Goal: Task Accomplishment & Management: Manage account settings

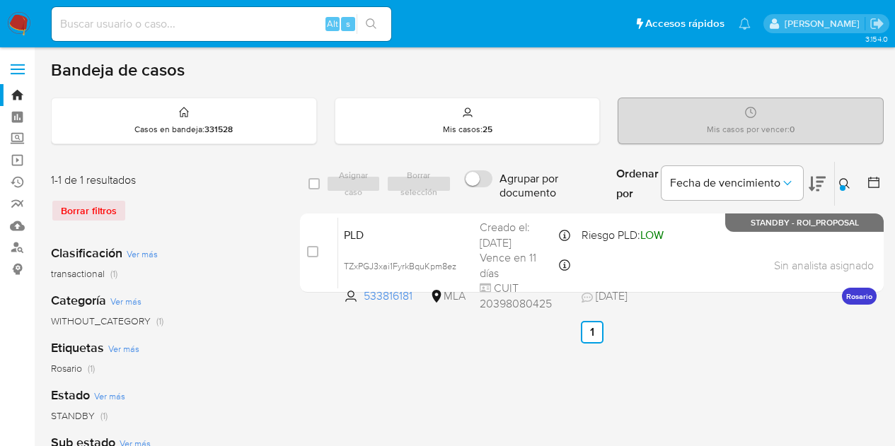
scroll to position [27, 0]
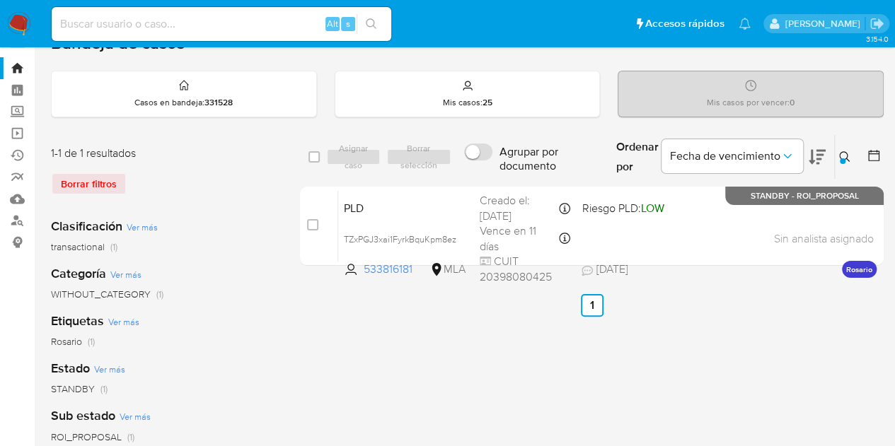
click at [852, 155] on button at bounding box center [846, 157] width 23 height 17
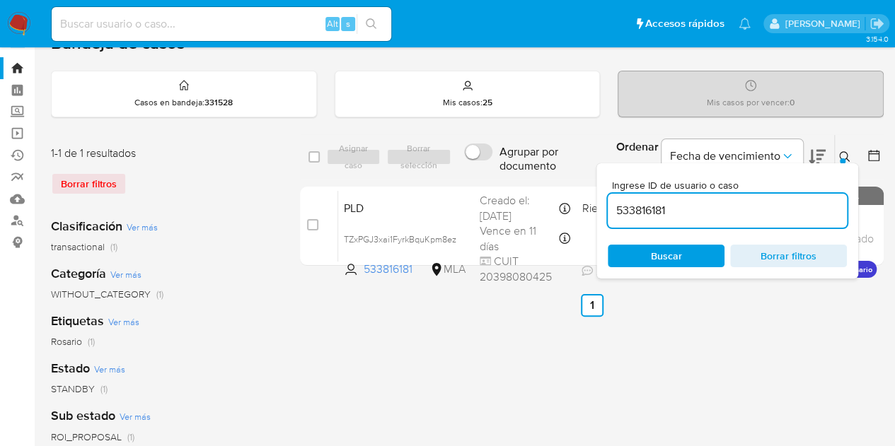
drag, startPoint x: 747, startPoint y: 201, endPoint x: 490, endPoint y: 170, distance: 258.0
click at [490, 170] on div "select-all-cases-checkbox Asignar caso Borrar selección Agrupar por documento O…" at bounding box center [592, 157] width 584 height 46
type input "1232671524"
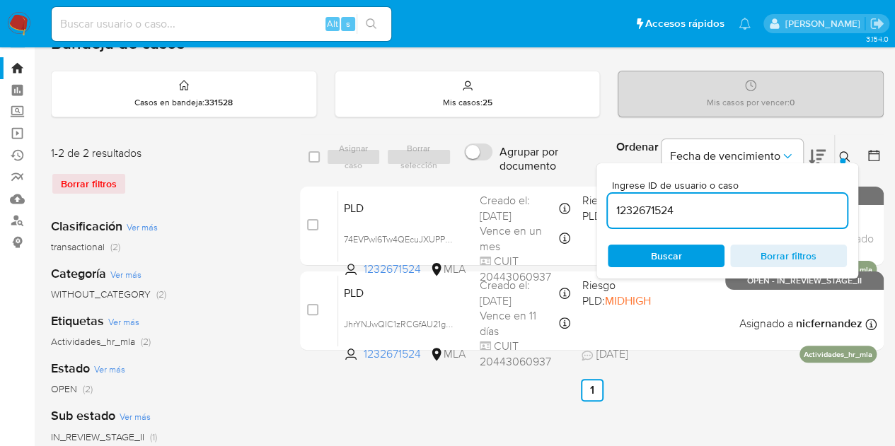
click at [846, 149] on button at bounding box center [846, 157] width 23 height 17
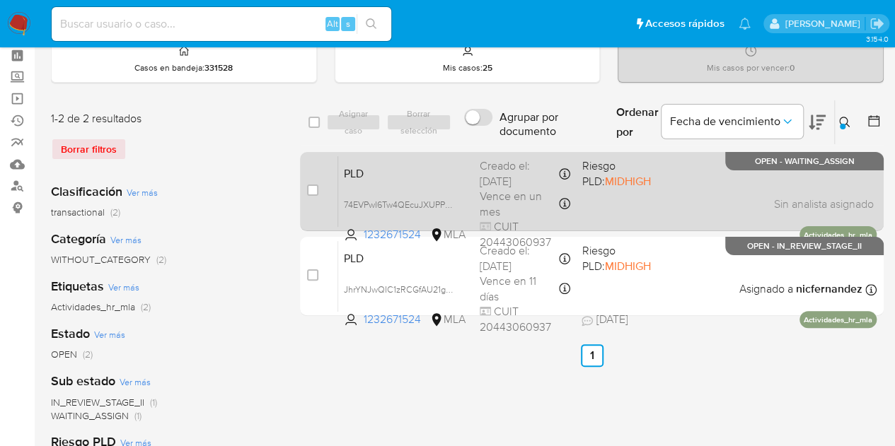
scroll to position [63, 0]
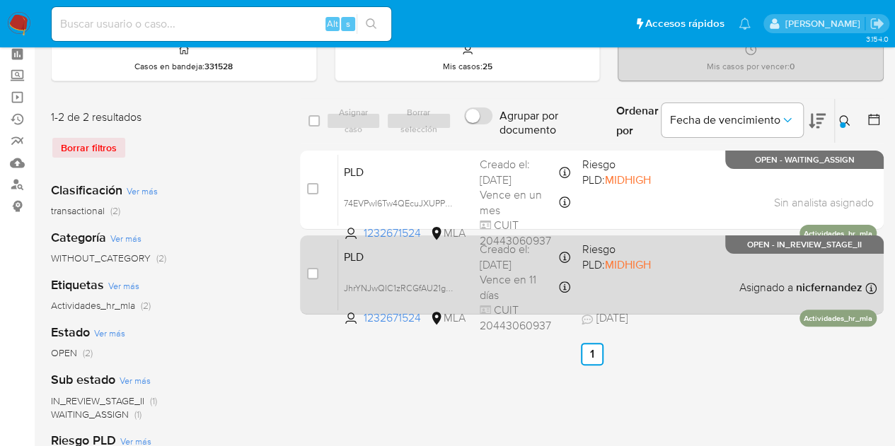
click at [364, 262] on span "PLD" at bounding box center [406, 256] width 125 height 18
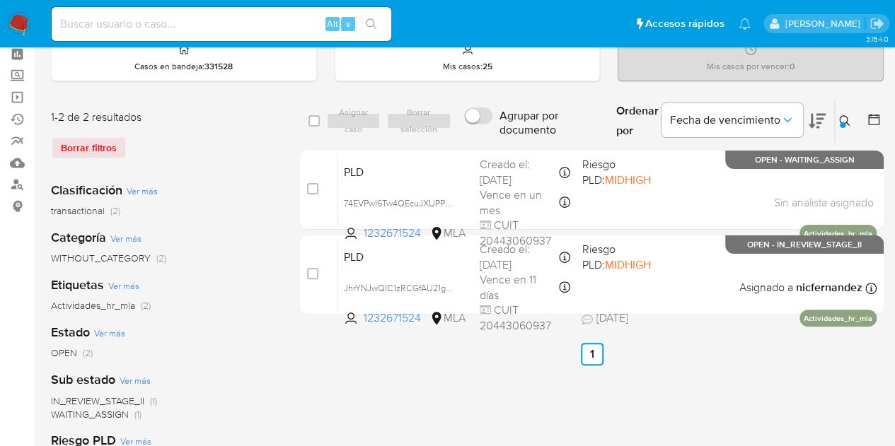
click at [435, 390] on div "select-all-cases-checkbox Asignar caso Borrar selección Agrupar por documento O…" at bounding box center [592, 408] width 584 height 621
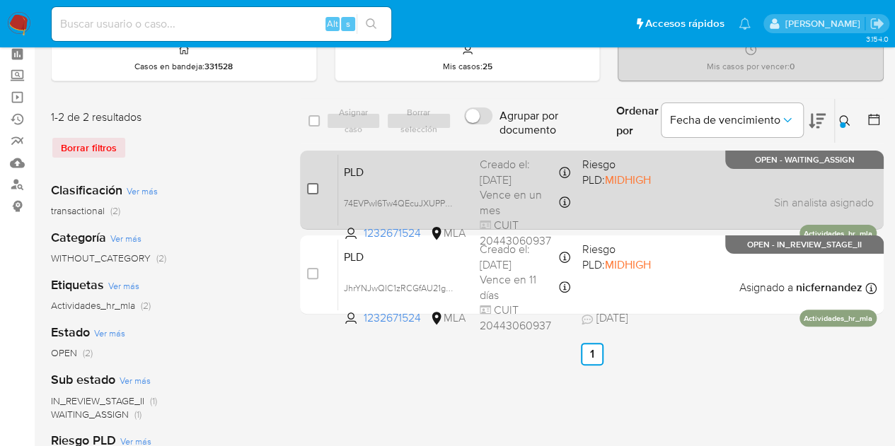
click at [312, 186] on input "checkbox" at bounding box center [312, 188] width 11 height 11
checkbox input "true"
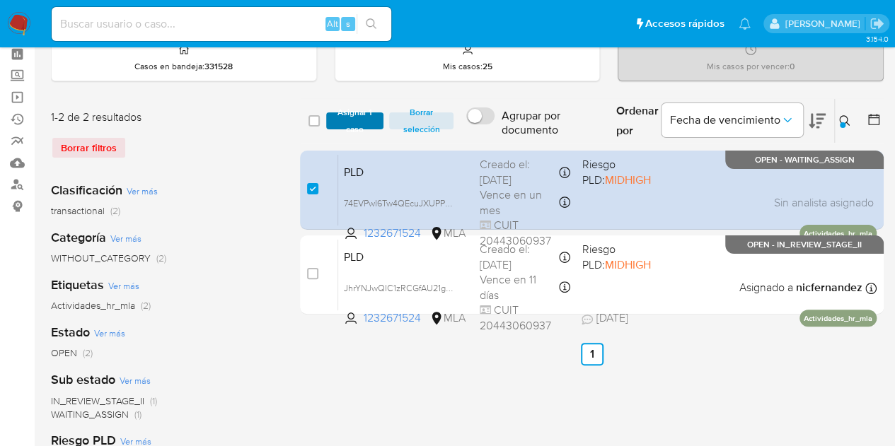
click at [343, 122] on span "Asignar 1 caso" at bounding box center [355, 121] width 44 height 14
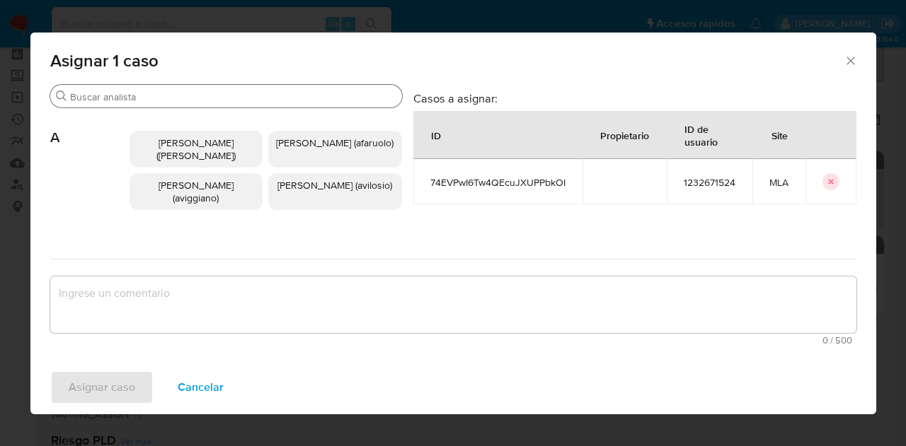
click at [170, 97] on input "Buscar" at bounding box center [233, 97] width 326 height 13
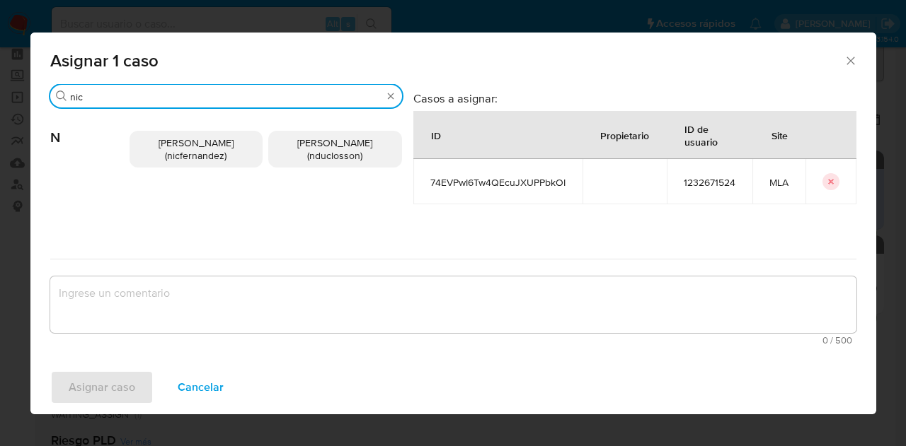
type input "nic"
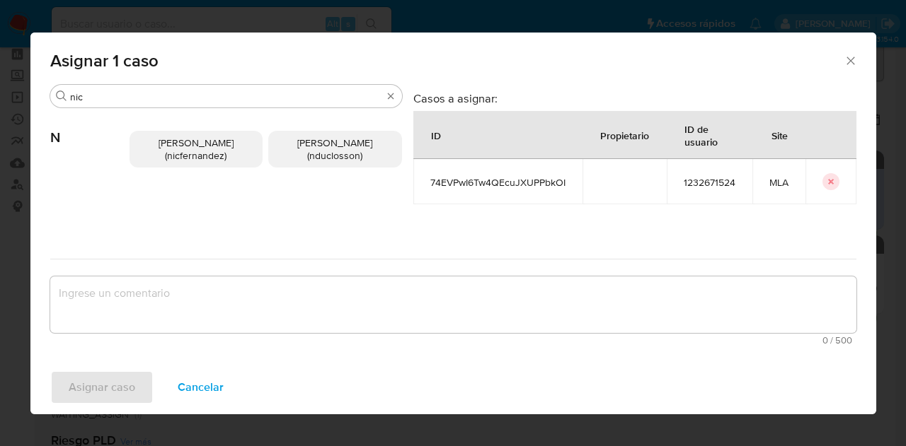
click at [215, 146] on span "Nicolas Fernandez Allen (nicfernandez)" at bounding box center [196, 149] width 75 height 27
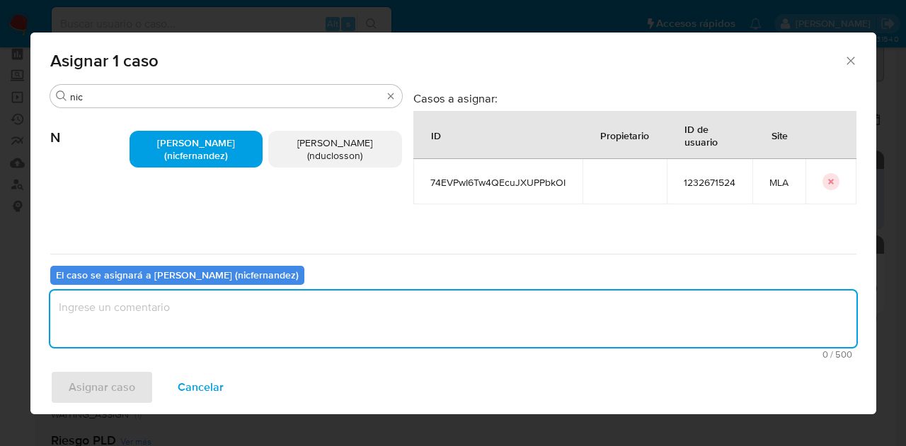
click at [242, 311] on textarea "assign-modal" at bounding box center [453, 319] width 806 height 57
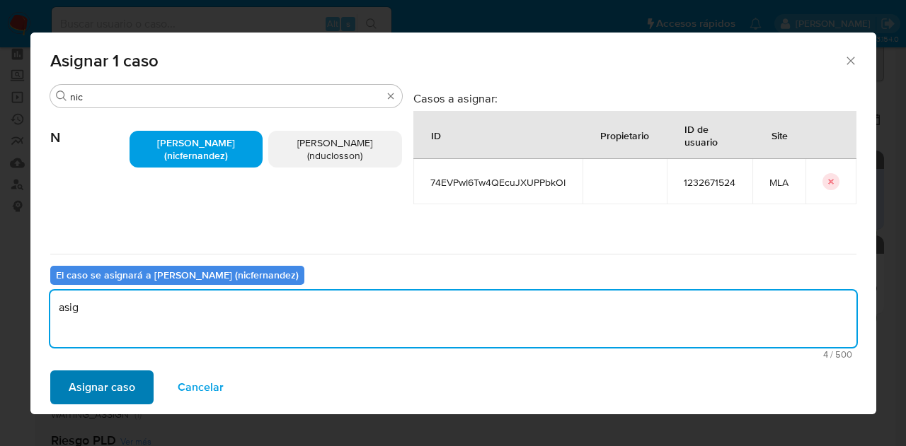
type textarea "asig"
click at [122, 386] on span "Asignar caso" at bounding box center [102, 387] width 67 height 31
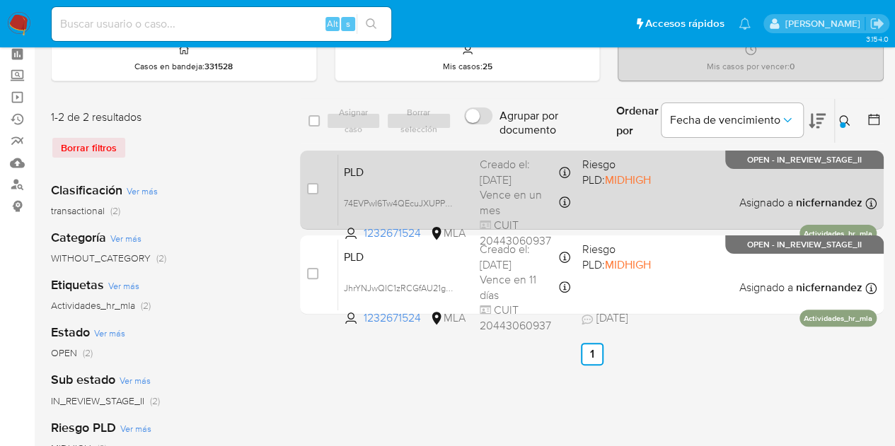
click at [381, 173] on span "PLD" at bounding box center [406, 171] width 125 height 18
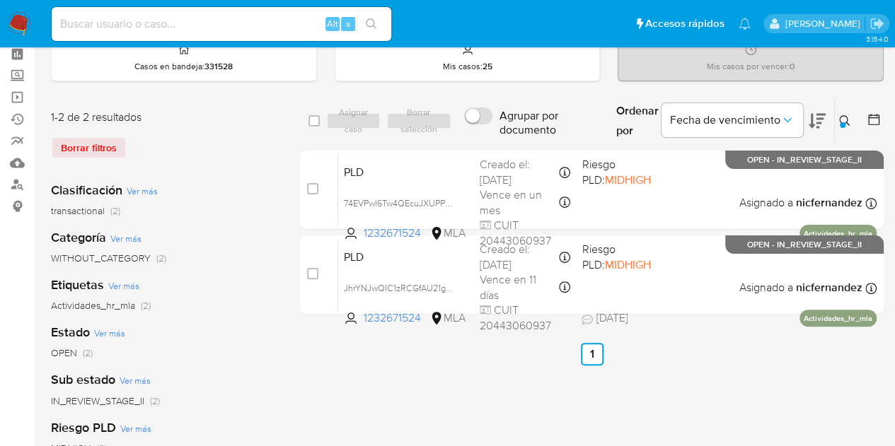
click at [847, 116] on icon at bounding box center [844, 120] width 11 height 11
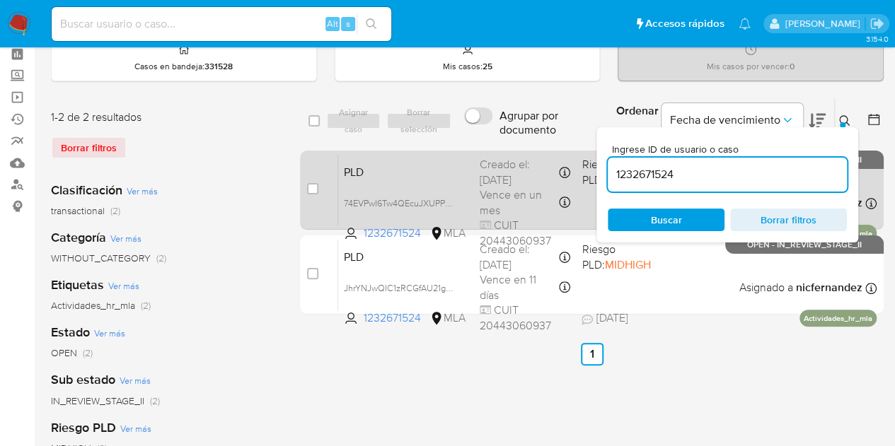
scroll to position [0, 0]
drag, startPoint x: 672, startPoint y: 175, endPoint x: 526, endPoint y: 155, distance: 147.1
click at [531, 157] on div "select-all-cases-checkbox Asignar caso Borrar selección Agrupar por documento O…" at bounding box center [592, 209] width 584 height 222
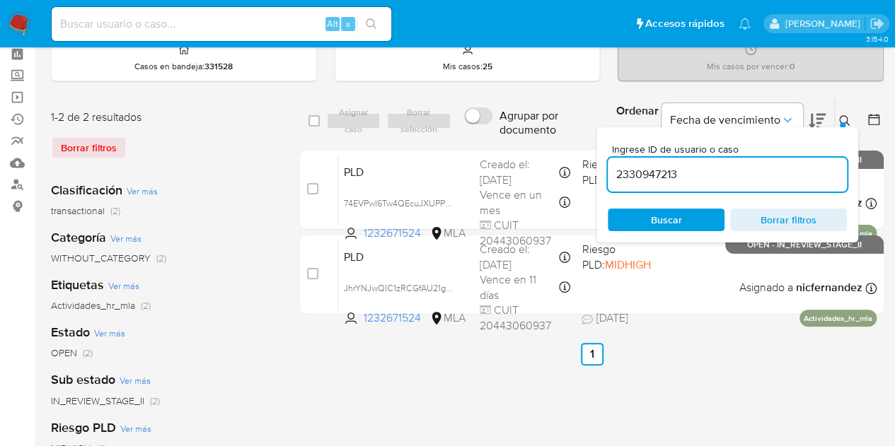
type input "2330947213"
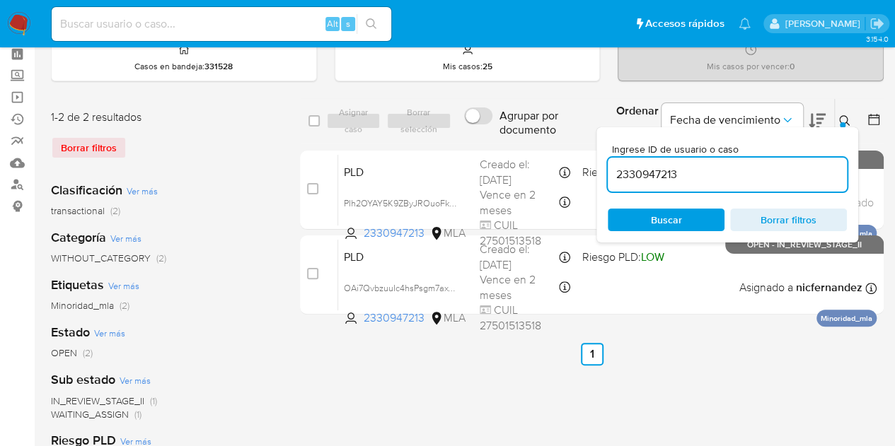
click at [848, 120] on icon at bounding box center [844, 120] width 11 height 11
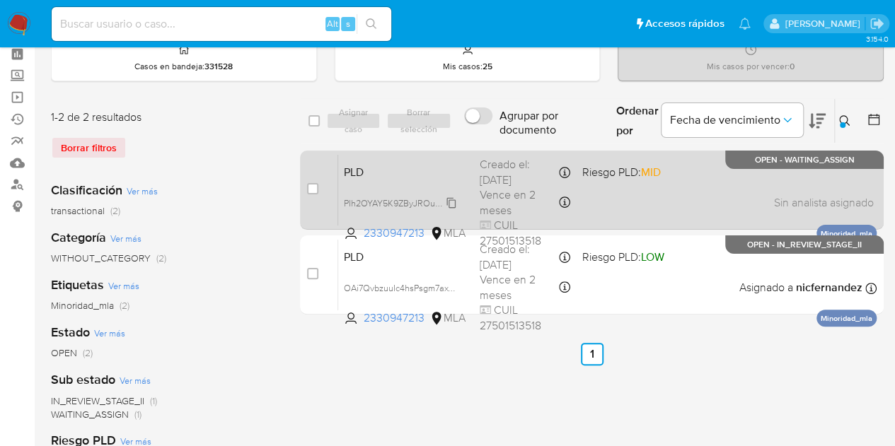
click at [449, 203] on span "PIh2OYAY5K9ZByJROuoFkJPp" at bounding box center [404, 203] width 120 height 16
click at [309, 189] on input "checkbox" at bounding box center [312, 188] width 11 height 11
checkbox input "true"
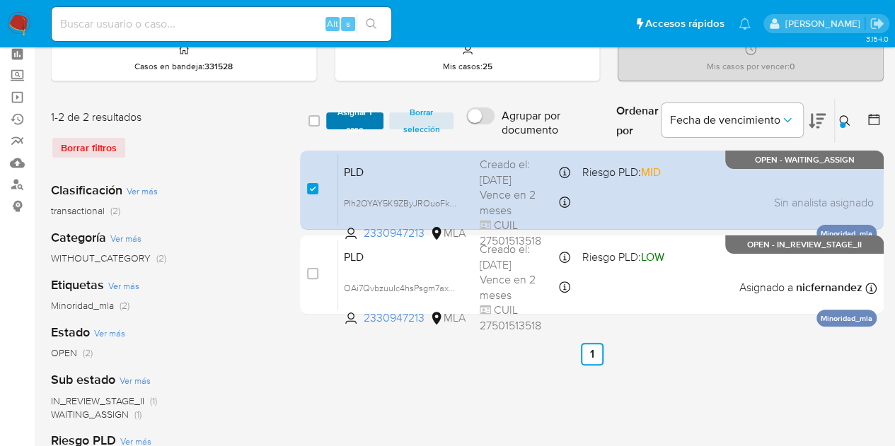
click at [339, 117] on span "Asignar 1 caso" at bounding box center [355, 121] width 44 height 14
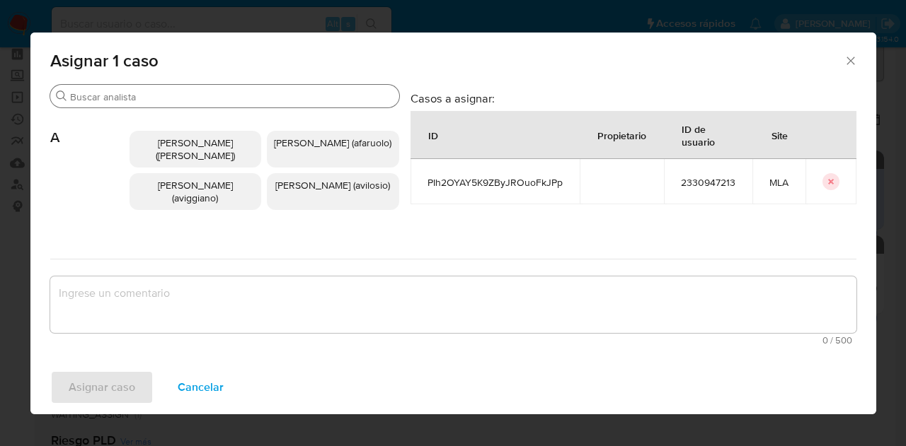
click at [151, 94] on input "Buscar" at bounding box center [231, 97] width 323 height 13
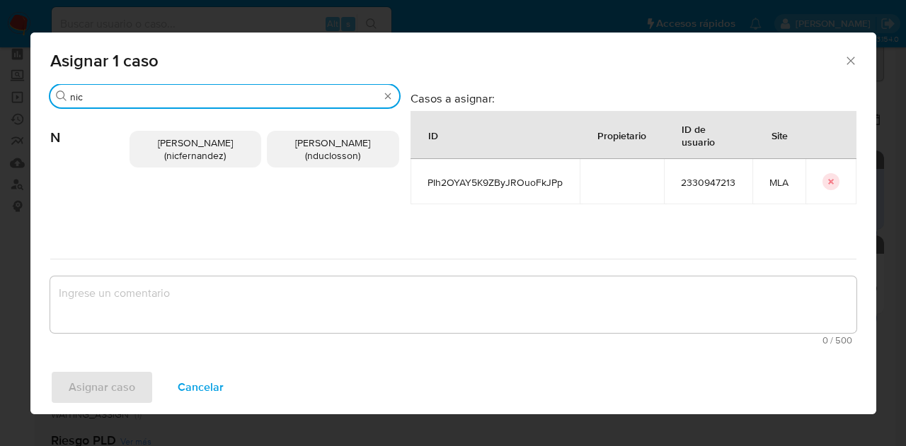
type input "nic"
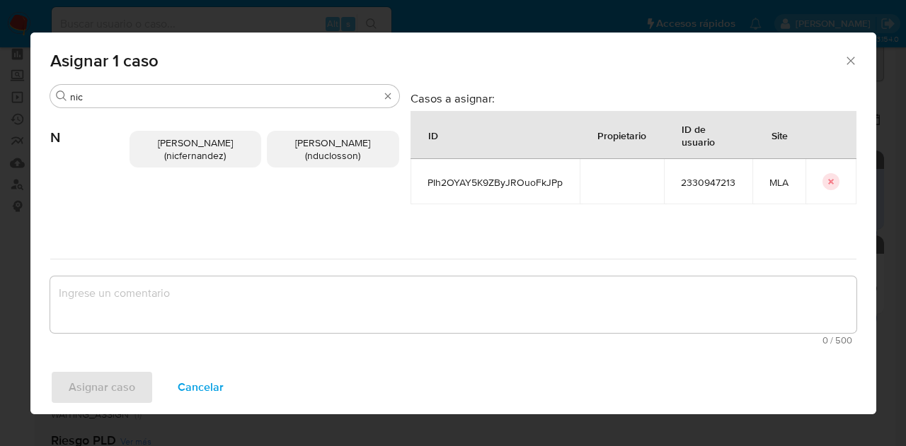
click at [171, 149] on span "Nicolas Fernandez Allen (nicfernandez)" at bounding box center [195, 149] width 75 height 27
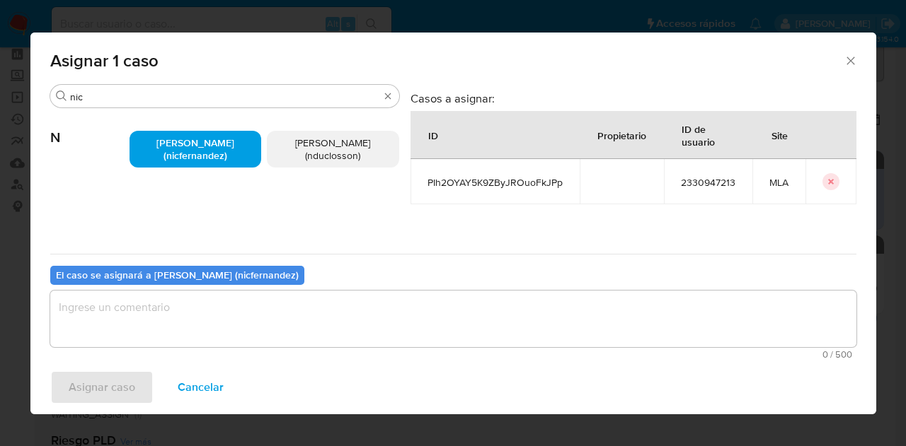
click at [182, 289] on div "El caso se asignará a Nicolas Fernandez Allen (nicfernandez) 0 / 500 500 caract…" at bounding box center [453, 310] width 806 height 112
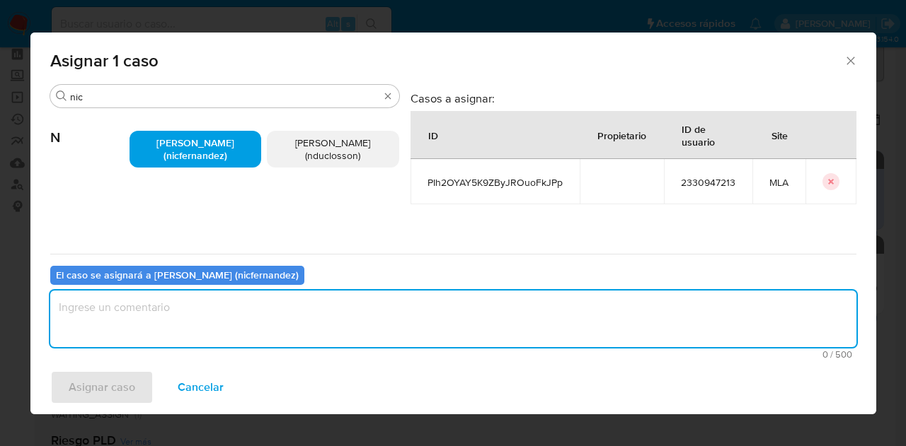
click at [186, 301] on textarea "assign-modal" at bounding box center [453, 319] width 806 height 57
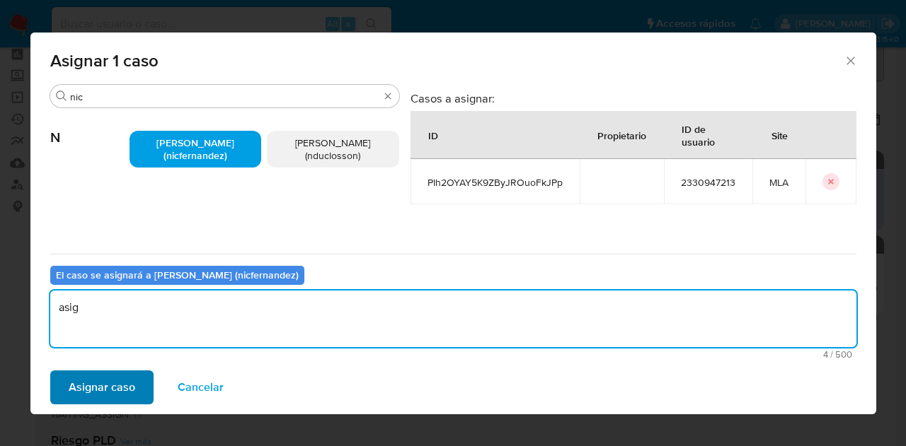
type textarea "asig"
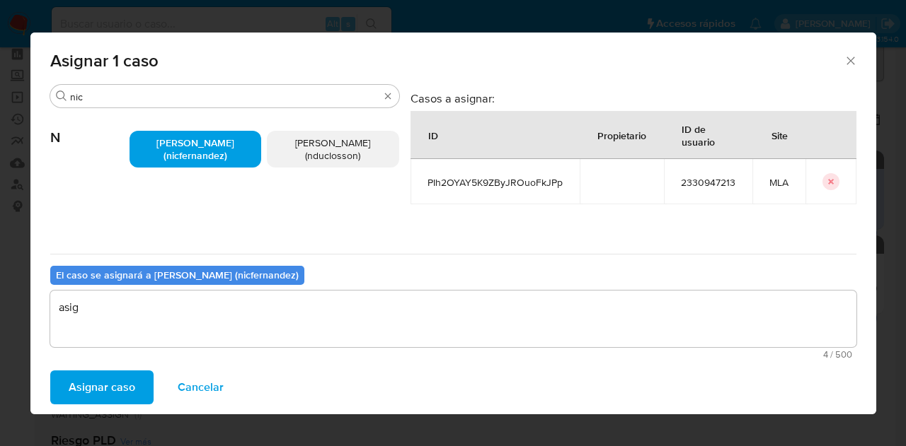
click at [117, 381] on span "Asignar caso" at bounding box center [102, 387] width 67 height 31
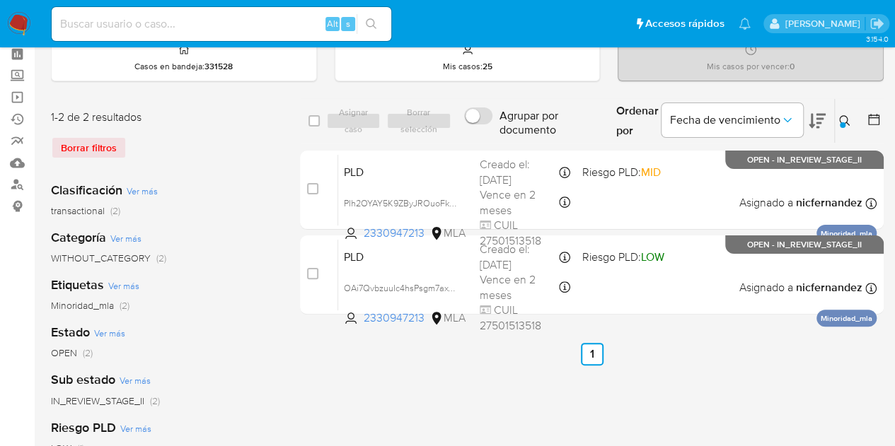
click at [778, 360] on ul "Anterior 1 Siguiente" at bounding box center [592, 354] width 584 height 23
click at [853, 113] on button at bounding box center [846, 121] width 23 height 17
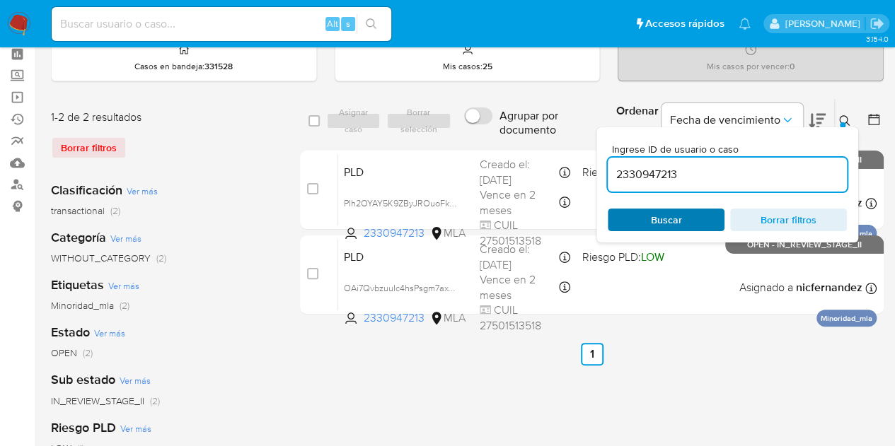
click at [641, 216] on span "Buscar" at bounding box center [666, 220] width 97 height 20
click at [836, 117] on button at bounding box center [846, 121] width 23 height 17
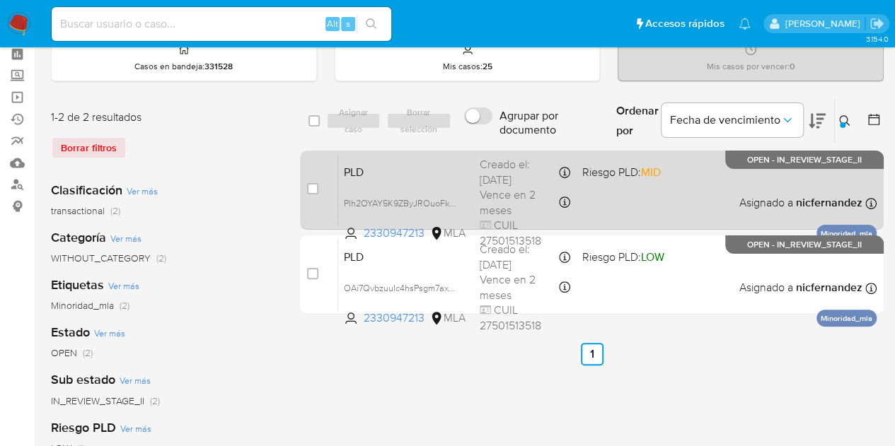
click at [426, 171] on span "PLD" at bounding box center [406, 171] width 125 height 18
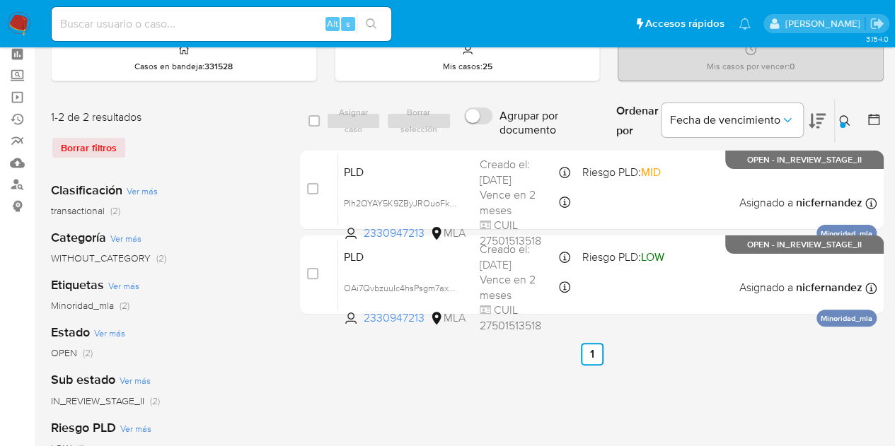
click at [846, 121] on icon at bounding box center [844, 120] width 11 height 11
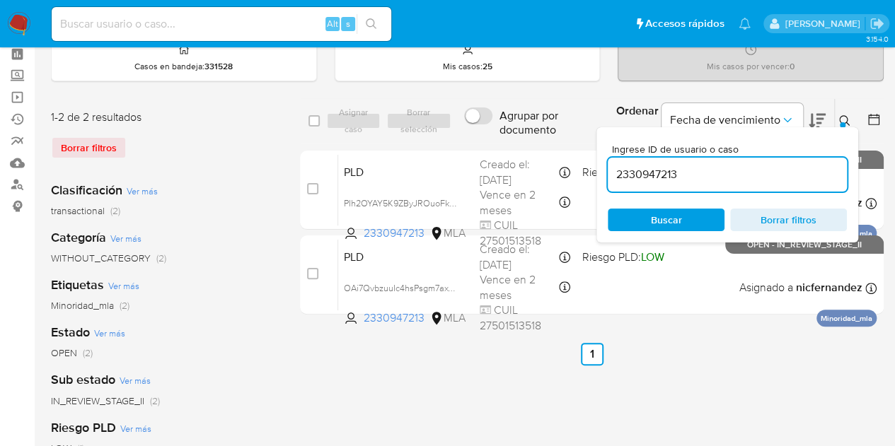
drag, startPoint x: 707, startPoint y: 178, endPoint x: 417, endPoint y: 119, distance: 296.1
click at [417, 119] on div "select-all-cases-checkbox Asignar caso Borrar selección Agrupar por documento O…" at bounding box center [592, 121] width 584 height 46
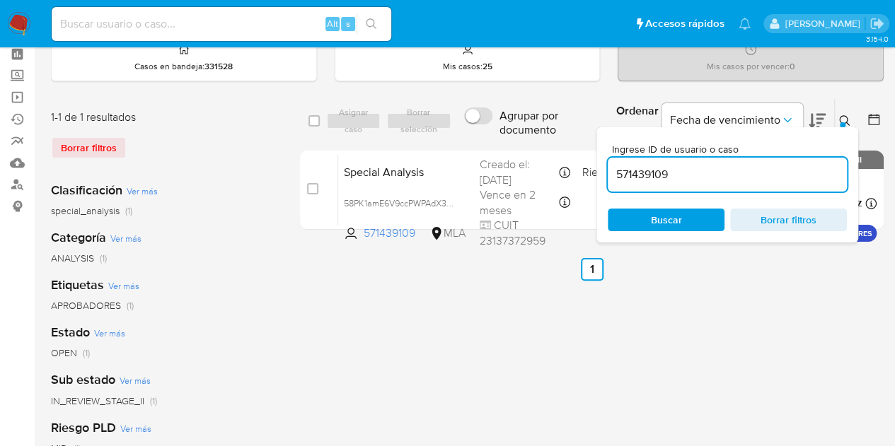
click at [848, 120] on icon at bounding box center [844, 120] width 11 height 11
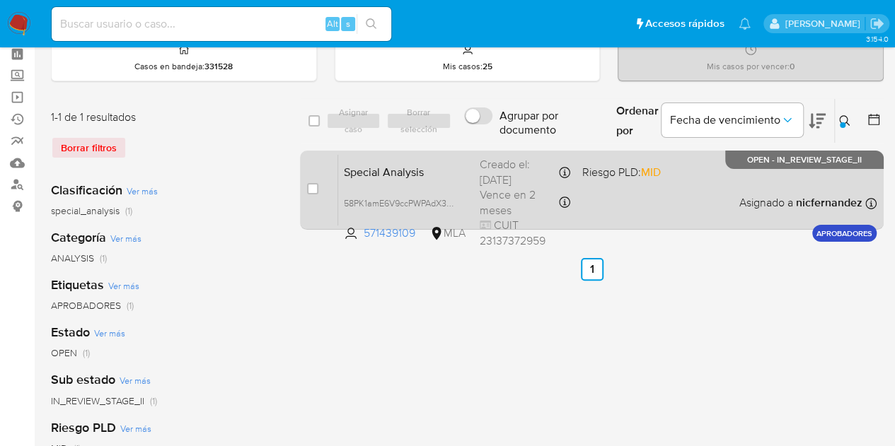
click at [405, 162] on span "Special Analysis" at bounding box center [406, 171] width 125 height 18
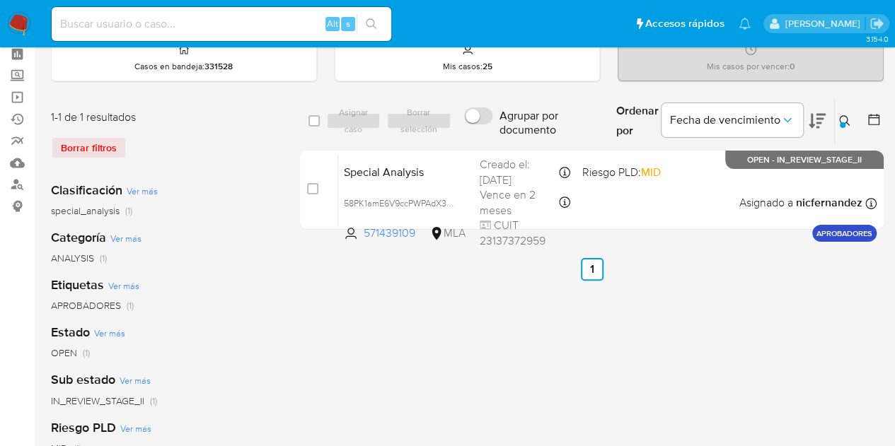
click at [842, 126] on div at bounding box center [843, 125] width 6 height 6
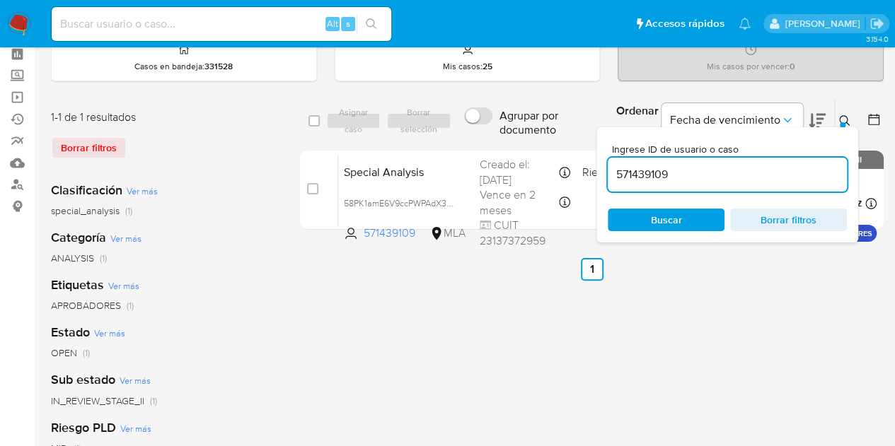
drag, startPoint x: 735, startPoint y: 165, endPoint x: 465, endPoint y: 128, distance: 272.8
click at [465, 128] on div "select-all-cases-checkbox Asignar caso Borrar selección Agrupar por documento O…" at bounding box center [592, 121] width 584 height 46
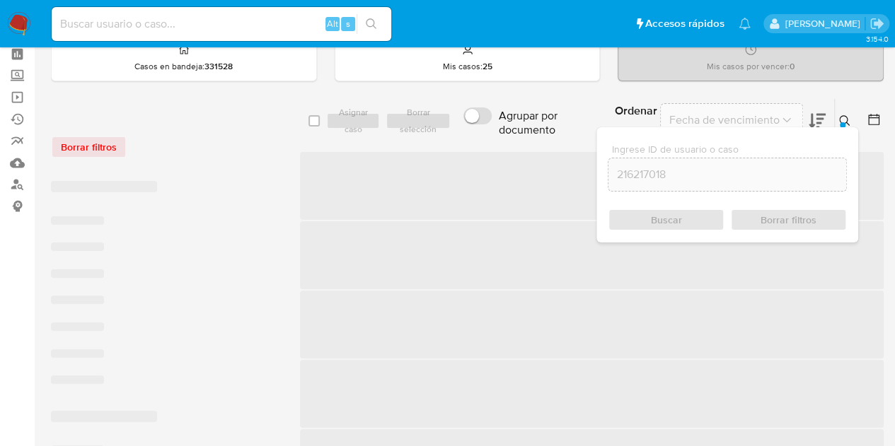
click at [841, 119] on icon at bounding box center [844, 120] width 11 height 11
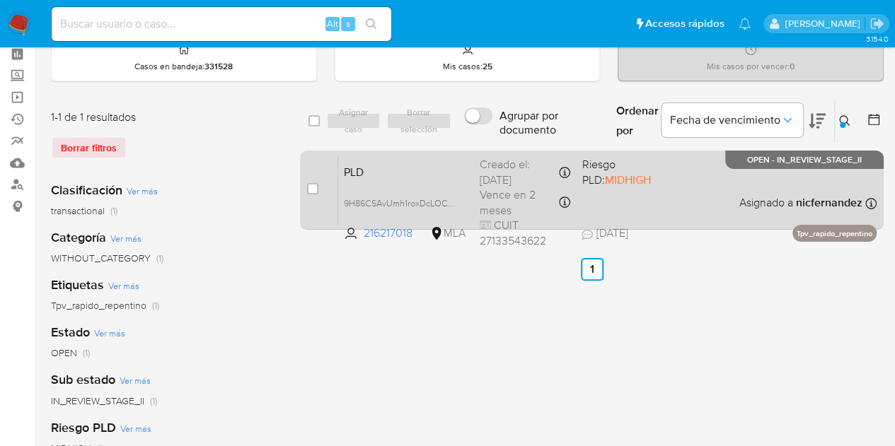
click at [368, 178] on span "PLD" at bounding box center [406, 171] width 125 height 18
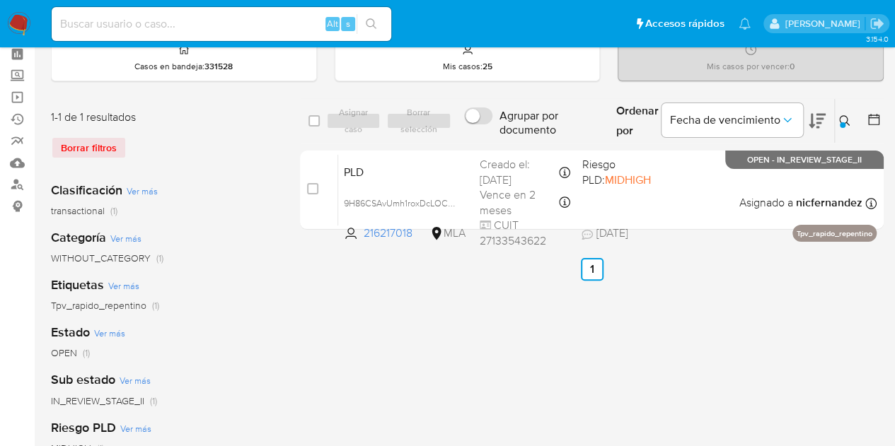
click at [843, 124] on button at bounding box center [846, 121] width 23 height 17
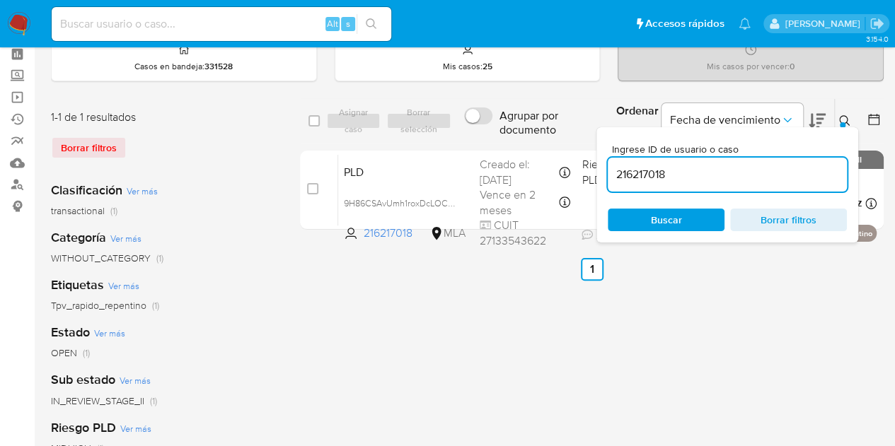
drag, startPoint x: 744, startPoint y: 176, endPoint x: 501, endPoint y: 127, distance: 248.4
click at [506, 127] on div "select-all-cases-checkbox Asignar caso Borrar selección Agrupar por documento O…" at bounding box center [592, 121] width 584 height 46
type input "2486227699"
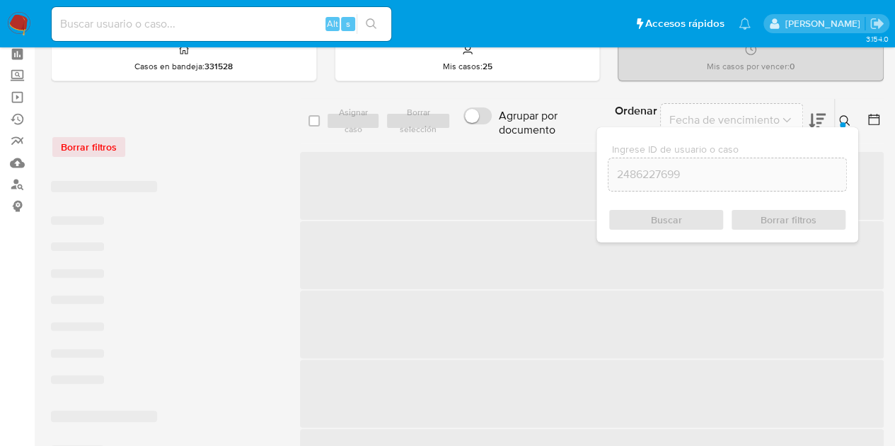
click at [843, 122] on div at bounding box center [843, 125] width 6 height 6
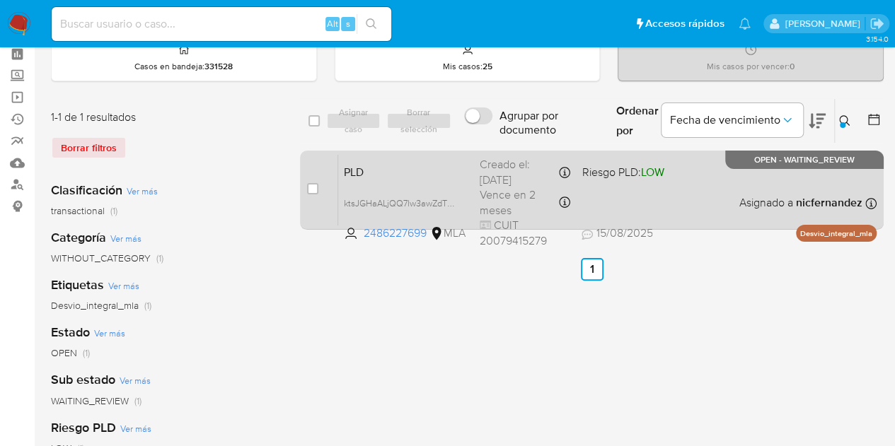
click at [305, 186] on div "case-item-checkbox No es posible asignar el caso PLD ktsJGHaALjQQ7lw3awZdTE73 2…" at bounding box center [592, 190] width 584 height 79
drag, startPoint x: 313, startPoint y: 185, endPoint x: 340, endPoint y: 153, distance: 41.7
click at [313, 185] on input "checkbox" at bounding box center [312, 188] width 11 height 11
checkbox input "true"
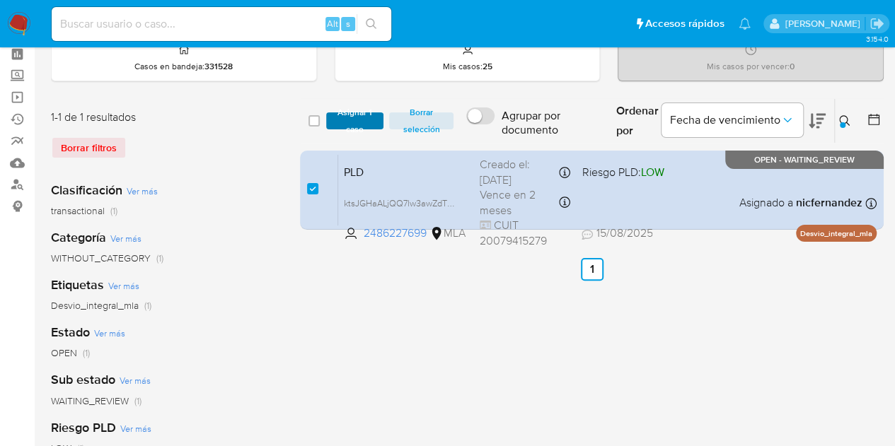
click at [344, 120] on span "Asignar 1 caso" at bounding box center [355, 121] width 44 height 14
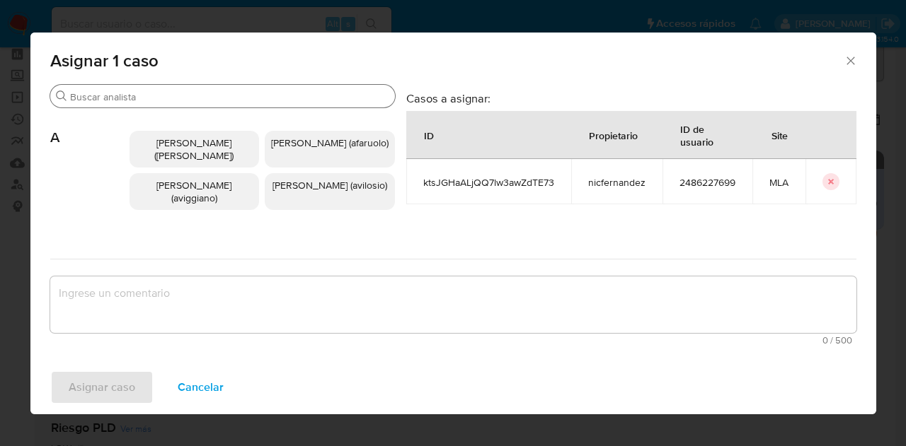
click at [133, 98] on input "Buscar" at bounding box center [229, 97] width 319 height 13
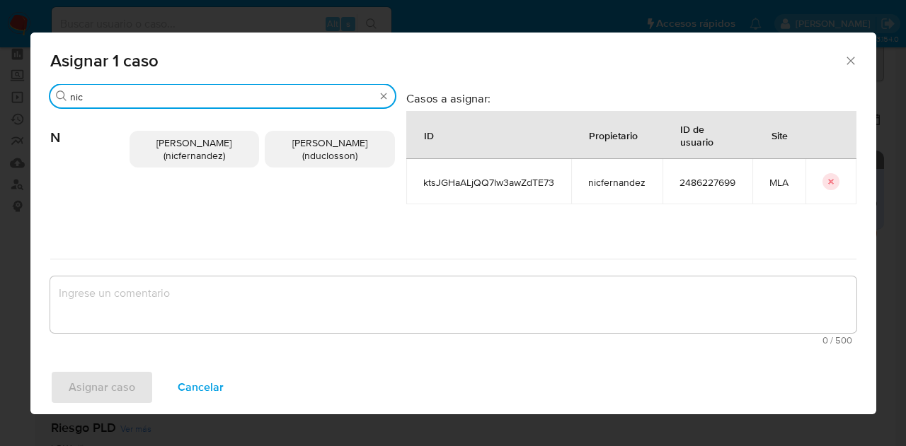
type input "nic"
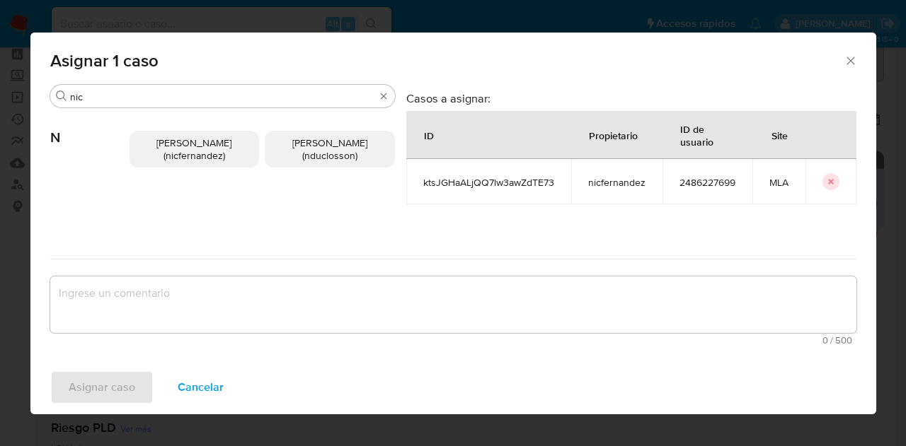
click at [177, 139] on span "Nicolas Fernandez Allen (nicfernandez)" at bounding box center [193, 149] width 75 height 27
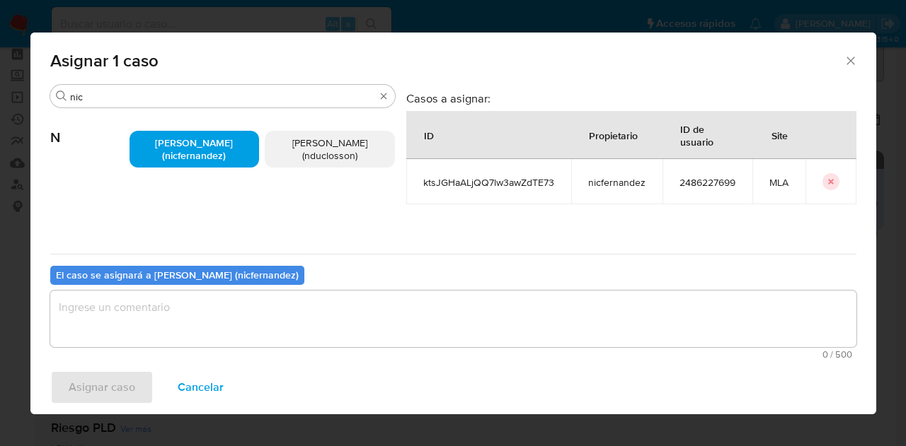
click at [232, 352] on span "0 / 500" at bounding box center [452, 354] width 797 height 9
click at [229, 335] on textarea "assign-modal" at bounding box center [453, 319] width 806 height 57
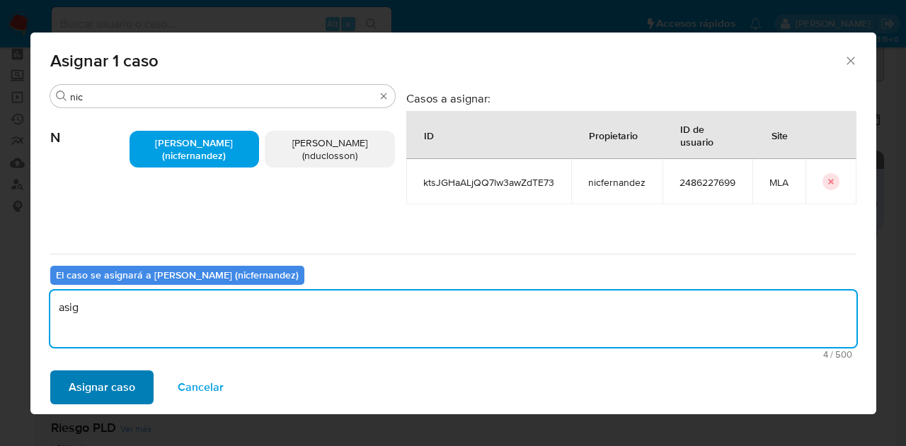
type textarea "asig"
click at [117, 372] on span "Asignar caso" at bounding box center [102, 387] width 67 height 31
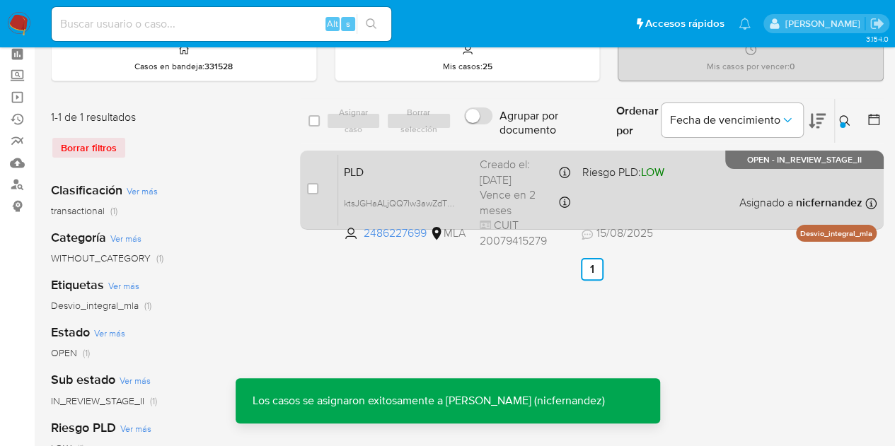
click at [403, 181] on div "PLD ktsJGHaALjQQ7lw3awZdTE73 2486227699 MLA Riesgo PLD: LOW Creado el: 12/07/20…" at bounding box center [607, 189] width 538 height 71
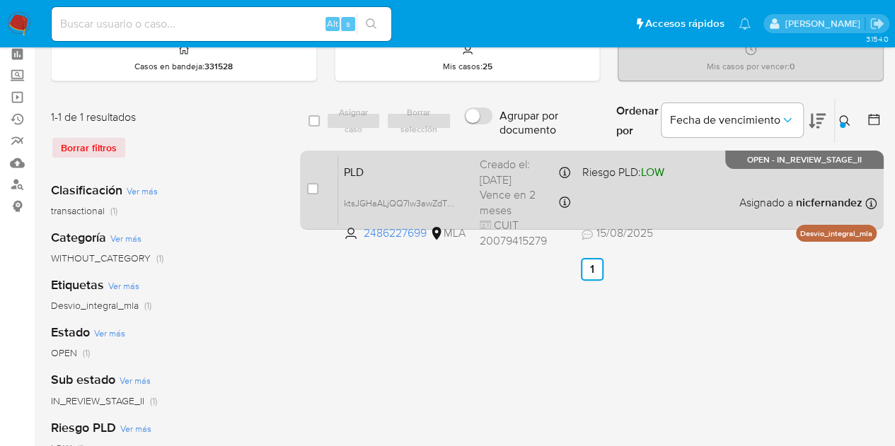
click at [393, 162] on span "PLD" at bounding box center [406, 171] width 125 height 18
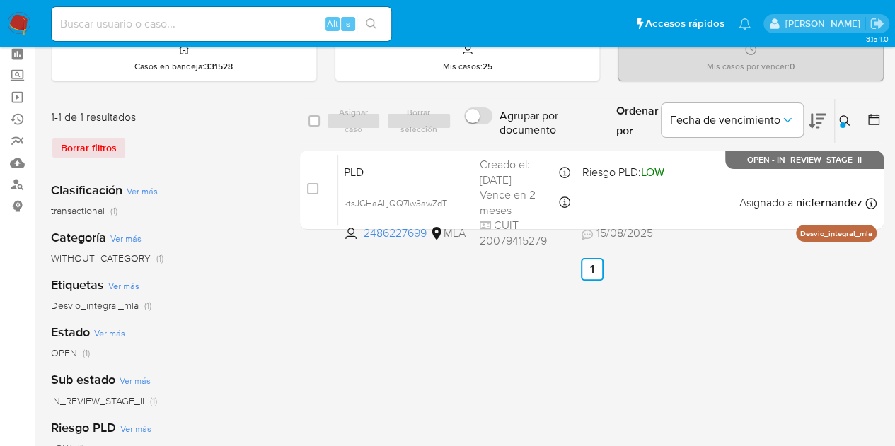
click at [841, 120] on icon at bounding box center [844, 120] width 11 height 11
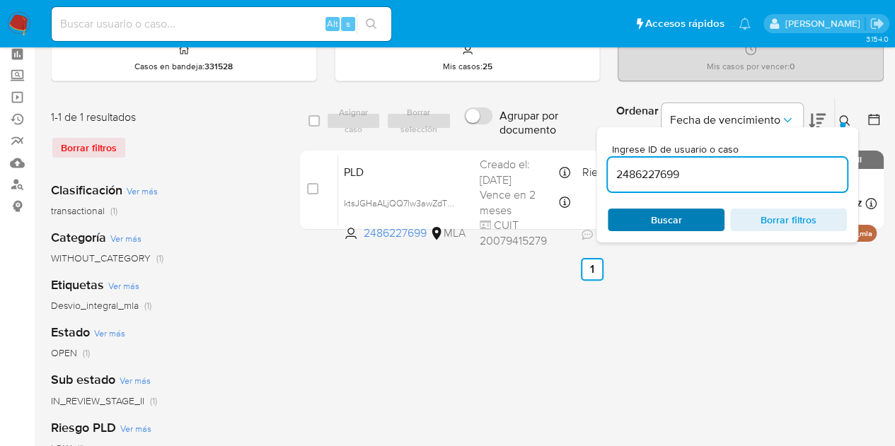
click at [689, 213] on span "Buscar" at bounding box center [666, 220] width 97 height 20
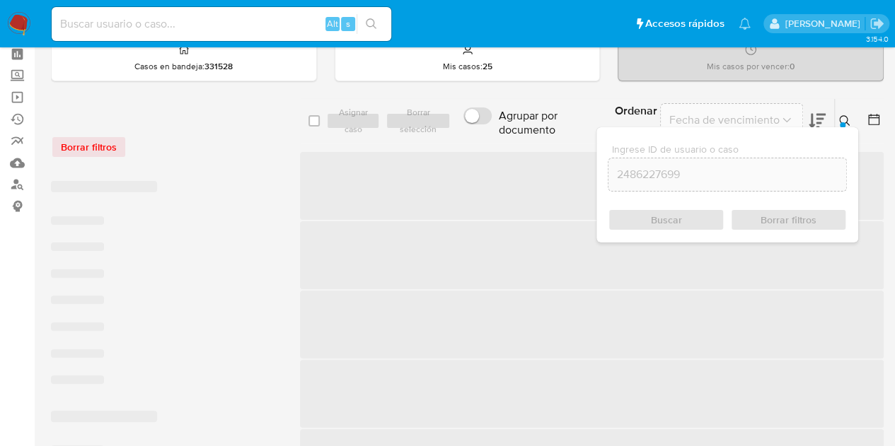
click at [841, 127] on div "Ingrese ID de usuario o caso 2486227699 Buscar Borrar filtros" at bounding box center [728, 184] width 262 height 115
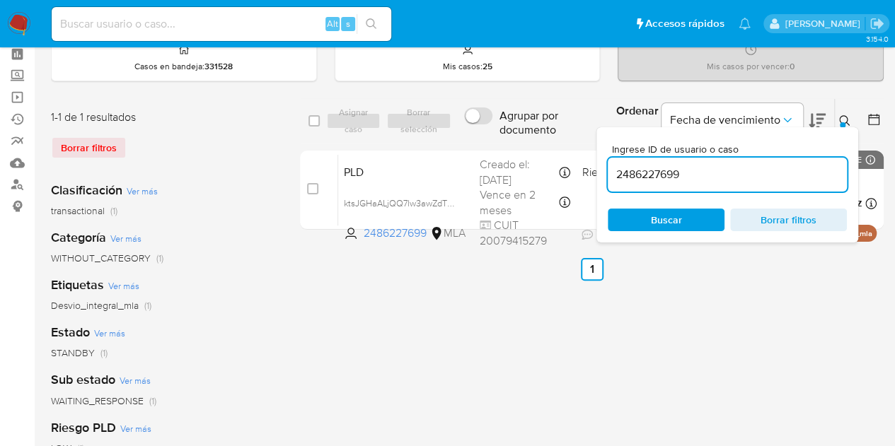
click at [843, 125] on div at bounding box center [843, 125] width 6 height 6
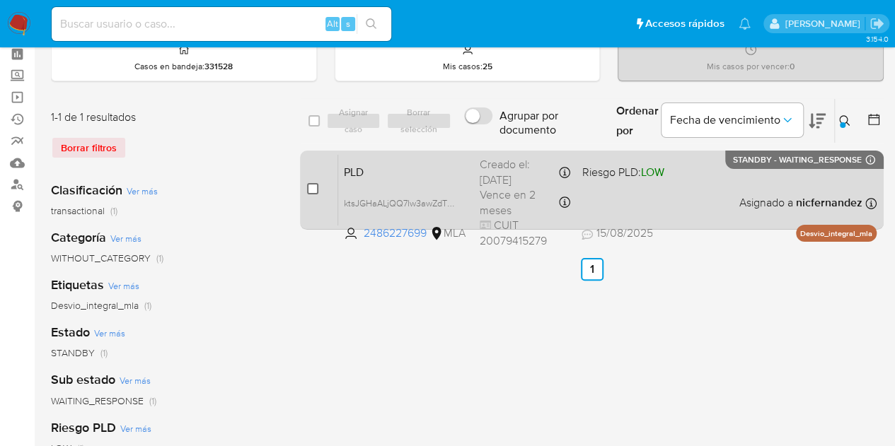
click at [315, 192] on input "checkbox" at bounding box center [312, 188] width 11 height 11
checkbox input "true"
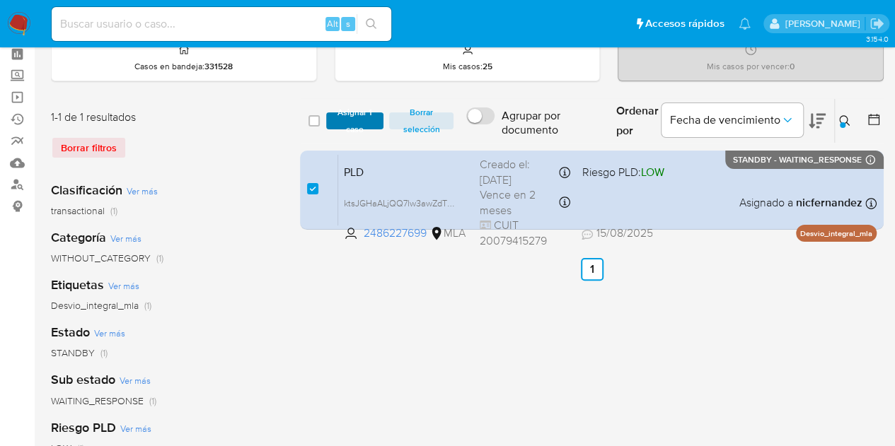
click at [344, 128] on span "Asignar 1 caso" at bounding box center [355, 121] width 44 height 14
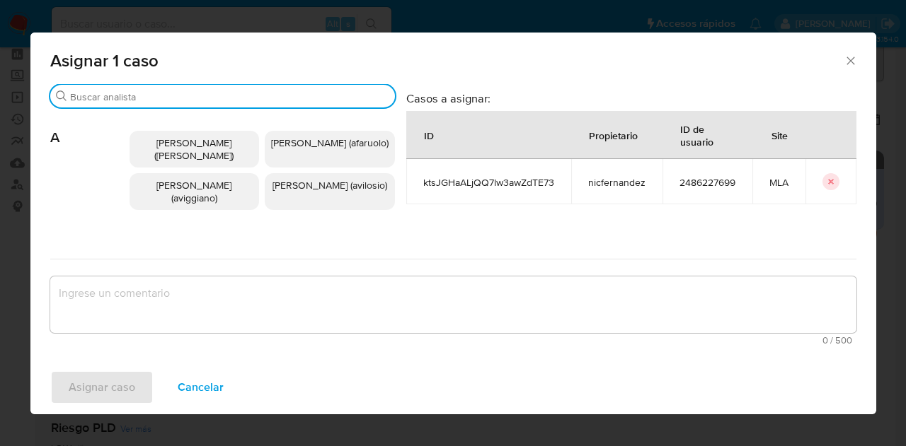
click at [161, 97] on input "Buscar" at bounding box center [229, 97] width 319 height 13
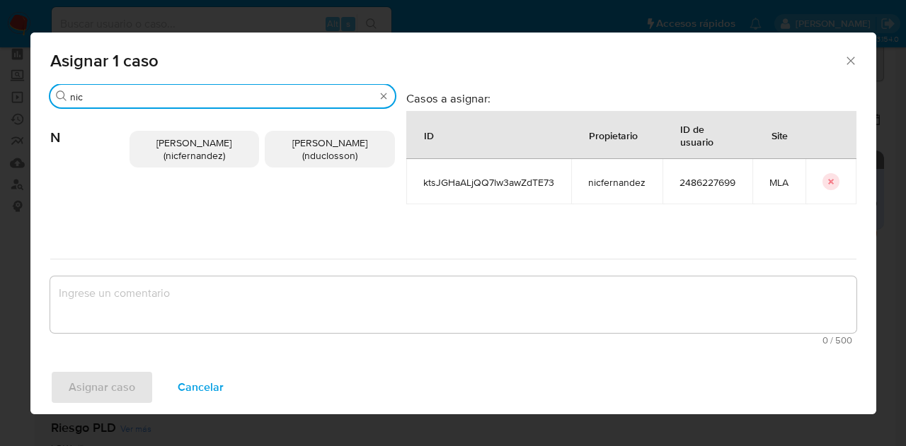
type input "nic"
click at [200, 154] on span "Nicolas Fernandez Allen (nicfernandez)" at bounding box center [193, 149] width 75 height 27
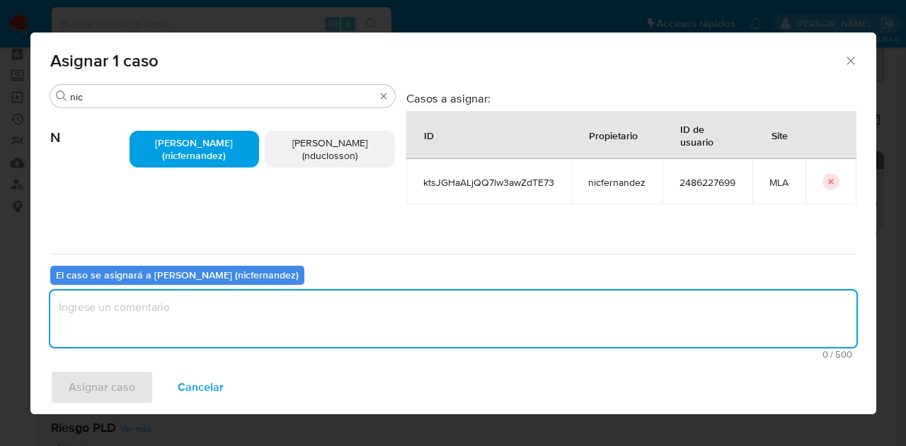
click at [205, 309] on textarea "assign-modal" at bounding box center [453, 319] width 806 height 57
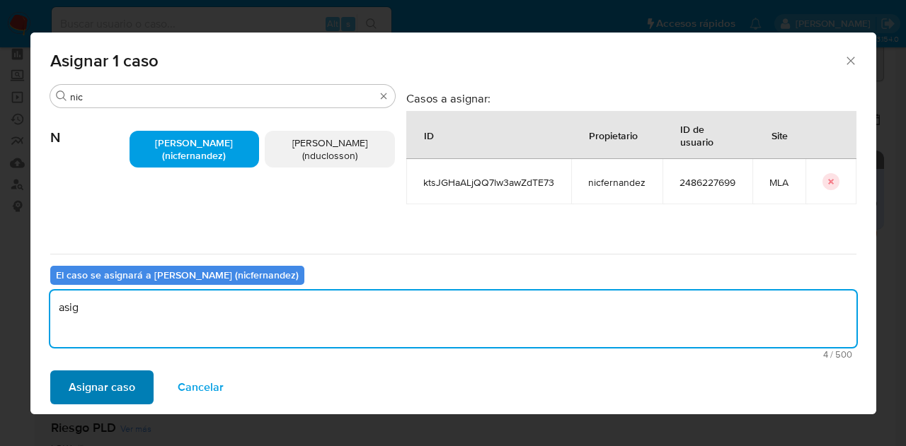
type textarea "asig"
click at [134, 387] on button "Asignar caso" at bounding box center [101, 388] width 103 height 34
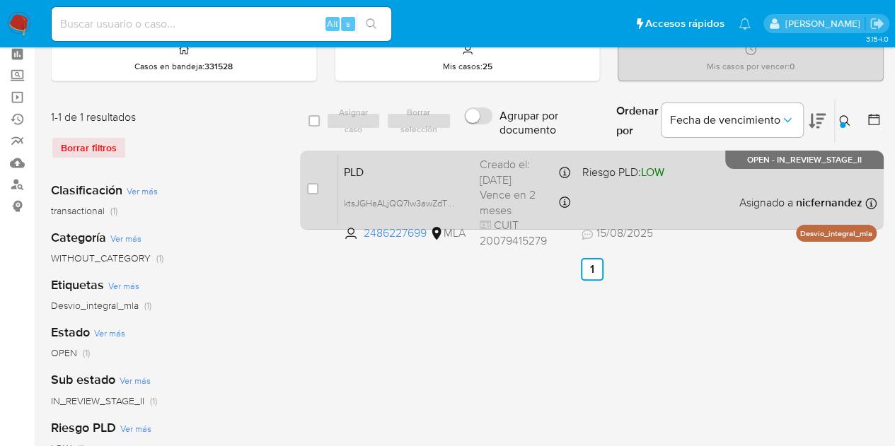
click at [382, 159] on div "PLD ktsJGHaALjQQ7lw3awZdTE73 2486227699 MLA Riesgo PLD: LOW Creado el: 12/07/20…" at bounding box center [607, 189] width 538 height 71
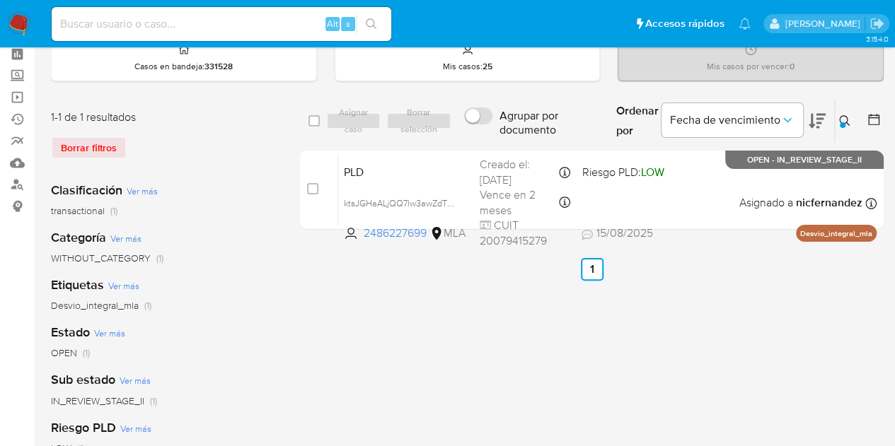
click at [842, 120] on icon at bounding box center [844, 120] width 11 height 11
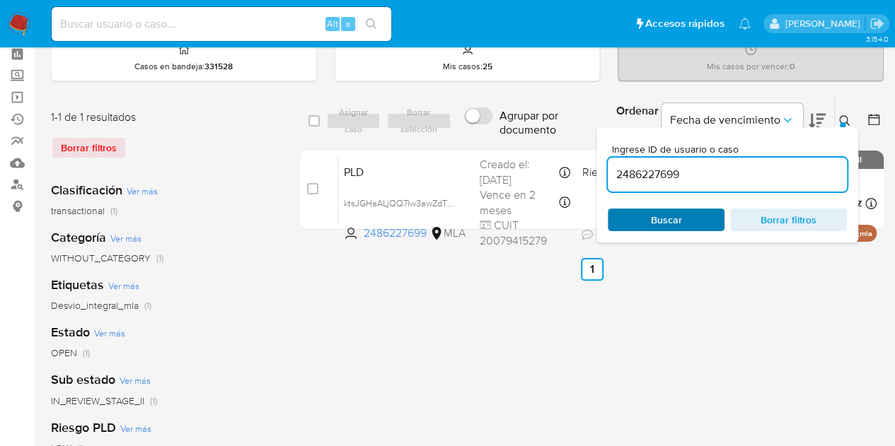
click at [675, 229] on span "Buscar" at bounding box center [666, 220] width 31 height 23
click at [843, 120] on icon at bounding box center [844, 120] width 11 height 11
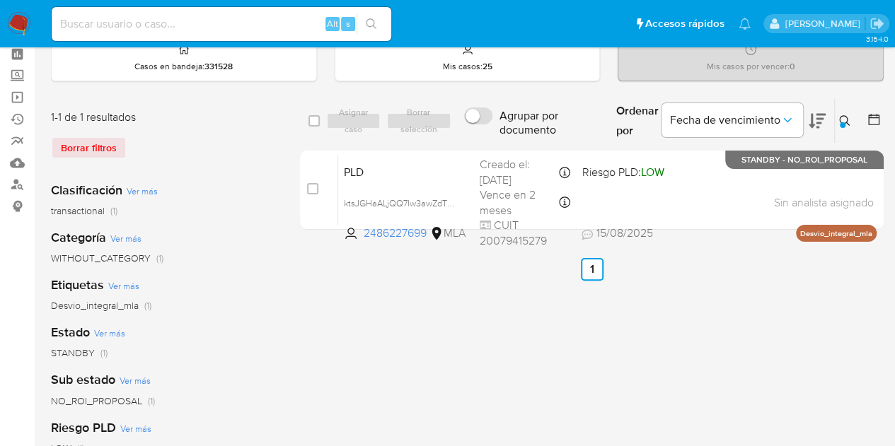
click at [847, 115] on icon at bounding box center [844, 120] width 11 height 11
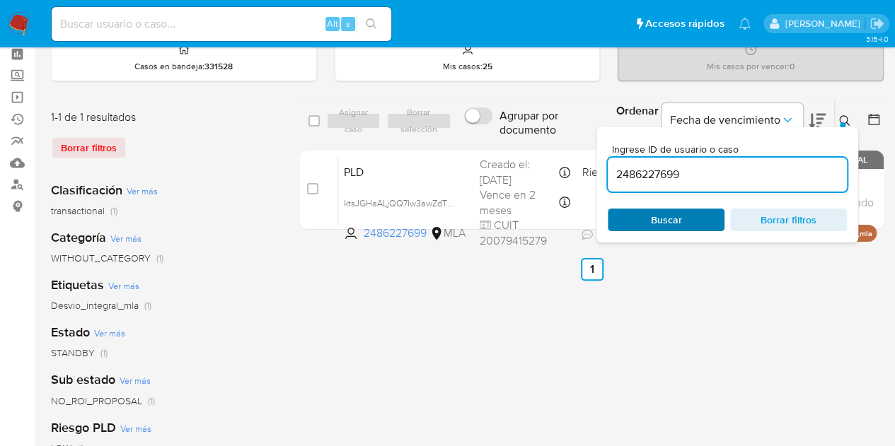
click at [679, 226] on span "Buscar" at bounding box center [666, 220] width 31 height 23
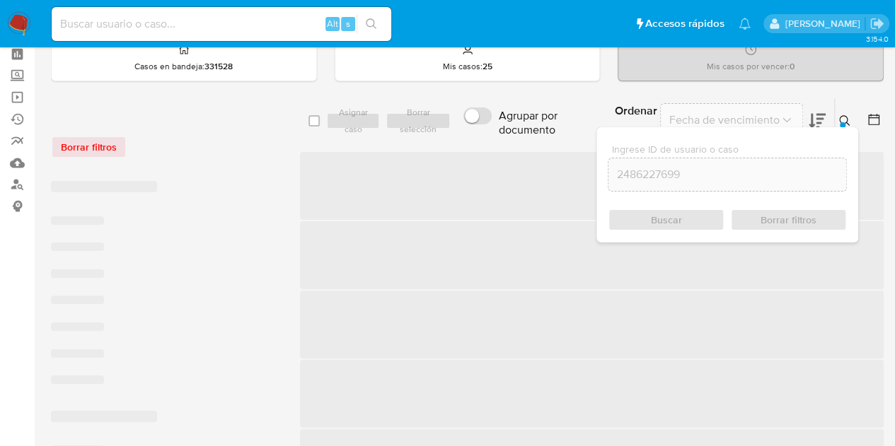
drag, startPoint x: 849, startPoint y: 120, endPoint x: 536, endPoint y: 178, distance: 318.9
click at [845, 121] on icon at bounding box center [844, 120] width 11 height 11
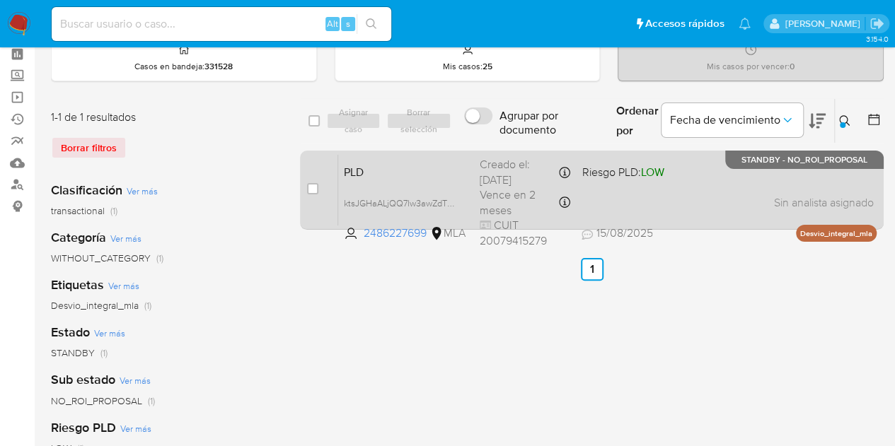
click at [354, 171] on span "PLD" at bounding box center [406, 171] width 125 height 18
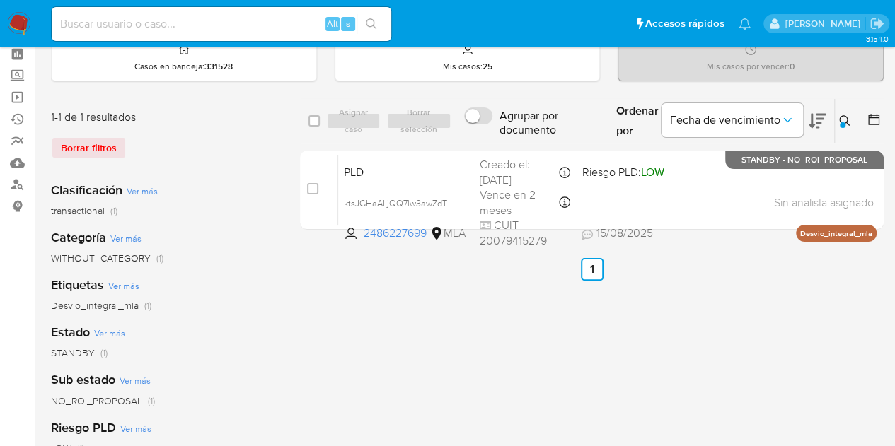
click at [845, 110] on div "Ingrese ID de usuario o caso 2486227699 Buscar Borrar filtros" at bounding box center [846, 121] width 24 height 44
click at [843, 124] on div at bounding box center [843, 125] width 6 height 6
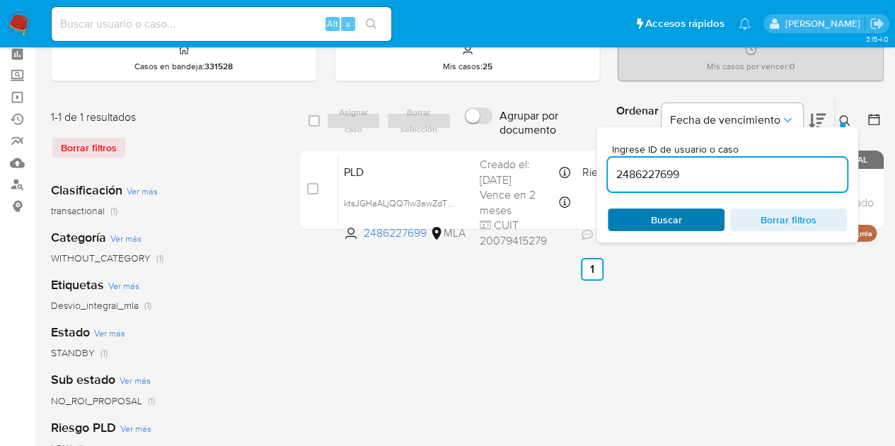
click at [669, 224] on span "Buscar" at bounding box center [666, 220] width 31 height 23
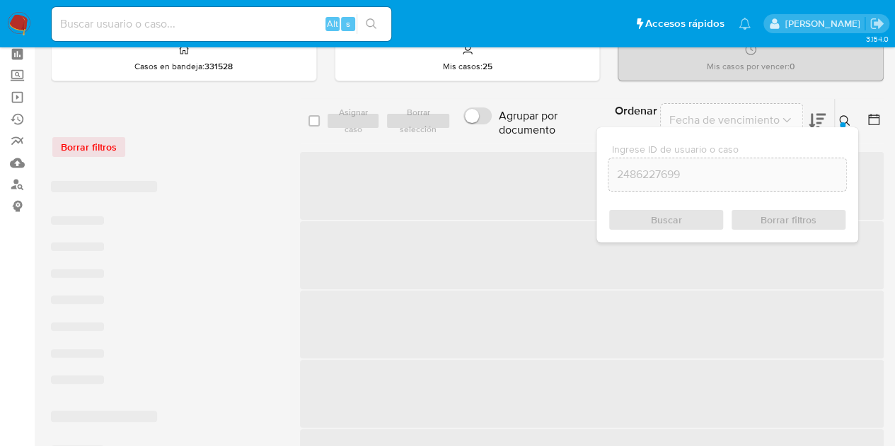
drag, startPoint x: 841, startPoint y: 121, endPoint x: 746, endPoint y: 226, distance: 141.7
click at [841, 120] on button at bounding box center [846, 121] width 23 height 17
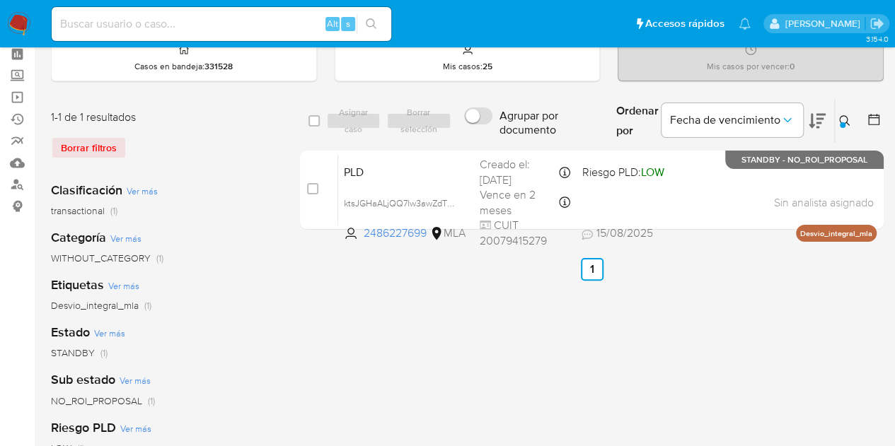
drag, startPoint x: 341, startPoint y: 311, endPoint x: 370, endPoint y: 262, distance: 56.8
click at [341, 311] on div "select-all-cases-checkbox Asignar caso Borrar selección Agrupar por documento O…" at bounding box center [592, 408] width 584 height 621
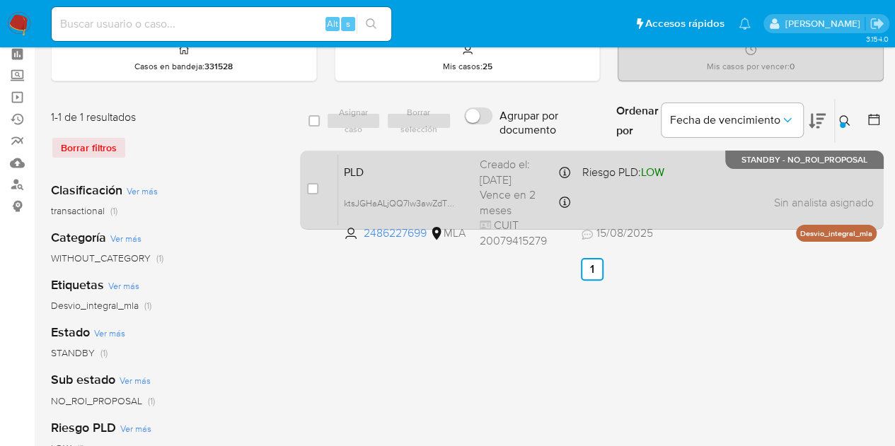
click at [381, 176] on span "PLD" at bounding box center [406, 171] width 125 height 18
click at [379, 174] on span "PLD" at bounding box center [406, 171] width 125 height 18
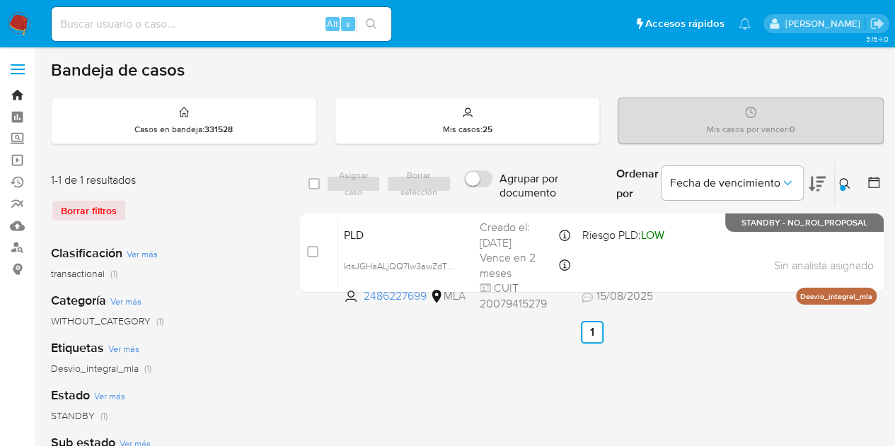
click at [25, 91] on link "Bandeja" at bounding box center [84, 95] width 168 height 22
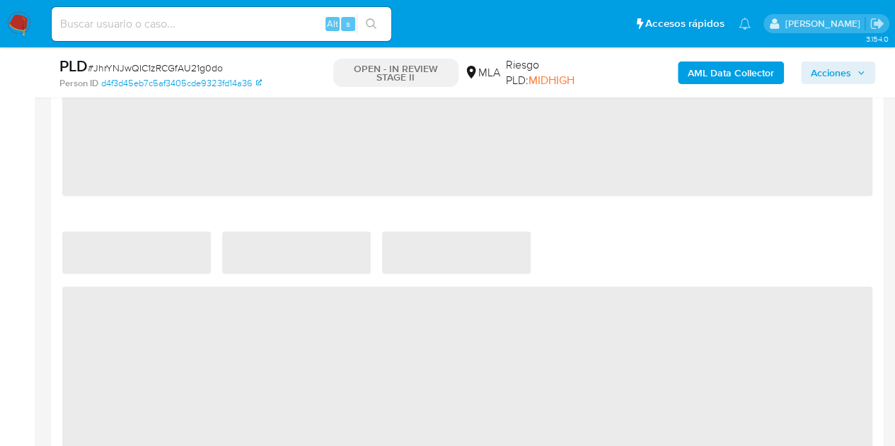
scroll to position [968, 0]
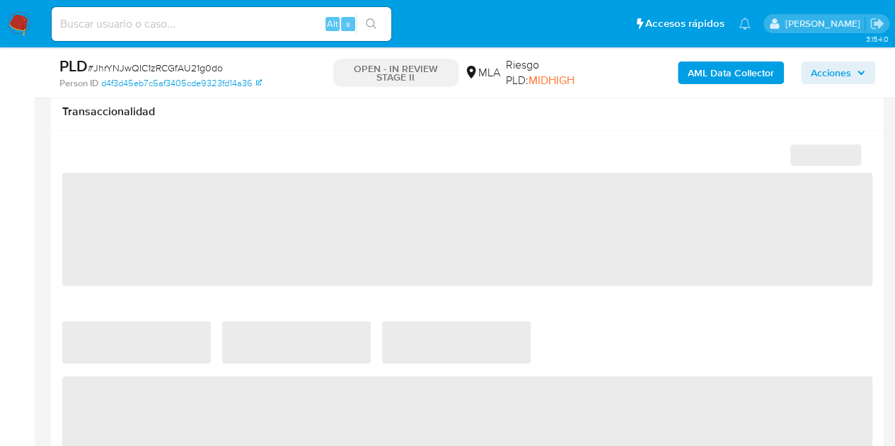
select select "10"
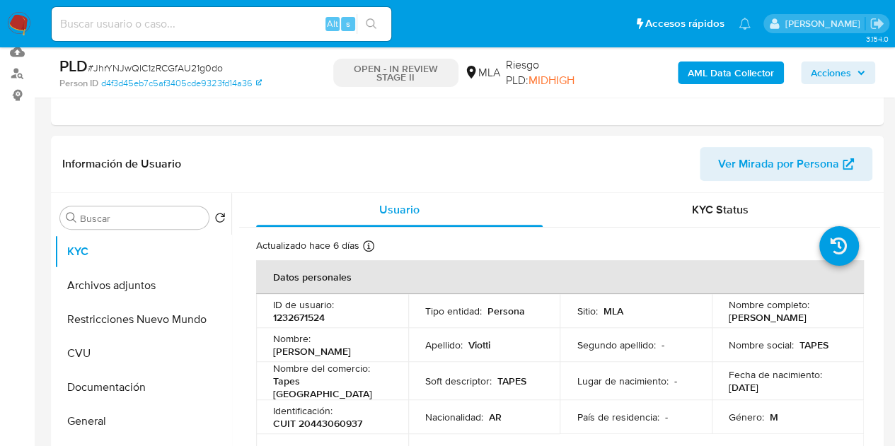
scroll to position [73, 0]
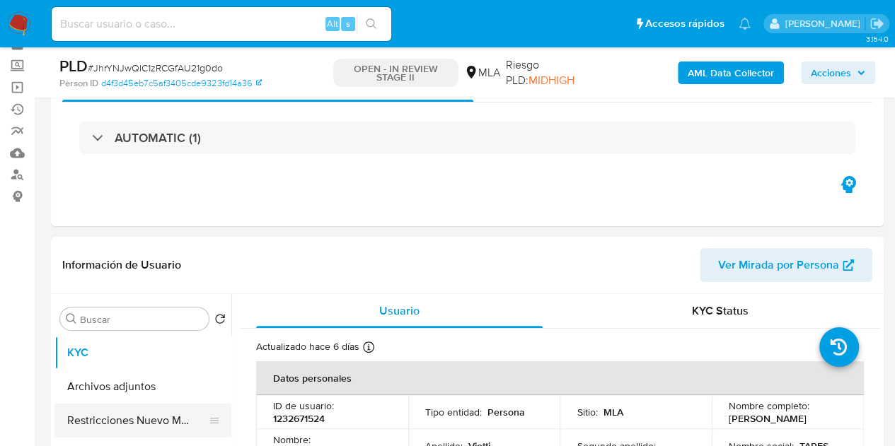
click at [65, 429] on button "Restricciones Nuevo Mundo" at bounding box center [137, 421] width 166 height 34
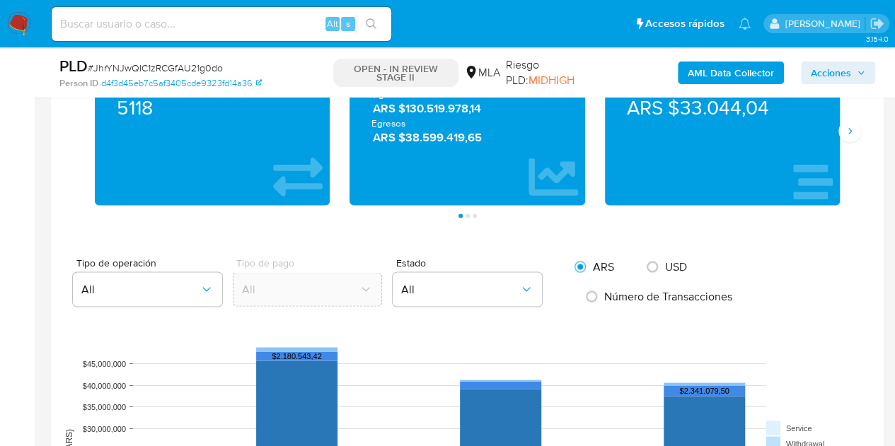
scroll to position [0, 0]
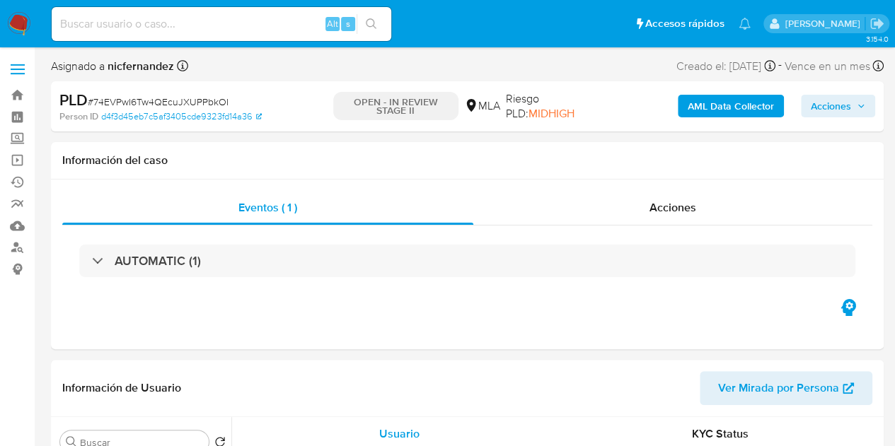
select select "10"
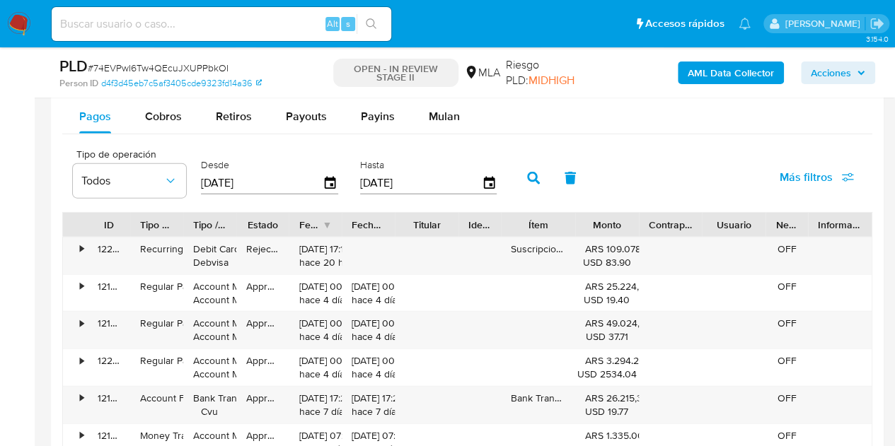
scroll to position [1550, 0]
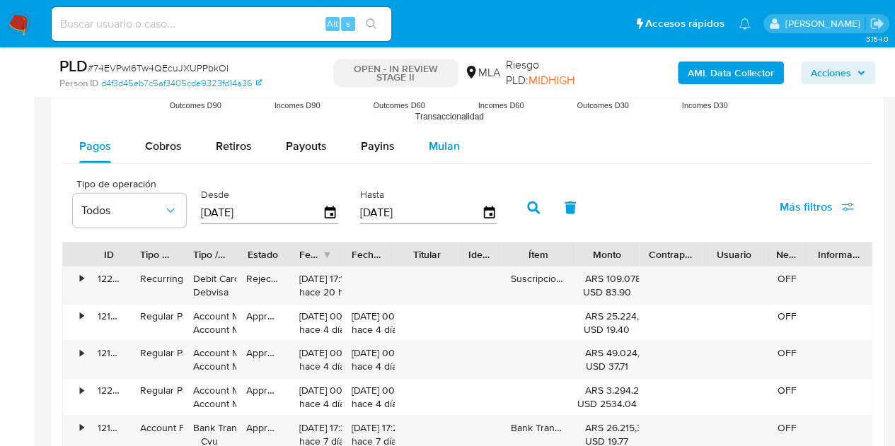
click at [442, 144] on span "Mulan" at bounding box center [444, 146] width 31 height 16
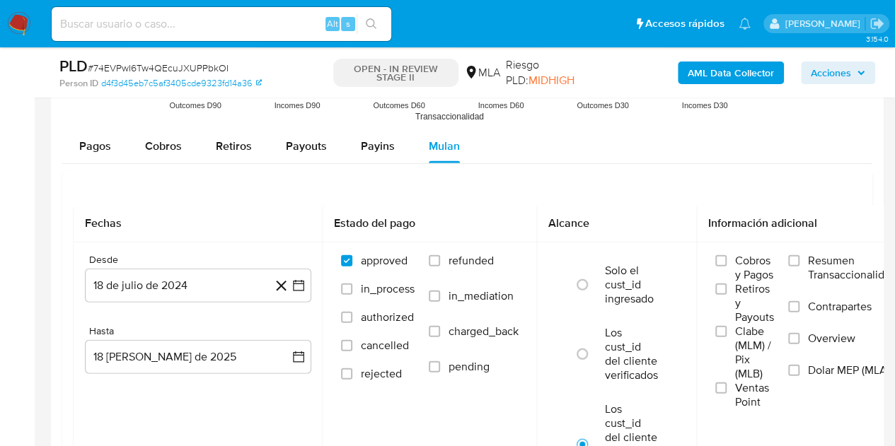
scroll to position [1660, 0]
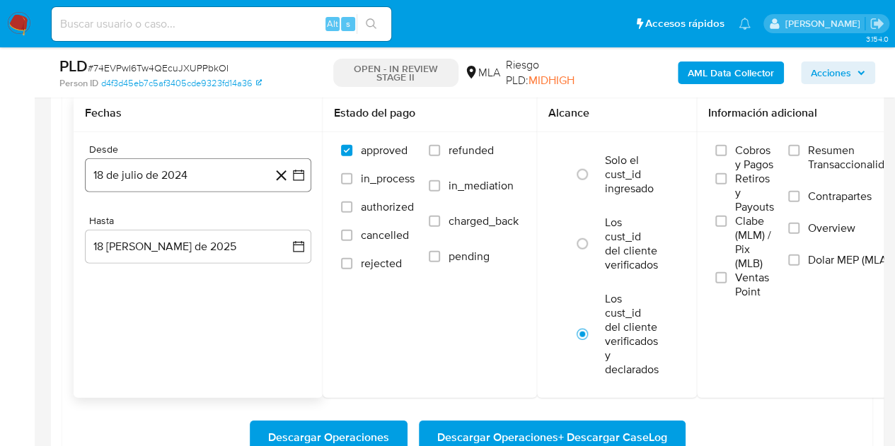
click at [232, 168] on button "18 de julio de 2024" at bounding box center [198, 176] width 226 height 34
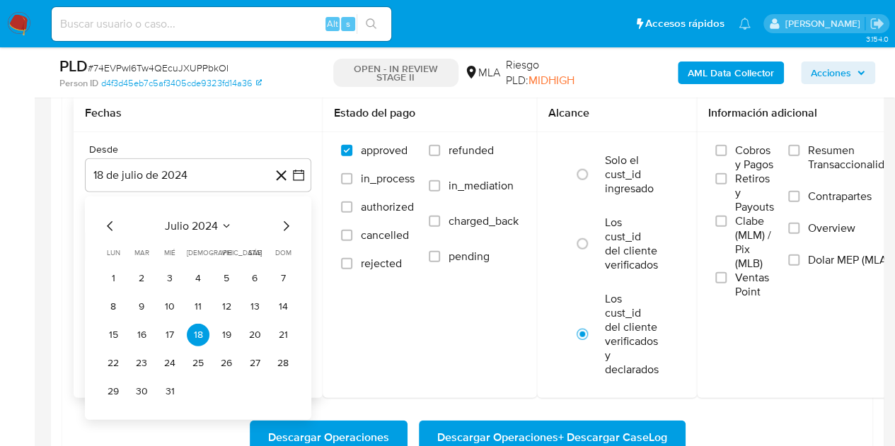
click at [276, 218] on div "julio 2024" at bounding box center [198, 226] width 192 height 17
click at [286, 220] on icon "Mes siguiente" at bounding box center [285, 226] width 17 height 17
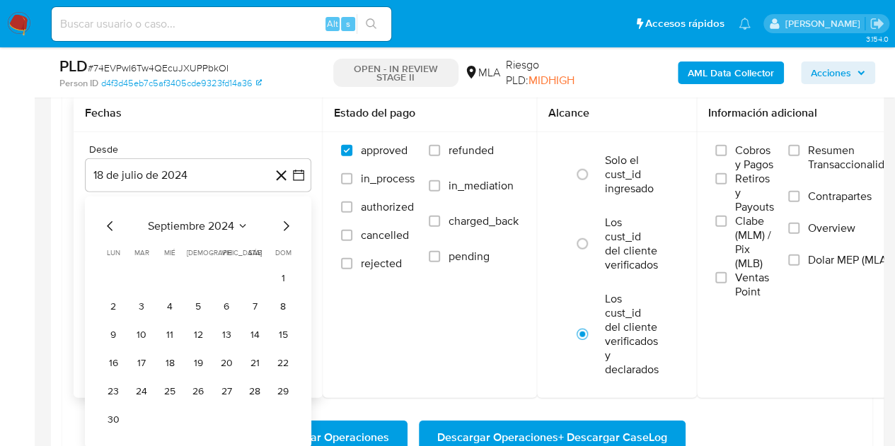
click at [286, 220] on icon "Mes siguiente" at bounding box center [285, 226] width 17 height 17
click at [286, 221] on icon "Mes siguiente" at bounding box center [285, 226] width 17 height 17
click at [286, 222] on icon "Mes siguiente" at bounding box center [285, 226] width 17 height 17
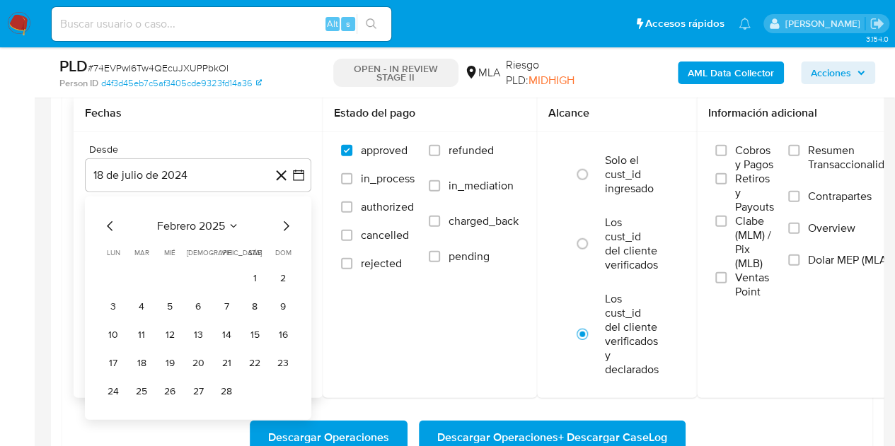
click at [286, 222] on icon "Mes siguiente" at bounding box center [285, 226] width 17 height 17
click at [114, 226] on icon "Mes anterior" at bounding box center [110, 226] width 17 height 17
click at [253, 274] on button "1" at bounding box center [254, 278] width 23 height 23
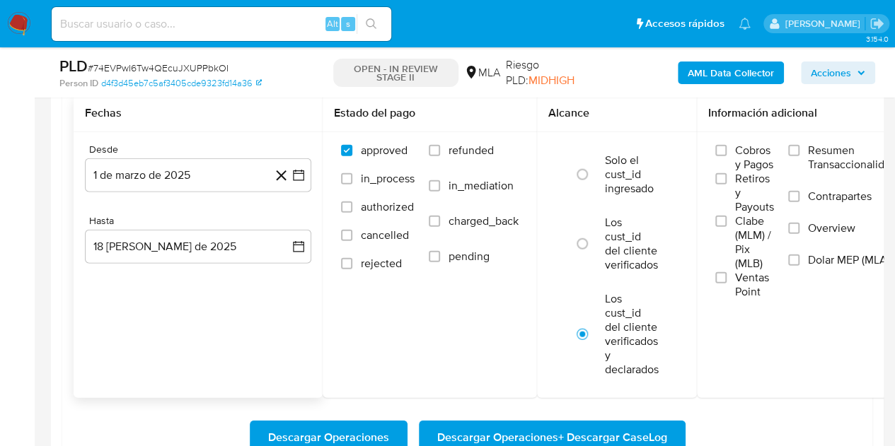
click at [234, 316] on div "Fechas Desde 1 de marzo de 2025 1-03-2025 Hasta 18 de agosto de 2025 18-08-2025" at bounding box center [198, 247] width 249 height 304
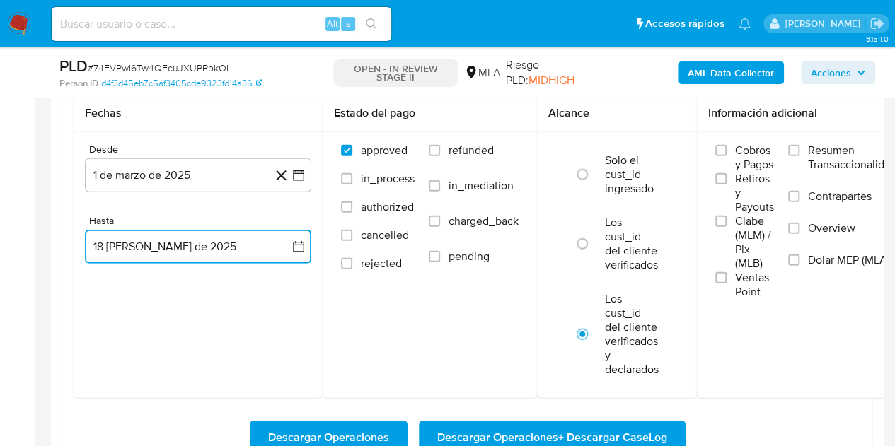
click at [195, 258] on button "18 de agosto de 2025" at bounding box center [198, 247] width 226 height 34
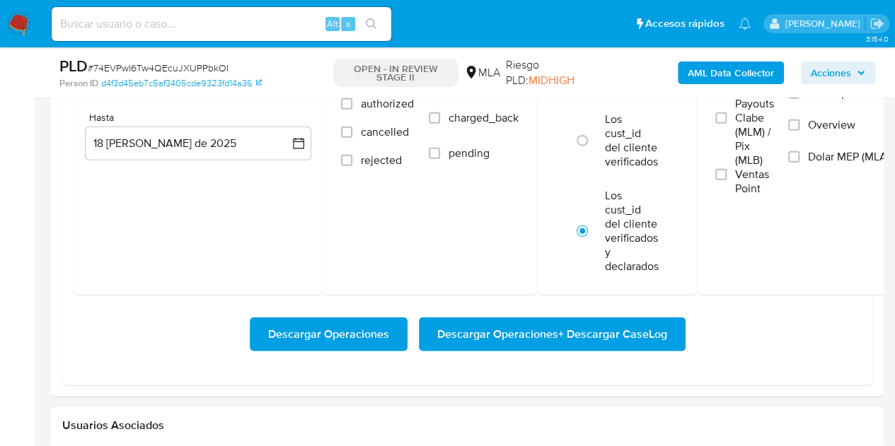
scroll to position [1773, 0]
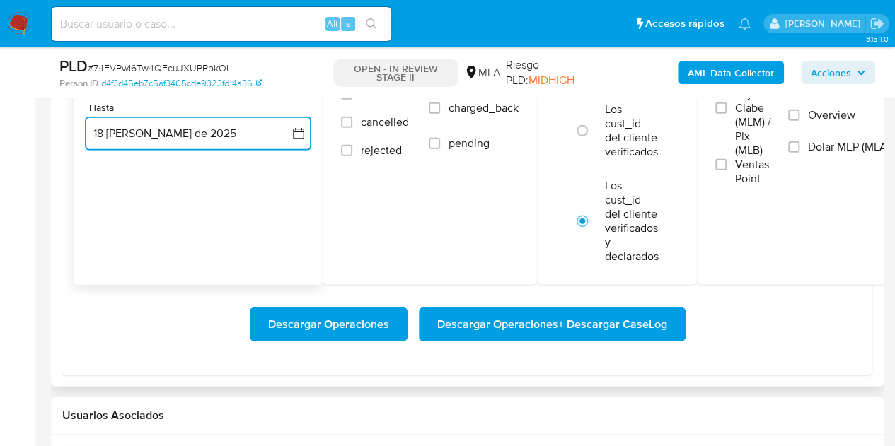
click at [142, 127] on button "18 de agosto de 2025" at bounding box center [198, 134] width 226 height 34
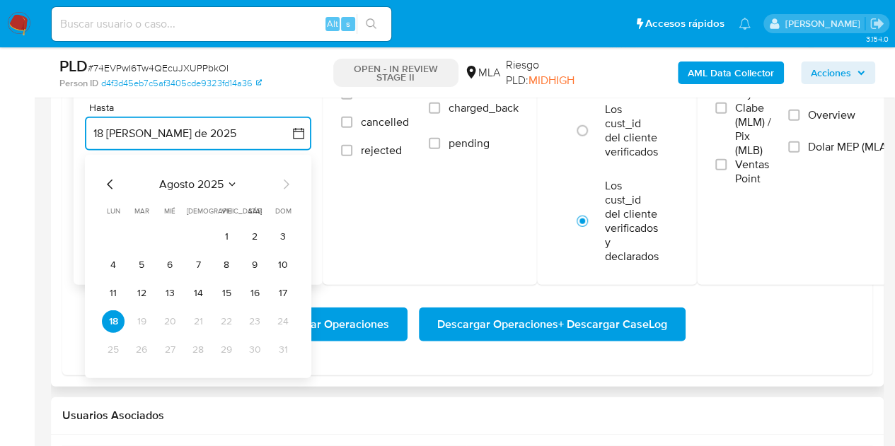
click at [115, 180] on icon "Mes anterior" at bounding box center [110, 184] width 17 height 17
click at [200, 345] on button "31" at bounding box center [198, 350] width 23 height 23
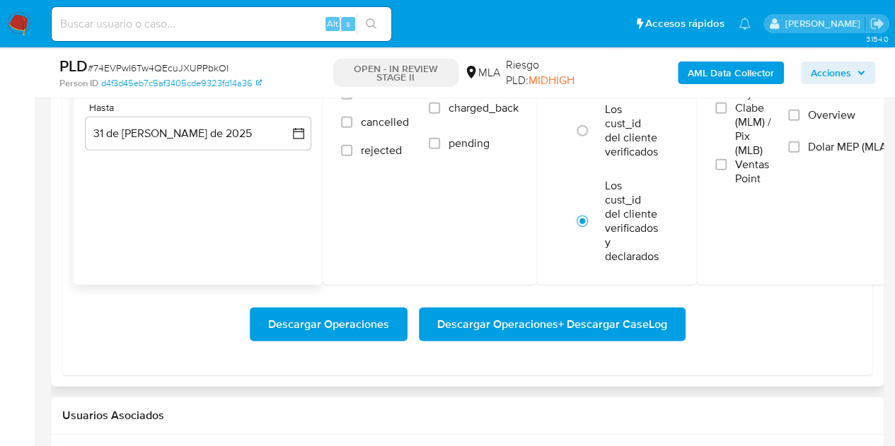
click at [154, 241] on div "Fechas Desde 1 de marzo de 2025 1-03-2025 Hasta 31 de julio de 2025 31-07-2025" at bounding box center [198, 134] width 249 height 304
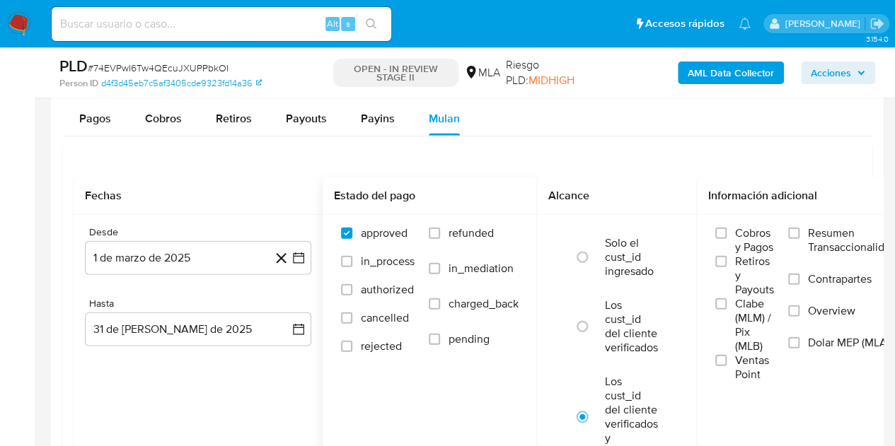
scroll to position [1514, 0]
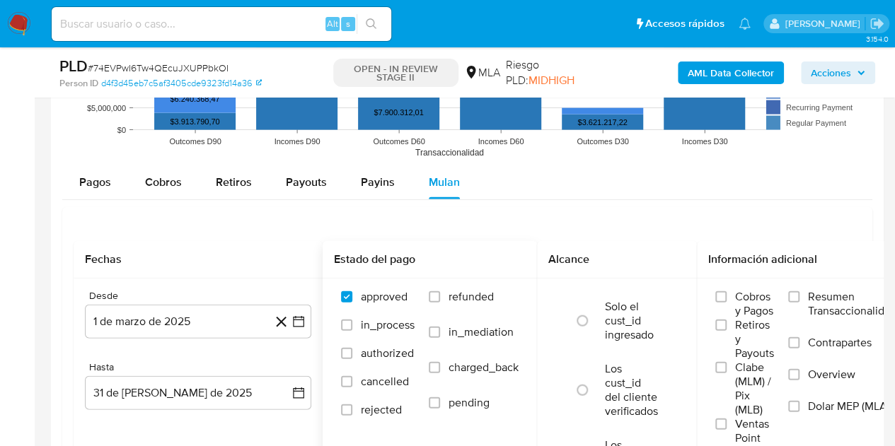
click at [484, 297] on span "refunded" at bounding box center [471, 297] width 45 height 14
click at [440, 297] on input "refunded" at bounding box center [434, 297] width 11 height 11
checkbox input "true"
click at [852, 403] on span "Dolar MEP (MLA)" at bounding box center [849, 407] width 82 height 14
click at [800, 403] on input "Dolar MEP (MLA)" at bounding box center [793, 406] width 11 height 11
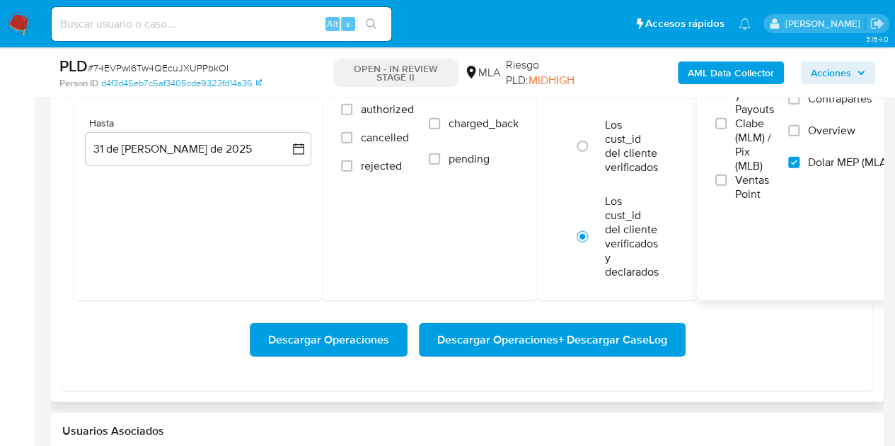
scroll to position [1722, 0]
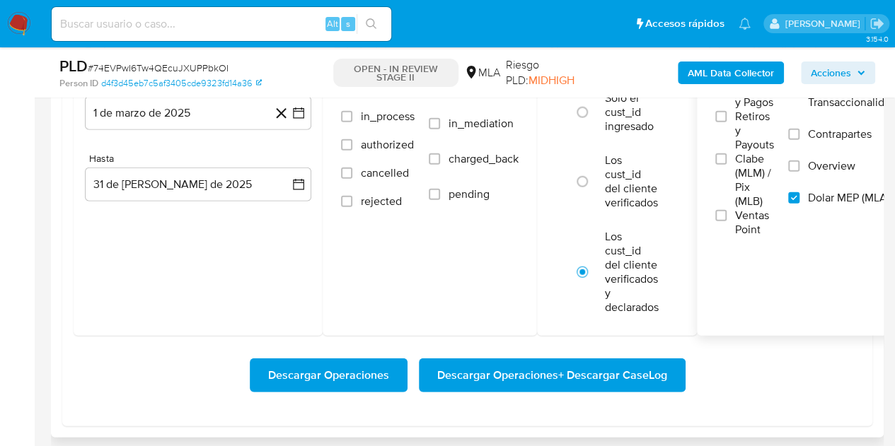
click at [570, 376] on span "Descargar Operaciones + Descargar CaseLog" at bounding box center [552, 375] width 230 height 31
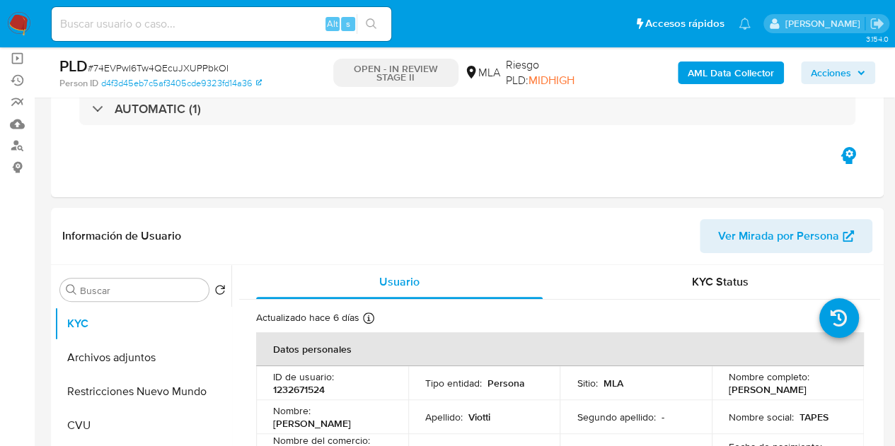
scroll to position [0, 0]
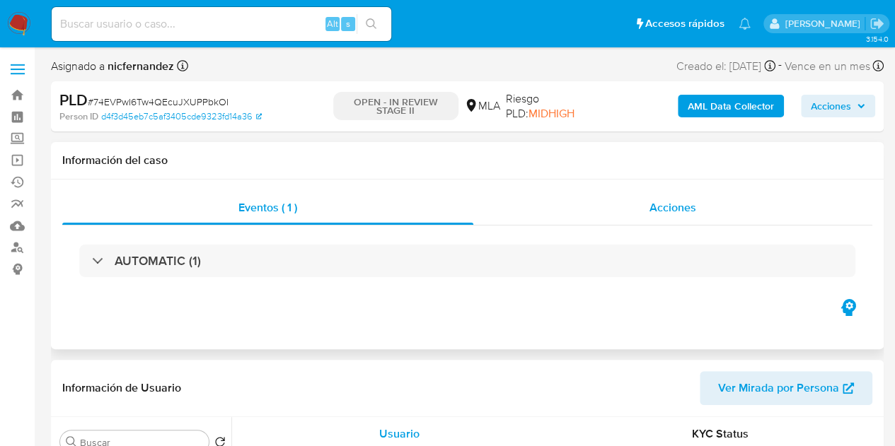
click at [662, 216] on div "Acciones" at bounding box center [672, 208] width 399 height 34
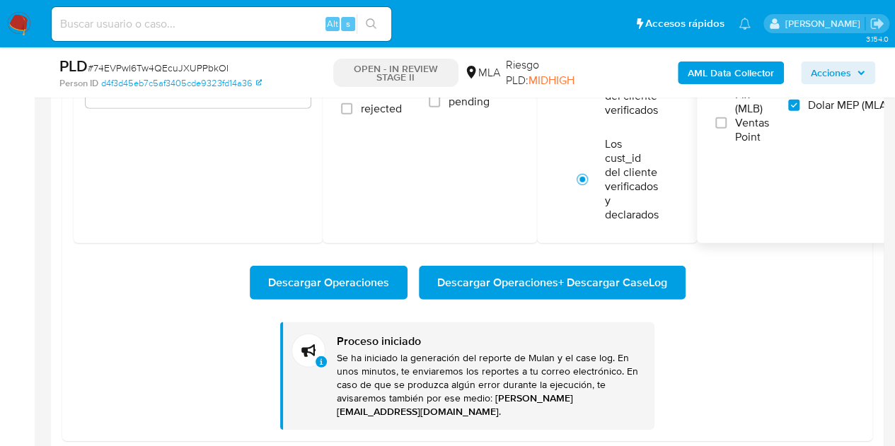
scroll to position [2004, 0]
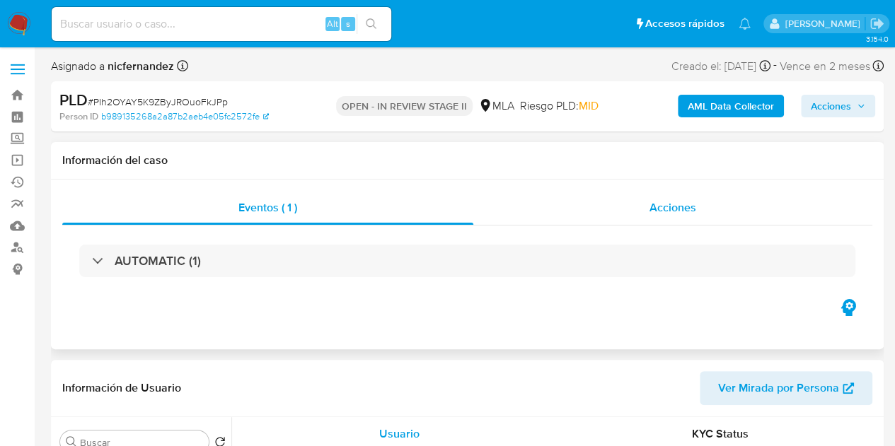
click at [637, 208] on div "Acciones" at bounding box center [672, 208] width 399 height 34
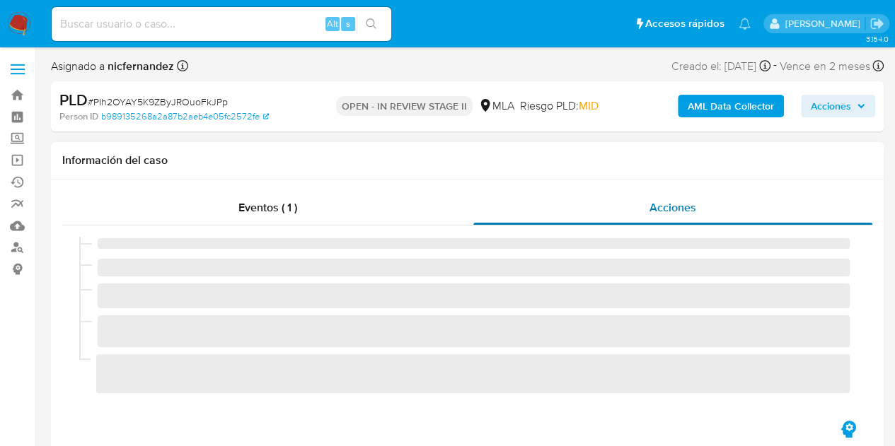
select select "10"
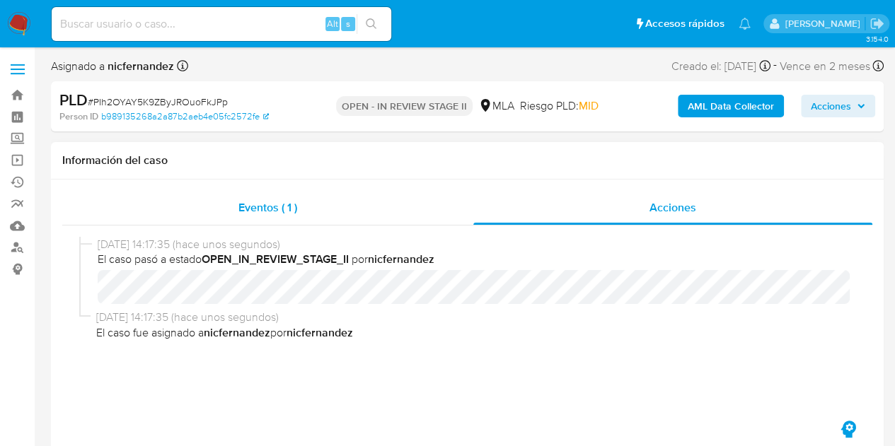
click at [309, 207] on div "Eventos ( 1 )" at bounding box center [267, 208] width 411 height 34
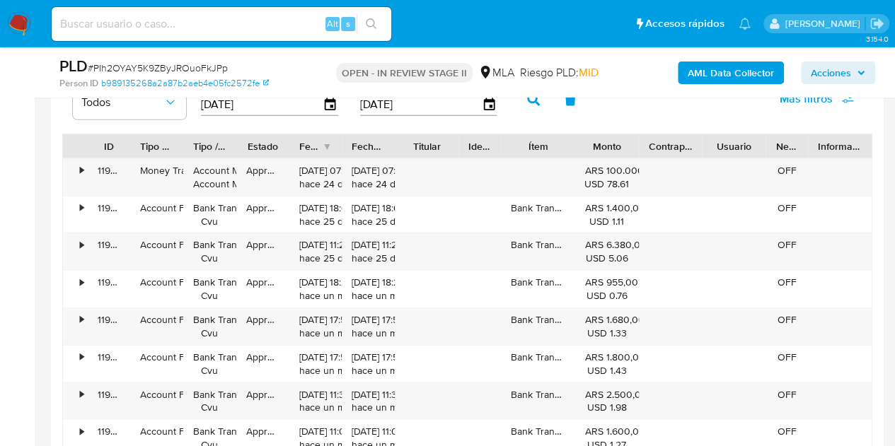
scroll to position [1500, 0]
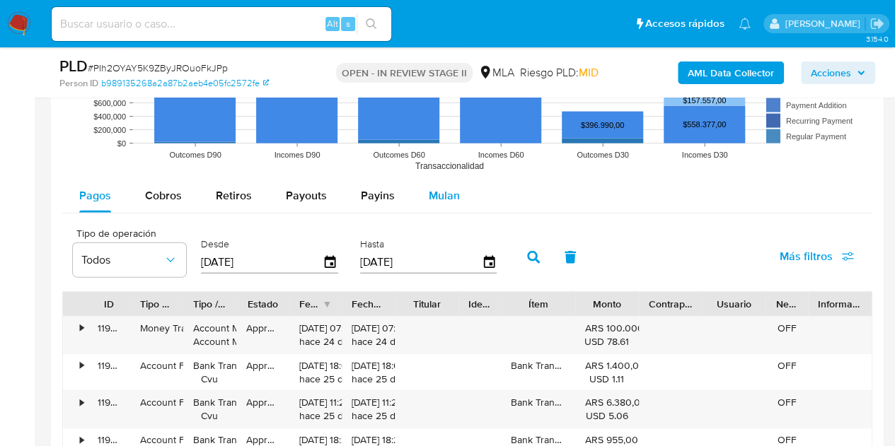
click at [446, 183] on div "Mulan" at bounding box center [444, 196] width 31 height 34
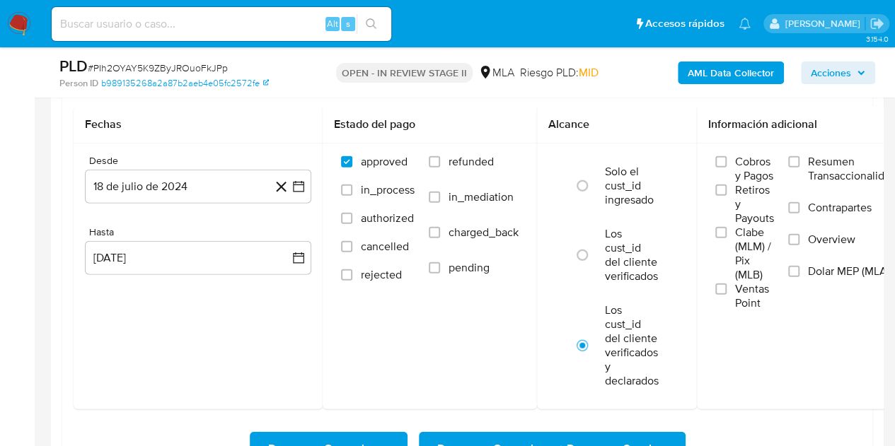
scroll to position [1652, 0]
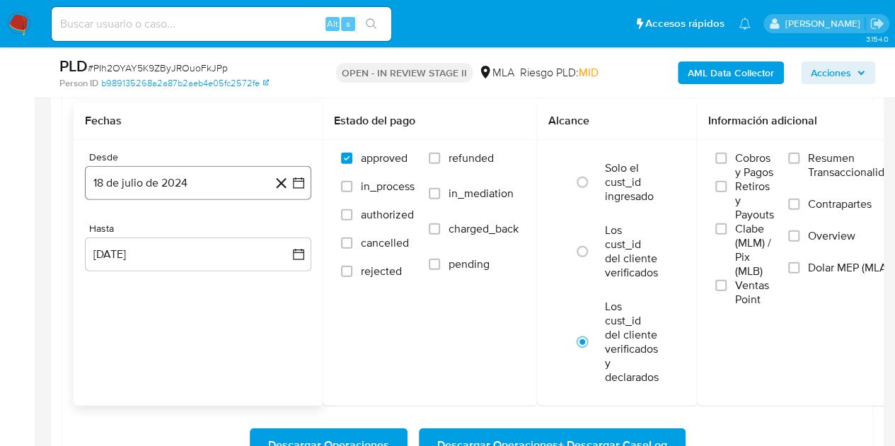
click at [204, 166] on button "18 de julio de 2024" at bounding box center [198, 183] width 226 height 34
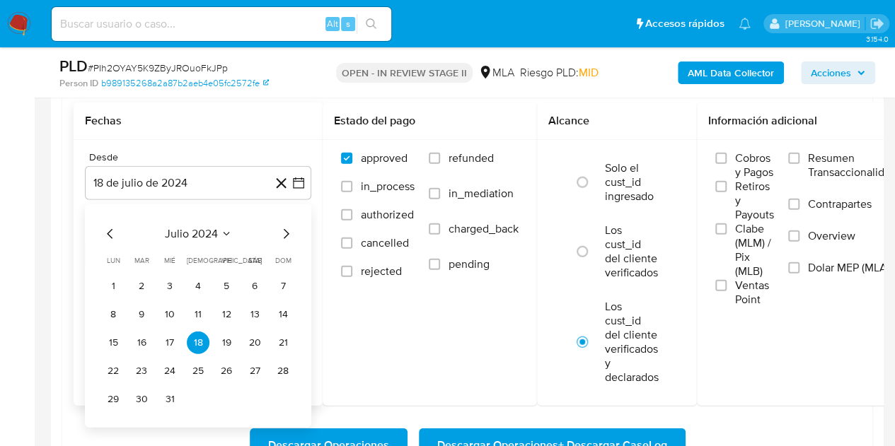
click at [284, 228] on icon "Mes siguiente" at bounding box center [285, 234] width 17 height 17
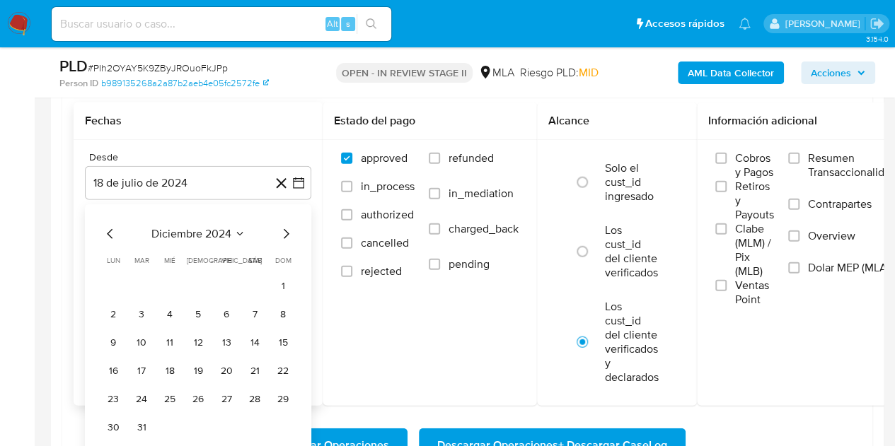
click at [284, 228] on icon "Mes siguiente" at bounding box center [285, 234] width 17 height 17
click at [251, 286] on button "1" at bounding box center [254, 286] width 23 height 23
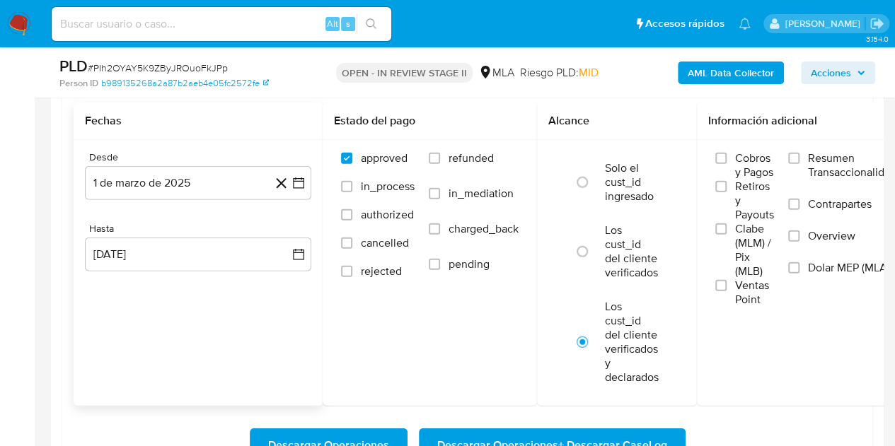
click at [272, 321] on div "Fechas Desde 1 de marzo de 2025 1-03-2025 Hasta 18 de agosto de 2025 18-08-2025" at bounding box center [198, 255] width 249 height 304
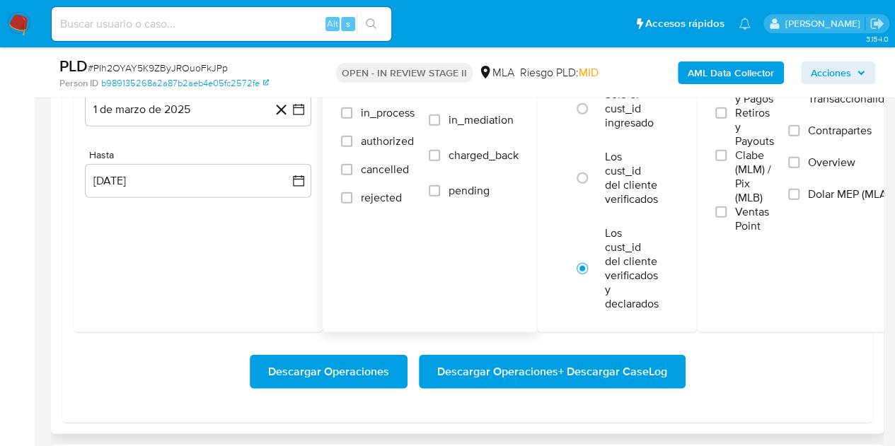
scroll to position [1732, 0]
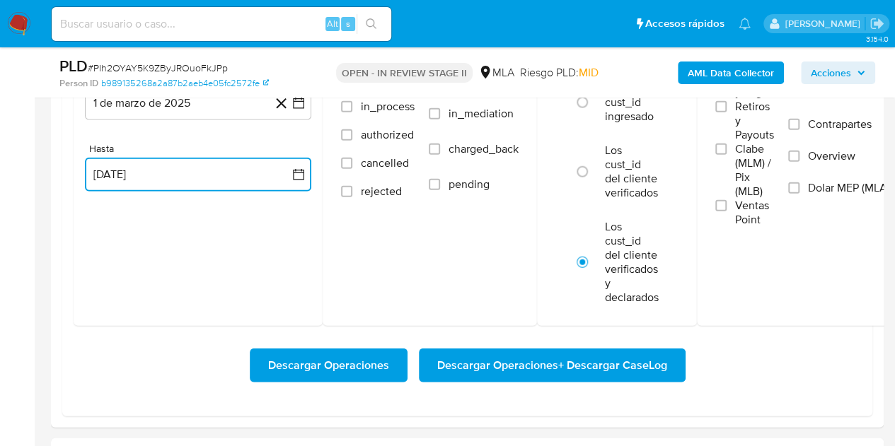
click at [228, 166] on button "18 de agosto de 2025" at bounding box center [198, 175] width 226 height 34
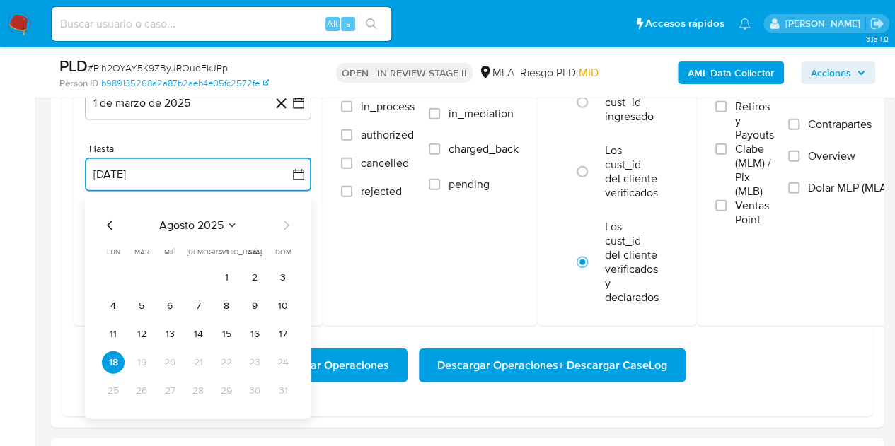
click at [112, 223] on icon "Mes anterior" at bounding box center [110, 225] width 17 height 17
click at [200, 381] on button "31" at bounding box center [198, 391] width 23 height 23
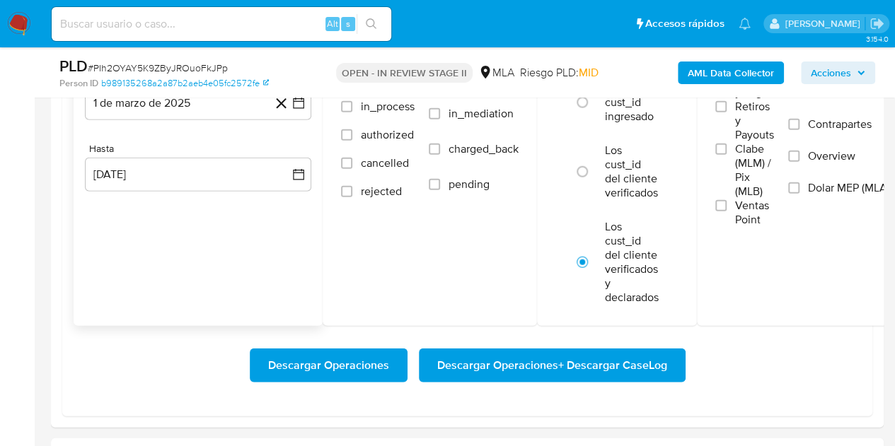
click at [211, 316] on div "Fechas Desde 1 de marzo de 2025 1-03-2025 Hasta 31 de julio de 2025 31-07-2025" at bounding box center [198, 175] width 249 height 304
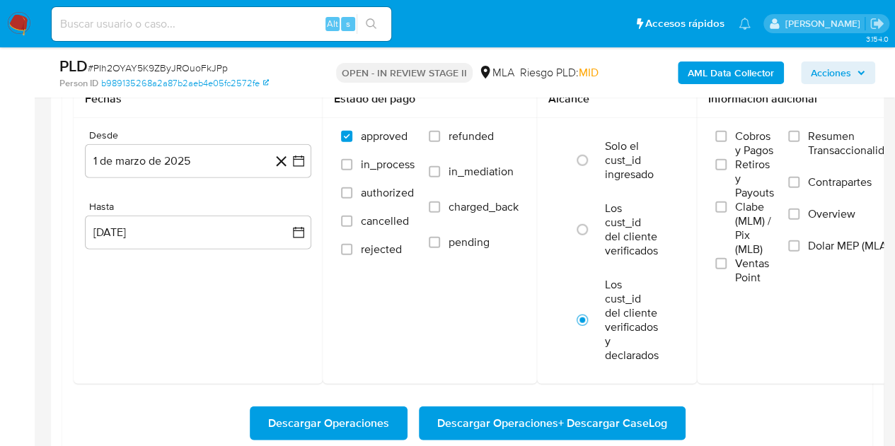
scroll to position [1646, 0]
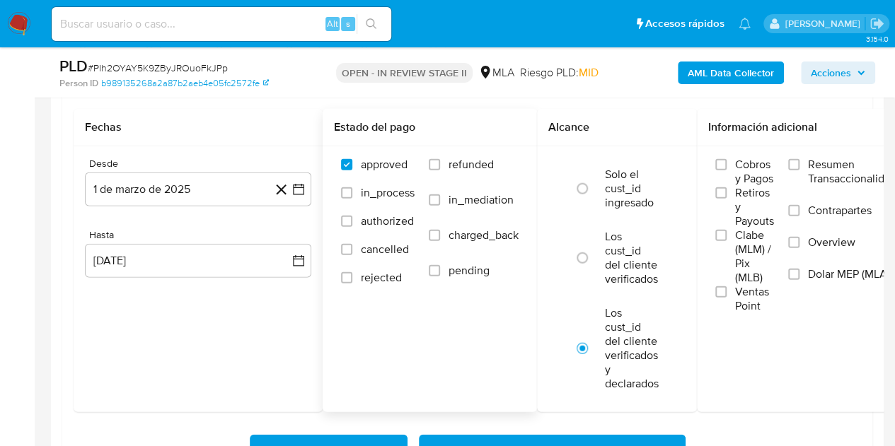
click at [451, 163] on span "refunded" at bounding box center [471, 165] width 45 height 14
click at [440, 163] on input "refunded" at bounding box center [434, 164] width 11 height 11
checkbox input "true"
click at [814, 275] on span "Dolar MEP (MLA)" at bounding box center [849, 274] width 82 height 14
click at [800, 275] on input "Dolar MEP (MLA)" at bounding box center [793, 274] width 11 height 11
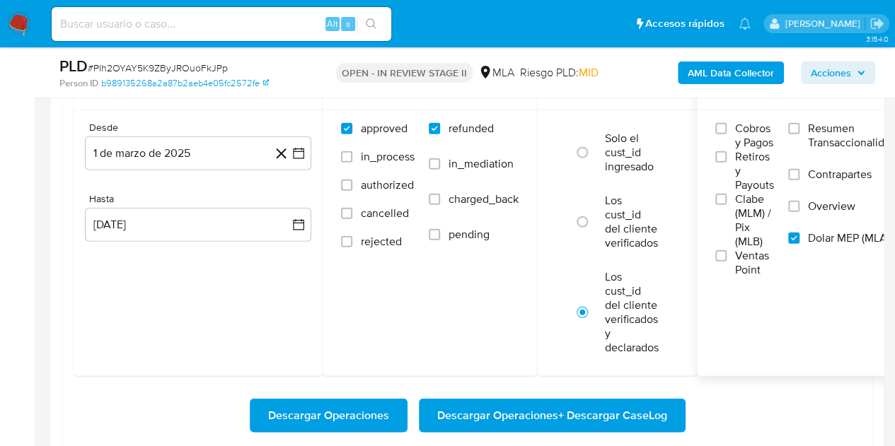
scroll to position [1686, 0]
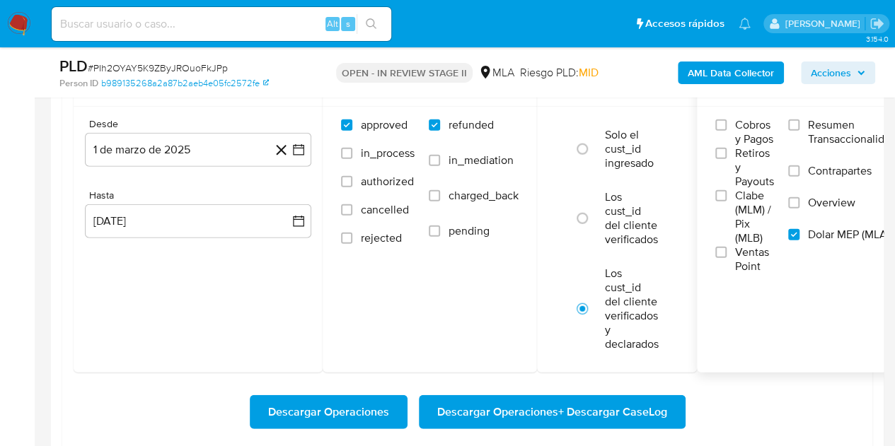
click at [495, 411] on span "Descargar Operaciones + Descargar CaseLog" at bounding box center [552, 412] width 230 height 31
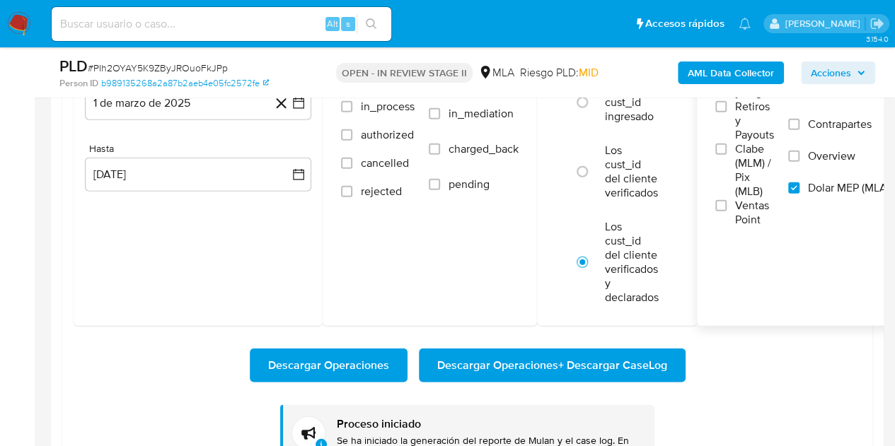
scroll to position [1644, 0]
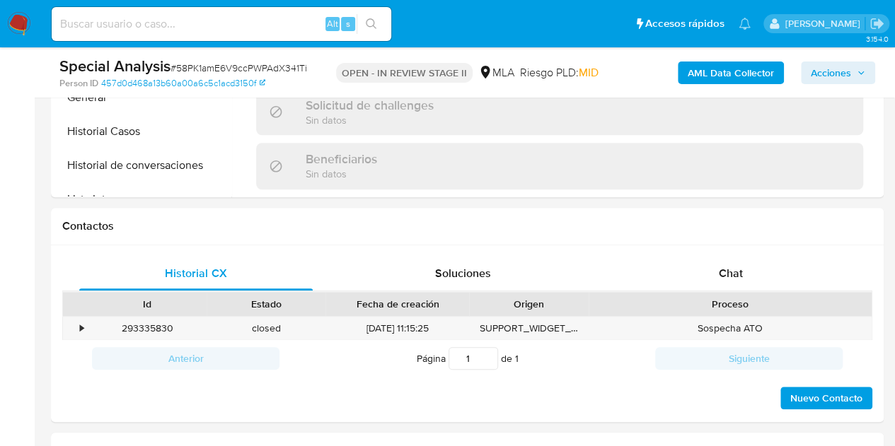
scroll to position [582, 0]
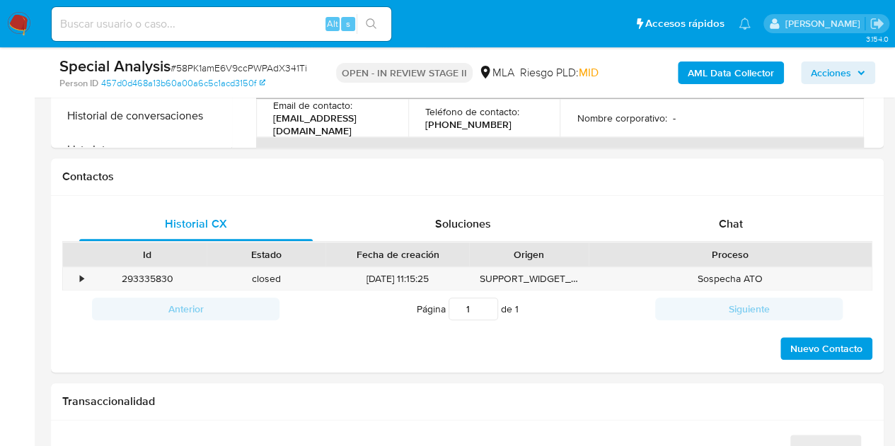
select select "10"
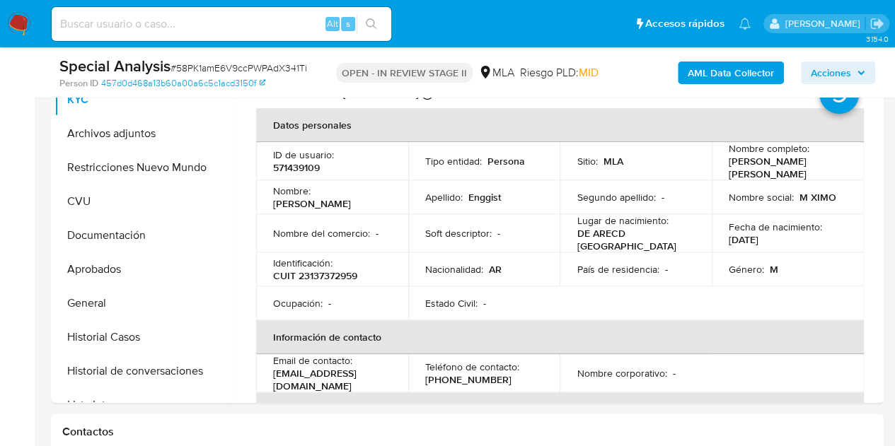
scroll to position [273, 0]
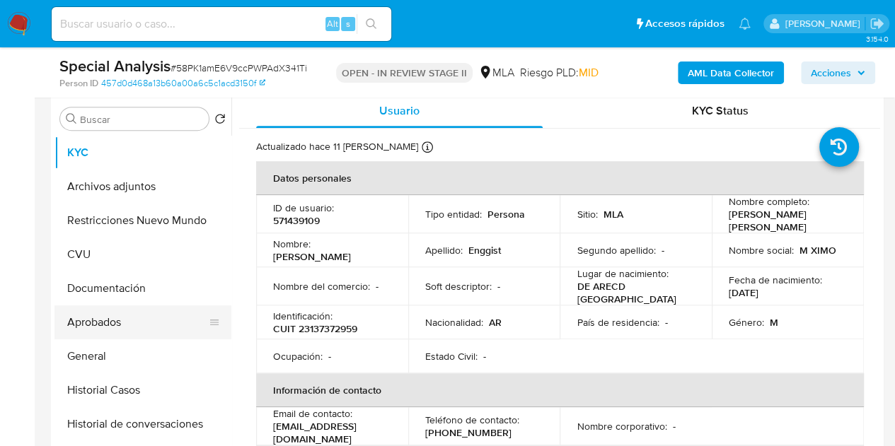
click at [96, 321] on button "Aprobados" at bounding box center [137, 323] width 166 height 34
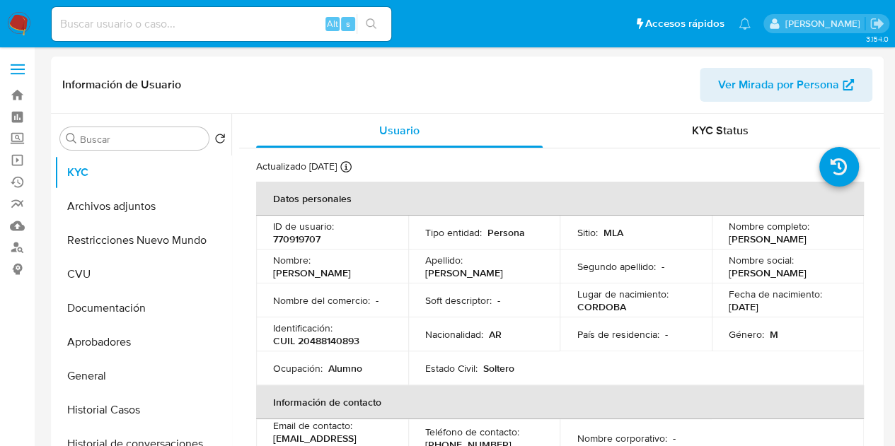
select select "10"
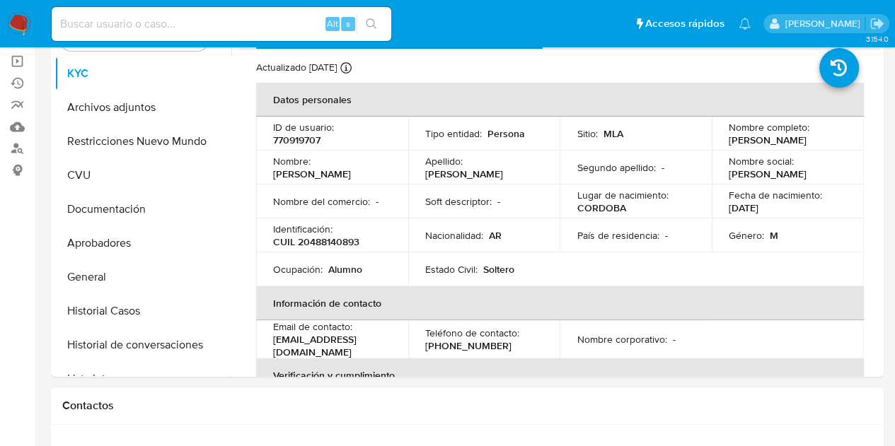
scroll to position [16, 0]
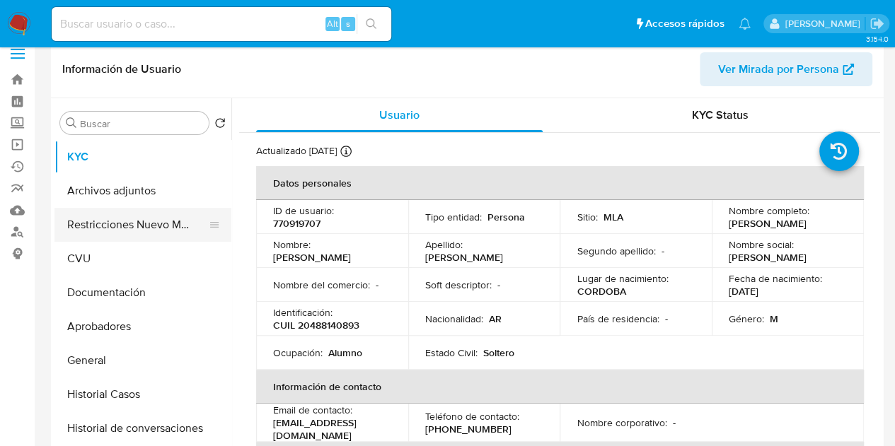
click at [114, 229] on button "Restricciones Nuevo Mundo" at bounding box center [137, 225] width 166 height 34
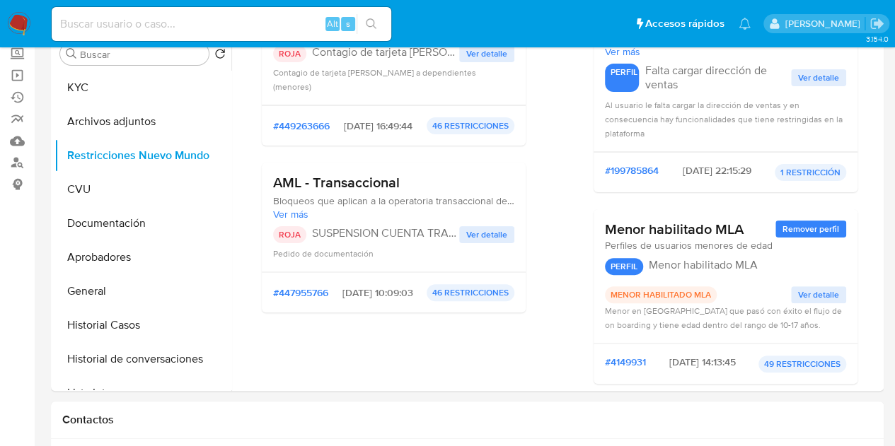
scroll to position [0, 0]
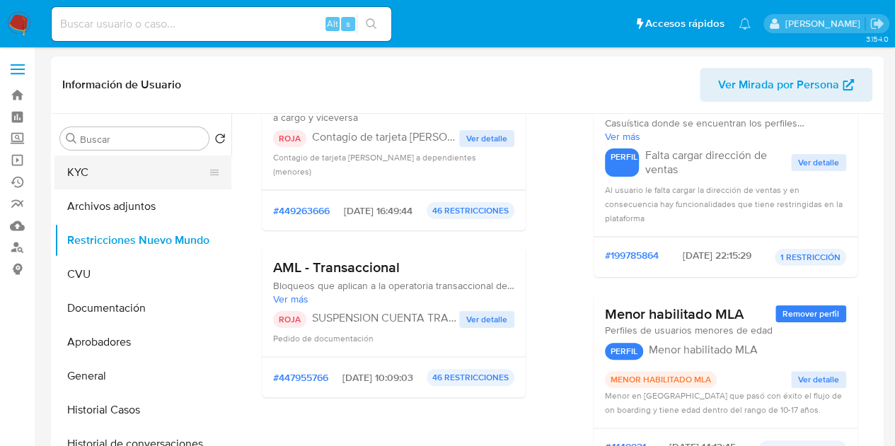
click at [107, 177] on button "KYC" at bounding box center [137, 173] width 166 height 34
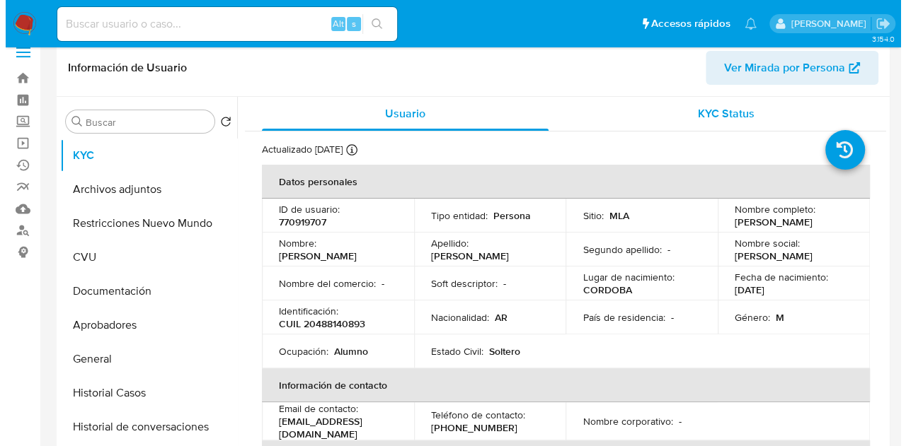
scroll to position [10, 0]
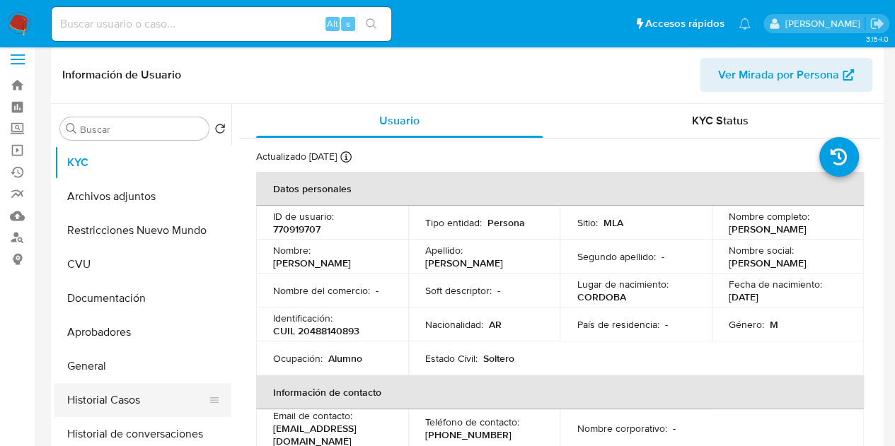
click at [132, 390] on button "Historial Casos" at bounding box center [137, 401] width 166 height 34
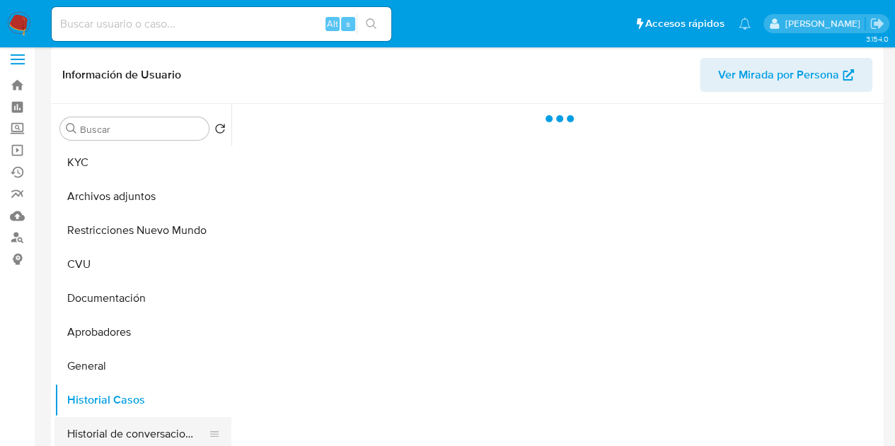
click at [132, 438] on button "Historial de conversaciones" at bounding box center [137, 434] width 166 height 34
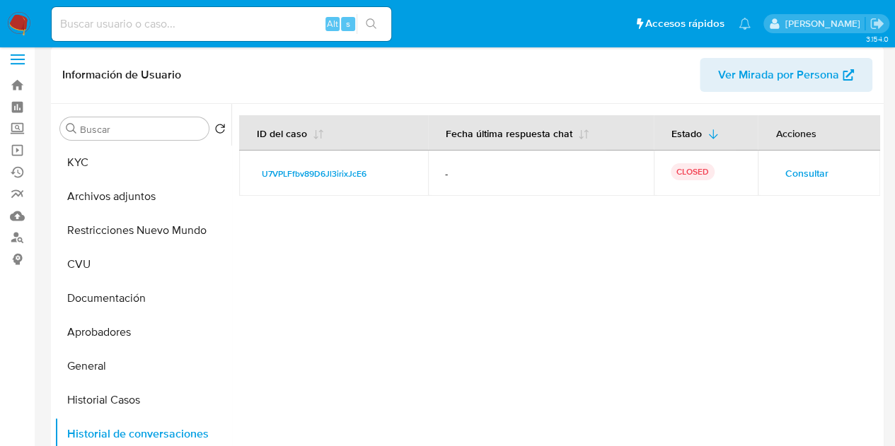
click at [791, 171] on span "Consultar" at bounding box center [806, 173] width 43 height 20
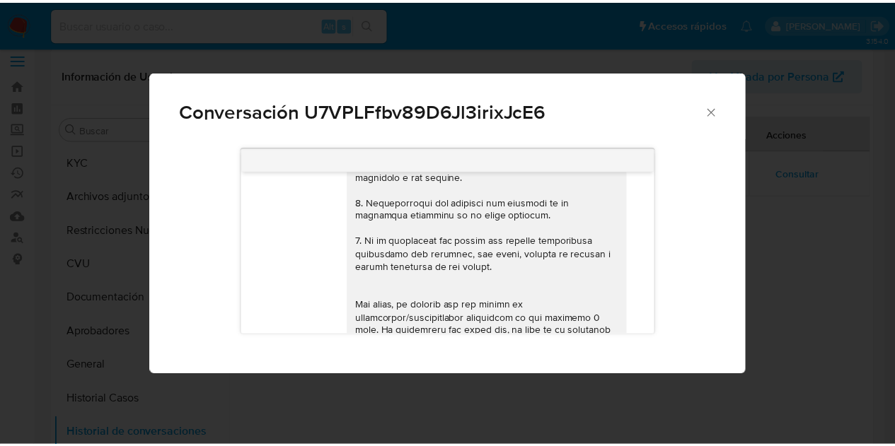
scroll to position [0, 0]
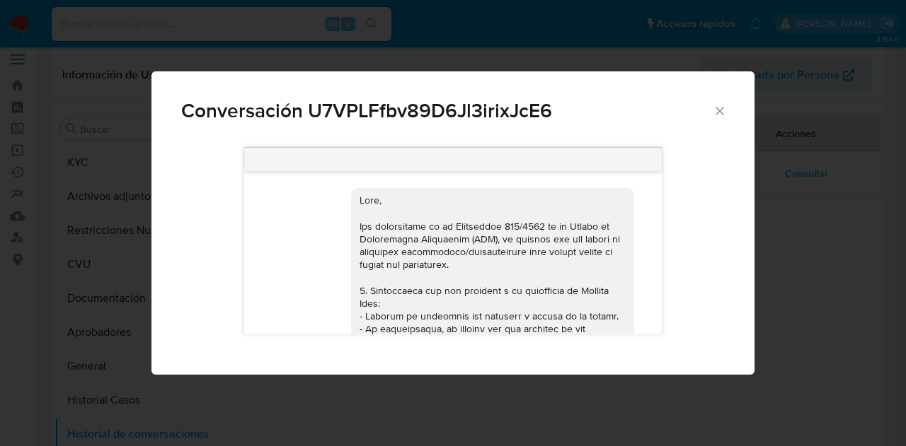
click at [718, 118] on div "Conversación U7VPLFfbv89D6Jl3irixJcE6" at bounding box center [452, 104] width 603 height 67
click at [711, 113] on div "Conversación U7VPLFfbv89D6Jl3irixJcE6" at bounding box center [452, 104] width 603 height 67
click at [719, 110] on icon "Cerrar" at bounding box center [720, 111] width 14 height 14
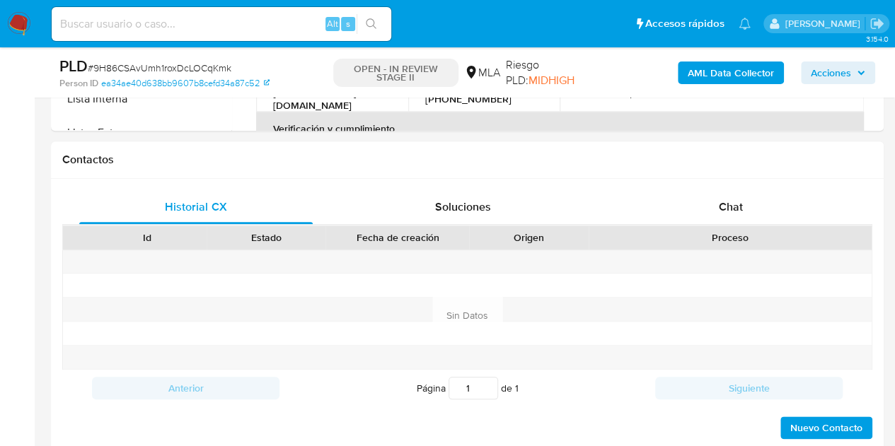
select select "10"
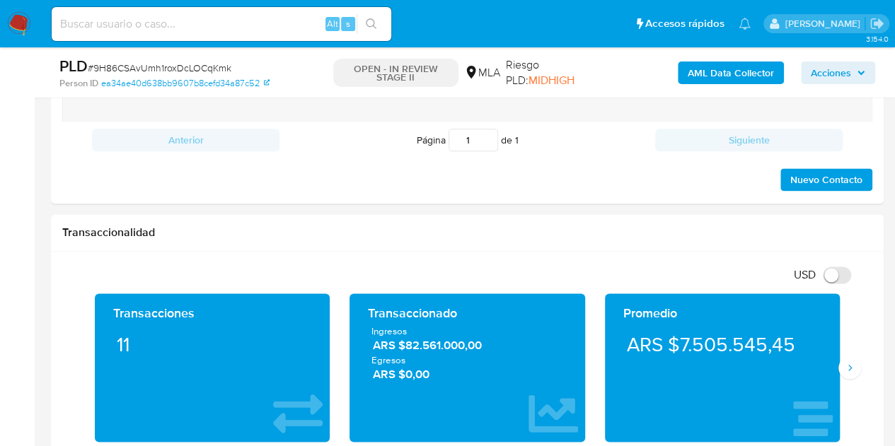
scroll to position [918, 0]
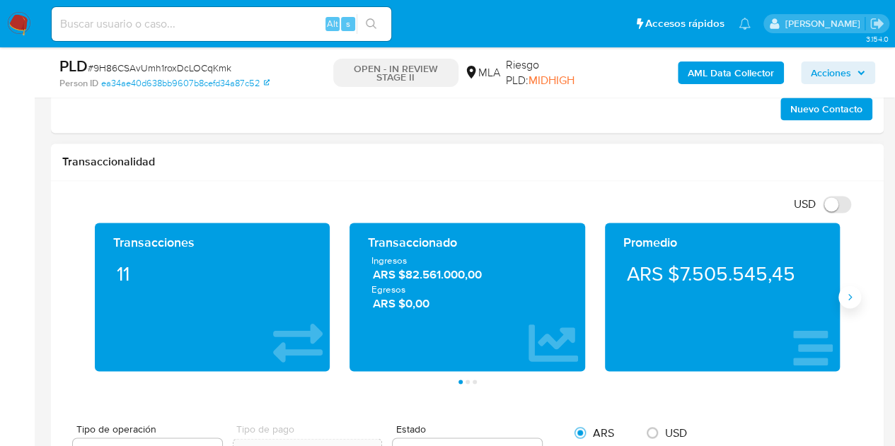
click at [853, 298] on icon "Siguiente" at bounding box center [849, 297] width 11 height 11
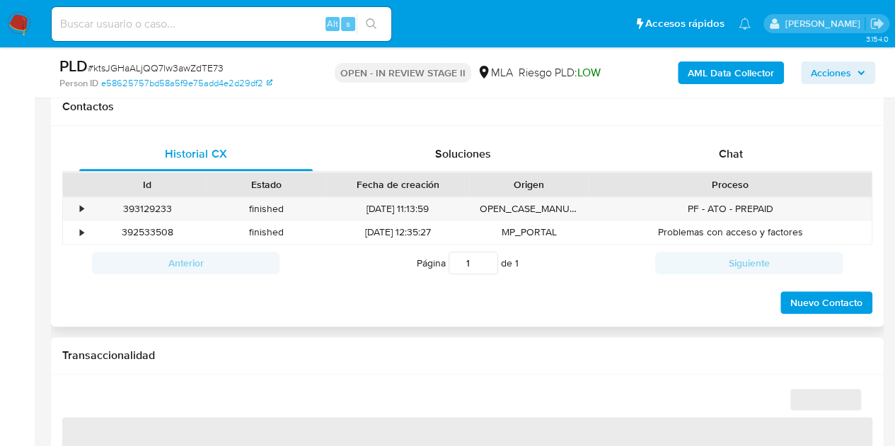
scroll to position [643, 0]
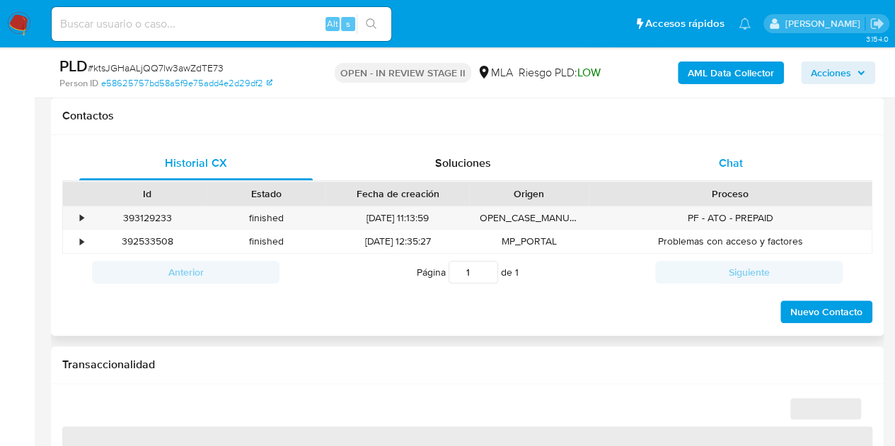
select select "10"
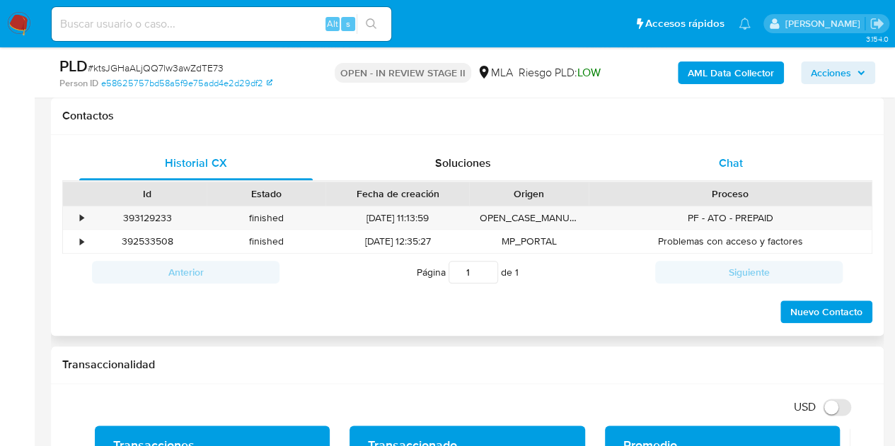
click at [749, 176] on div "Chat" at bounding box center [731, 163] width 234 height 34
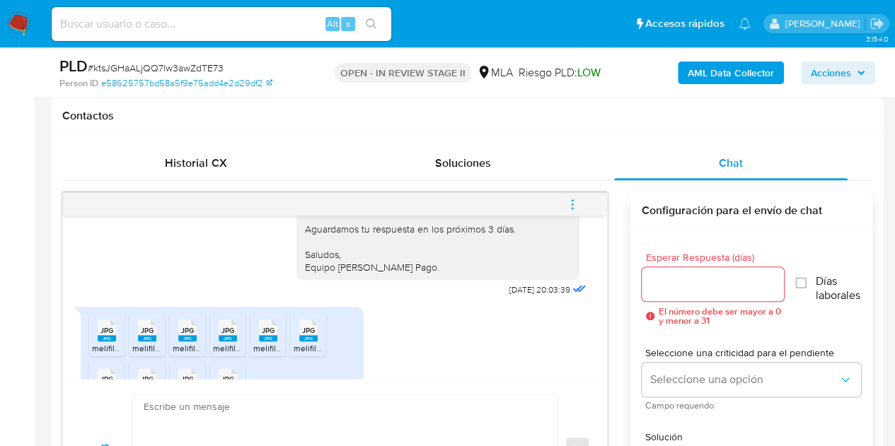
scroll to position [2168, 0]
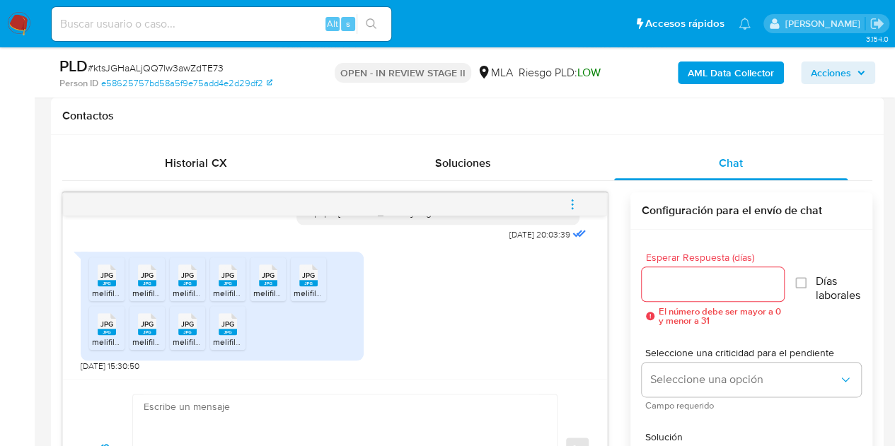
click at [100, 277] on span "JPG" at bounding box center [106, 275] width 13 height 9
click at [143, 280] on rect at bounding box center [147, 283] width 18 height 6
click at [116, 271] on icon at bounding box center [107, 276] width 18 height 22
click at [116, 267] on icon at bounding box center [107, 276] width 18 height 22
click at [266, 272] on span "JPG" at bounding box center [268, 275] width 13 height 9
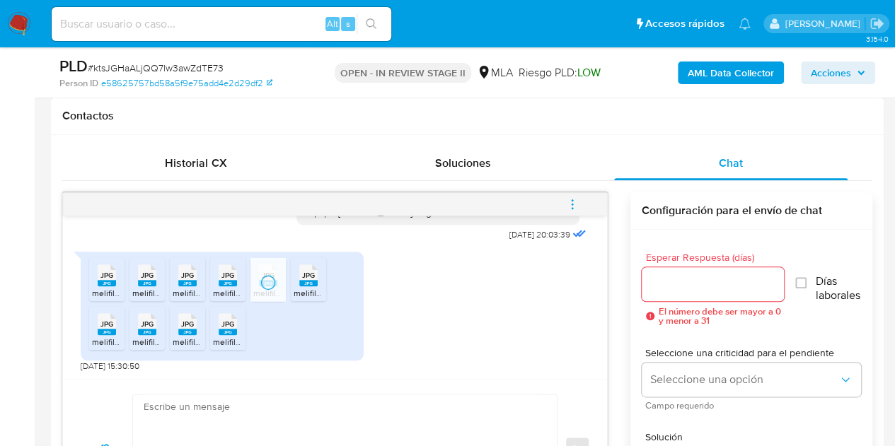
click at [312, 277] on span "JPG" at bounding box center [308, 275] width 13 height 9
click at [116, 328] on div "JPG JPG" at bounding box center [107, 323] width 30 height 28
click at [146, 332] on rect at bounding box center [147, 332] width 18 height 6
click at [195, 336] on span "melifile7677089055180365571.jpg" at bounding box center [237, 342] width 129 height 12
click at [231, 334] on icon "JPG" at bounding box center [228, 324] width 18 height 25
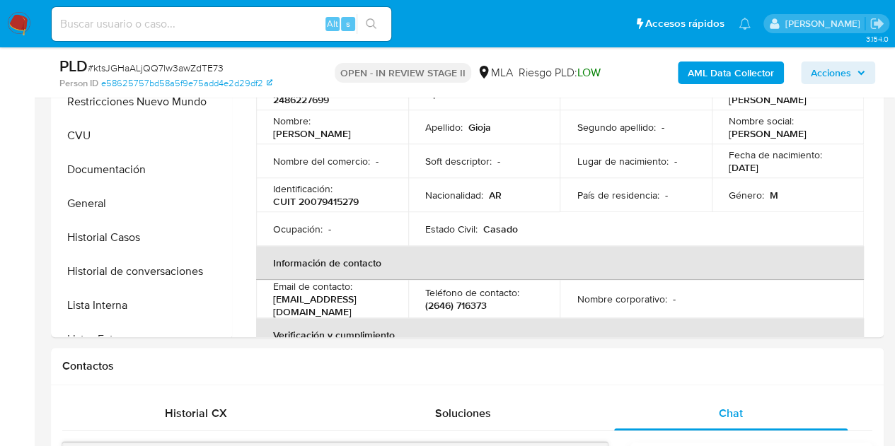
scroll to position [348, 0]
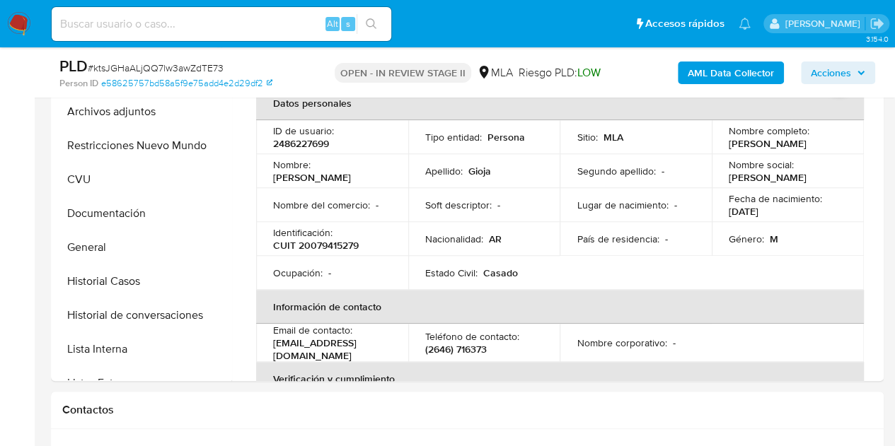
drag, startPoint x: 557, startPoint y: 234, endPoint x: 905, endPoint y: 96, distance: 374.7
click at [563, 231] on td "País de residencia : -" at bounding box center [636, 239] width 152 height 34
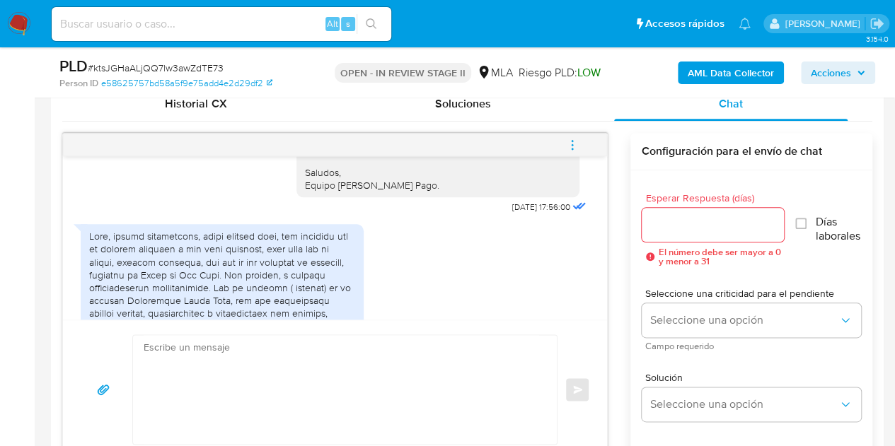
scroll to position [1230, 0]
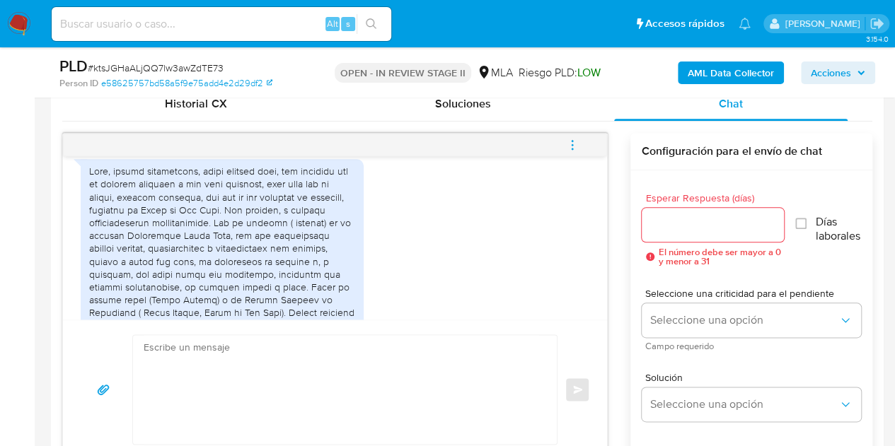
drag, startPoint x: 236, startPoint y: 219, endPoint x: 220, endPoint y: 205, distance: 21.6
click at [236, 219] on div at bounding box center [222, 294] width 266 height 258
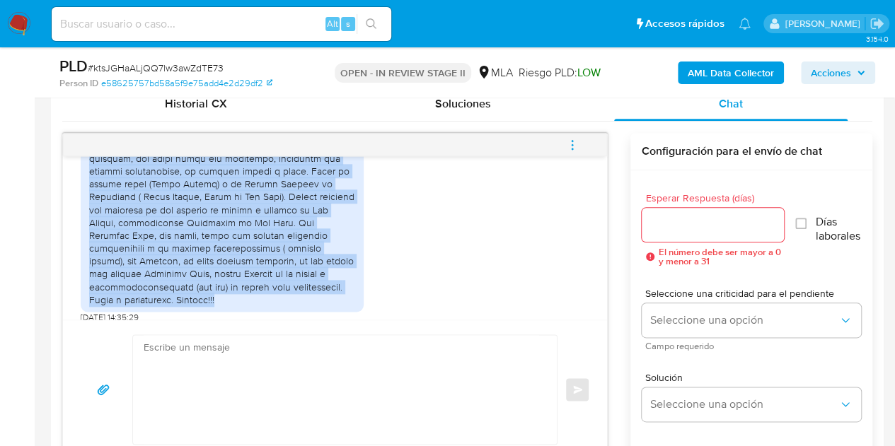
scroll to position [1362, 0]
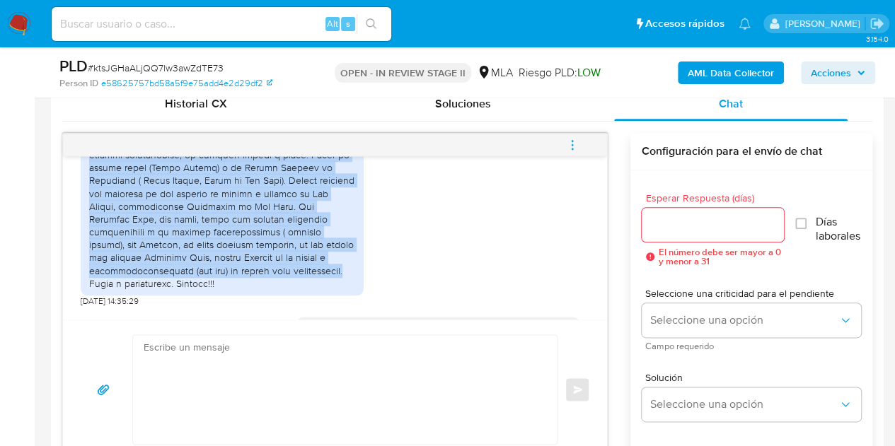
drag, startPoint x: 200, startPoint y: 184, endPoint x: 238, endPoint y: 283, distance: 105.9
click at [238, 283] on div at bounding box center [222, 162] width 266 height 258
copy div "tengo ochenta años, soy jubilado con un ingreso superior a los tres millones, v…"
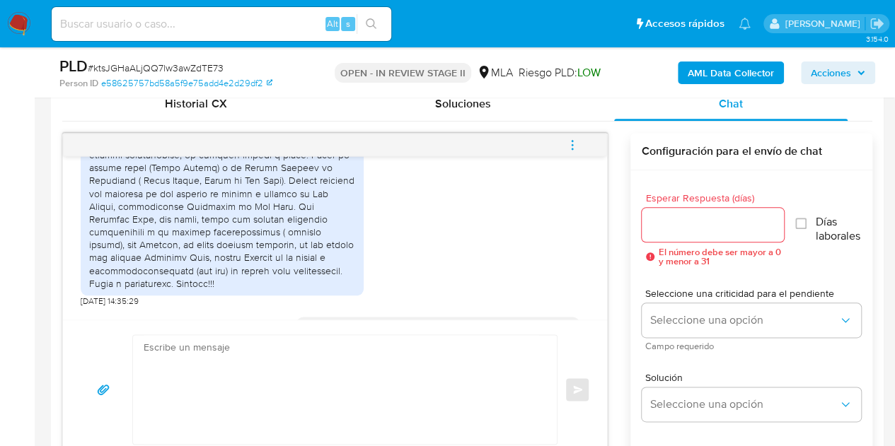
click at [534, 291] on div "26/07/2025 14:35:29" at bounding box center [335, 163] width 509 height 287
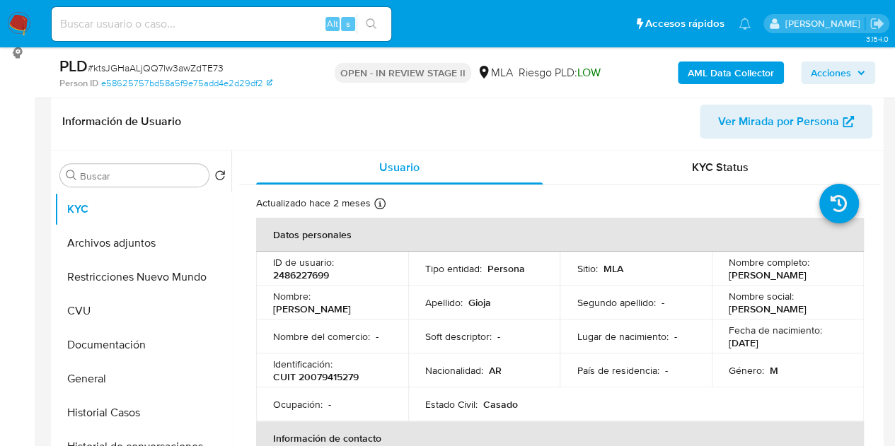
scroll to position [273, 0]
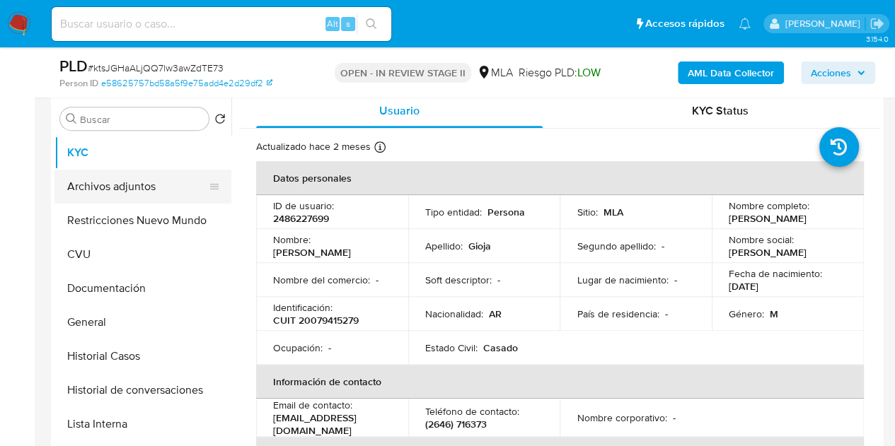
click at [127, 178] on button "Archivos adjuntos" at bounding box center [137, 187] width 166 height 34
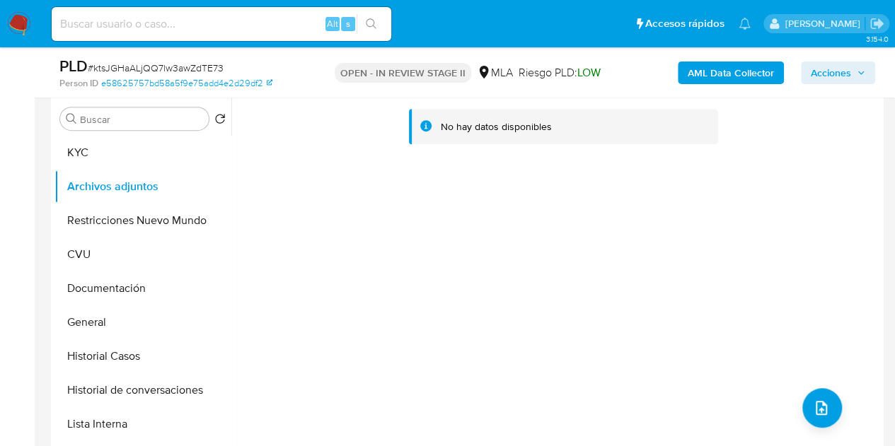
click at [699, 70] on b "AML Data Collector" at bounding box center [731, 73] width 86 height 23
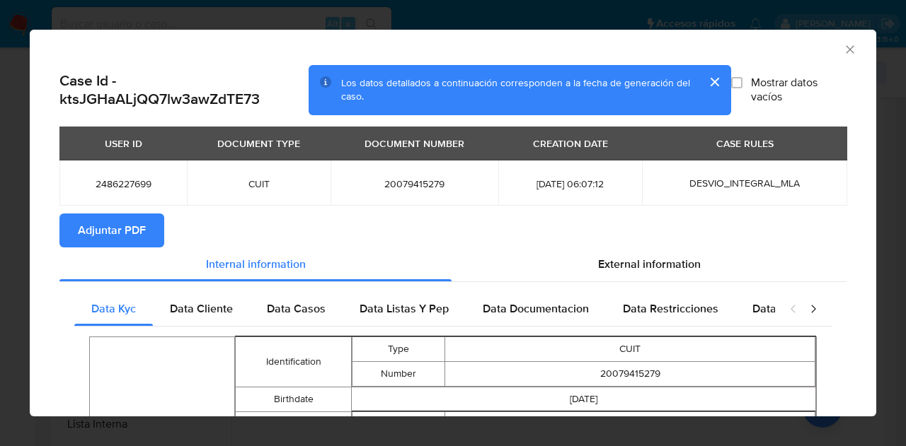
click at [125, 234] on span "Adjuntar PDF" at bounding box center [112, 230] width 68 height 31
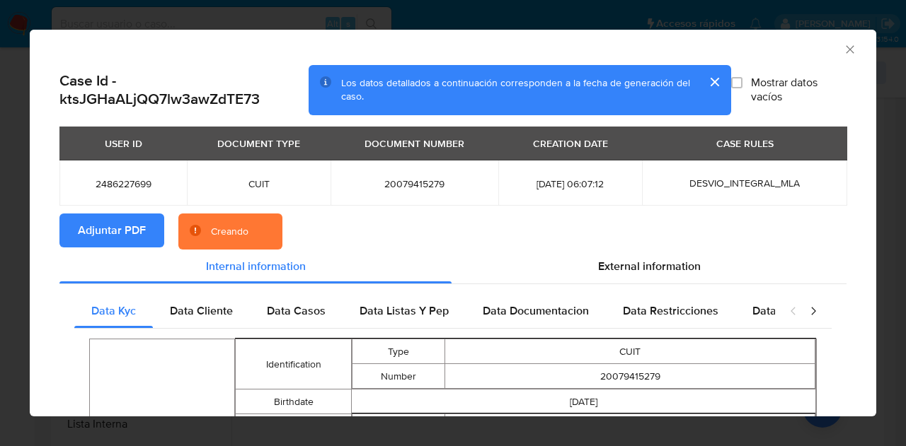
click at [705, 83] on button "cerrar" at bounding box center [714, 82] width 34 height 34
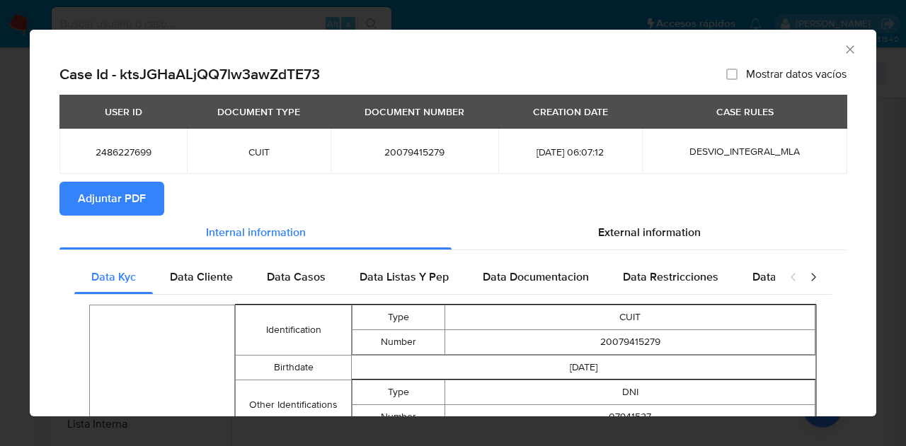
click at [843, 42] on icon "Cerrar ventana" at bounding box center [850, 49] width 14 height 14
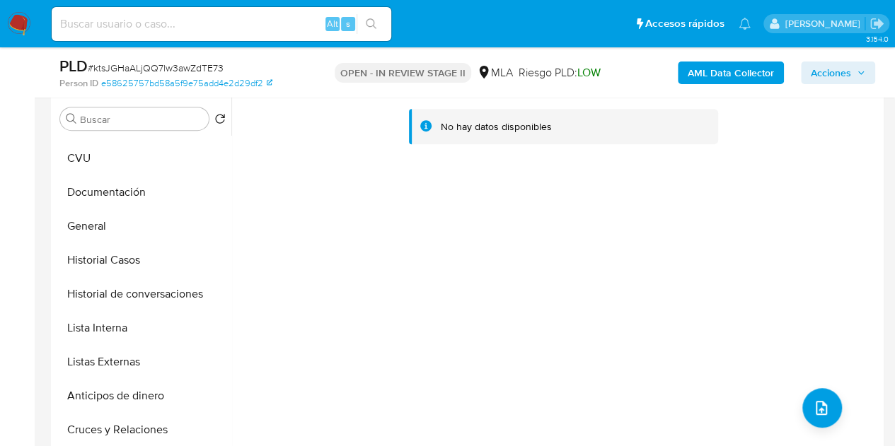
scroll to position [128, 0]
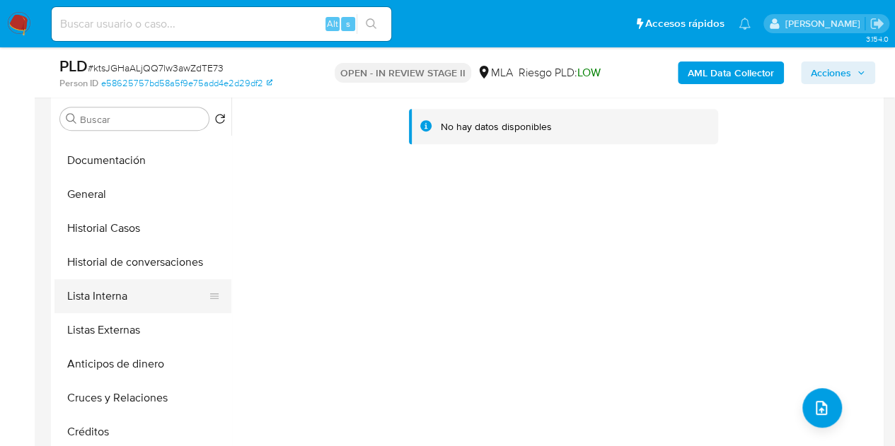
click at [115, 293] on button "Lista Interna" at bounding box center [137, 297] width 166 height 34
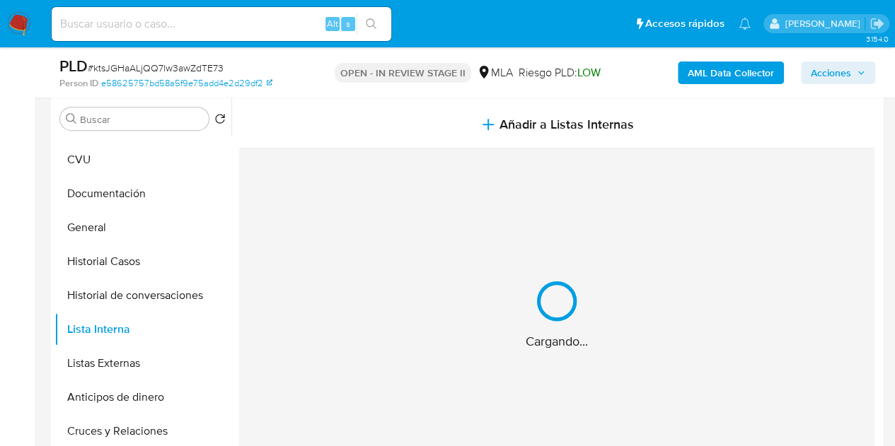
scroll to position [92, 0]
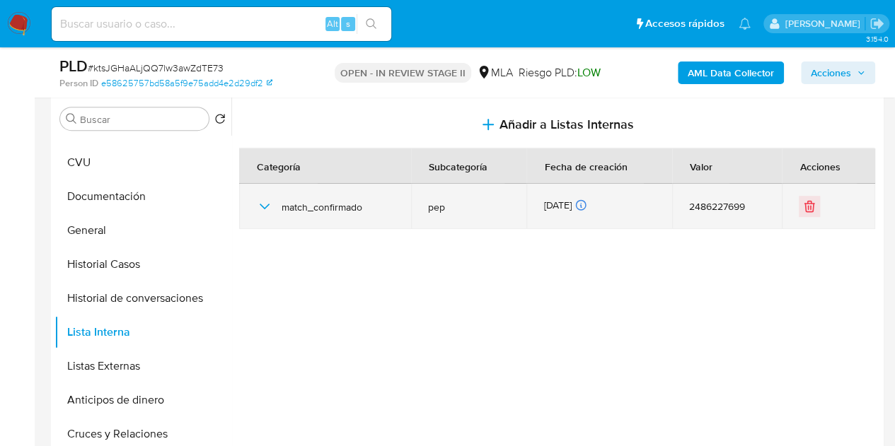
click at [266, 203] on icon "button" at bounding box center [264, 206] width 17 height 17
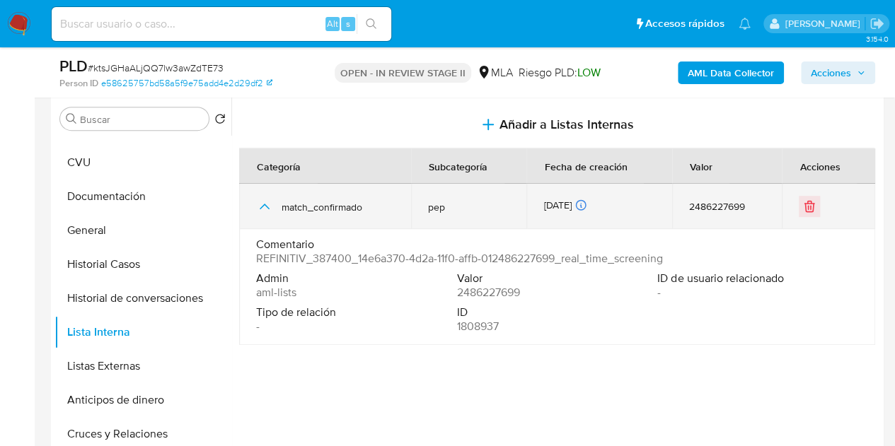
drag, startPoint x: 255, startPoint y: 207, endPoint x: 243, endPoint y: 215, distance: 14.3
click at [254, 208] on td "match_confirmado" at bounding box center [325, 206] width 172 height 45
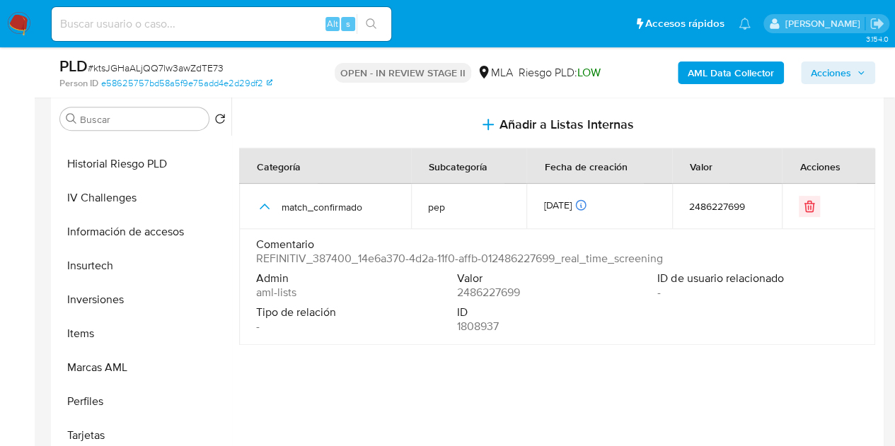
scroll to position [666, 0]
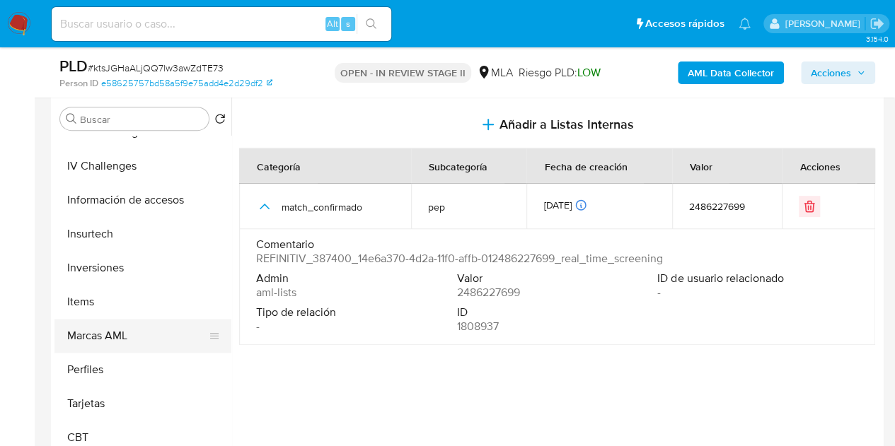
click at [132, 328] on button "Marcas AML" at bounding box center [137, 336] width 166 height 34
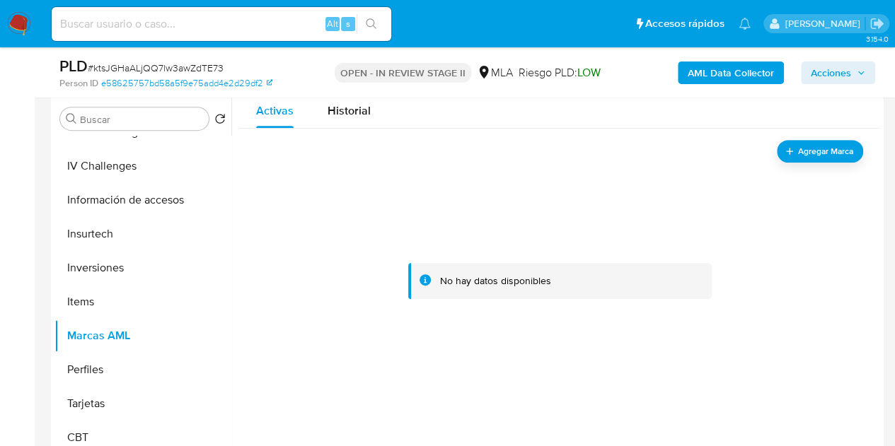
drag, startPoint x: 231, startPoint y: 398, endPoint x: 226, endPoint y: 353, distance: 45.6
click at [226, 353] on div "Buscar Volver al orden por defecto KYC Archivos adjuntos Restricciones Nuevo Mu…" at bounding box center [467, 275] width 826 height 362
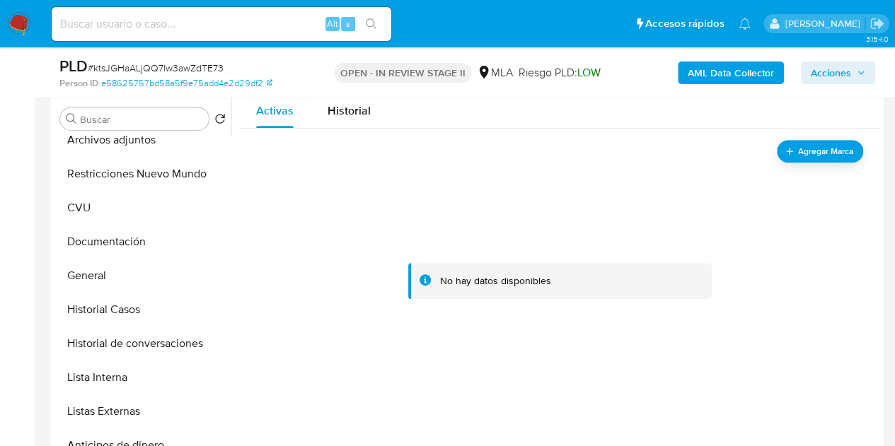
scroll to position [0, 0]
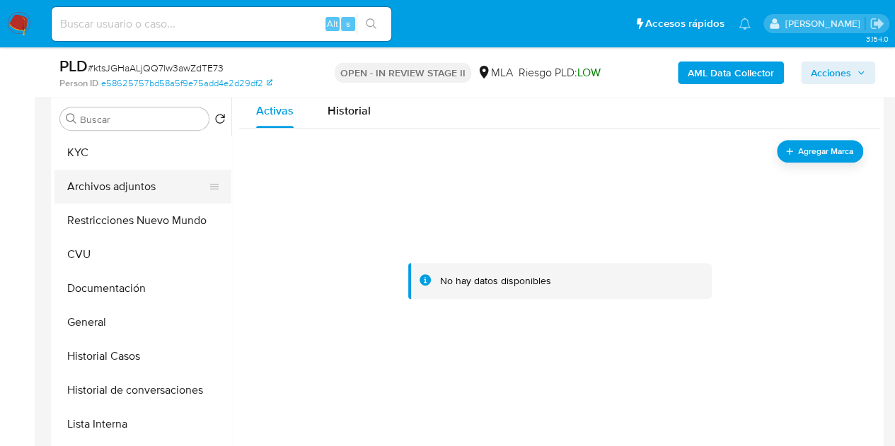
click at [139, 184] on button "Archivos adjuntos" at bounding box center [137, 187] width 166 height 34
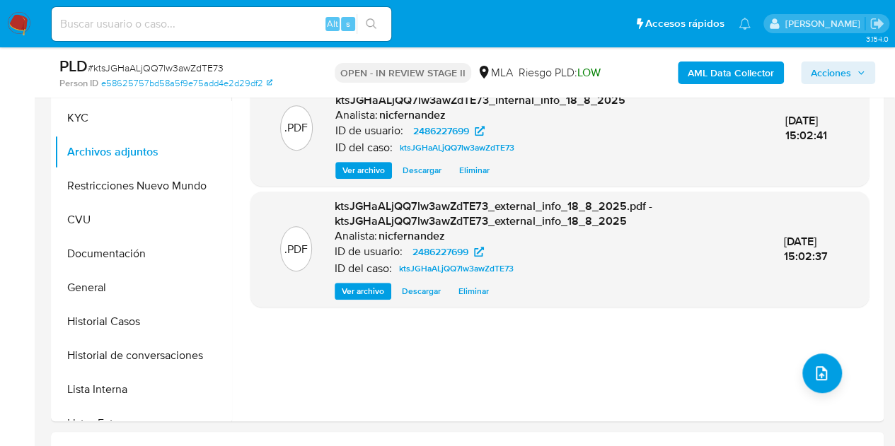
scroll to position [290, 0]
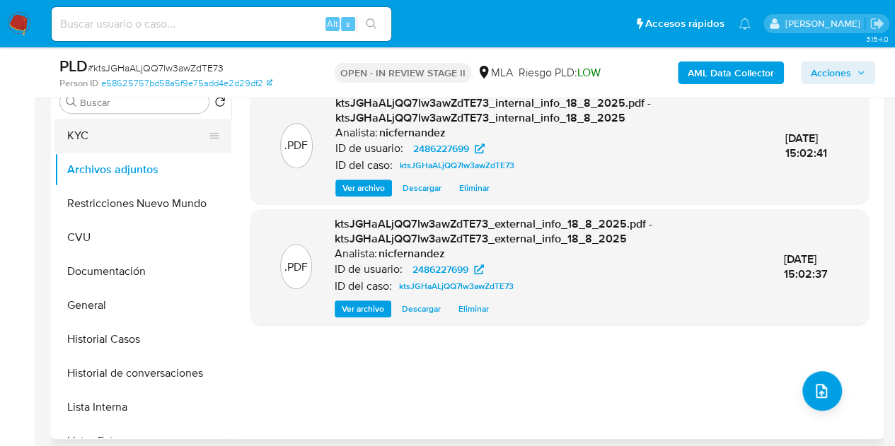
click at [129, 137] on button "KYC" at bounding box center [137, 136] width 166 height 34
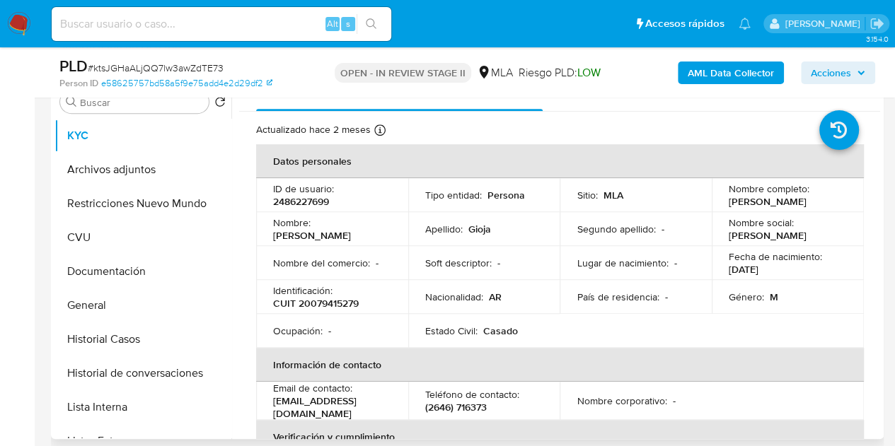
drag, startPoint x: 270, startPoint y: 238, endPoint x: 359, endPoint y: 235, distance: 89.9
click at [369, 228] on td "Nombre : Cesar Ambrosio" at bounding box center [332, 229] width 152 height 34
click at [312, 234] on p "[PERSON_NAME]" at bounding box center [312, 235] width 78 height 13
click at [311, 234] on p "[PERSON_NAME]" at bounding box center [312, 235] width 78 height 13
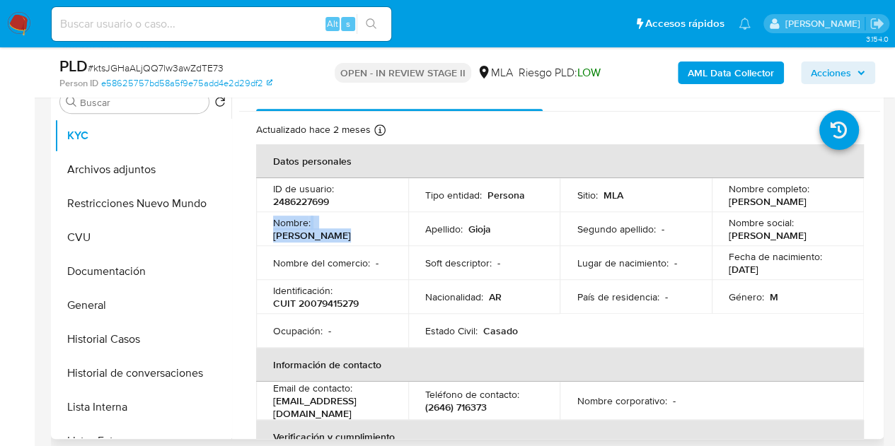
click at [284, 231] on p "[PERSON_NAME]" at bounding box center [312, 235] width 78 height 13
click at [277, 234] on p "[PERSON_NAME]" at bounding box center [312, 235] width 78 height 13
click at [272, 233] on td "Nombre : Cesar Ambrosio" at bounding box center [332, 229] width 152 height 34
drag, startPoint x: 273, startPoint y: 223, endPoint x: 275, endPoint y: 230, distance: 7.4
click at [273, 223] on p "Nombre :" at bounding box center [292, 223] width 38 height 13
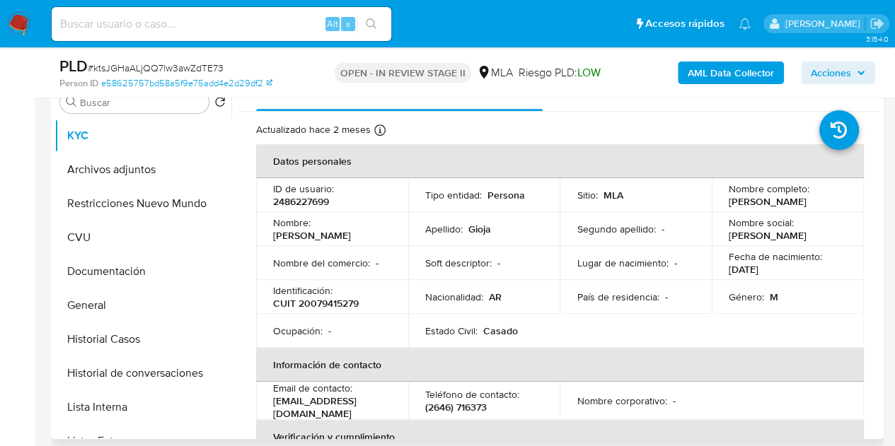
drag, startPoint x: 272, startPoint y: 235, endPoint x: 347, endPoint y: 238, distance: 74.4
click at [347, 238] on div "Nombre : Cesar Ambrosio" at bounding box center [332, 229] width 118 height 25
copy p "[PERSON_NAME]"
click at [355, 238] on div "Nombre : Cesar Ambrosio" at bounding box center [332, 229] width 118 height 25
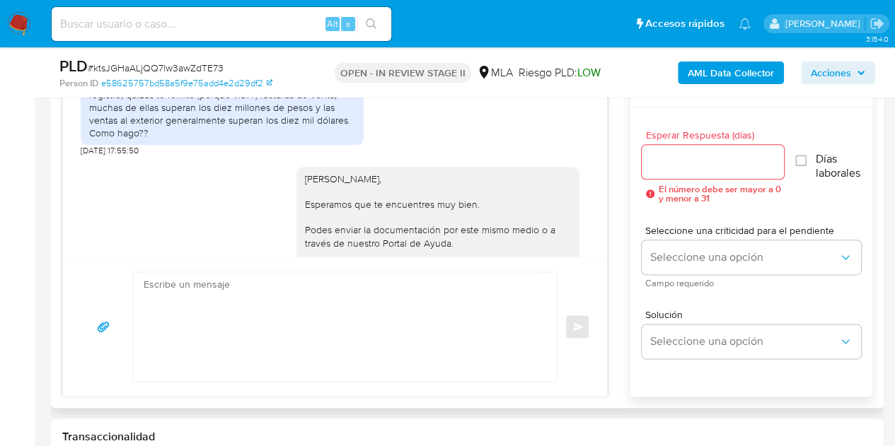
scroll to position [2168, 0]
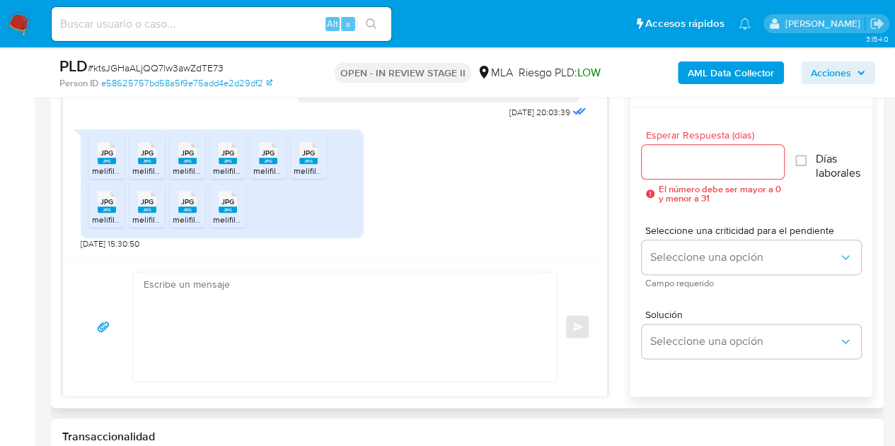
click at [309, 290] on textarea at bounding box center [342, 326] width 396 height 109
paste textarea "Hola Cesar Ambrosio, ¡Muchas gracias por tu respuesta! Confirmamos la recepción…"
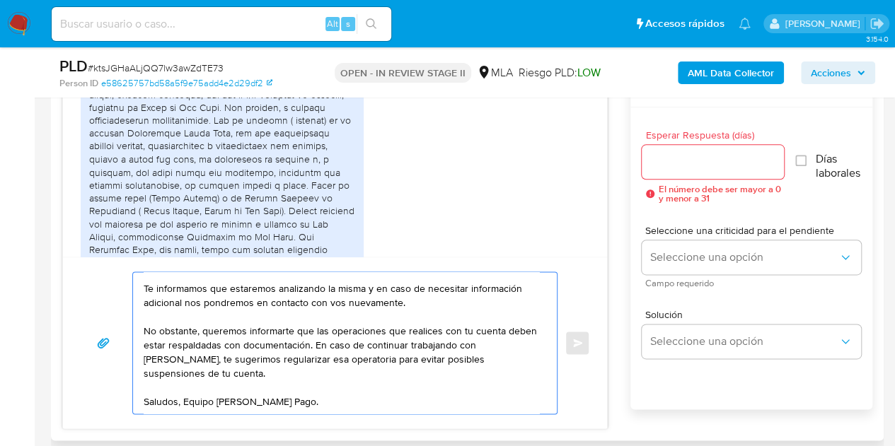
scroll to position [1286, 0]
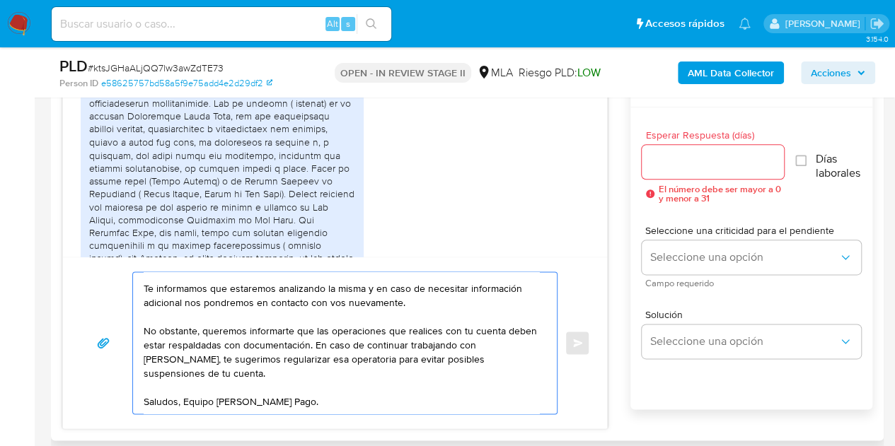
type textarea "Hola Cesar Ambrosio, ¡Muchas gracias por tu respuesta! Confirmamos la recepción…"
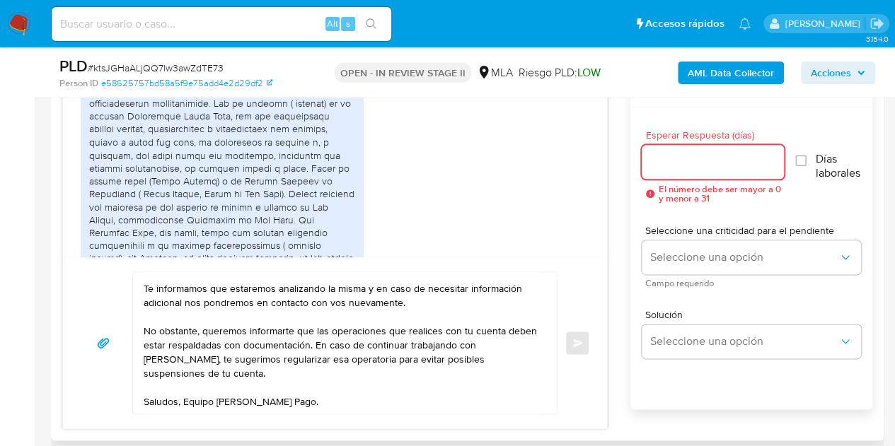
click at [664, 161] on input "Esperar Respuesta (días)" at bounding box center [713, 162] width 143 height 18
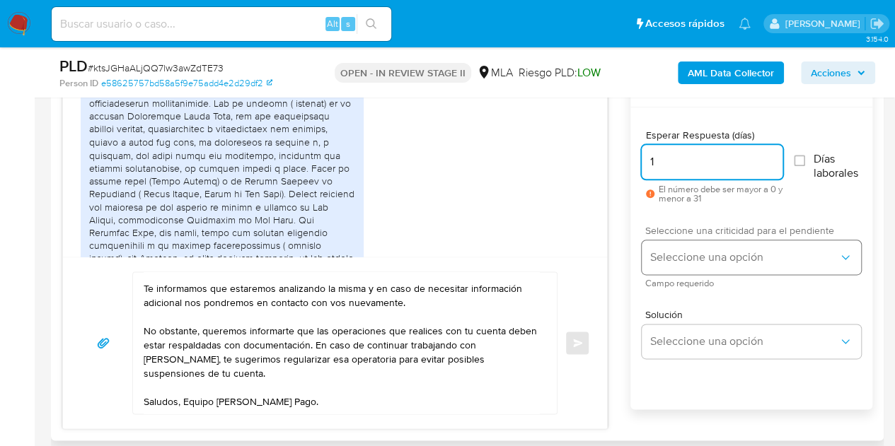
type input "1"
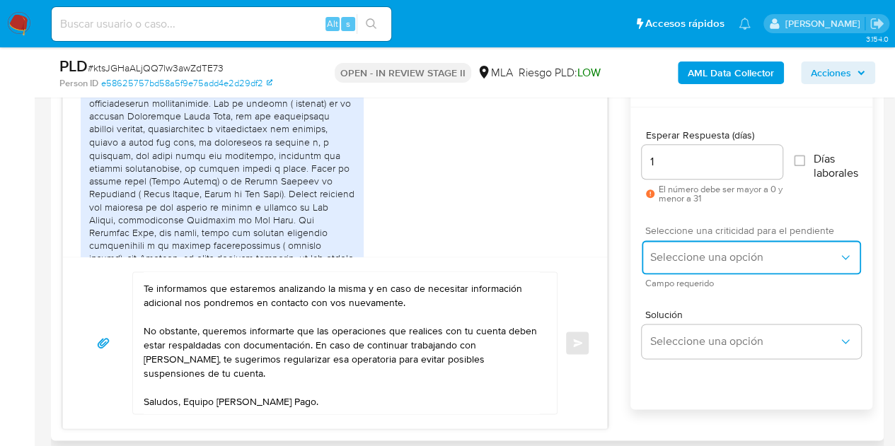
click at [695, 242] on button "Seleccione una opción" at bounding box center [751, 258] width 219 height 34
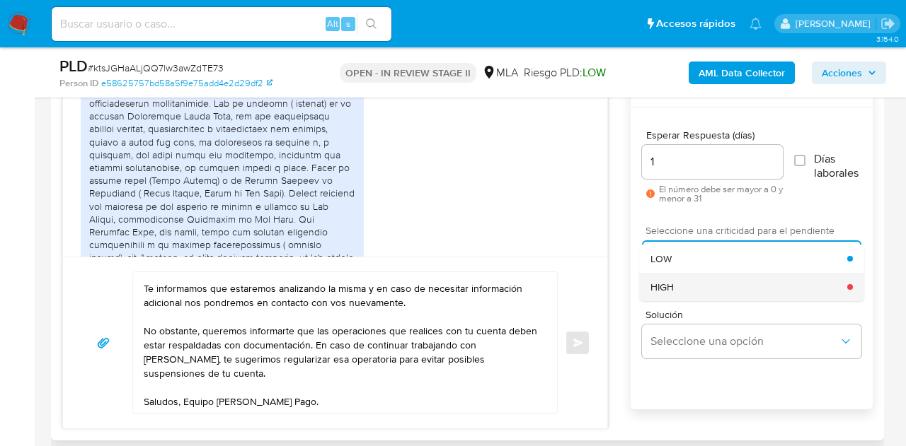
click at [699, 283] on div "HIGH" at bounding box center [748, 287] width 197 height 28
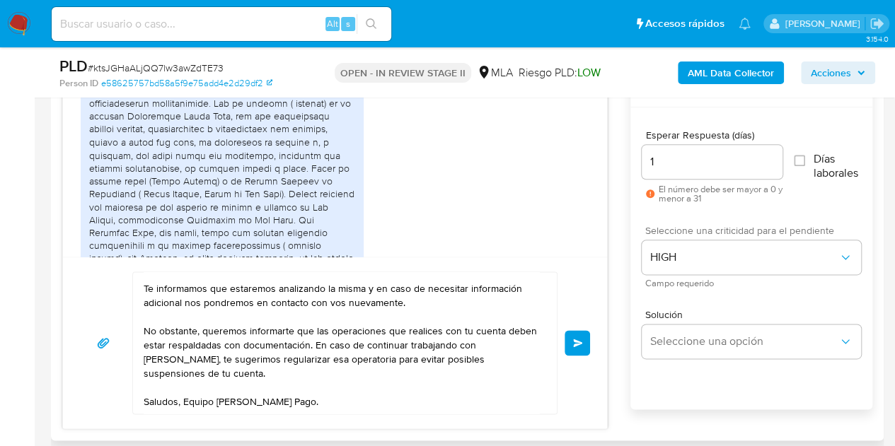
click at [601, 306] on div "Hola Cesar Ambrosio, ¡Muchas gracias por tu respuesta! Confirmamos la recepción…" at bounding box center [335, 343] width 544 height 172
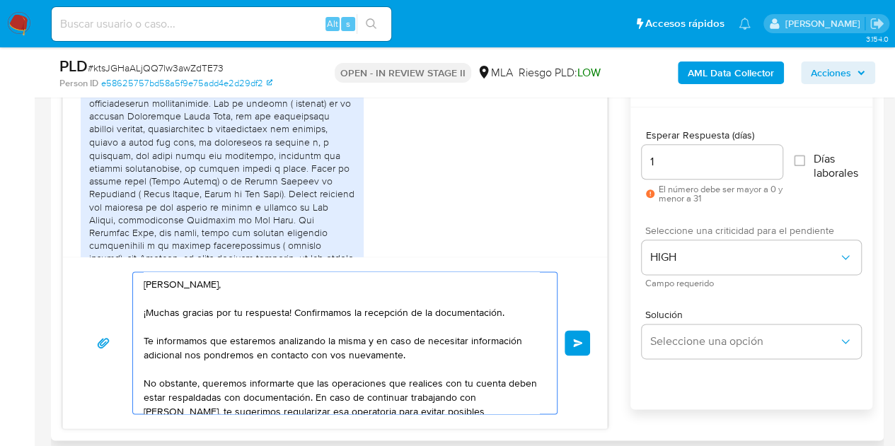
scroll to position [52, 0]
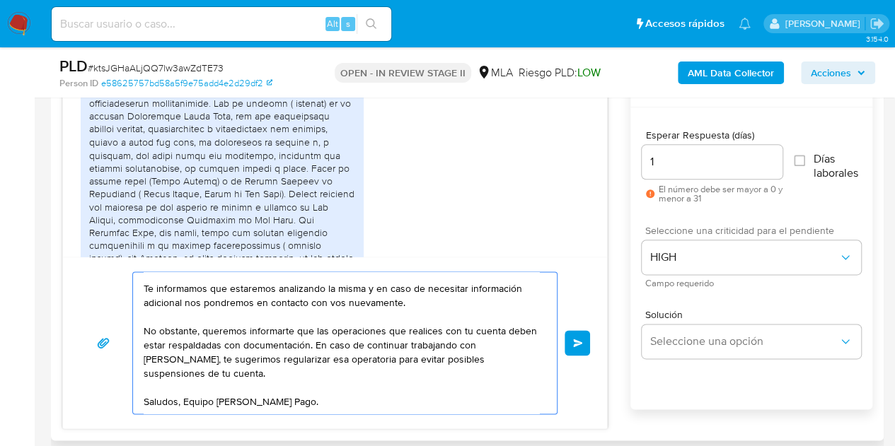
click at [485, 404] on textarea "Hola Cesar Ambrosio, ¡Muchas gracias por tu respuesta! Confirmamos la recepción…" at bounding box center [342, 343] width 396 height 142
click at [576, 348] on button "Enviar" at bounding box center [577, 342] width 25 height 25
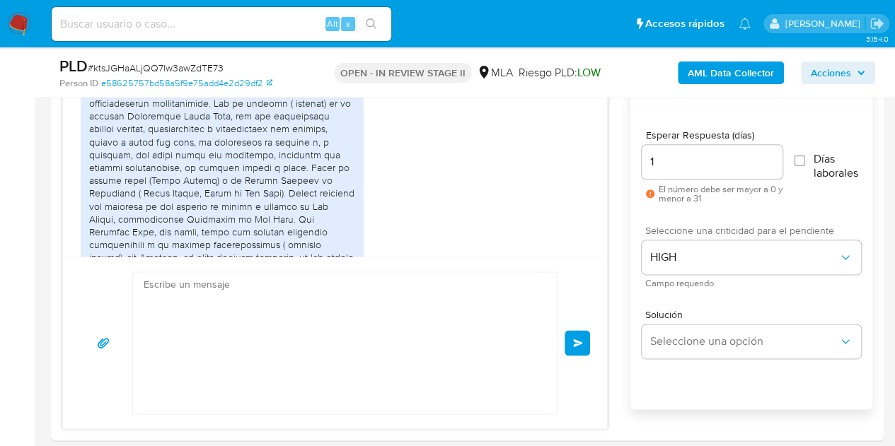
scroll to position [2415, 0]
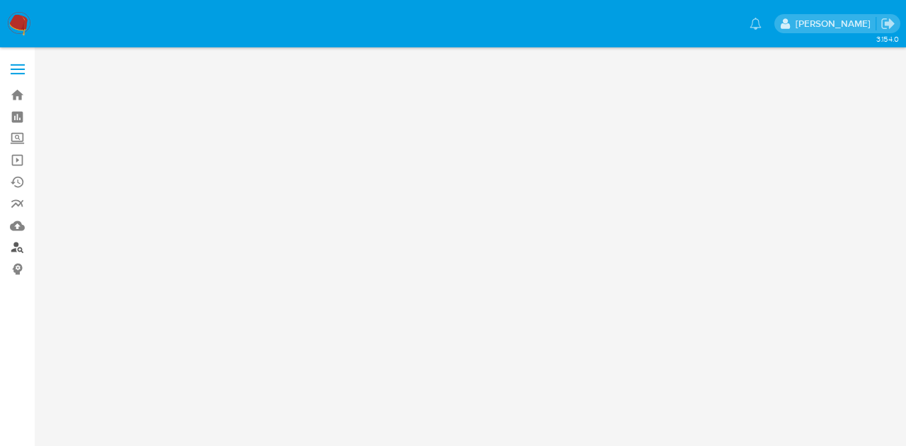
click at [15, 249] on link "Buscador de personas" at bounding box center [84, 248] width 168 height 22
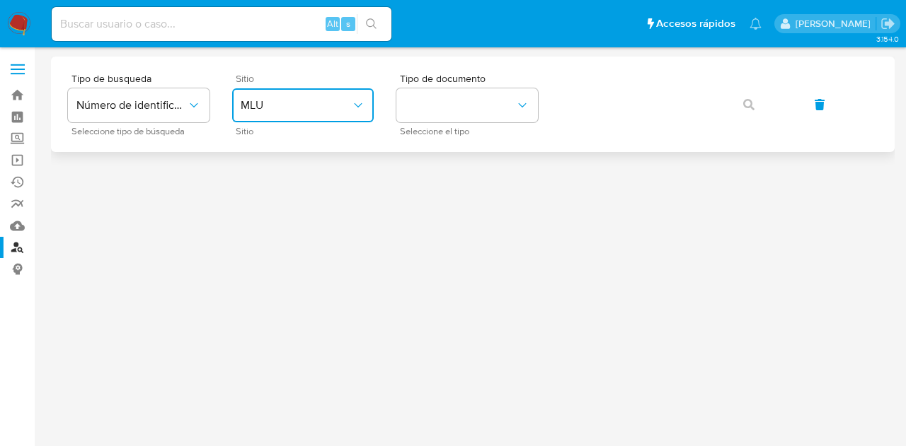
drag, startPoint x: 260, startPoint y: 98, endPoint x: 263, endPoint y: 110, distance: 11.9
click at [260, 100] on span "MLU" at bounding box center [296, 105] width 110 height 14
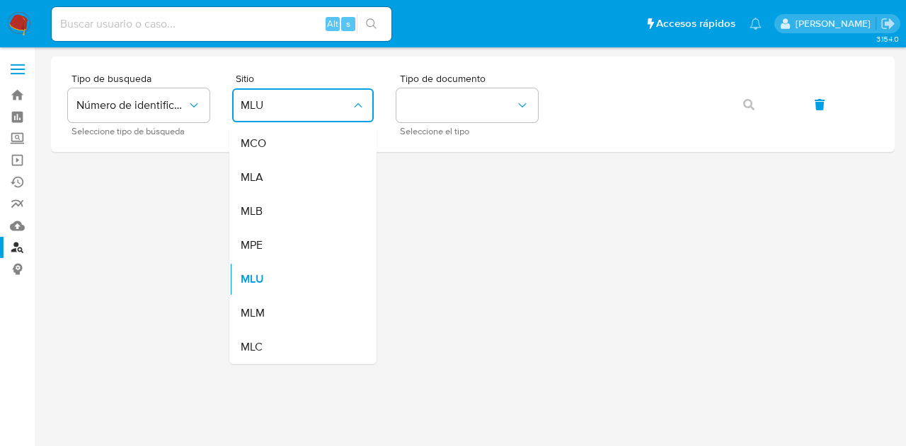
drag, startPoint x: 275, startPoint y: 195, endPoint x: 271, endPoint y: 179, distance: 16.7
click at [275, 195] on div "MLB" at bounding box center [299, 212] width 116 height 34
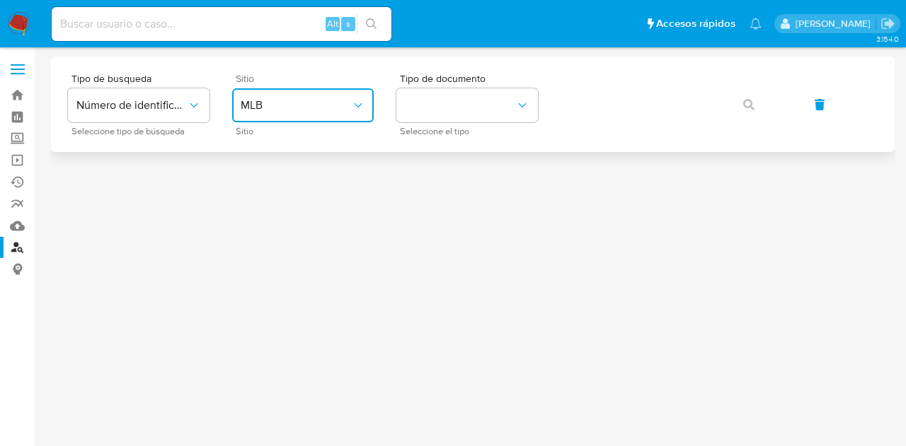
drag, startPoint x: 297, startPoint y: 108, endPoint x: 296, endPoint y: 117, distance: 10.0
click at [297, 112] on span "MLB" at bounding box center [296, 105] width 110 height 14
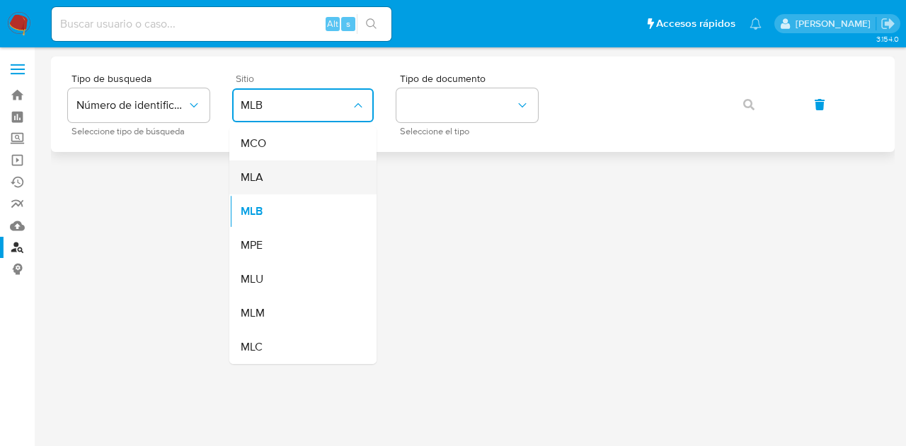
click at [294, 172] on div "MLA" at bounding box center [299, 178] width 116 height 34
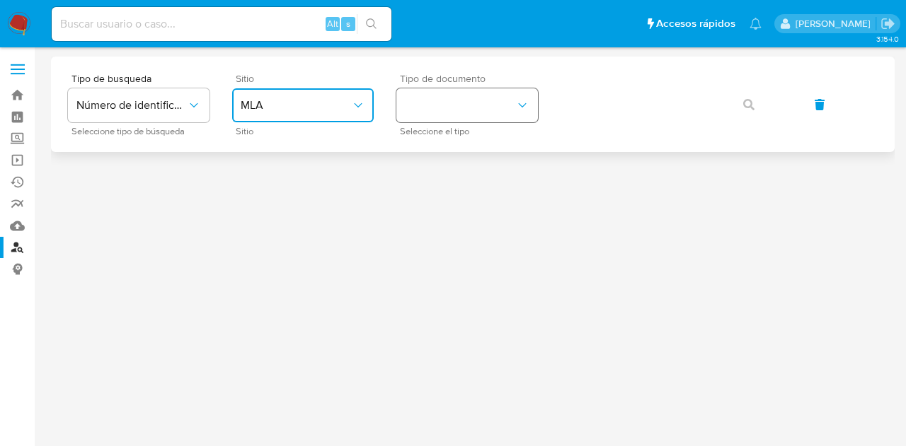
click at [476, 108] on button "identificationType" at bounding box center [467, 105] width 142 height 34
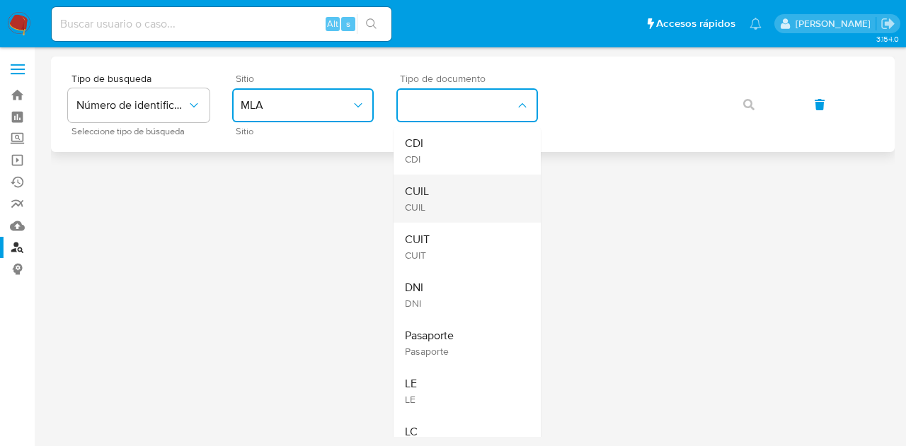
click at [479, 187] on div "CUIL CUIL" at bounding box center [463, 199] width 116 height 48
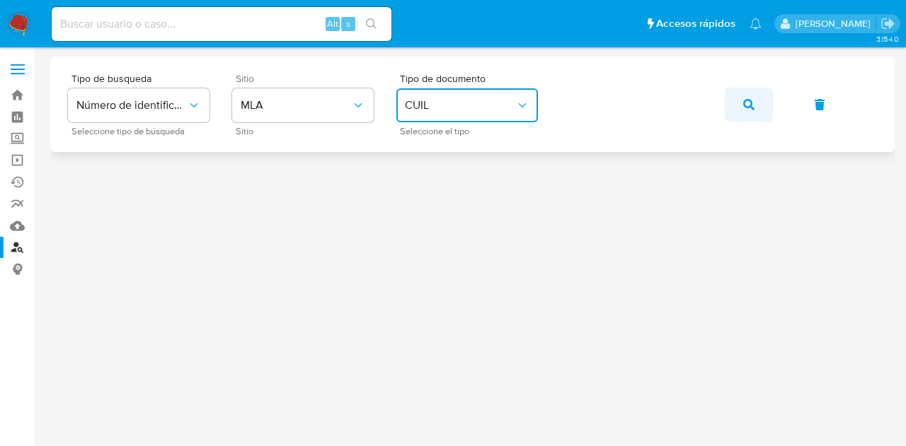
click at [744, 105] on icon "button" at bounding box center [748, 104] width 11 height 11
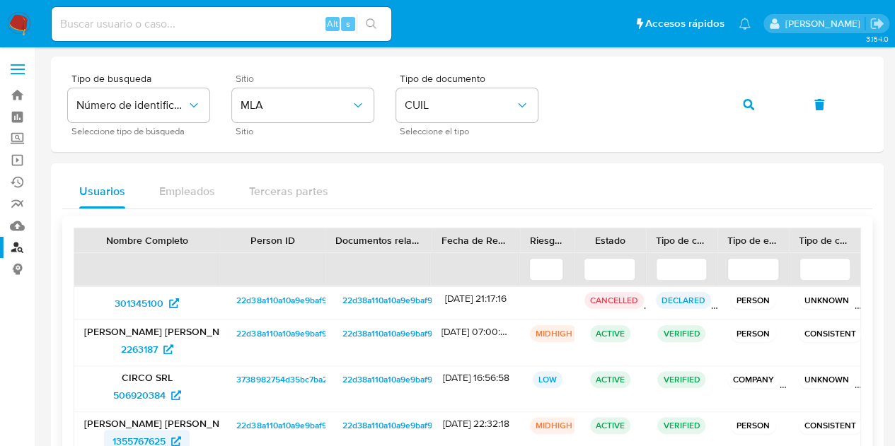
click at [139, 438] on span "1355767625" at bounding box center [139, 441] width 53 height 23
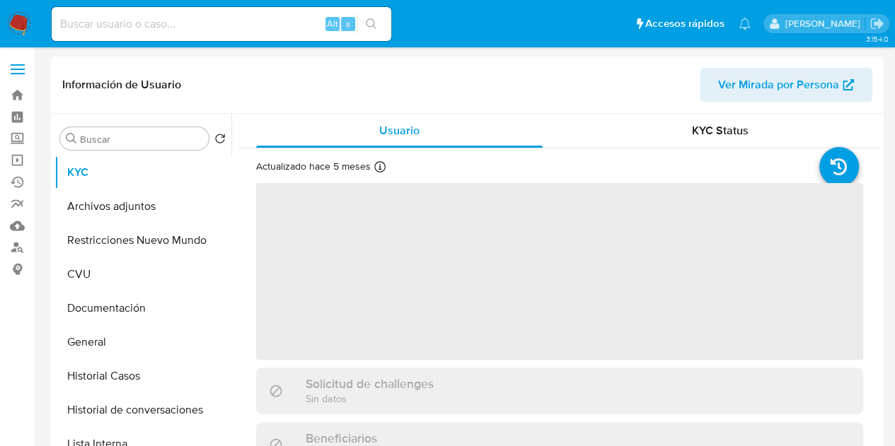
click at [751, 84] on span "Ver Mirada por Persona" at bounding box center [778, 85] width 121 height 34
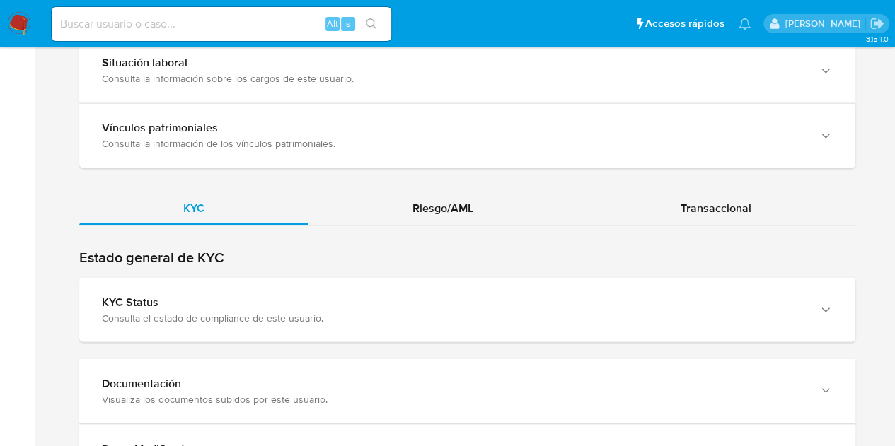
scroll to position [1188, 0]
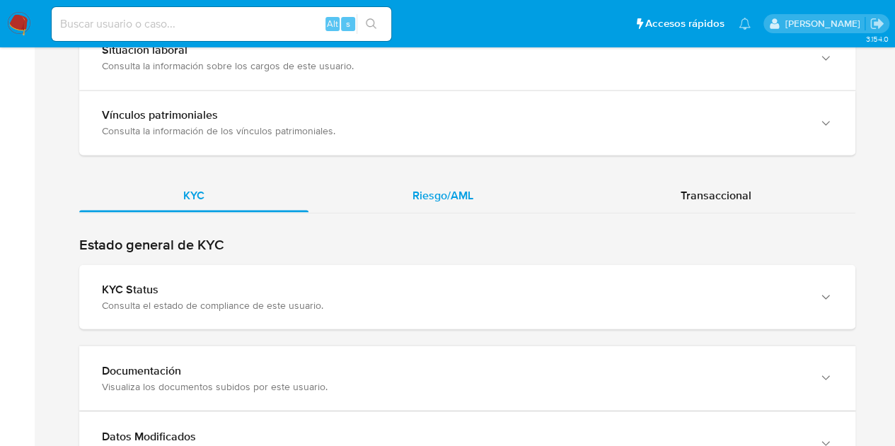
click at [444, 178] on div "Riesgo/AML" at bounding box center [443, 195] width 269 height 34
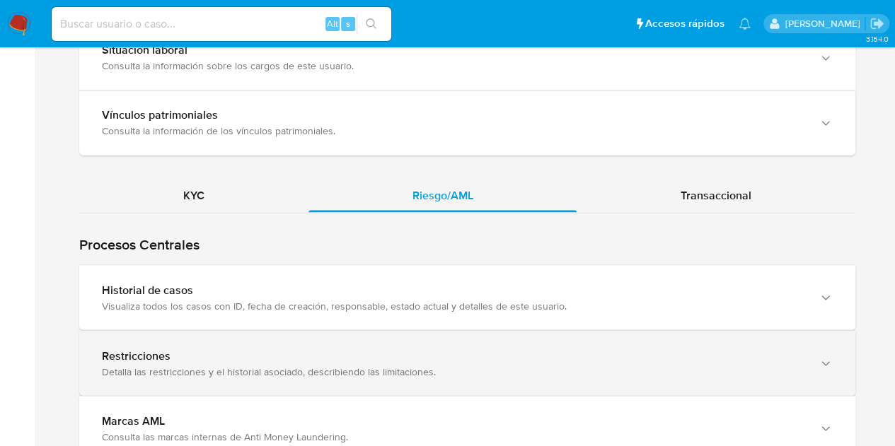
scroll to position [1327, 0]
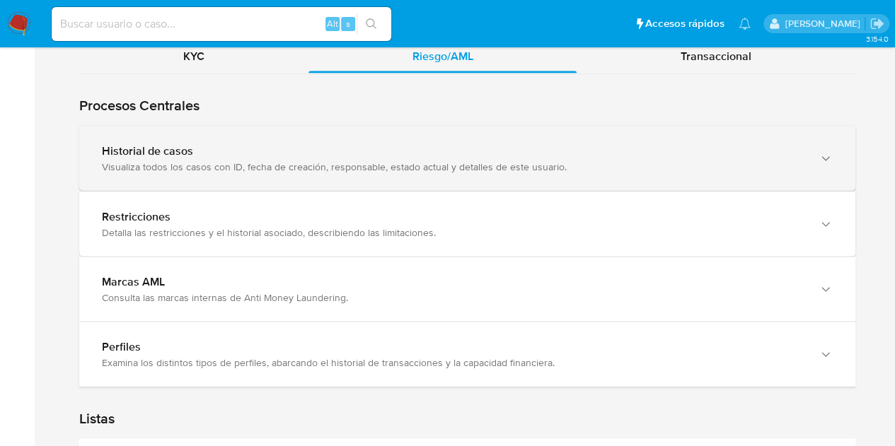
click at [313, 168] on div "Visualiza todos los casos con ID, fecha de creación, responsable, estado actual…" at bounding box center [453, 166] width 703 height 13
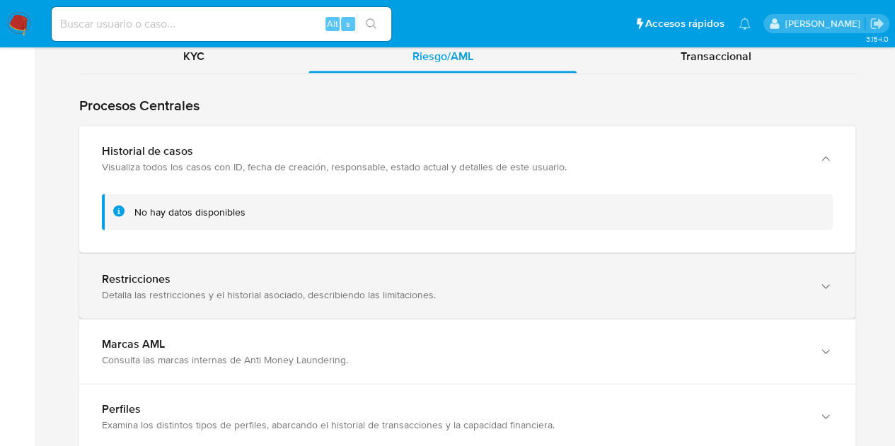
click at [297, 272] on div "Restricciones" at bounding box center [453, 279] width 703 height 14
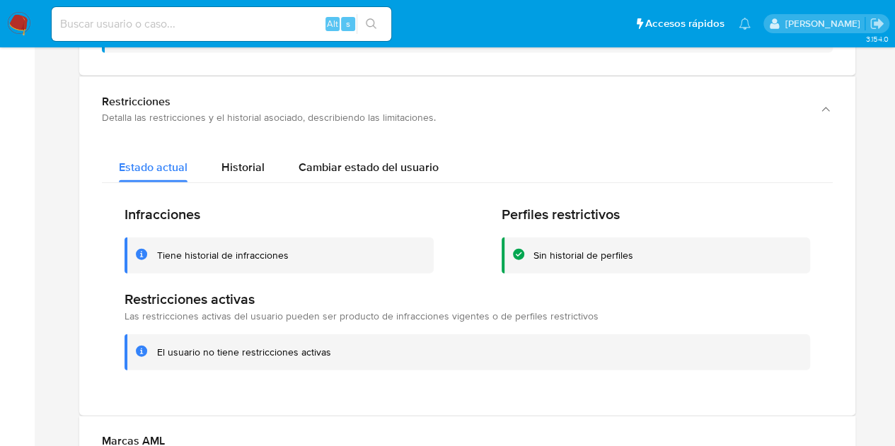
scroll to position [1562, 0]
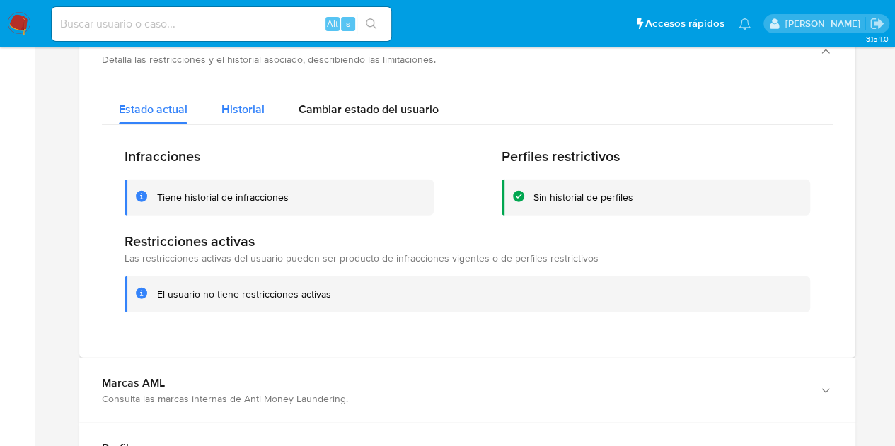
click at [236, 108] on span "Historial" at bounding box center [242, 109] width 43 height 16
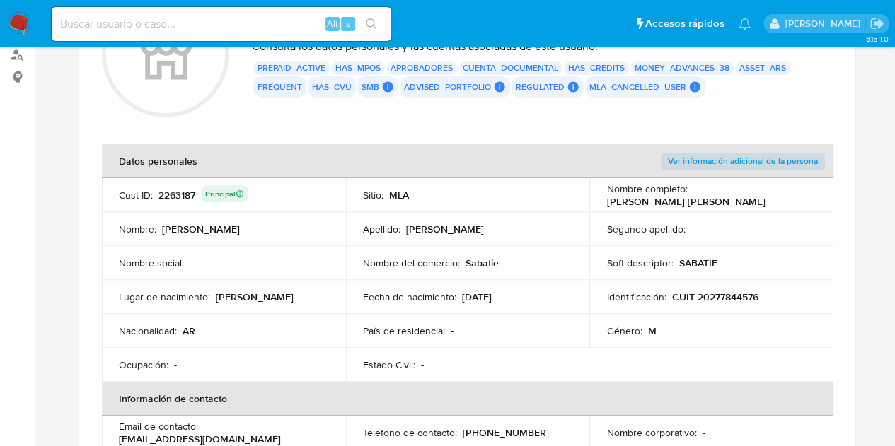
scroll to position [151, 0]
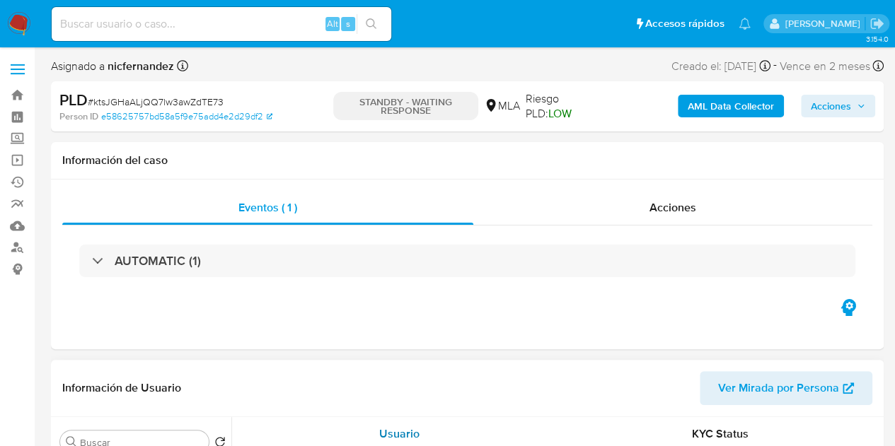
select select "10"
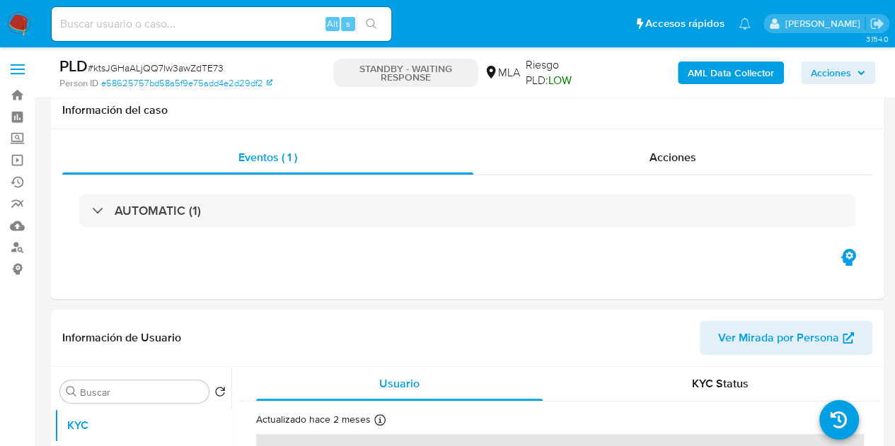
scroll to position [208, 0]
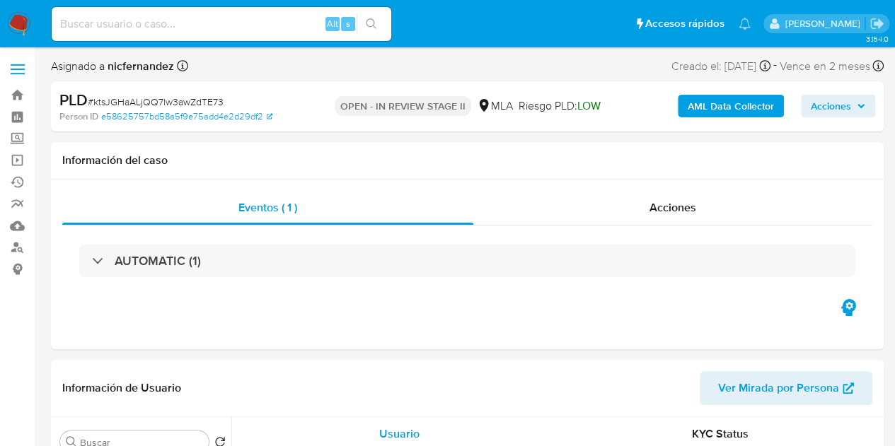
select select "10"
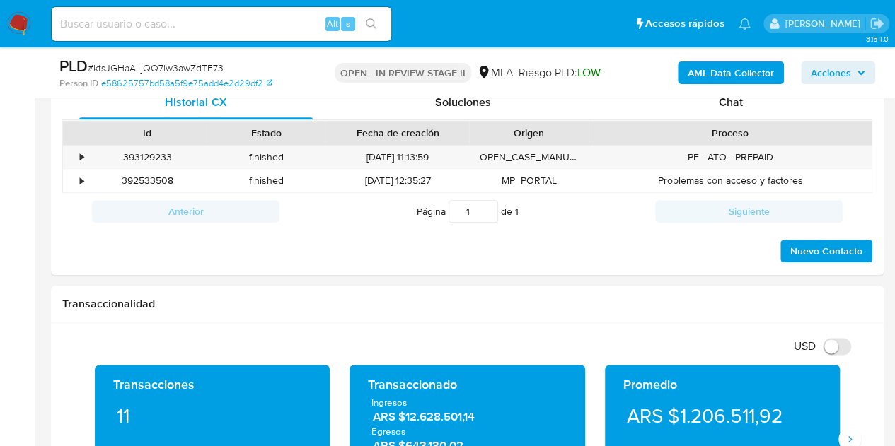
scroll to position [664, 0]
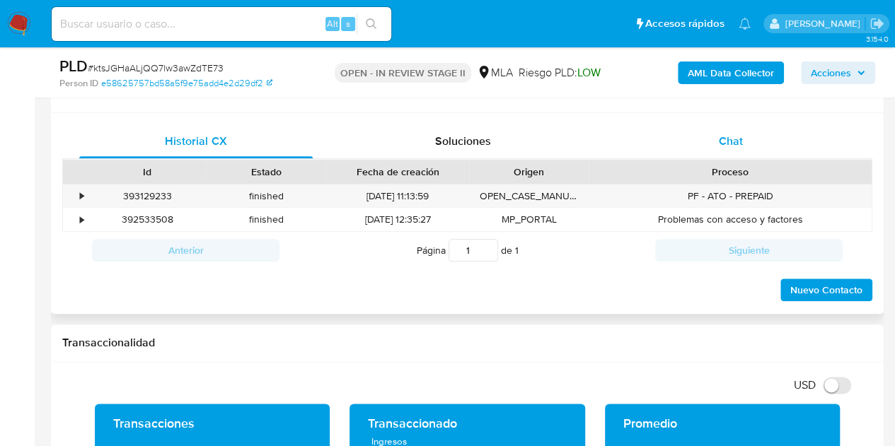
click at [734, 155] on div "Chat" at bounding box center [731, 142] width 234 height 34
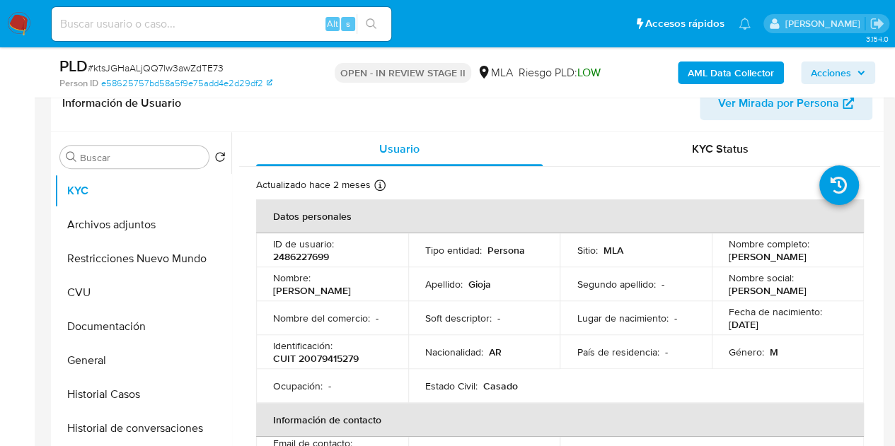
scroll to position [239, 0]
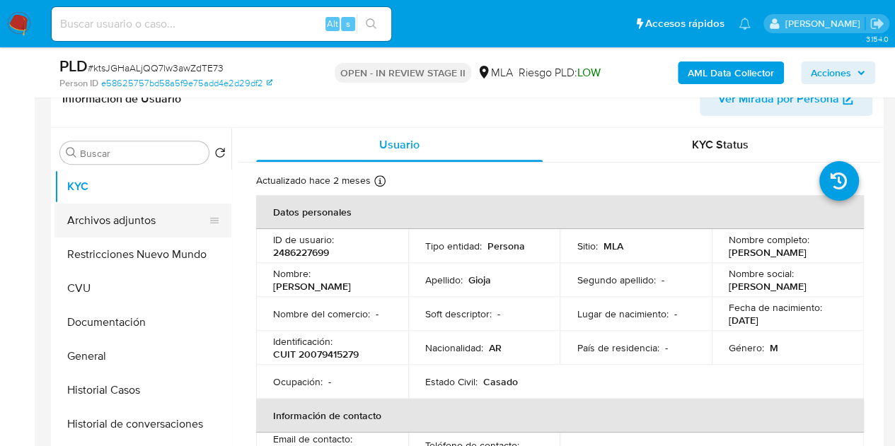
click at [137, 229] on button "Archivos adjuntos" at bounding box center [137, 221] width 166 height 34
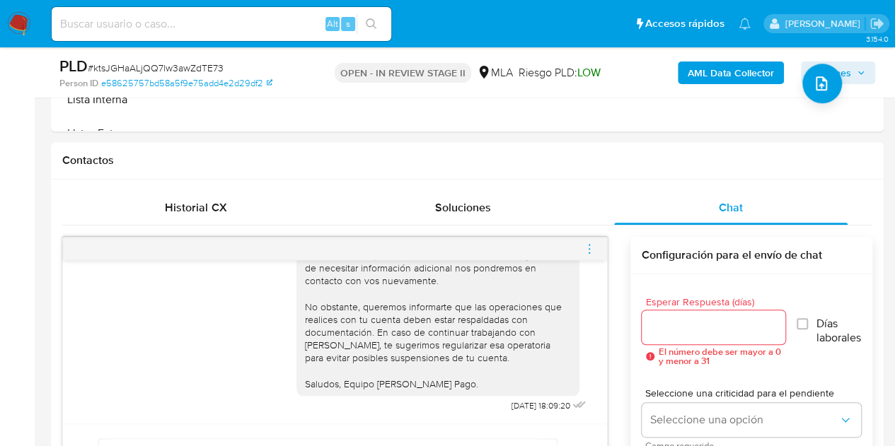
scroll to position [654, 0]
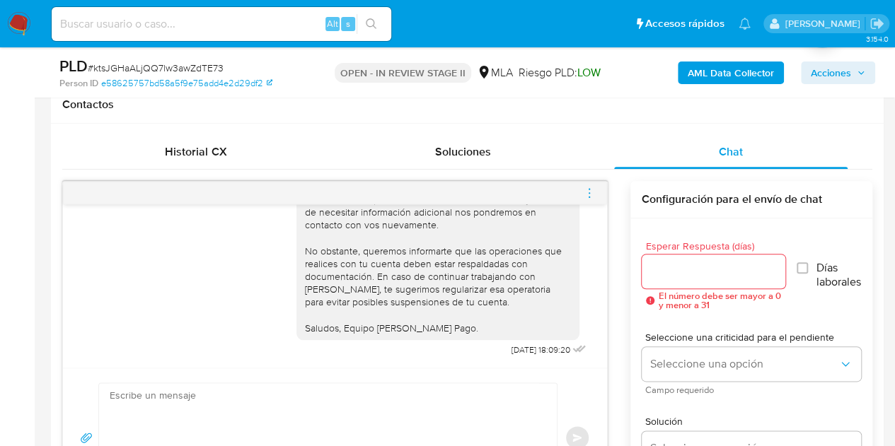
click at [586, 192] on icon "menu-action" at bounding box center [589, 193] width 13 height 13
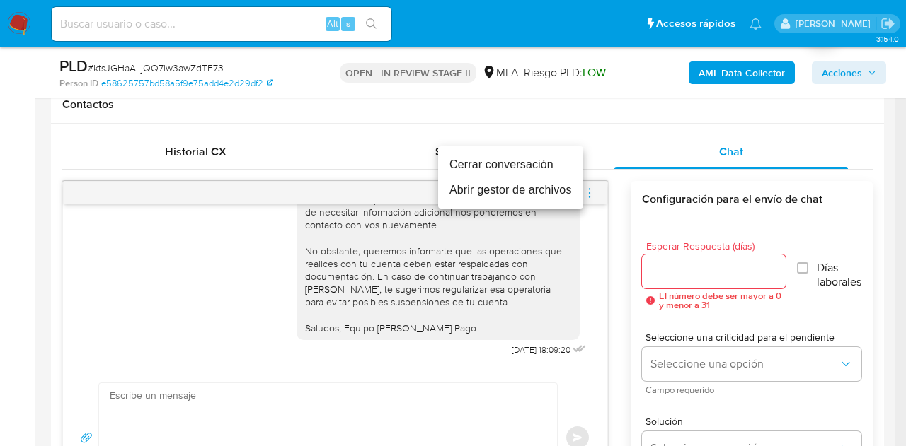
click at [529, 165] on li "Cerrar conversación" at bounding box center [510, 164] width 145 height 25
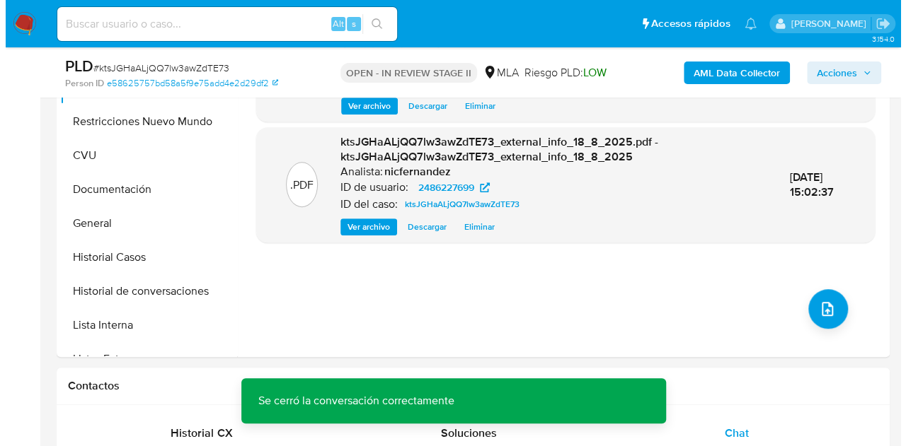
scroll to position [323, 0]
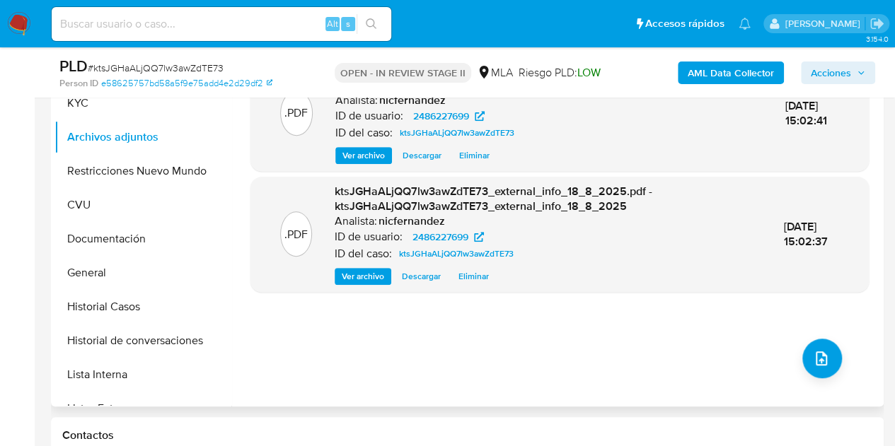
click at [836, 362] on div ".PDF ktsJGHaALjQQ7lw3awZdTE73_internal_info_18_8_2025.pdf - ktsJGHaALjQQ7lw3awZ…" at bounding box center [559, 226] width 618 height 340
click at [827, 356] on button "upload-file" at bounding box center [822, 359] width 40 height 40
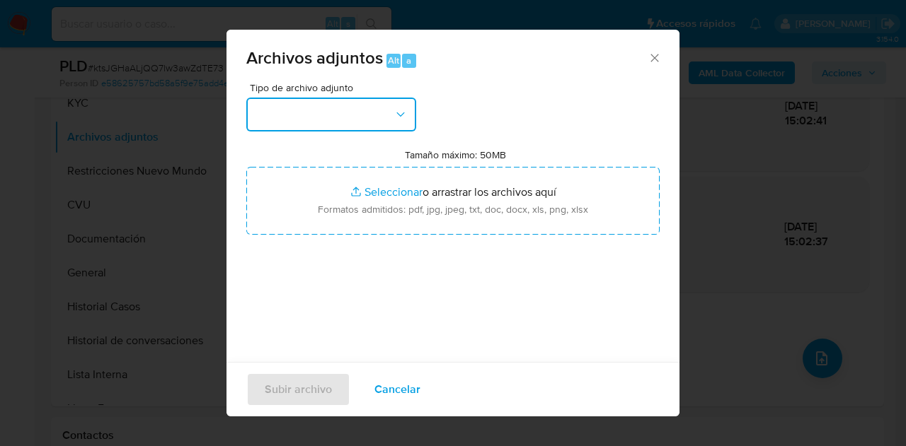
click at [355, 120] on button "button" at bounding box center [331, 115] width 170 height 34
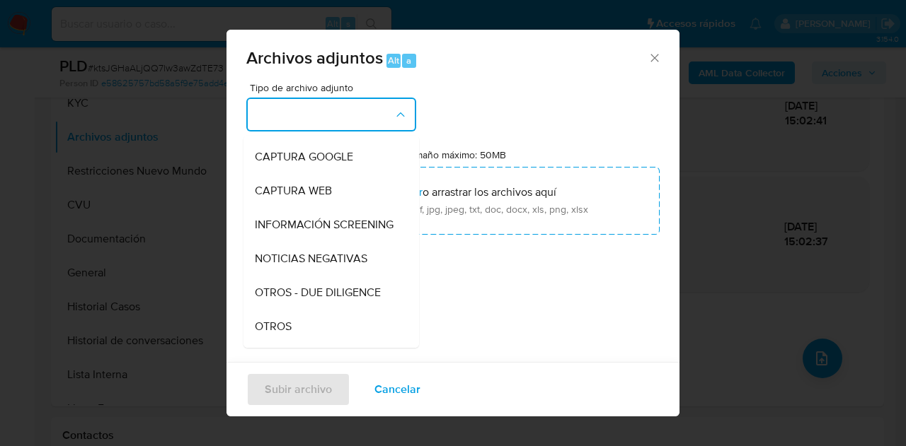
scroll to position [154, 0]
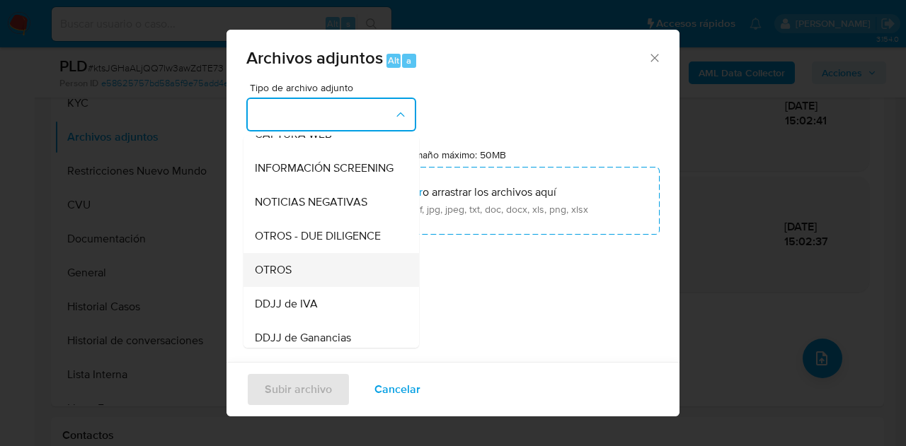
click at [292, 277] on span "OTROS" at bounding box center [273, 270] width 37 height 14
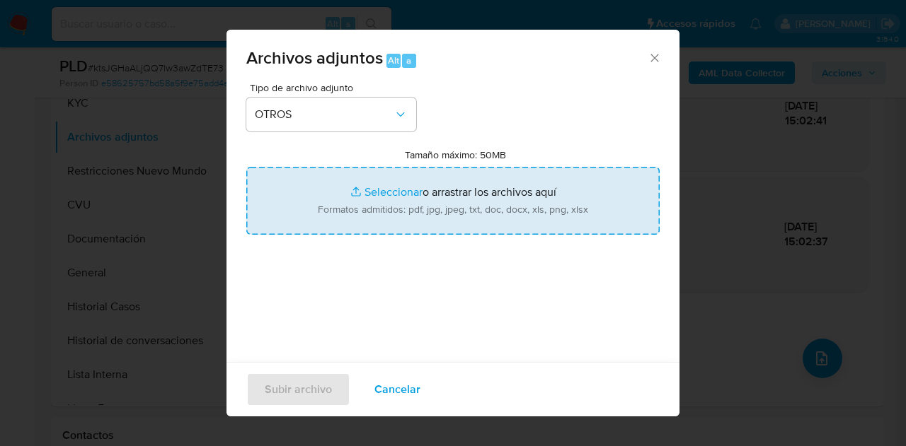
click at [374, 195] on input "Tamaño máximo: 50MB Seleccionar archivos" at bounding box center [452, 201] width 413 height 68
type input "C:\fakepath\Facturas.pdf"
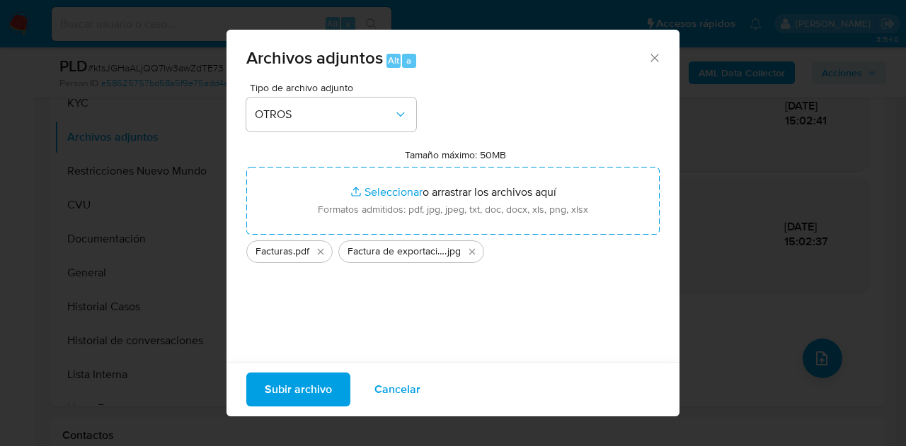
click at [292, 391] on span "Subir archivo" at bounding box center [298, 389] width 67 height 31
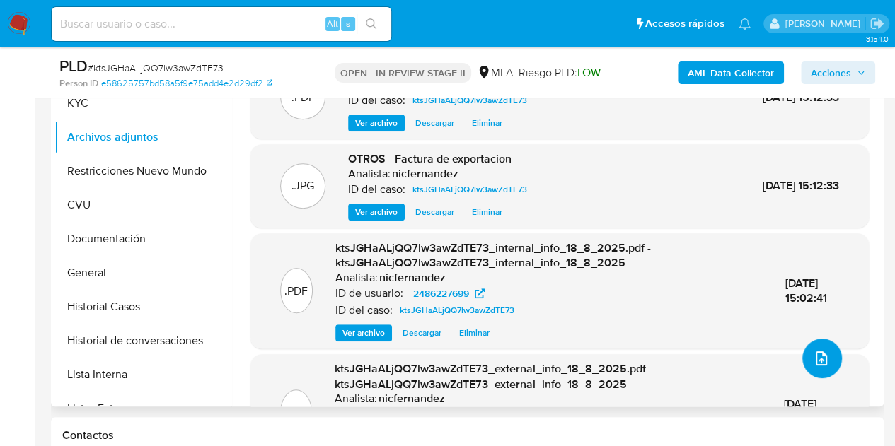
click at [818, 357] on icon "upload-file" at bounding box center [821, 358] width 17 height 17
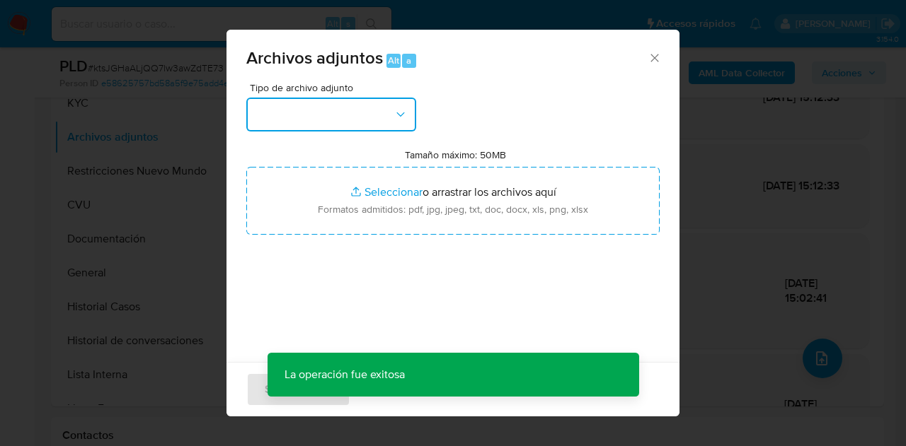
click at [409, 118] on button "button" at bounding box center [331, 115] width 170 height 34
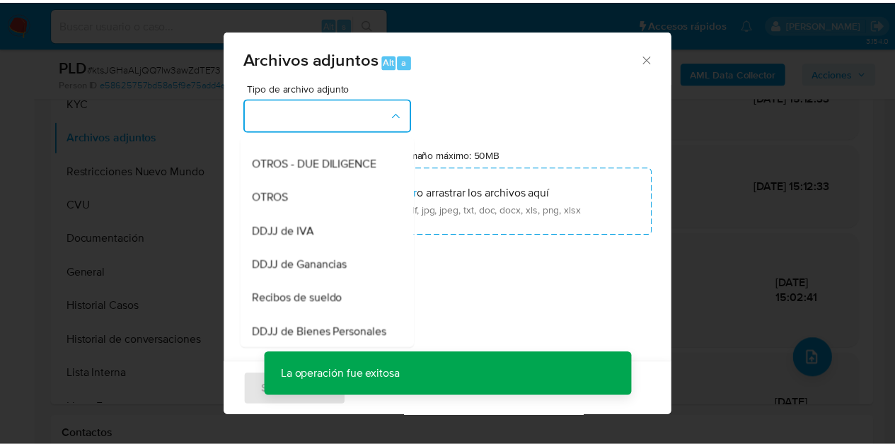
scroll to position [294, 0]
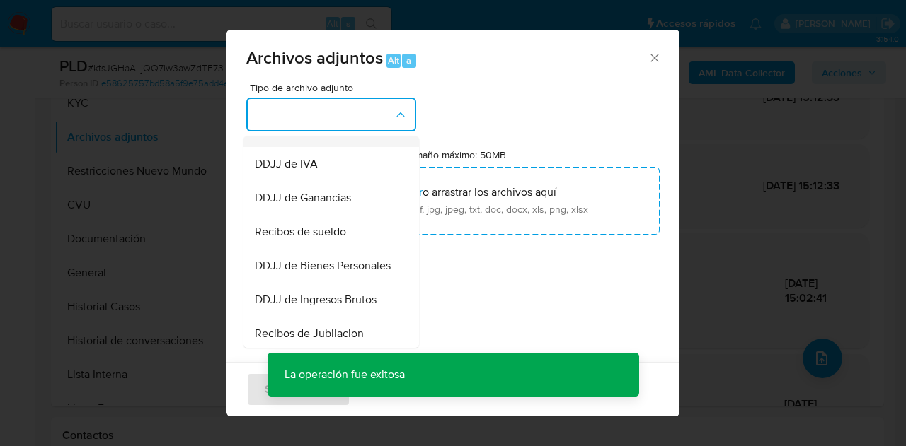
click at [307, 145] on div "OTROS" at bounding box center [327, 130] width 144 height 34
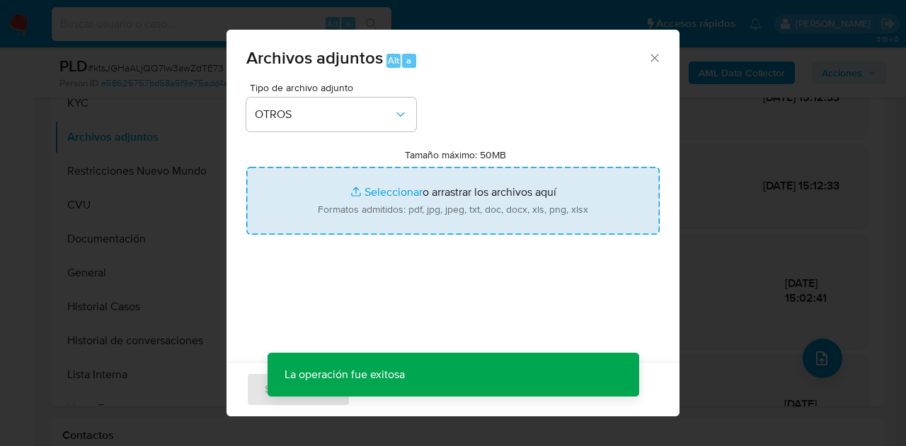
click at [373, 203] on input "Tamaño máximo: 50MB Seleccionar archivos" at bounding box center [452, 201] width 413 height 68
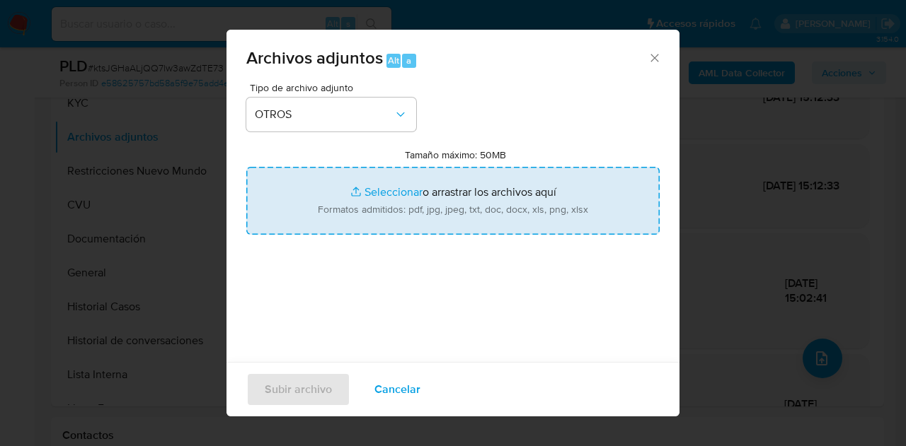
type input "C:\fakepath\Caselog NO ROI ktsJGHaALjQQ7lw3awZdTE73.docx"
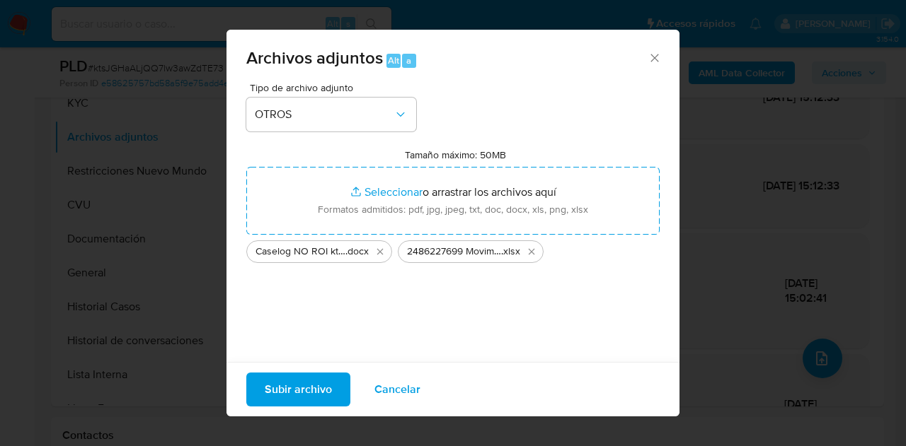
click at [309, 391] on span "Subir archivo" at bounding box center [298, 389] width 67 height 31
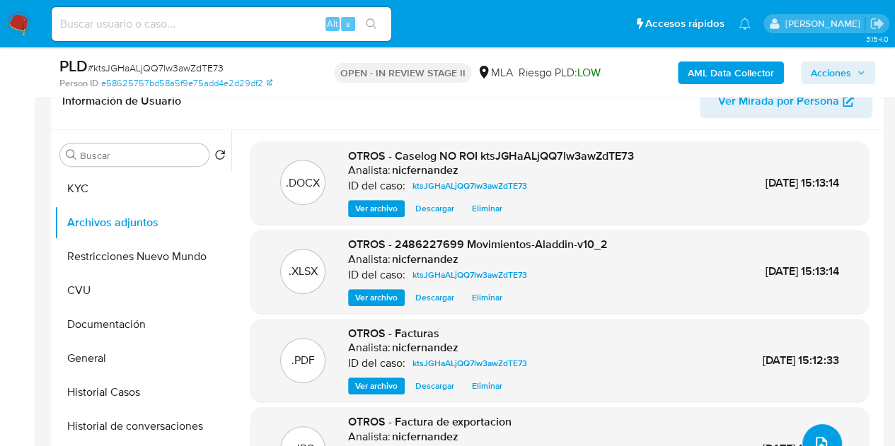
scroll to position [223, 0]
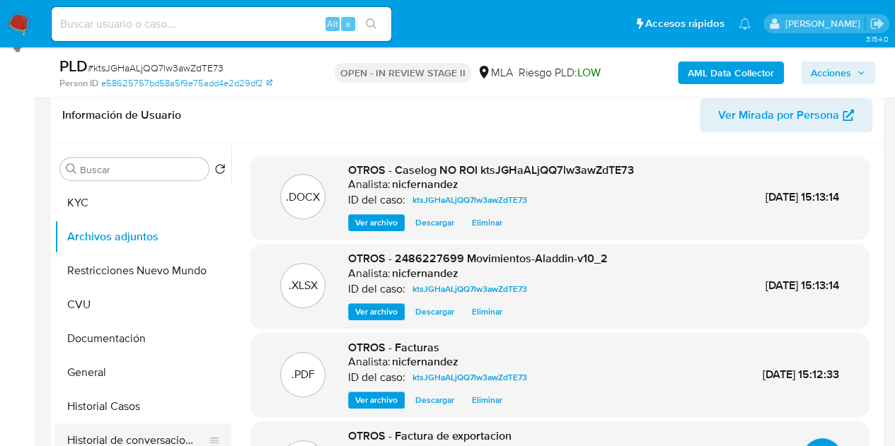
click at [137, 431] on button "Historial de conversaciones" at bounding box center [137, 441] width 166 height 34
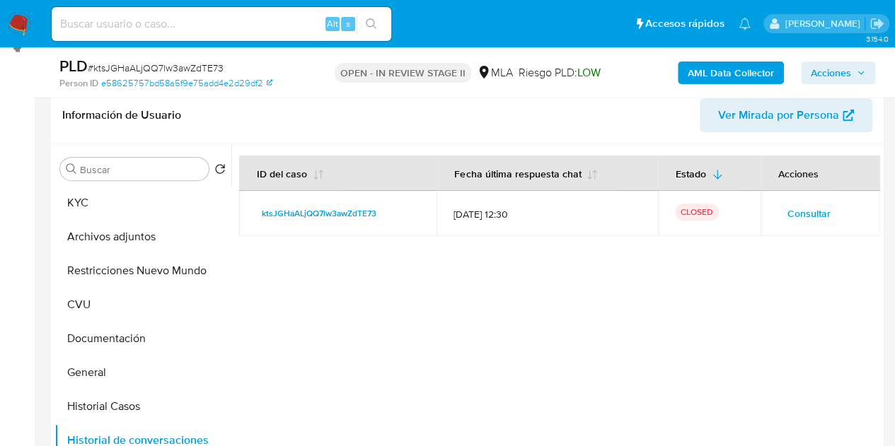
click at [290, 301] on div at bounding box center [555, 325] width 649 height 362
click at [107, 233] on button "Archivos adjuntos" at bounding box center [137, 237] width 166 height 34
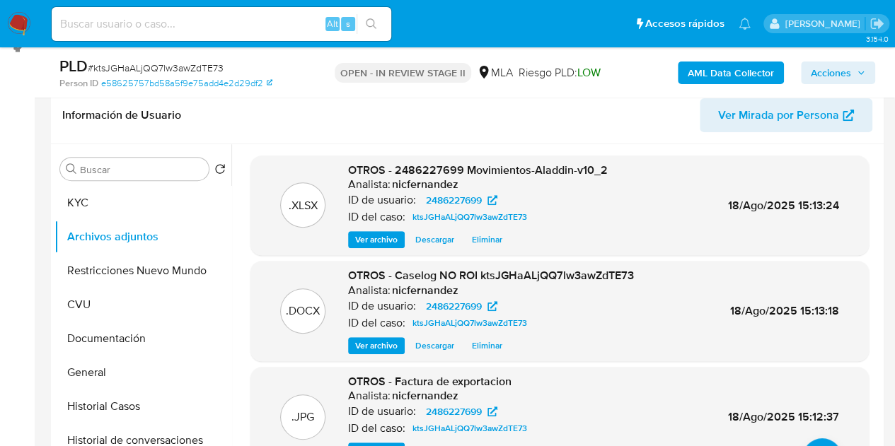
click at [369, 183] on p "Analista:" at bounding box center [369, 185] width 42 height 14
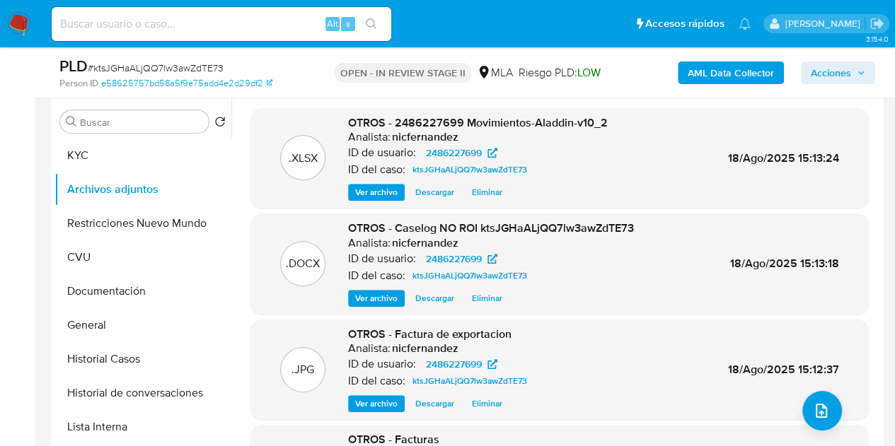
scroll to position [263, 0]
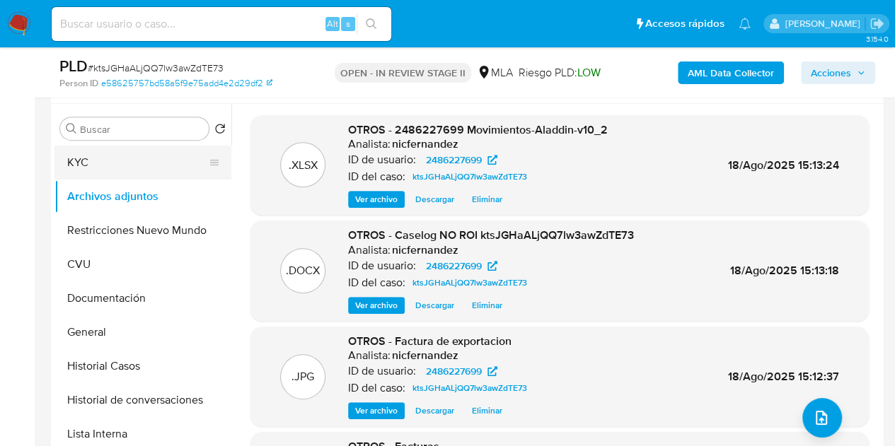
click at [127, 155] on button "KYC" at bounding box center [137, 163] width 166 height 34
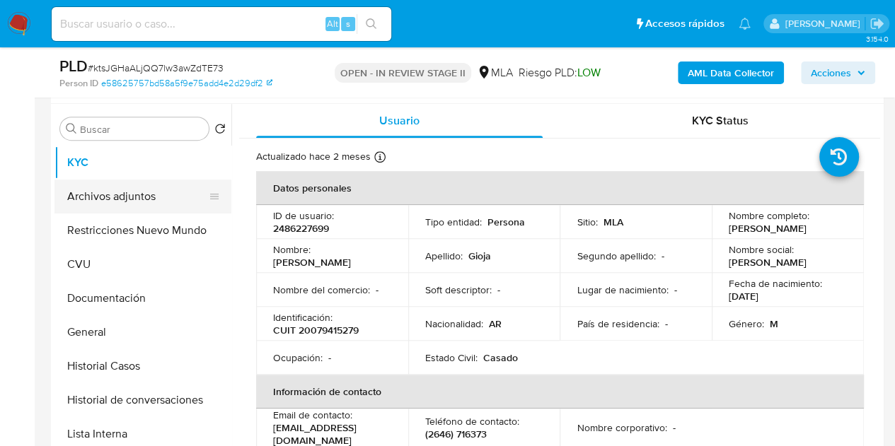
click at [115, 194] on button "Archivos adjuntos" at bounding box center [137, 197] width 166 height 34
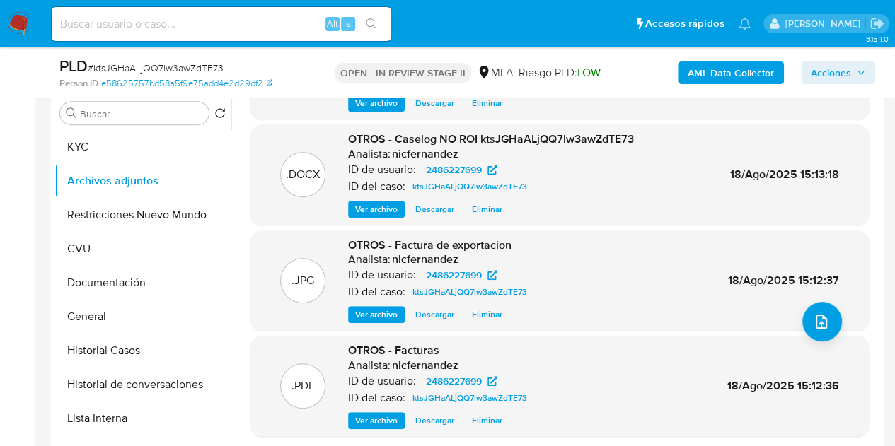
scroll to position [119, 0]
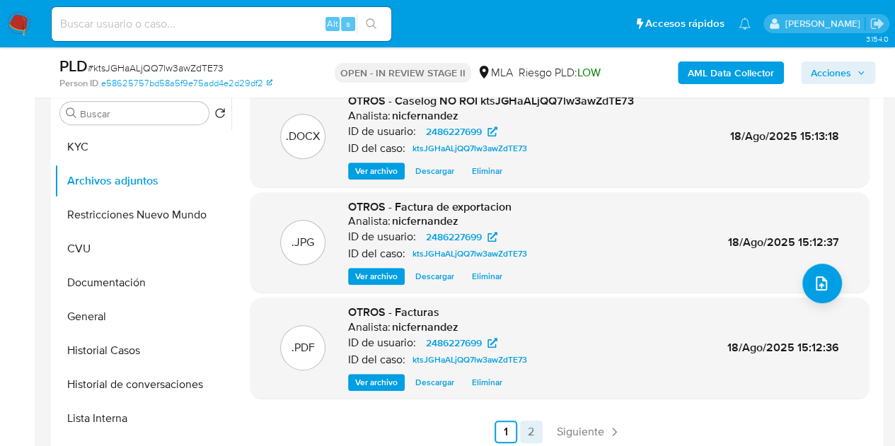
click at [531, 430] on link "2" at bounding box center [531, 432] width 23 height 23
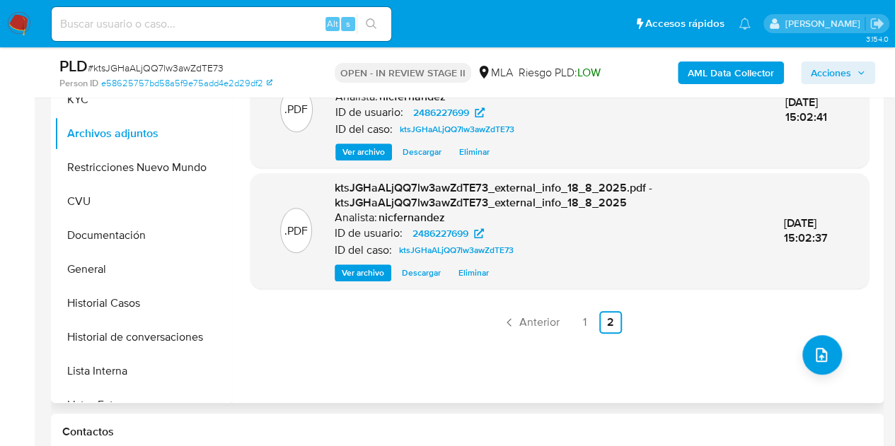
scroll to position [330, 0]
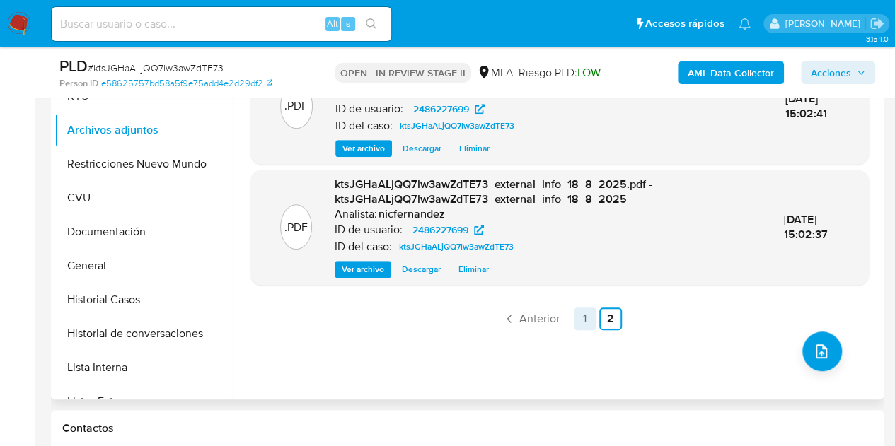
click at [581, 320] on link "1" at bounding box center [585, 319] width 23 height 23
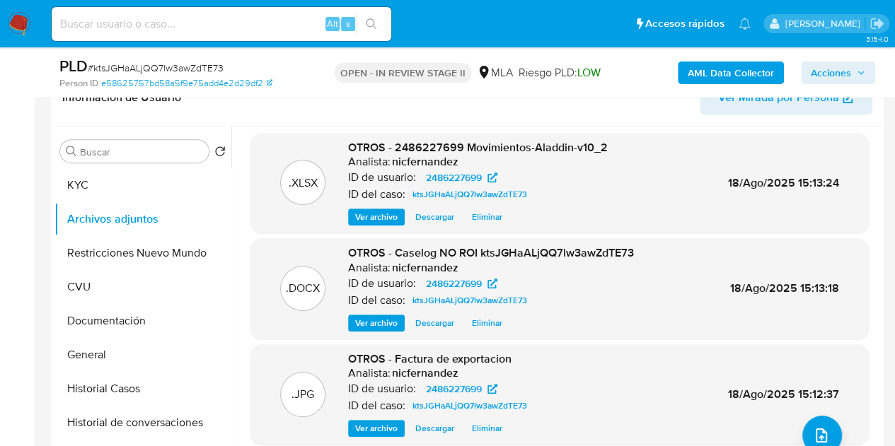
scroll to position [192, 0]
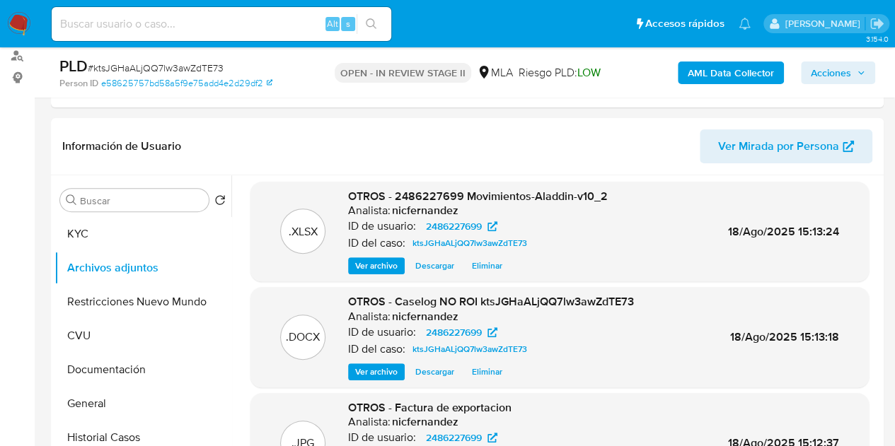
click at [850, 70] on span "Acciones" at bounding box center [838, 73] width 54 height 20
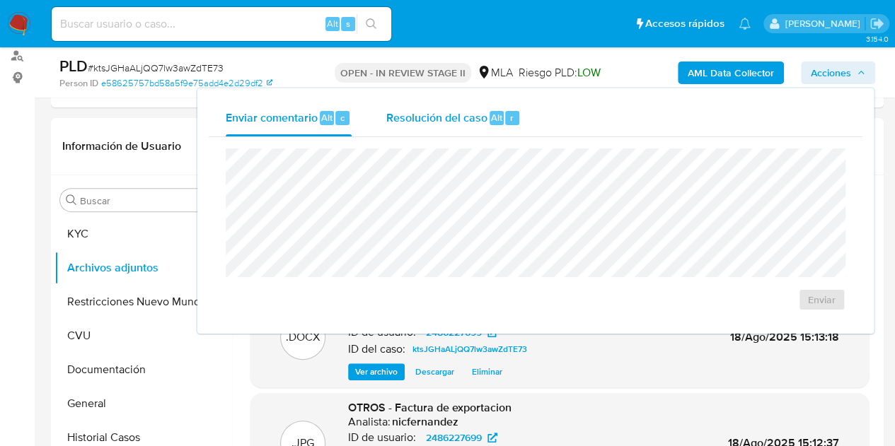
drag, startPoint x: 451, startPoint y: 121, endPoint x: 454, endPoint y: 134, distance: 13.7
click at [451, 122] on span "Resolución del caso" at bounding box center [436, 117] width 101 height 16
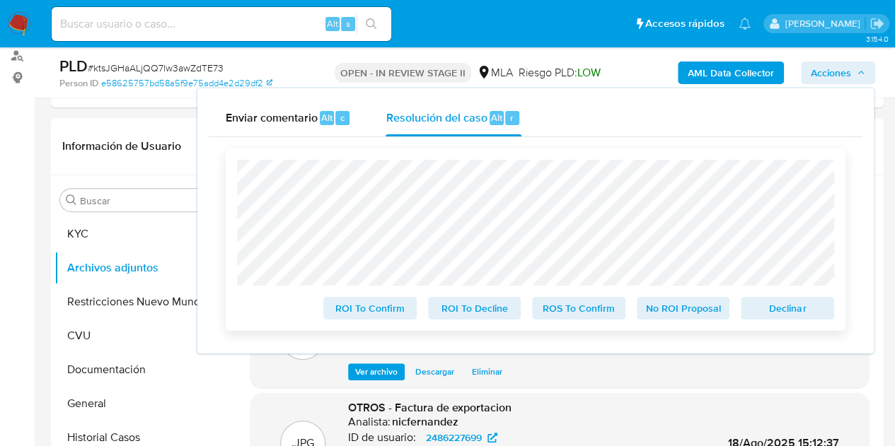
click at [679, 315] on span "No ROI Proposal" at bounding box center [684, 309] width 74 height 20
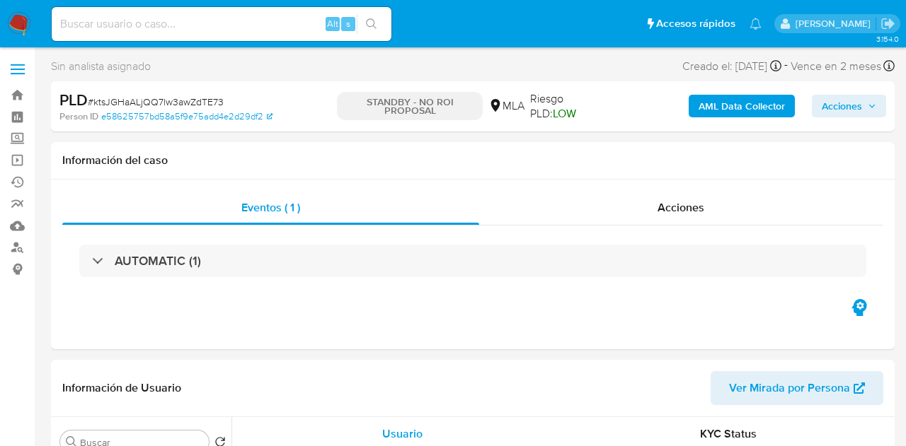
select select "10"
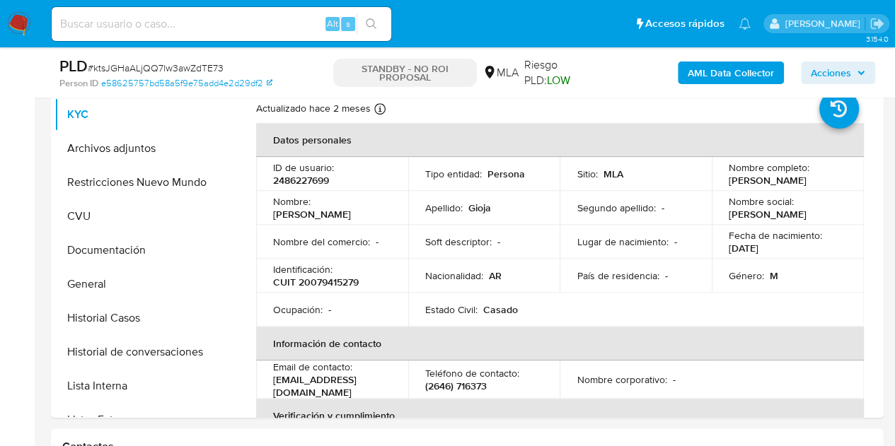
scroll to position [283, 0]
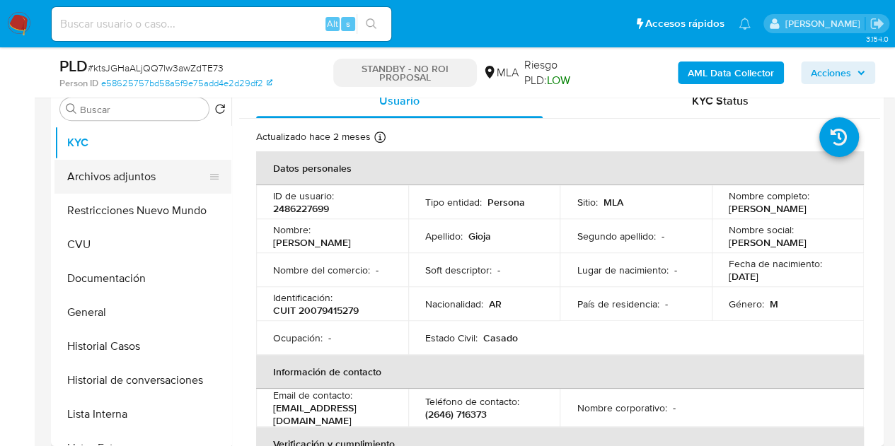
click at [109, 190] on button "Archivos adjuntos" at bounding box center [137, 177] width 166 height 34
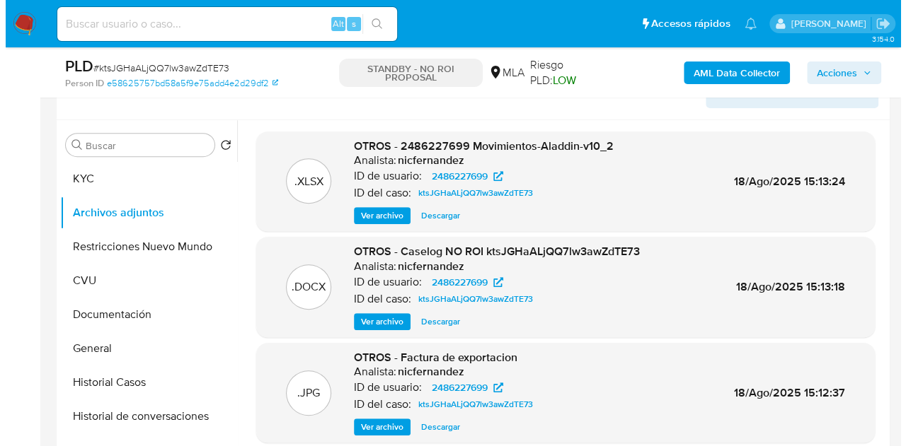
scroll to position [241, 0]
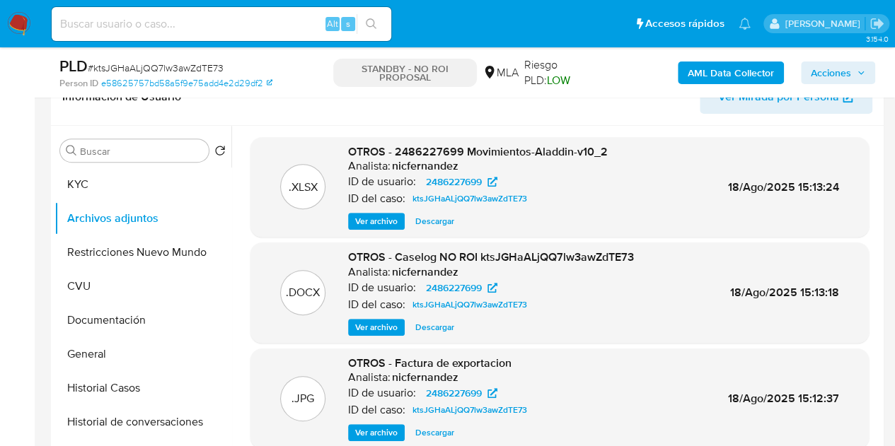
click at [381, 333] on span "Ver archivo" at bounding box center [376, 328] width 42 height 14
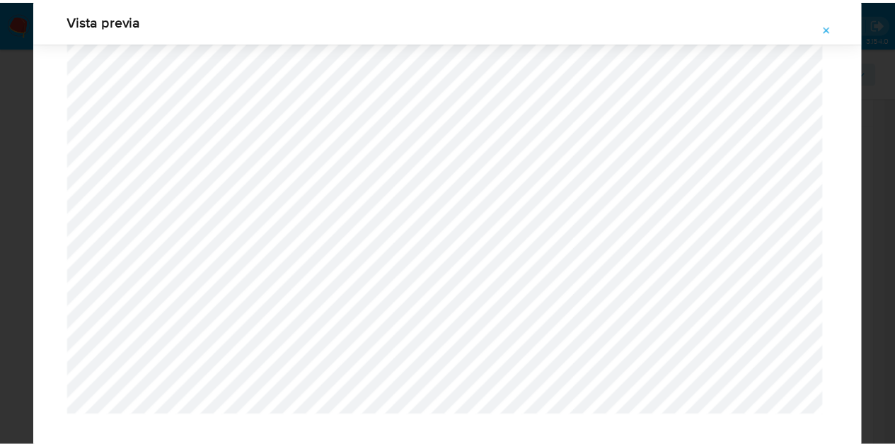
scroll to position [0, 0]
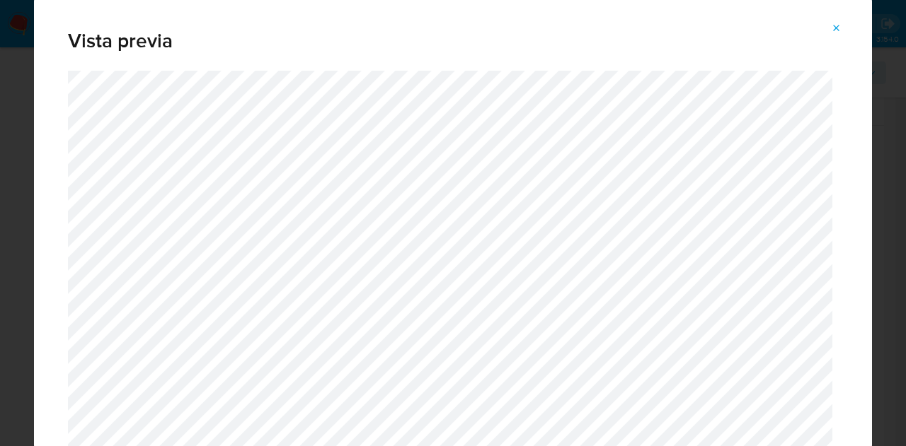
drag, startPoint x: 836, startPoint y: 25, endPoint x: 449, endPoint y: 55, distance: 389.0
click at [837, 27] on icon "Attachment preview" at bounding box center [836, 28] width 11 height 11
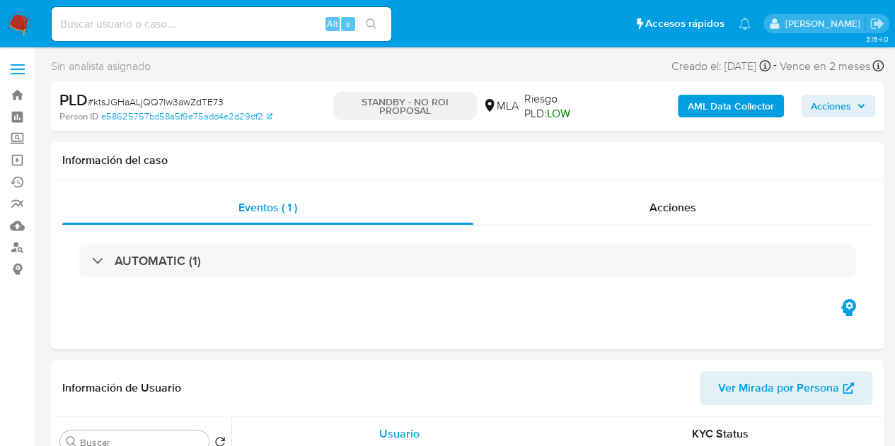
select select "10"
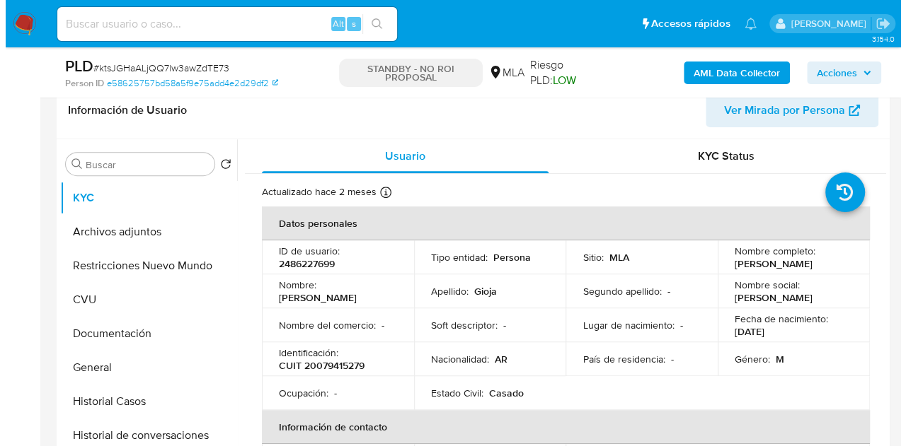
scroll to position [233, 0]
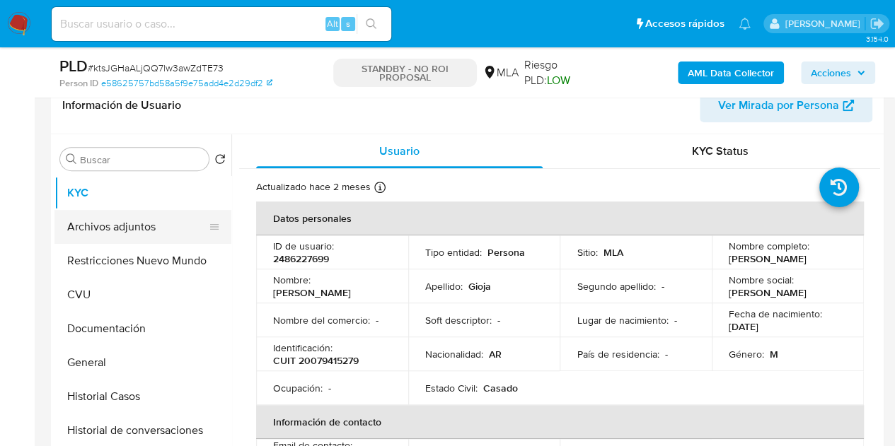
click at [119, 237] on button "Archivos adjuntos" at bounding box center [137, 227] width 166 height 34
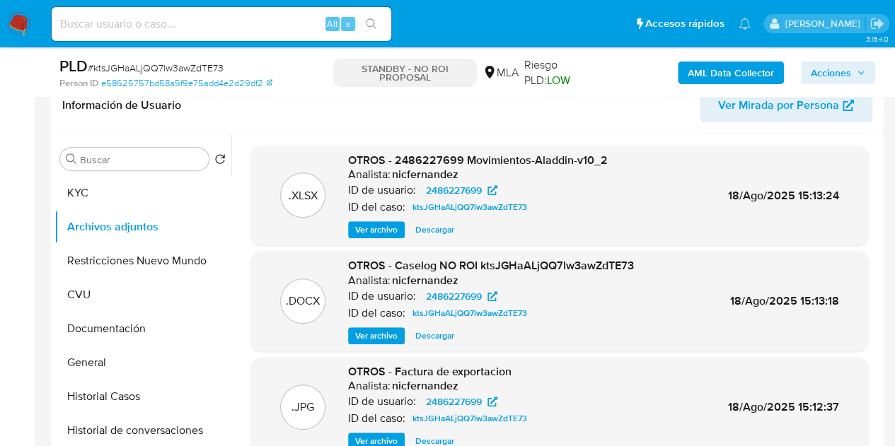
click at [374, 330] on span "Ver archivo" at bounding box center [376, 336] width 42 height 14
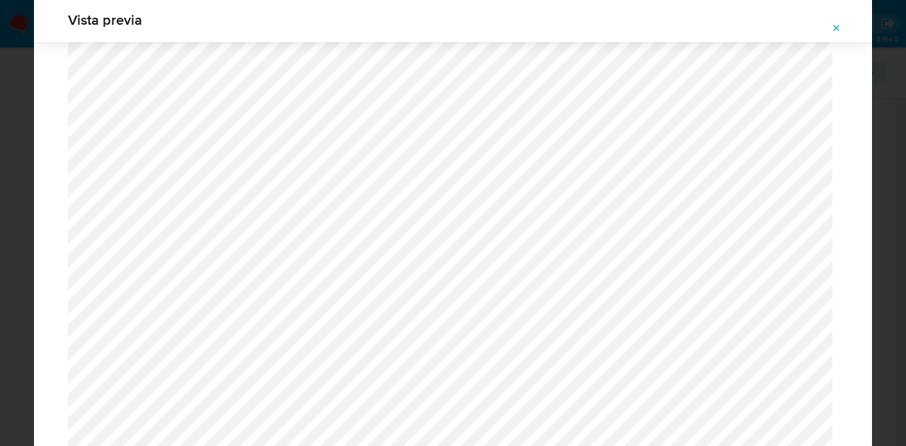
scroll to position [1687, 0]
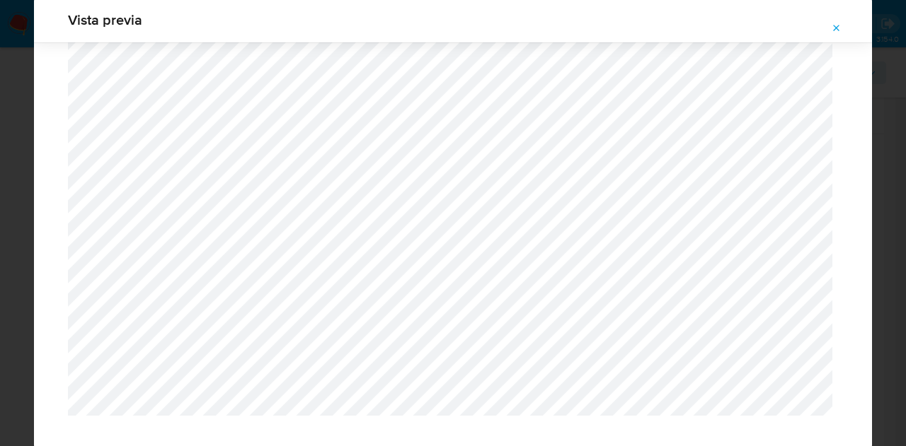
click at [842, 25] on button "Attachment preview" at bounding box center [836, 28] width 31 height 23
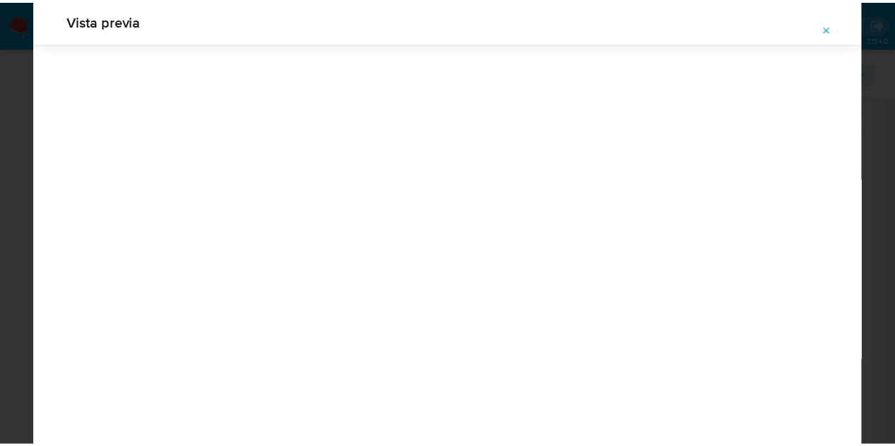
scroll to position [45, 0]
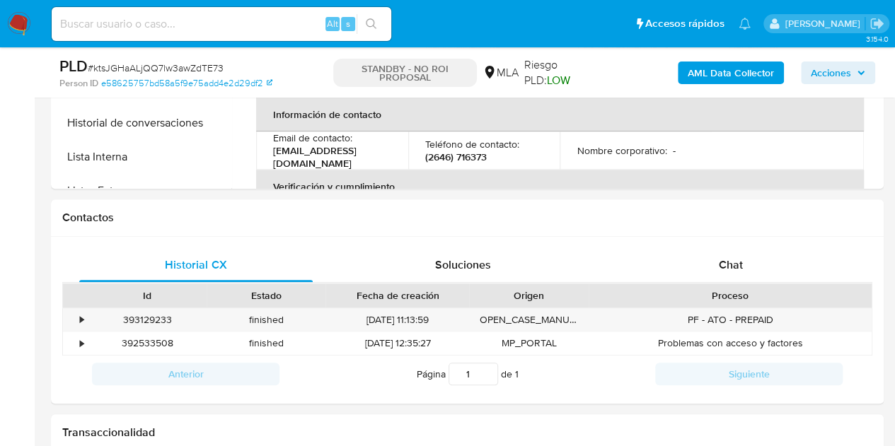
select select "10"
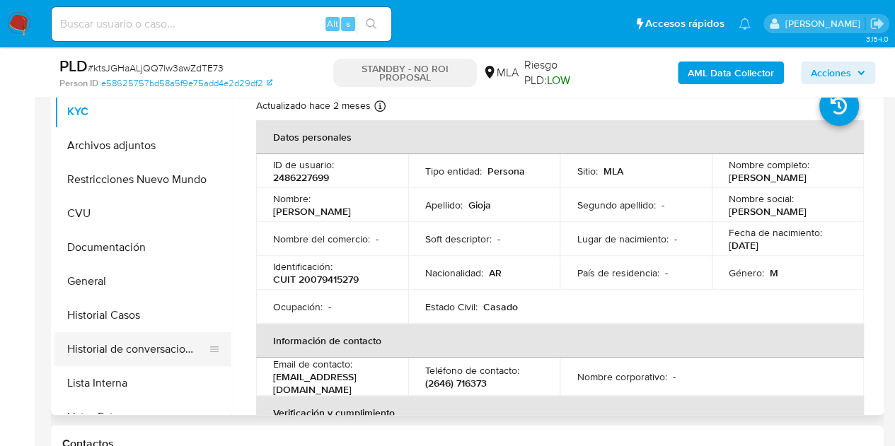
click at [142, 343] on button "Historial de conversaciones" at bounding box center [137, 350] width 166 height 34
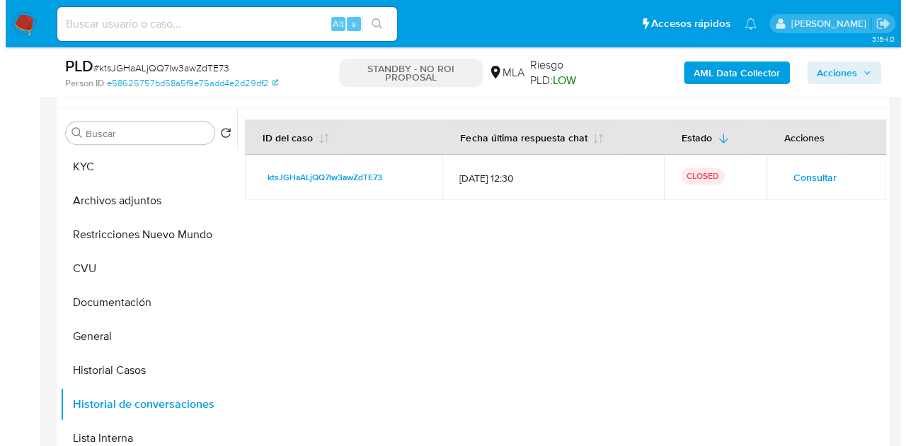
scroll to position [231, 0]
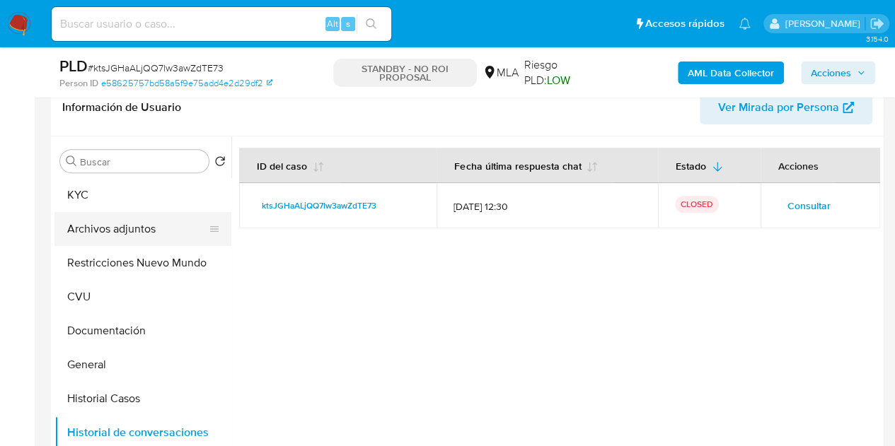
click at [122, 229] on button "Archivos adjuntos" at bounding box center [137, 229] width 166 height 34
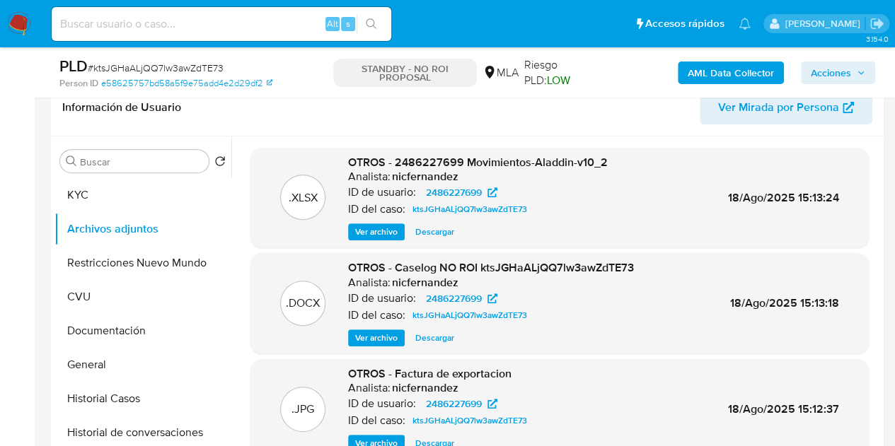
click at [370, 335] on span "Ver archivo" at bounding box center [376, 338] width 42 height 14
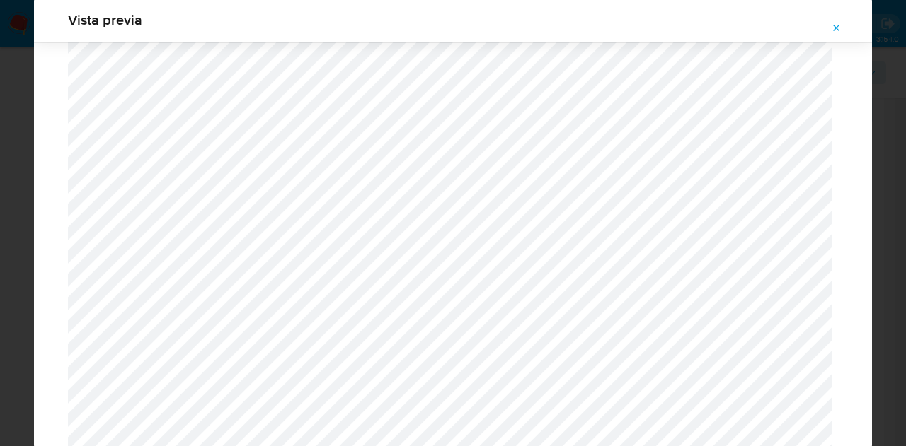
scroll to position [1687, 0]
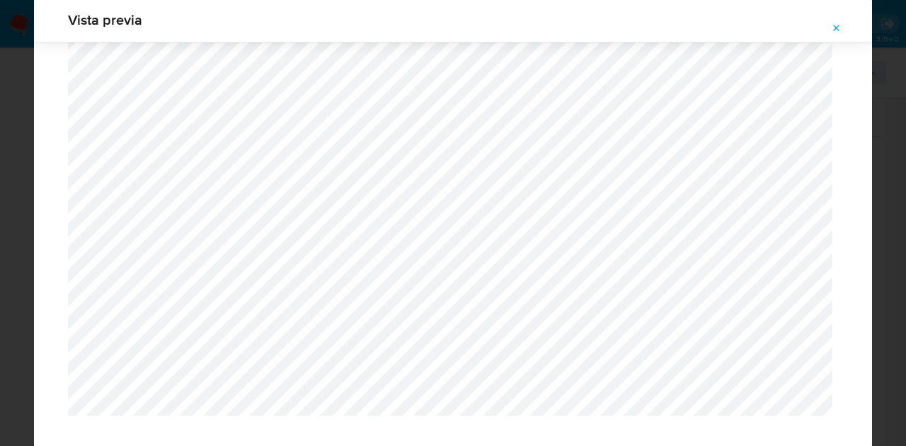
click at [839, 30] on icon "Attachment preview" at bounding box center [837, 28] width 6 height 6
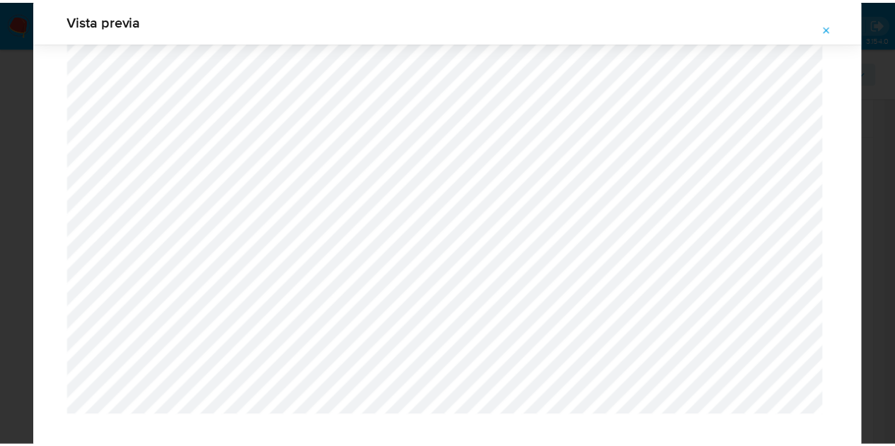
scroll to position [45, 0]
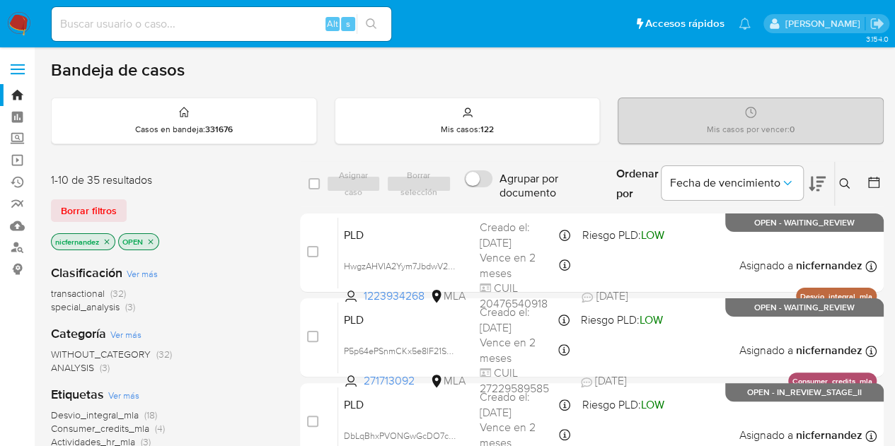
click at [843, 182] on icon at bounding box center [844, 183] width 11 height 11
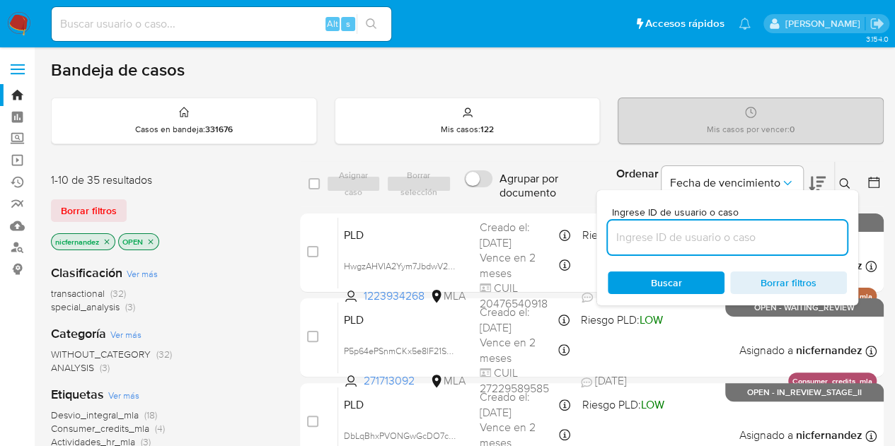
click at [720, 238] on input at bounding box center [727, 238] width 239 height 18
click at [116, 200] on button "Borrar filtros" at bounding box center [89, 211] width 76 height 23
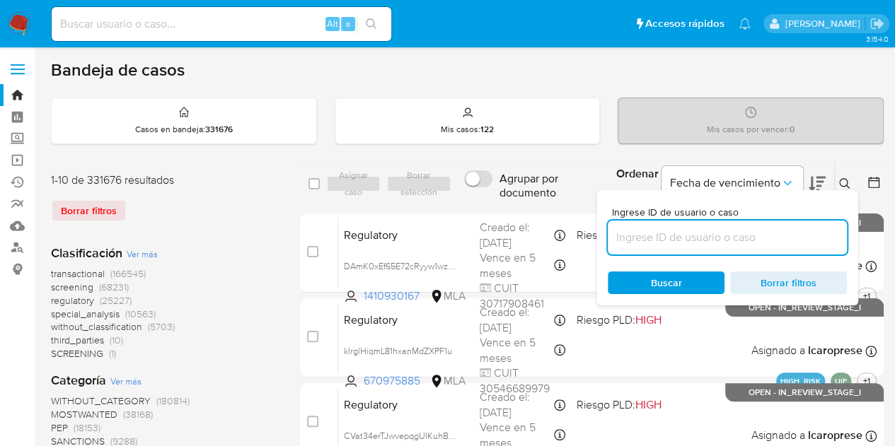
click at [777, 237] on input at bounding box center [727, 238] width 239 height 18
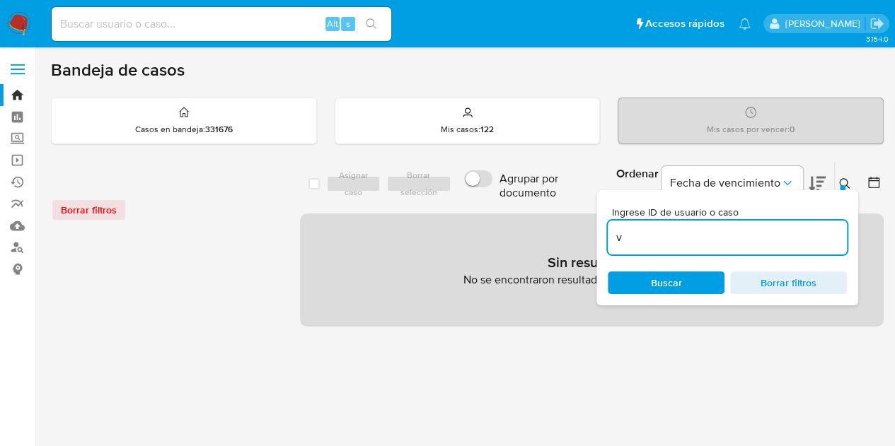
drag, startPoint x: 669, startPoint y: 236, endPoint x: 533, endPoint y: 220, distance: 136.7
click at [533, 220] on div "select-all-cases-checkbox Asignar caso Borrar selección Agrupar por documento O…" at bounding box center [592, 244] width 584 height 166
paste input "198435681"
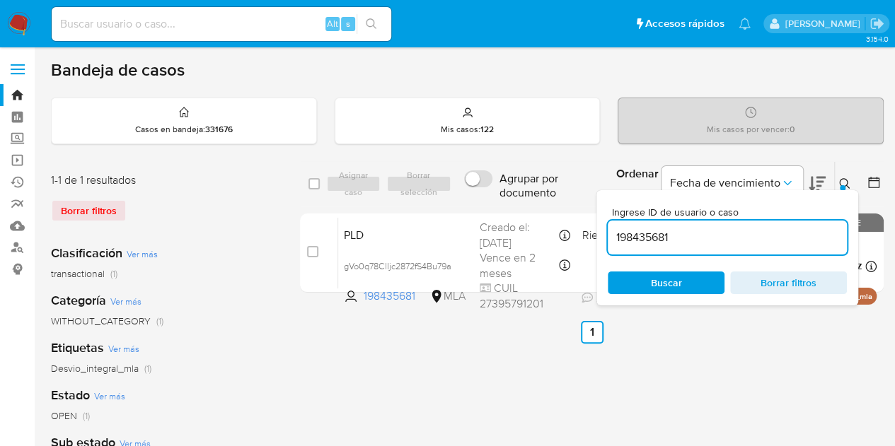
click at [846, 183] on icon at bounding box center [844, 183] width 11 height 11
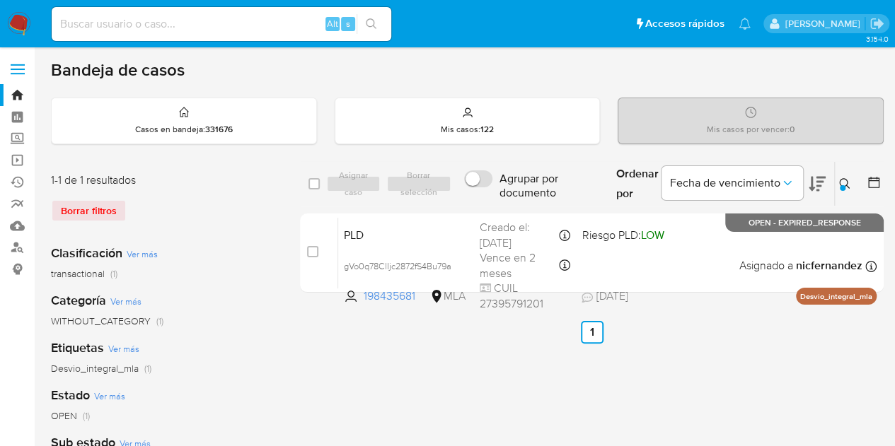
scroll to position [31, 0]
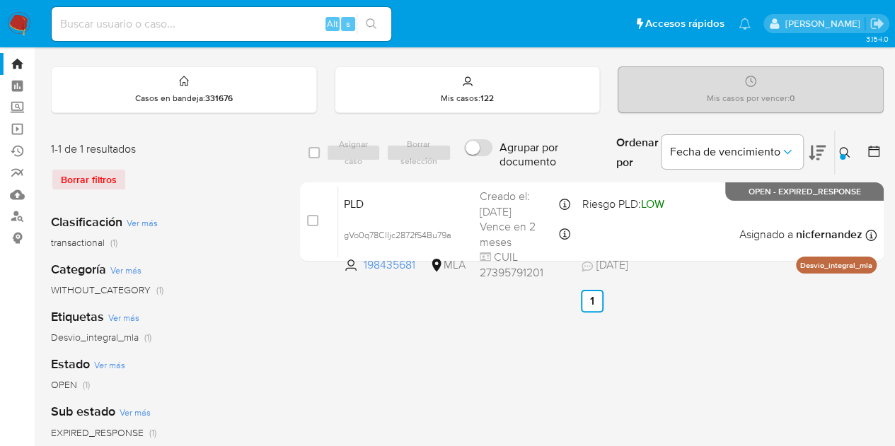
drag, startPoint x: 842, startPoint y: 154, endPoint x: 725, endPoint y: 219, distance: 133.7
click at [841, 154] on div at bounding box center [843, 157] width 6 height 6
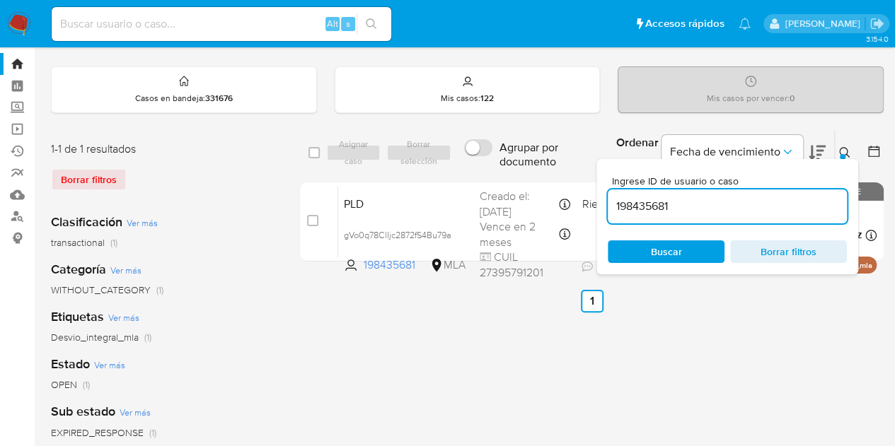
drag, startPoint x: 705, startPoint y: 201, endPoint x: 502, endPoint y: 169, distance: 204.9
click at [502, 169] on div "select-all-cases-checkbox Asignar caso Borrar selección Agrupar por documento O…" at bounding box center [592, 153] width 584 height 46
type input "1288806001"
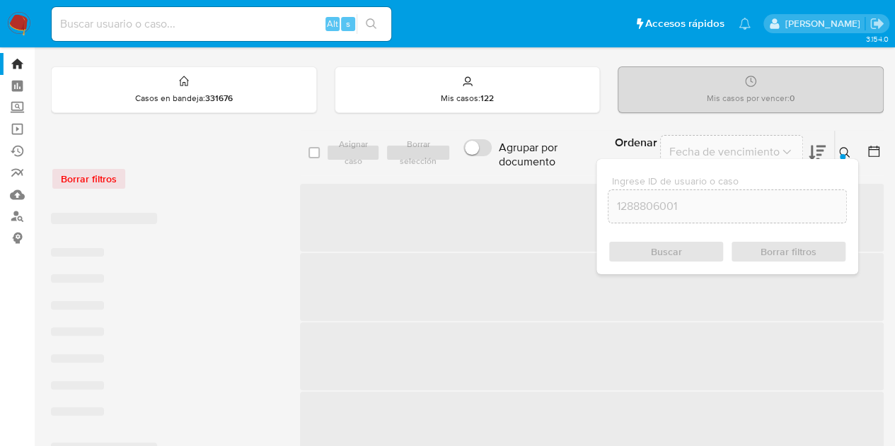
click at [853, 151] on button at bounding box center [846, 152] width 23 height 17
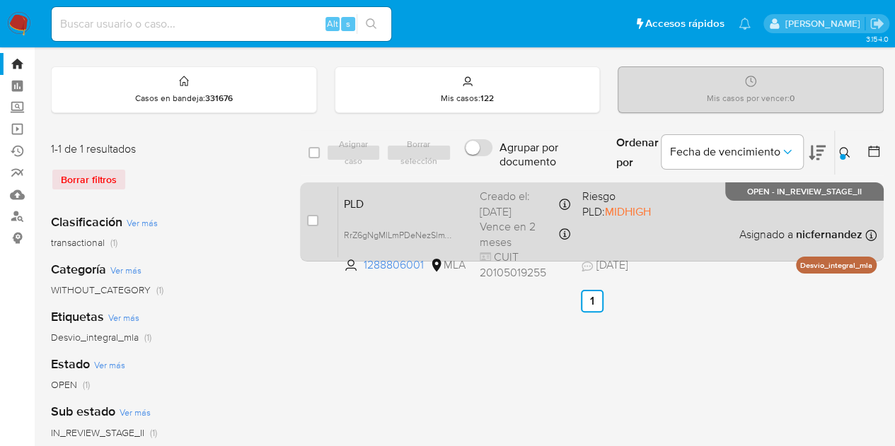
click at [392, 208] on span "PLD" at bounding box center [406, 203] width 125 height 18
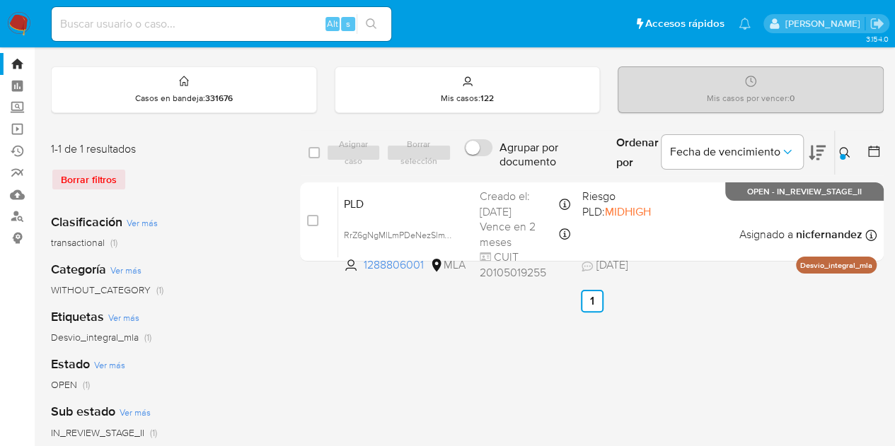
click at [848, 155] on icon at bounding box center [844, 152] width 11 height 11
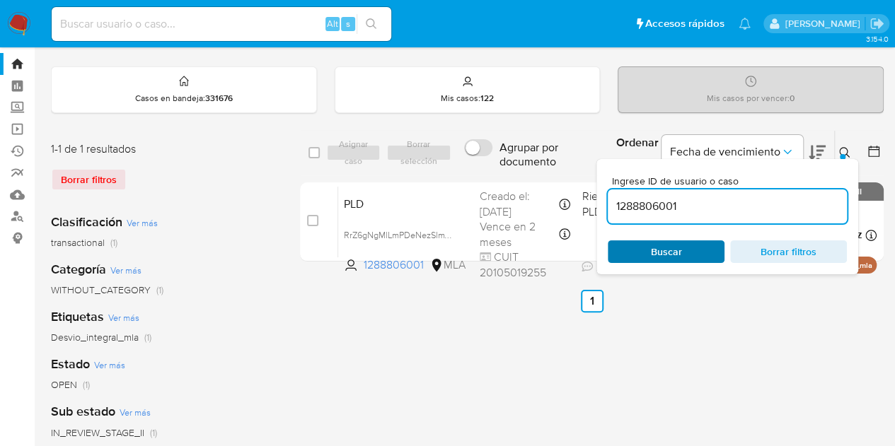
click at [679, 253] on span "Buscar" at bounding box center [666, 252] width 31 height 23
click at [843, 150] on icon at bounding box center [844, 152] width 11 height 11
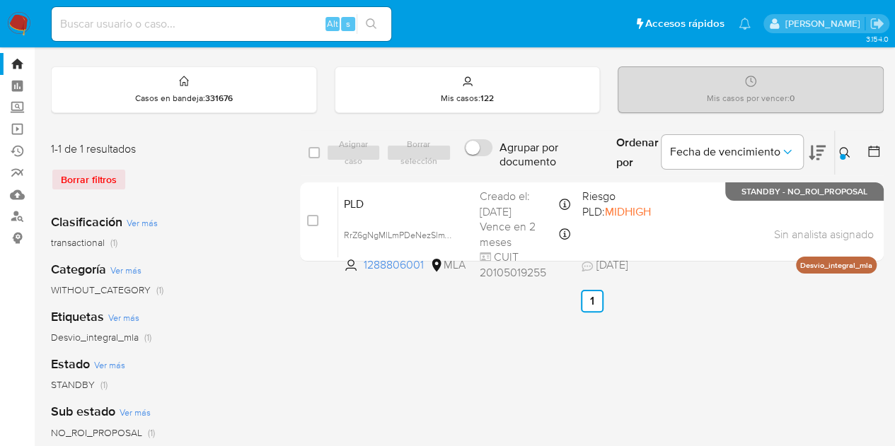
click at [842, 149] on icon at bounding box center [844, 152] width 11 height 11
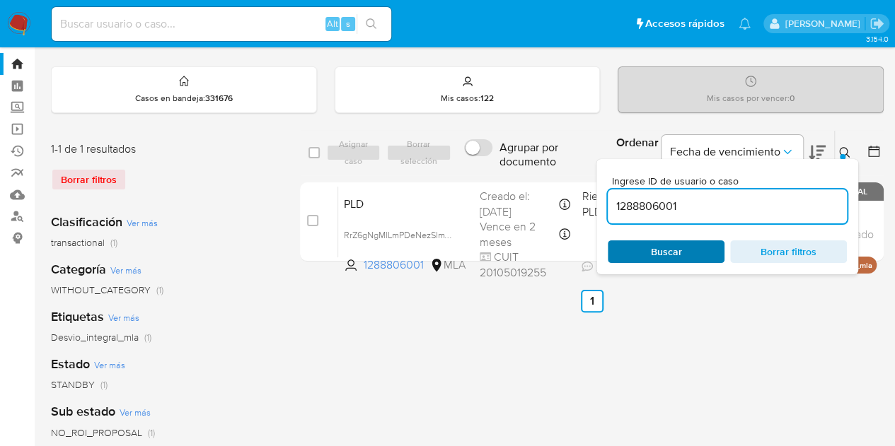
click at [686, 249] on span "Buscar" at bounding box center [666, 252] width 97 height 20
click at [839, 153] on icon at bounding box center [844, 152] width 11 height 11
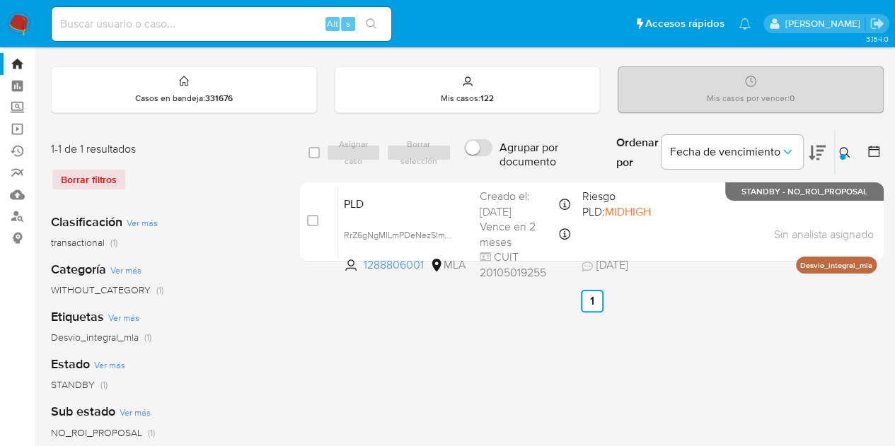
click at [841, 149] on icon at bounding box center [844, 152] width 11 height 11
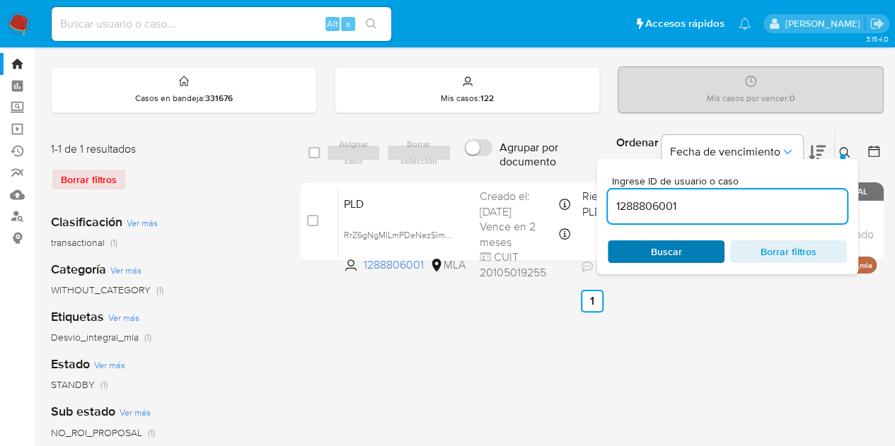
click at [689, 244] on span "Buscar" at bounding box center [666, 252] width 97 height 20
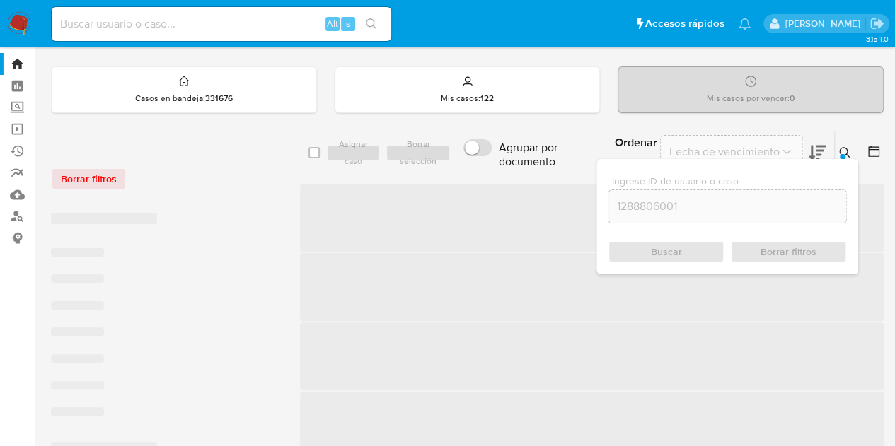
drag, startPoint x: 848, startPoint y: 150, endPoint x: 743, endPoint y: 168, distance: 107.0
click at [848, 150] on icon at bounding box center [844, 152] width 11 height 11
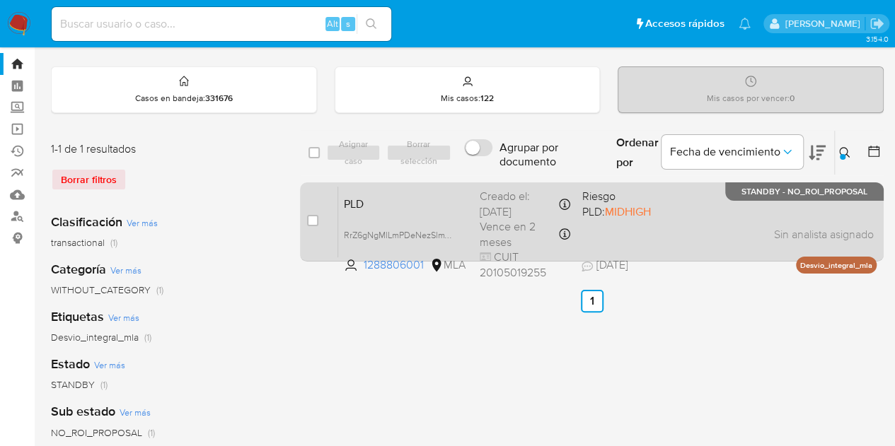
click at [398, 209] on span "PLD" at bounding box center [406, 203] width 125 height 18
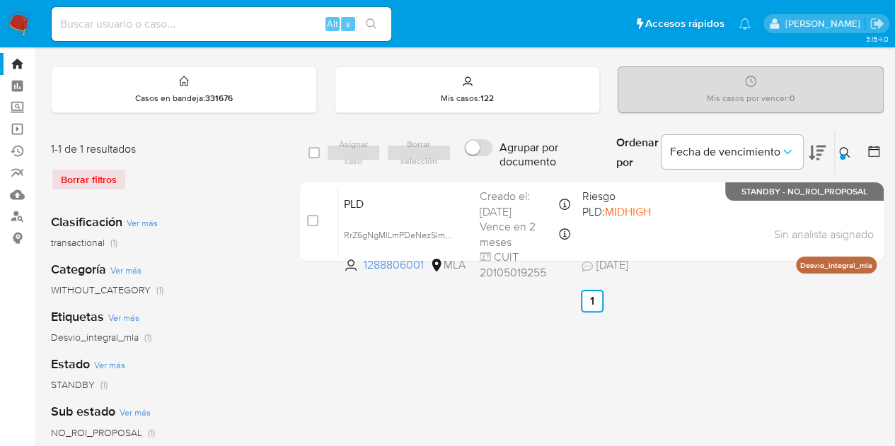
click at [846, 149] on icon at bounding box center [844, 152] width 11 height 11
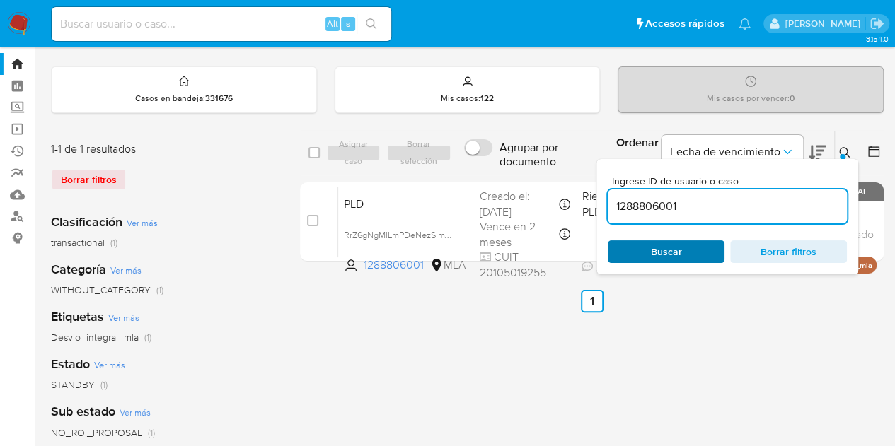
click at [665, 249] on span "Buscar" at bounding box center [666, 252] width 31 height 23
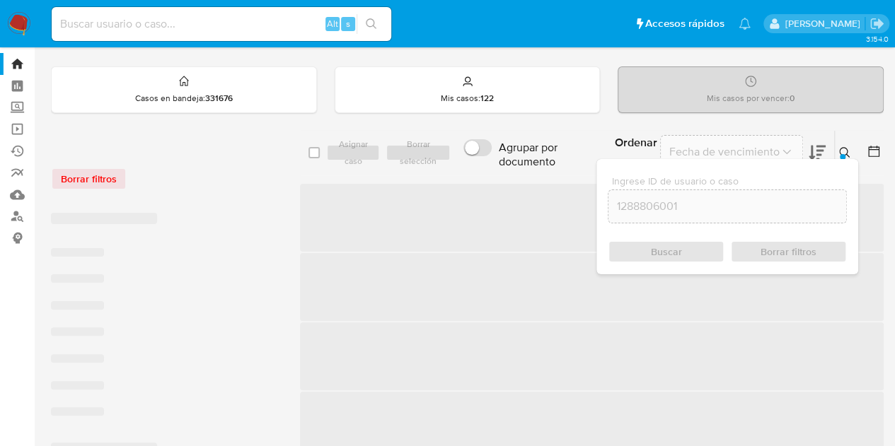
click at [849, 151] on icon at bounding box center [844, 152] width 11 height 11
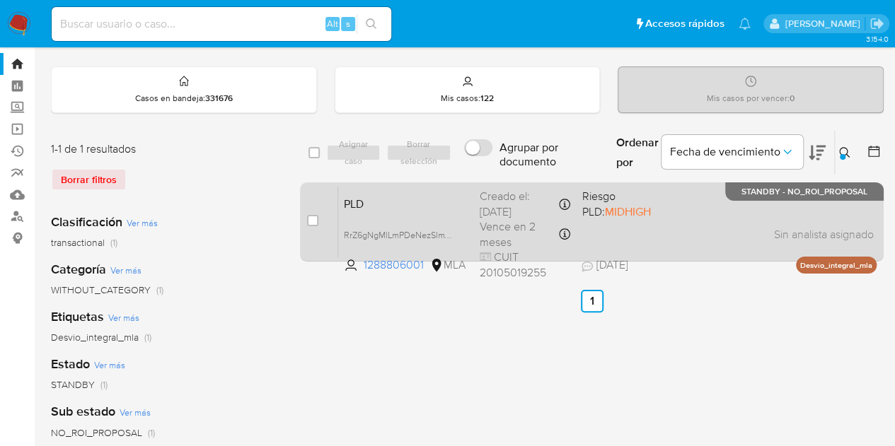
click at [371, 212] on div "PLD RrZ6gNgMlLmPDeNezSlmWn9s 1288806001 MLA Riesgo PLD: MIDHIGH Creado el: 12/0…" at bounding box center [607, 221] width 538 height 71
click at [405, 207] on span "PLD" at bounding box center [406, 203] width 125 height 18
click at [401, 219] on div "PLD RrZ6gNgMlLmPDeNezSlmWn9s 1288806001 MLA Riesgo PLD: MIDHIGH Creado el: 12/0…" at bounding box center [607, 221] width 538 height 71
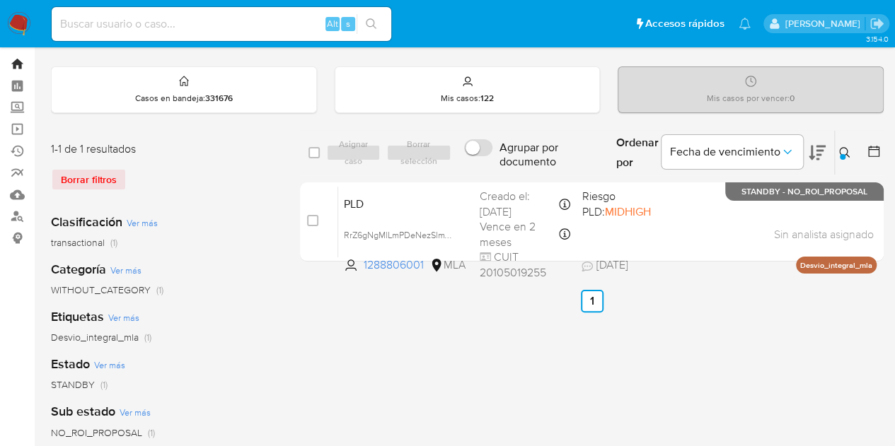
click at [15, 66] on link "Bandeja" at bounding box center [84, 64] width 168 height 22
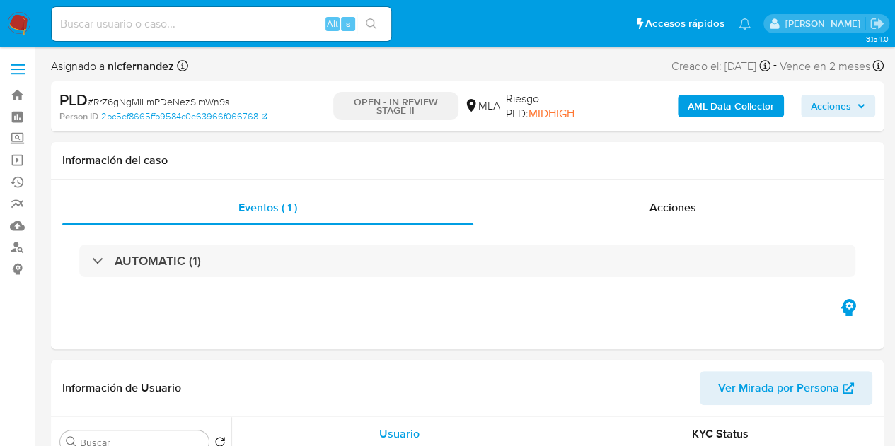
select select "10"
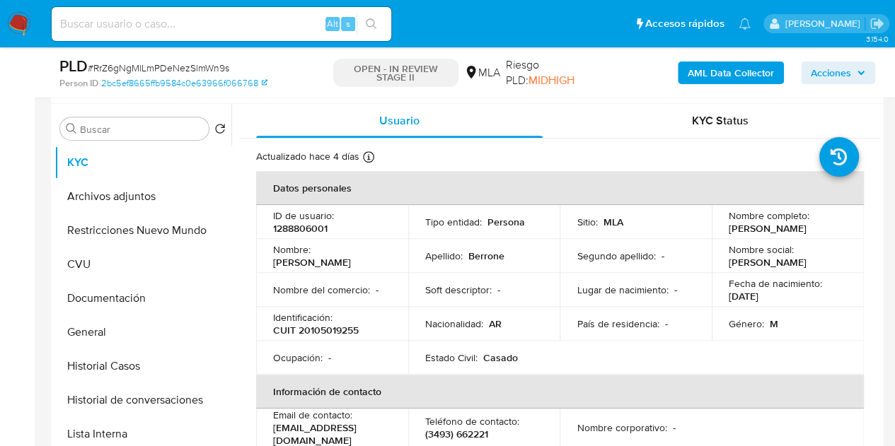
scroll to position [273, 0]
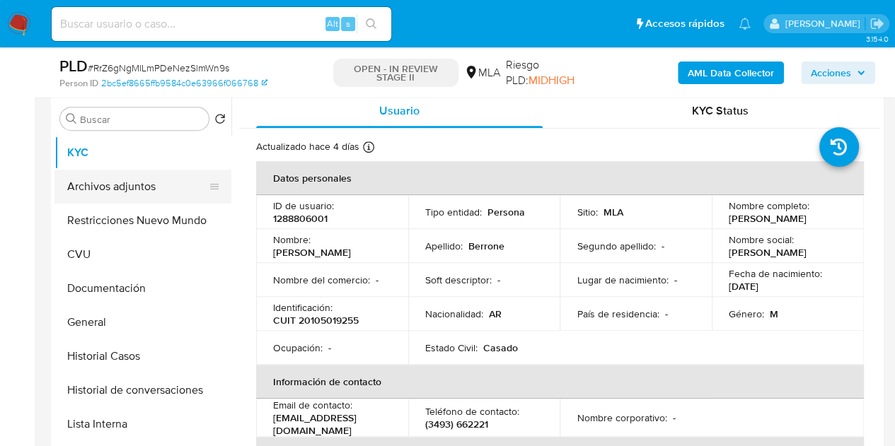
drag, startPoint x: 114, startPoint y: 184, endPoint x: 284, endPoint y: 342, distance: 232.3
click at [114, 183] on button "Archivos adjuntos" at bounding box center [142, 187] width 177 height 34
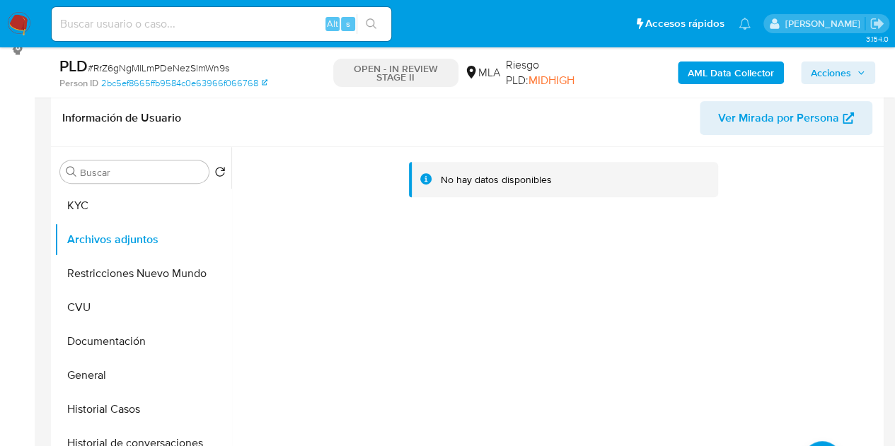
scroll to position [214, 0]
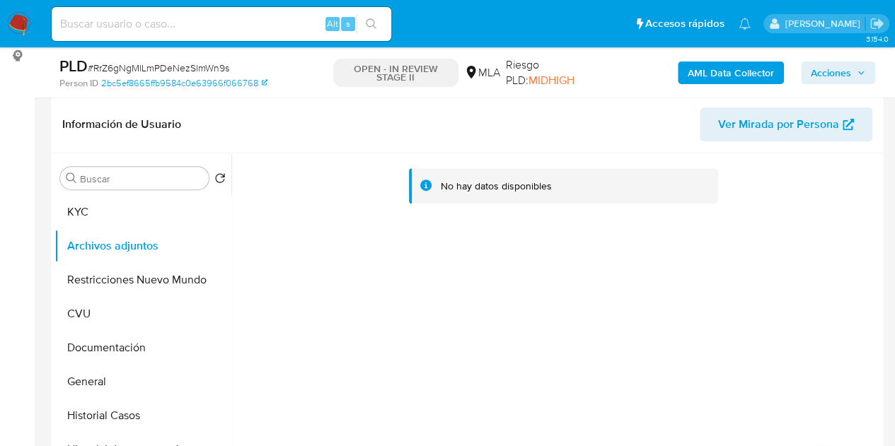
click at [715, 67] on b "AML Data Collector" at bounding box center [731, 73] width 86 height 23
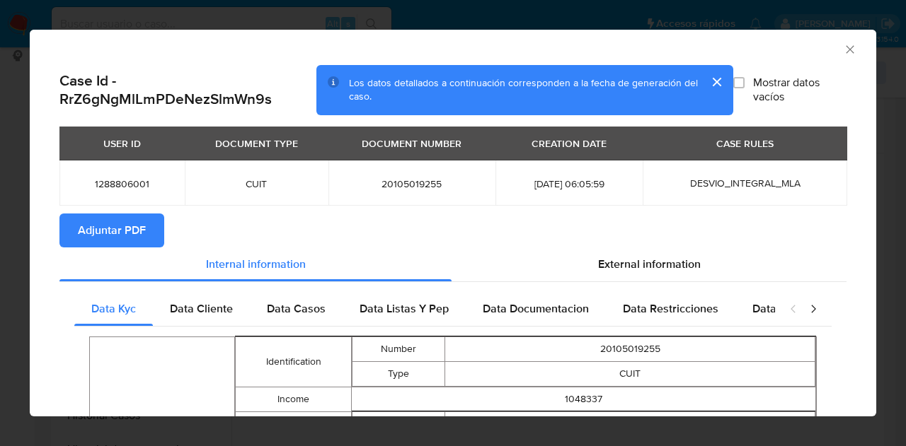
click at [120, 238] on span "Adjuntar PDF" at bounding box center [112, 230] width 68 height 31
click at [843, 45] on icon "Cerrar ventana" at bounding box center [850, 49] width 14 height 14
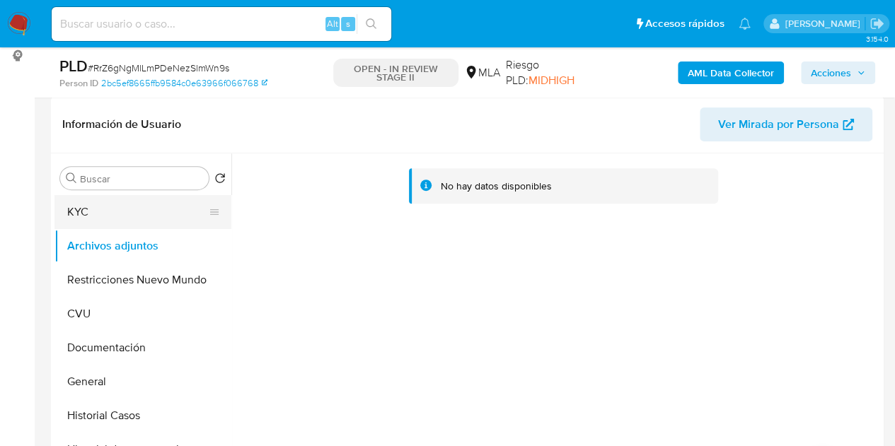
click at [133, 217] on button "KYC" at bounding box center [137, 212] width 166 height 34
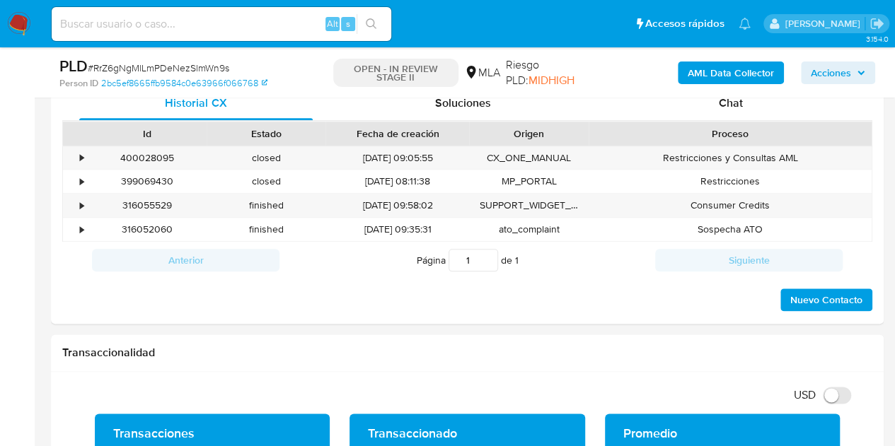
scroll to position [690, 0]
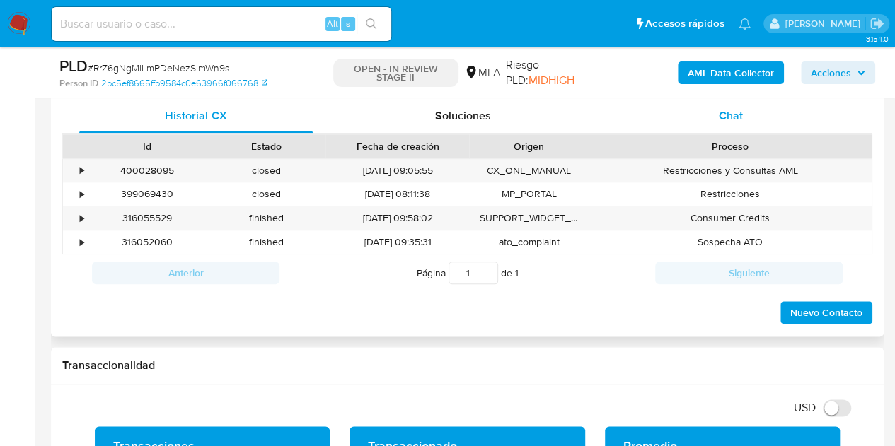
click at [713, 118] on div "Chat" at bounding box center [731, 116] width 234 height 34
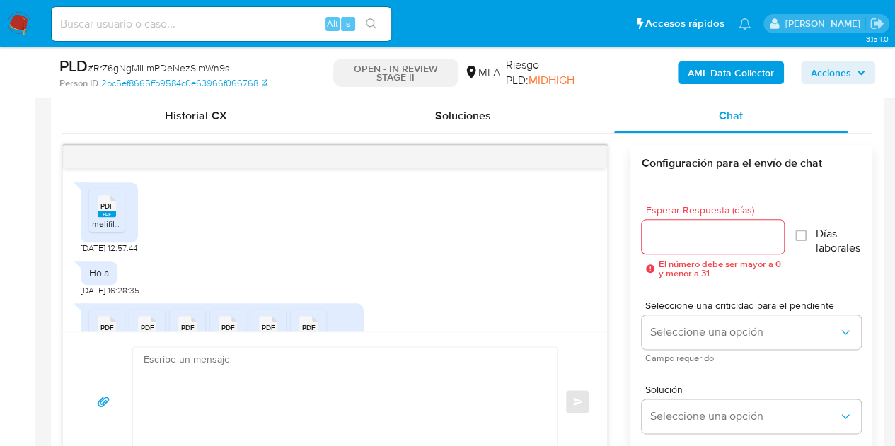
scroll to position [613, 0]
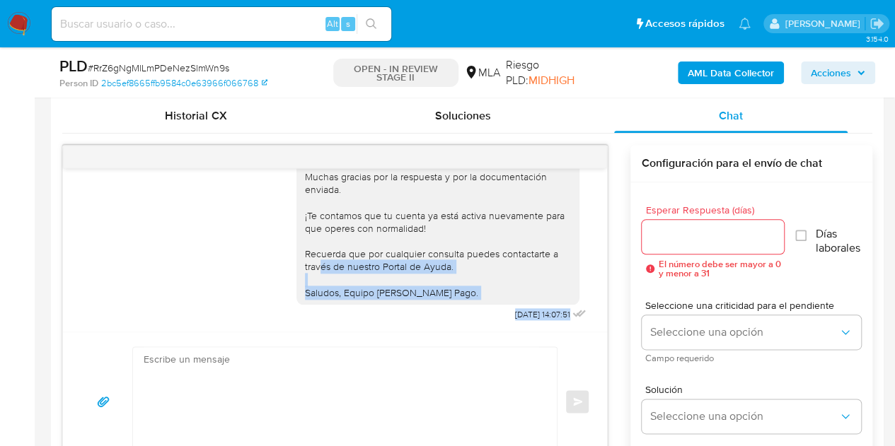
drag, startPoint x: 594, startPoint y: 299, endPoint x: 590, endPoint y: 267, distance: 32.8
click at [586, 254] on div "PDF PDF melifile2048811850989227680.pdf 07/08/2025 12:57:44 Hola 11/08/2025 16:…" at bounding box center [335, 249] width 544 height 163
click at [588, 278] on div "PDF PDF melifile2048811850989227680.pdf 07/08/2025 12:57:44 Hola 11/08/2025 16:…" at bounding box center [335, 249] width 544 height 163
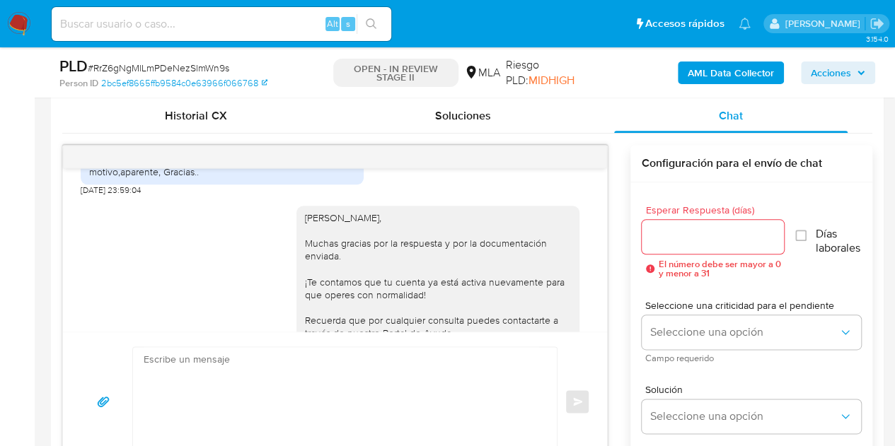
scroll to position [1908, 0]
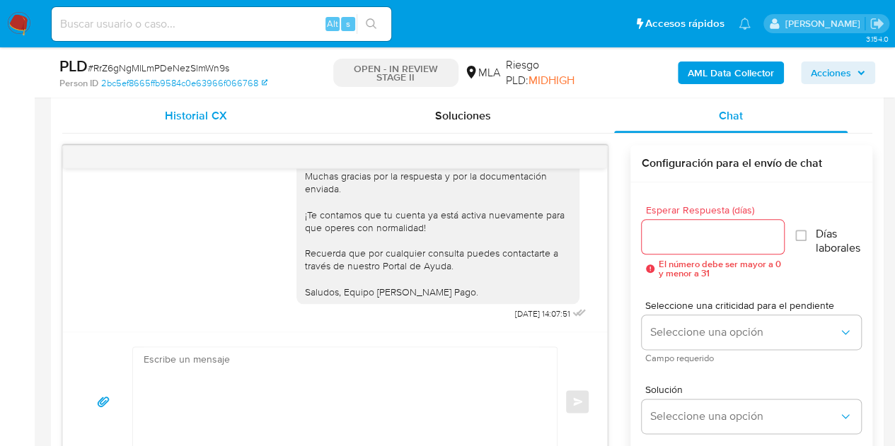
click at [196, 119] on span "Historial CX" at bounding box center [196, 116] width 62 height 16
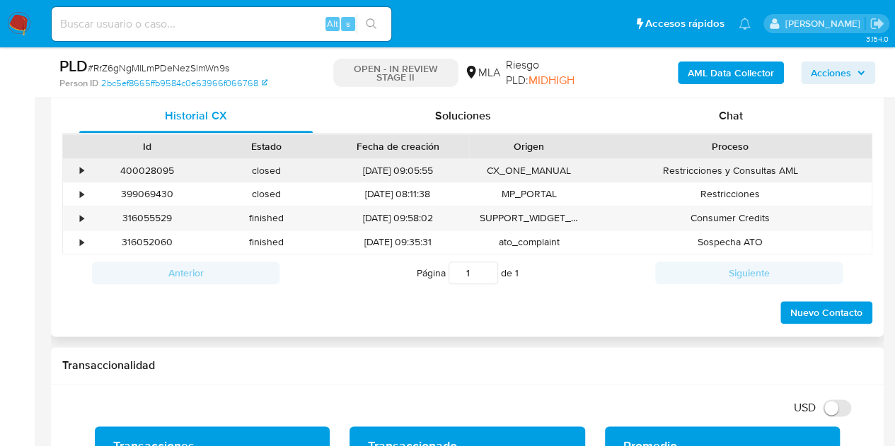
click at [159, 171] on div "400028095" at bounding box center [147, 170] width 119 height 23
copy div "400028095"
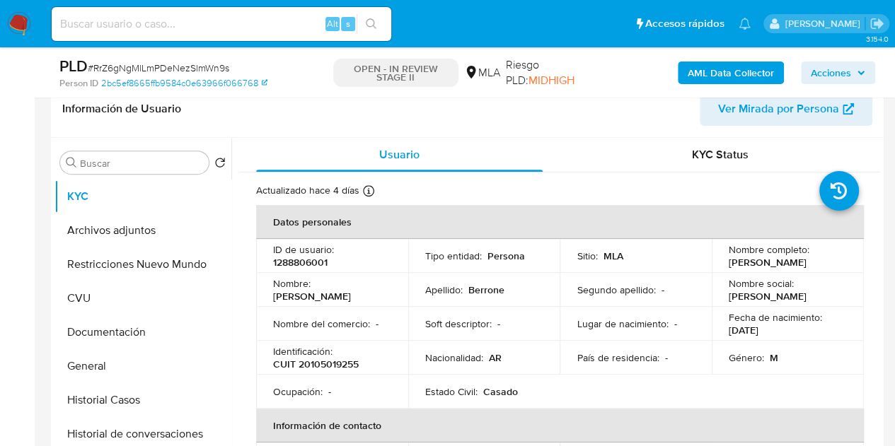
scroll to position [201, 0]
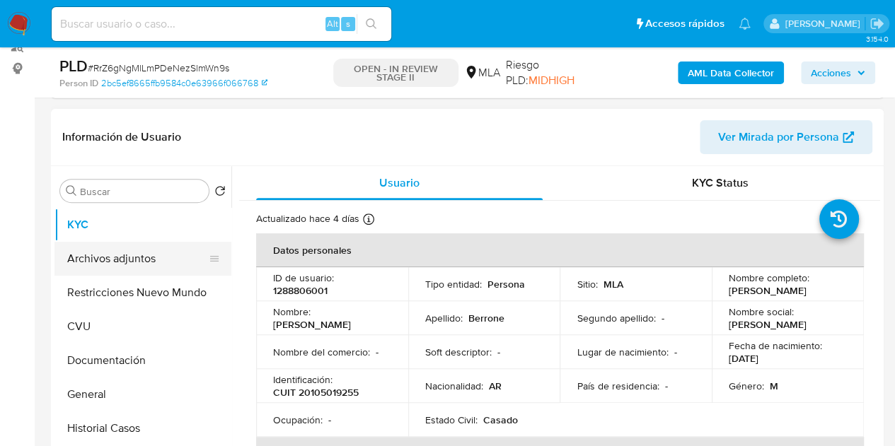
click at [100, 263] on button "Archivos adjuntos" at bounding box center [137, 259] width 166 height 34
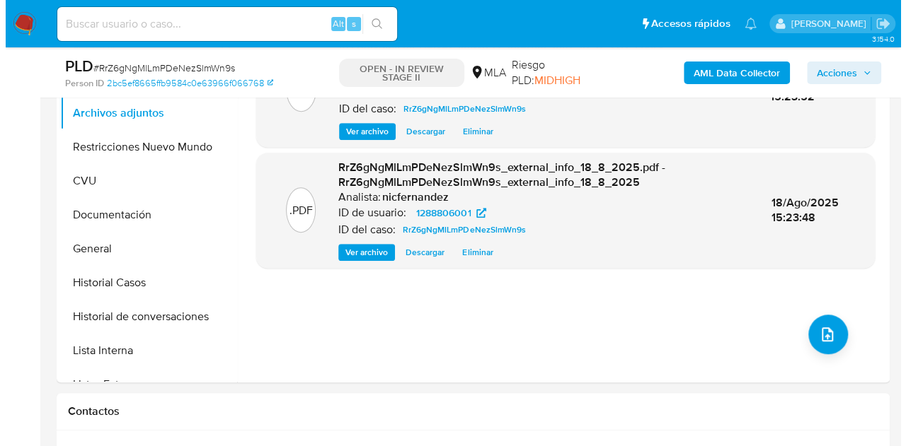
scroll to position [379, 0]
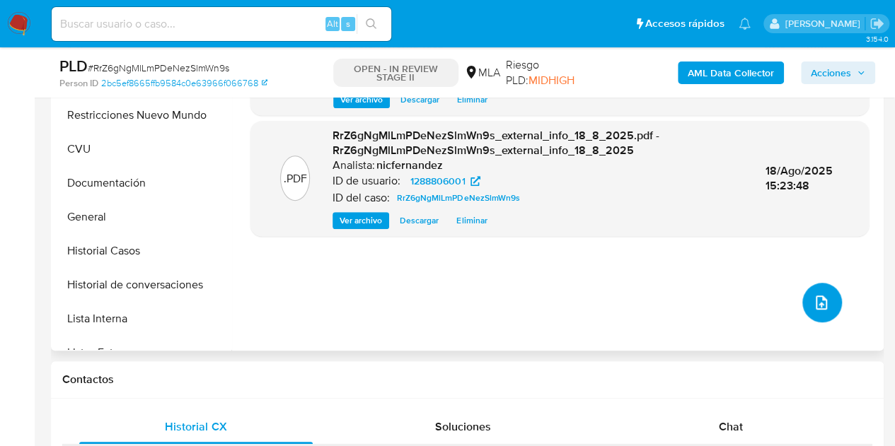
click at [819, 294] on icon "upload-file" at bounding box center [821, 302] width 17 height 17
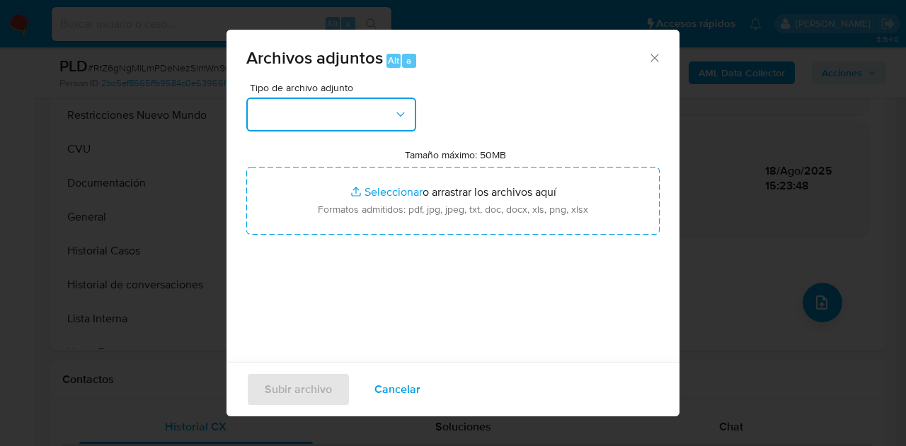
click at [377, 123] on button "button" at bounding box center [331, 115] width 170 height 34
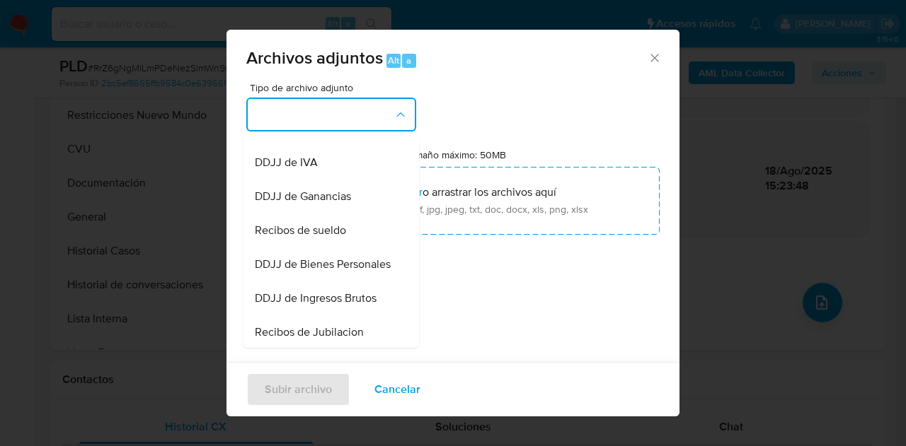
scroll to position [253, 0]
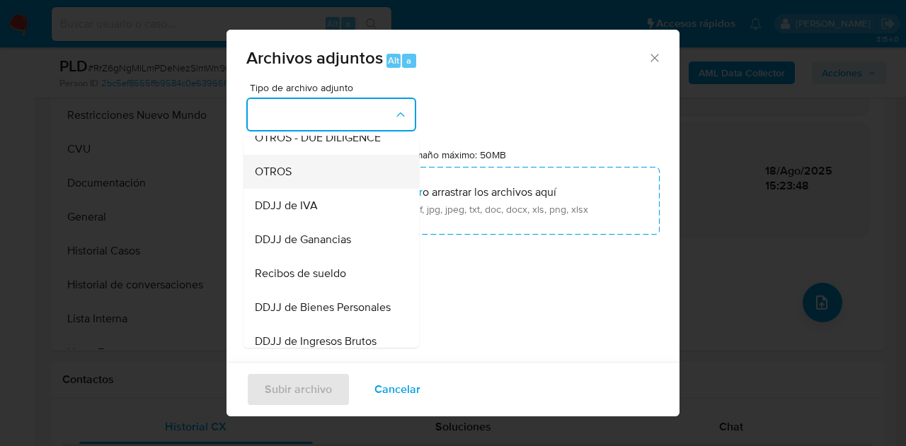
click at [311, 175] on div "OTROS" at bounding box center [327, 172] width 144 height 34
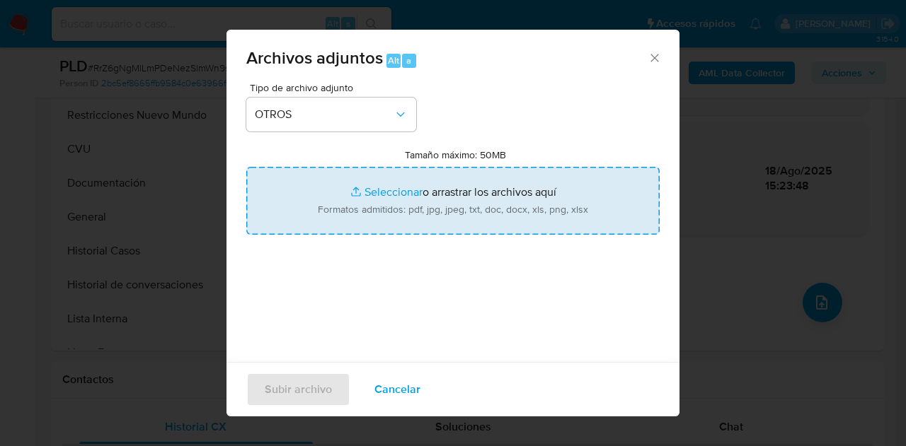
click at [392, 196] on input "Tamaño máximo: 50MB Seleccionar archivos" at bounding box center [452, 201] width 413 height 68
type input "C:\fakepath\IVA 01 a 06 2025.pdf"
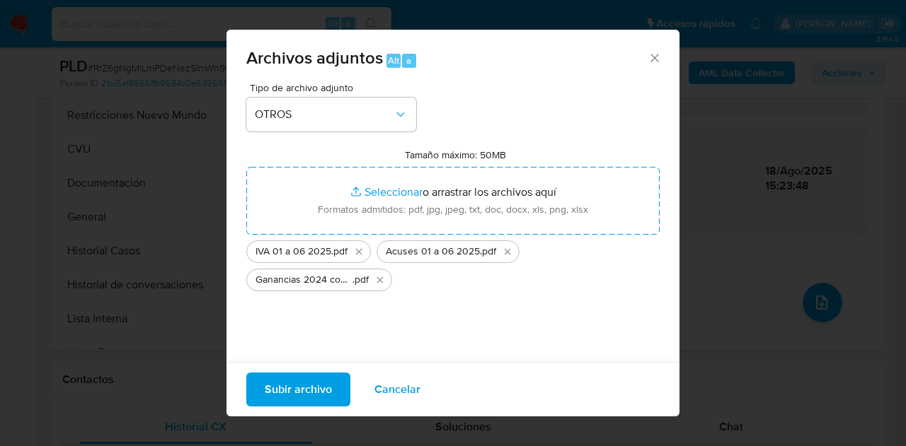
click at [283, 397] on span "Subir archivo" at bounding box center [298, 389] width 67 height 31
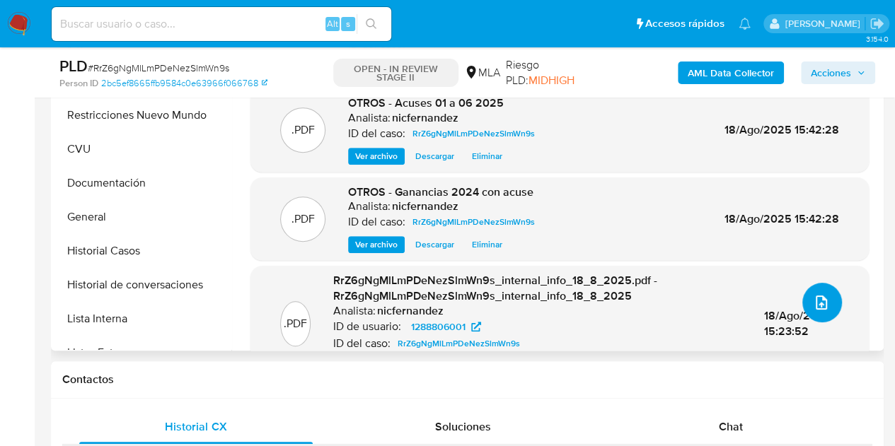
click at [817, 305] on icon "upload-file" at bounding box center [821, 303] width 11 height 14
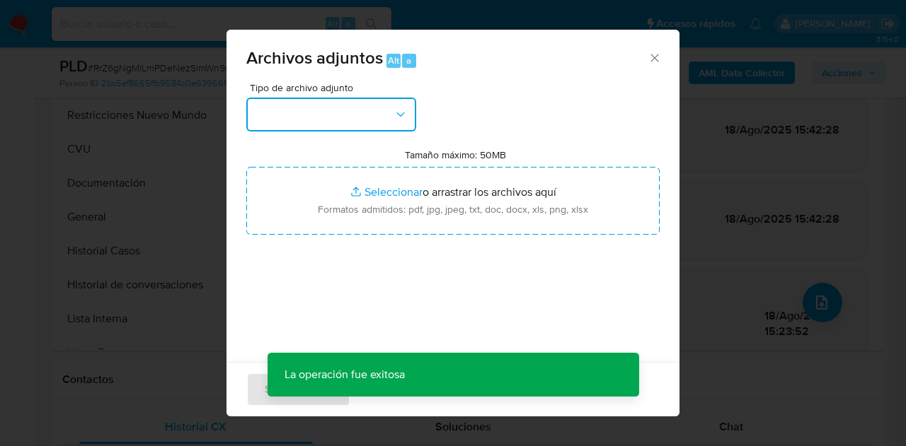
click at [392, 122] on button "button" at bounding box center [331, 115] width 170 height 34
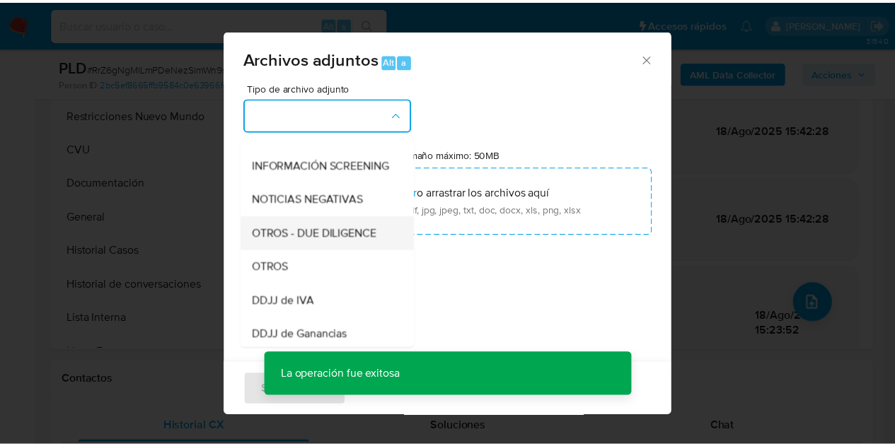
scroll to position [161, 0]
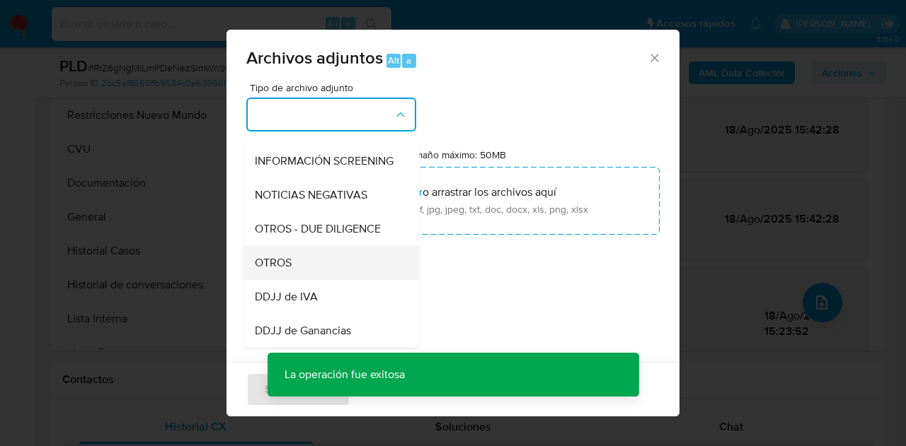
click at [307, 278] on div "OTROS" at bounding box center [327, 263] width 144 height 34
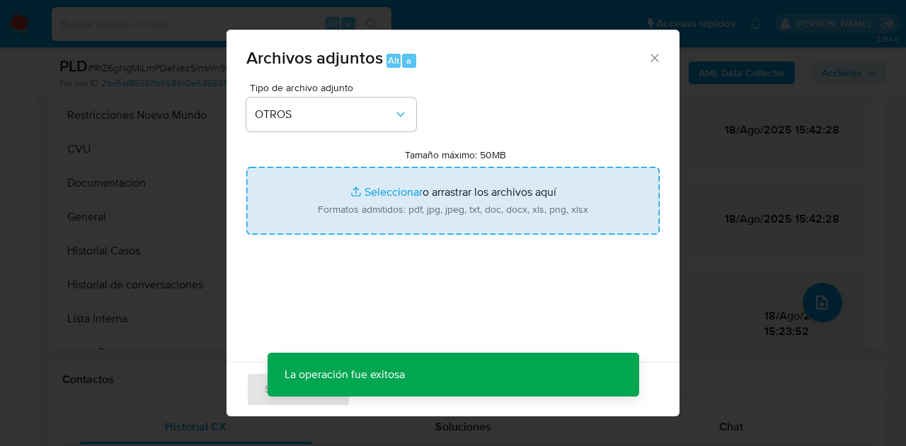
click at [376, 194] on input "Tamaño máximo: 50MB Seleccionar archivos" at bounding box center [452, 201] width 413 height 68
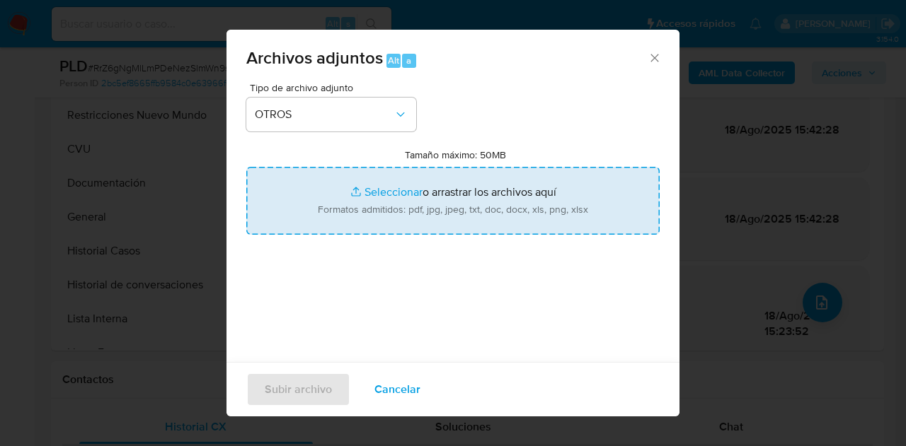
type input "C:\fakepath\Caselog NO ROI RrZ6gNgMlLmPDeNezSlmWn9s.docx"
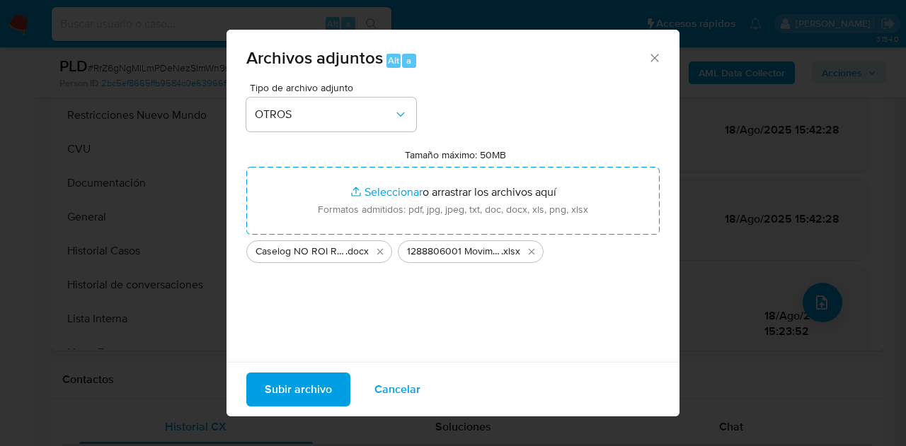
click at [287, 388] on span "Subir archivo" at bounding box center [298, 389] width 67 height 31
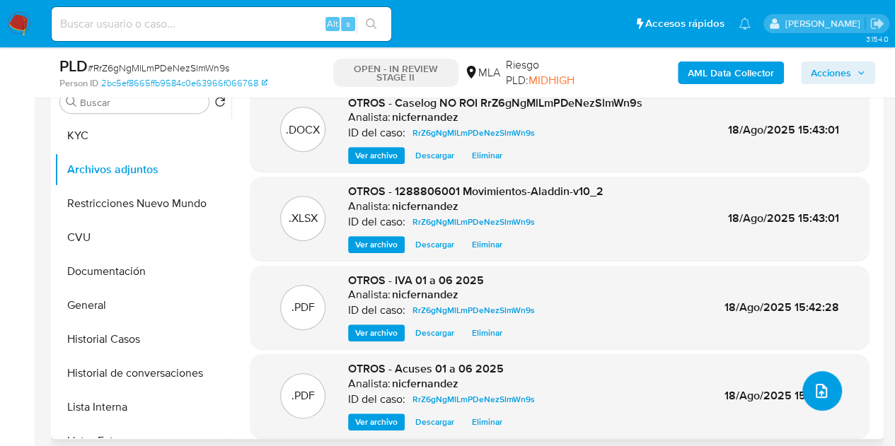
scroll to position [255, 0]
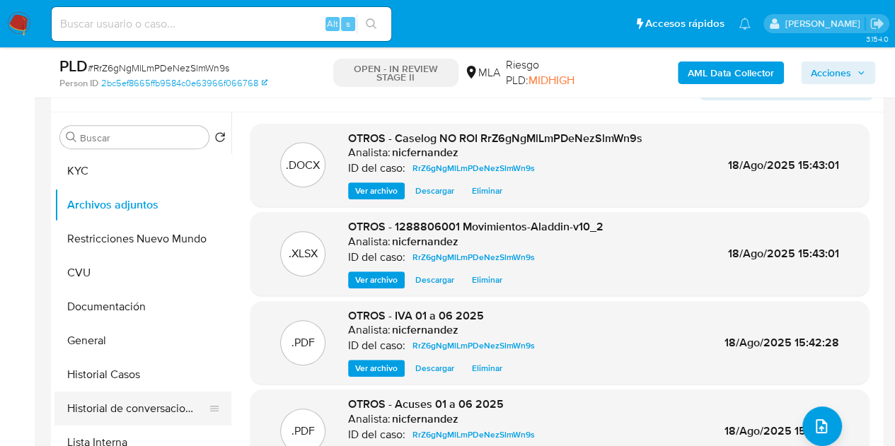
click at [153, 402] on button "Historial de conversaciones" at bounding box center [137, 409] width 166 height 34
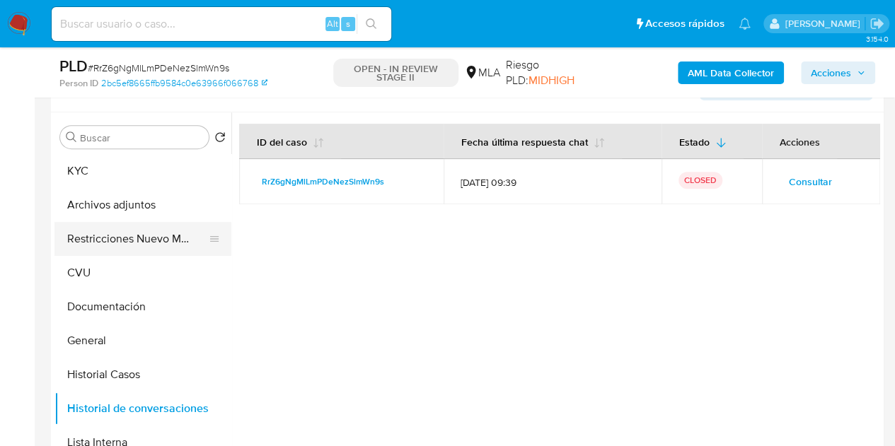
click at [100, 236] on button "Restricciones Nuevo Mundo" at bounding box center [137, 239] width 166 height 34
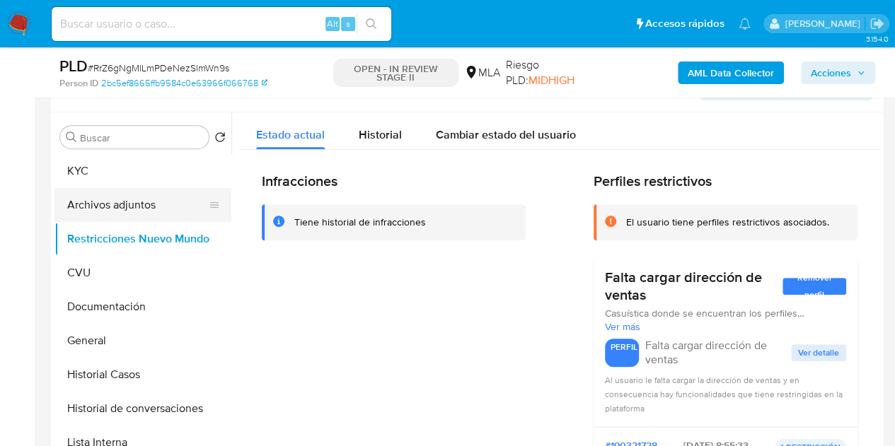
click at [136, 203] on button "Archivos adjuntos" at bounding box center [137, 205] width 166 height 34
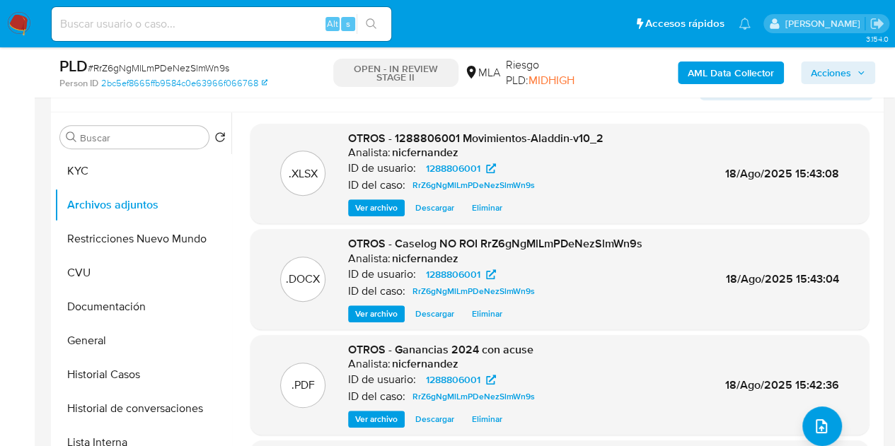
click at [380, 312] on span "Ver archivo" at bounding box center [376, 314] width 42 height 14
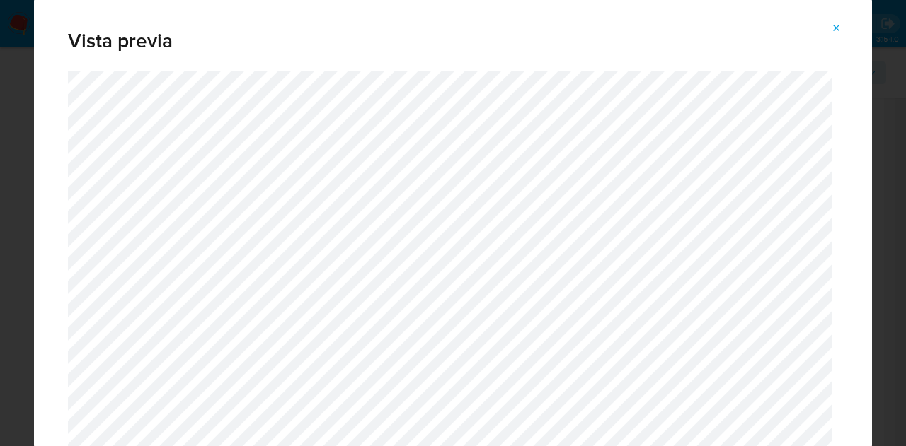
click at [836, 23] on icon "Attachment preview" at bounding box center [836, 28] width 11 height 11
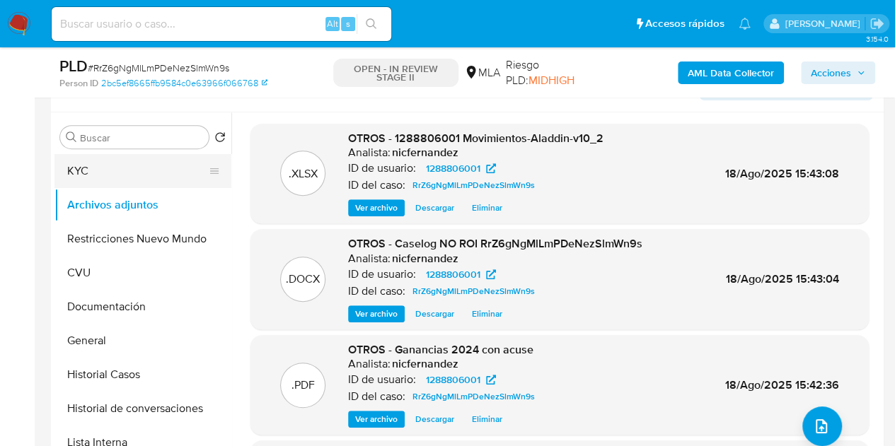
click at [117, 173] on button "KYC" at bounding box center [137, 171] width 166 height 34
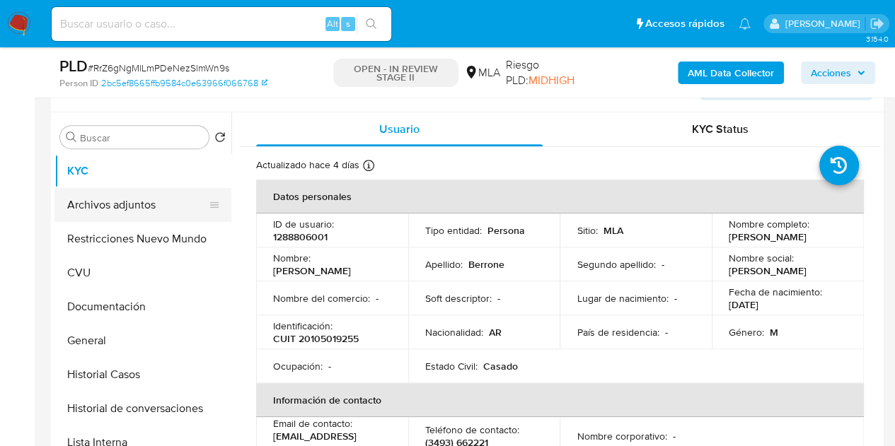
click at [111, 201] on button "Archivos adjuntos" at bounding box center [137, 205] width 166 height 34
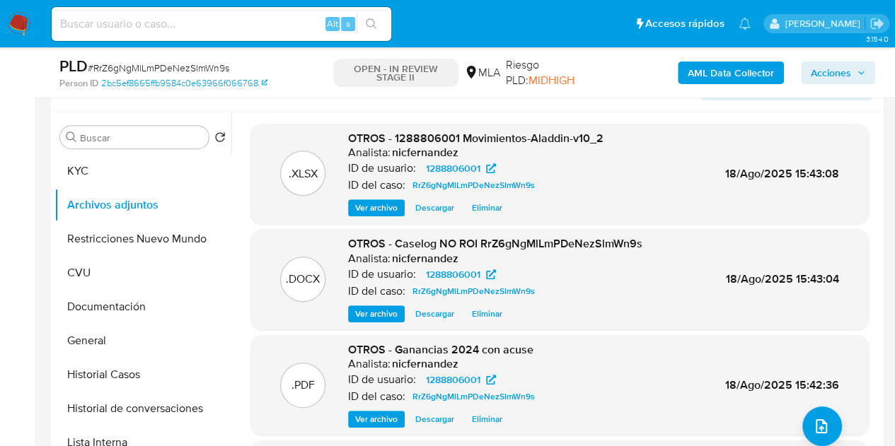
click at [413, 149] on h6 "nicfernandez" at bounding box center [425, 153] width 67 height 14
click at [820, 76] on span "Acciones" at bounding box center [831, 73] width 40 height 23
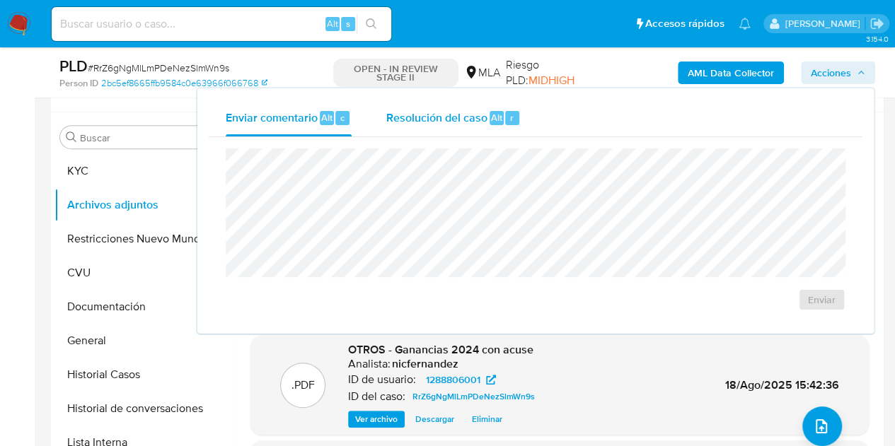
click at [434, 123] on span "Resolución del caso" at bounding box center [436, 117] width 101 height 16
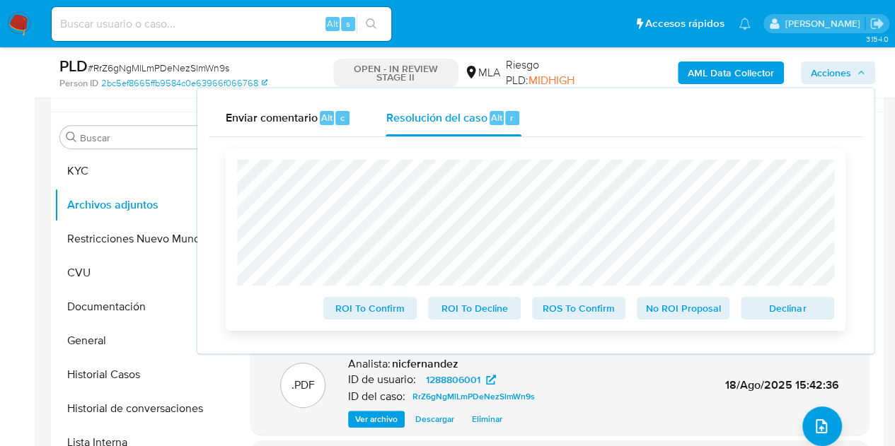
click at [664, 308] on span "No ROI Proposal" at bounding box center [684, 309] width 74 height 20
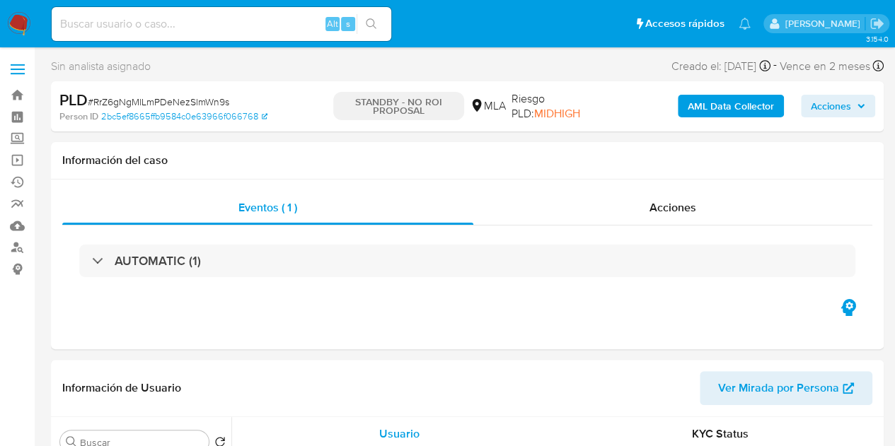
select select "10"
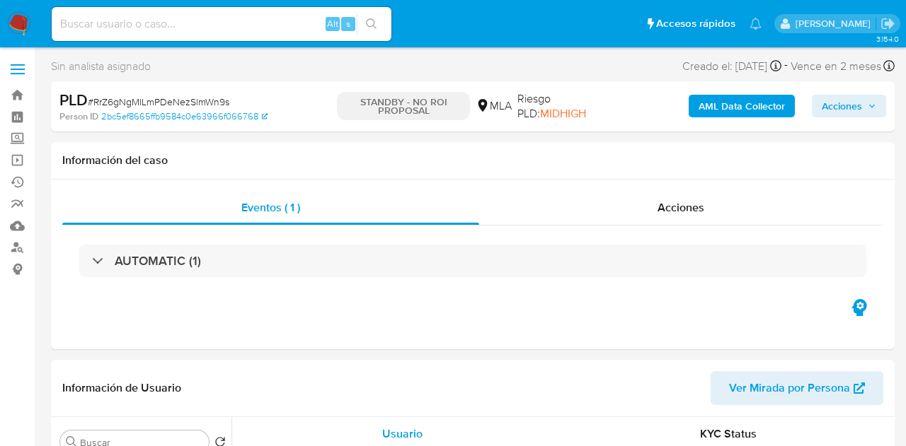
select select "10"
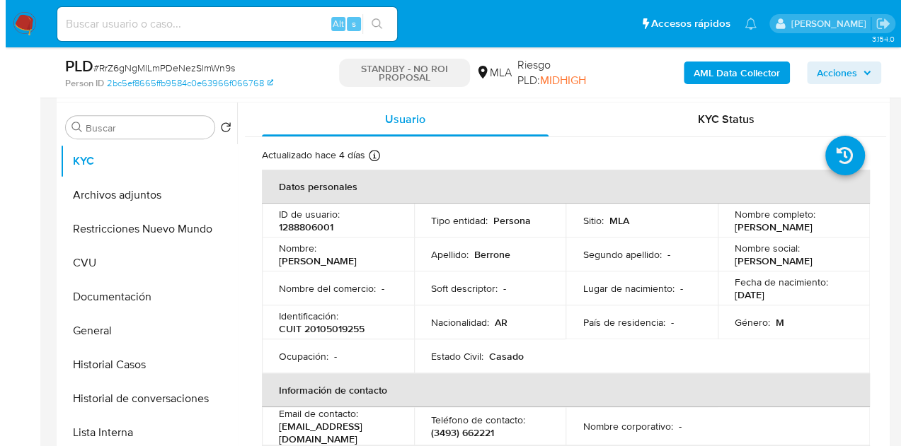
scroll to position [242, 0]
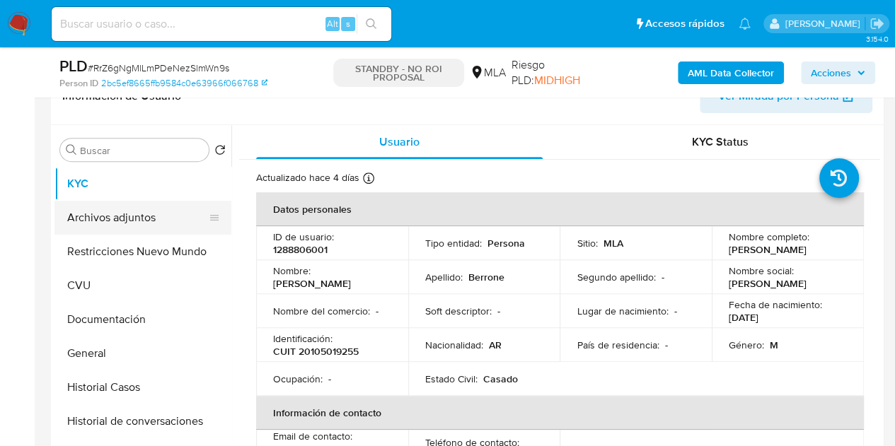
click at [82, 212] on button "Archivos adjuntos" at bounding box center [137, 218] width 166 height 34
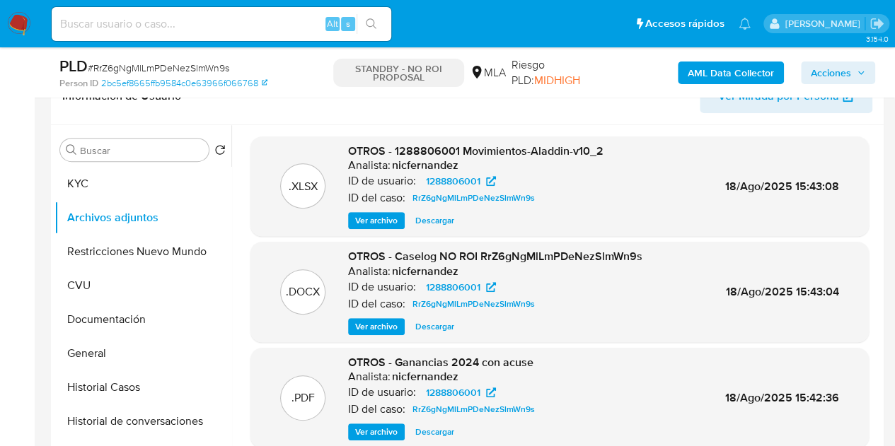
click at [375, 324] on span "Ver archivo" at bounding box center [376, 327] width 42 height 14
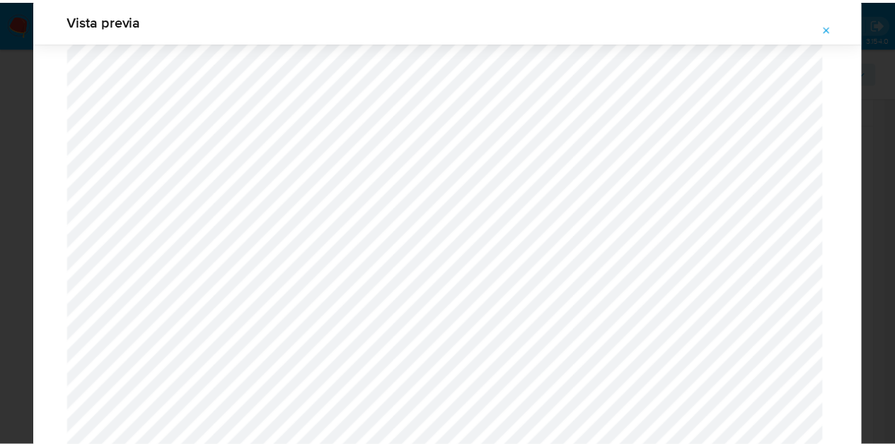
scroll to position [0, 0]
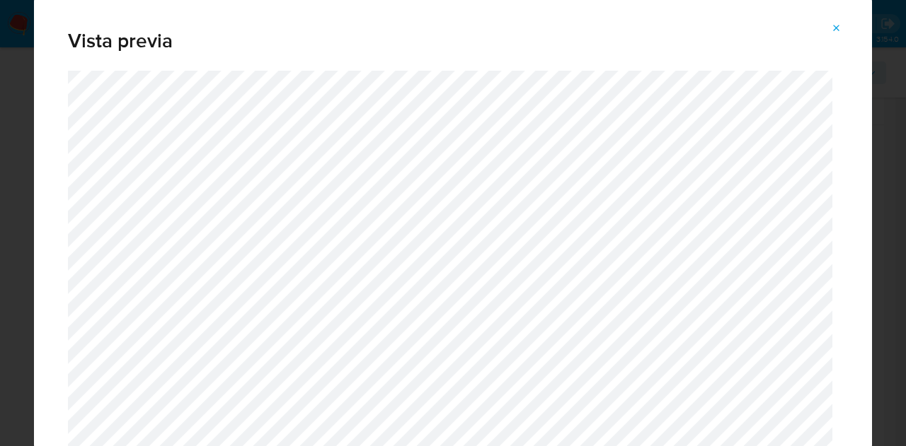
click at [841, 25] on icon "Attachment preview" at bounding box center [836, 28] width 11 height 11
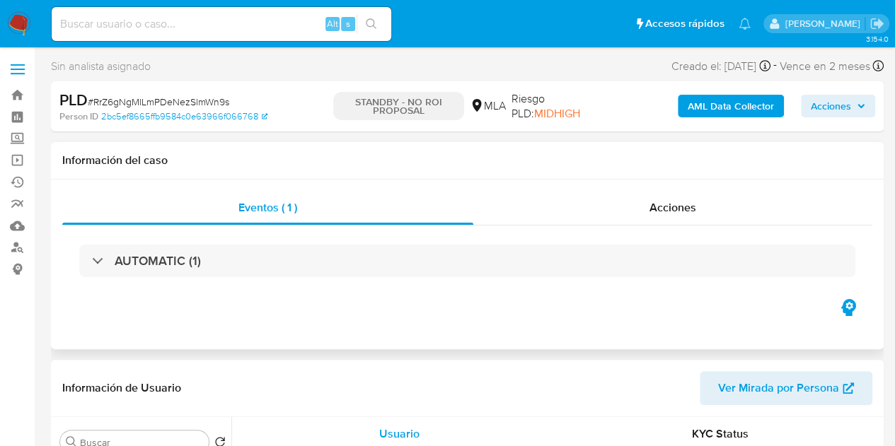
select select "10"
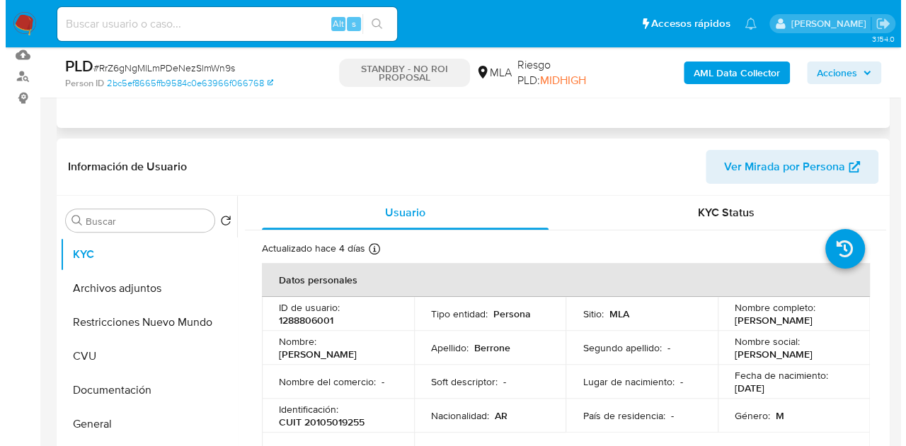
scroll to position [174, 0]
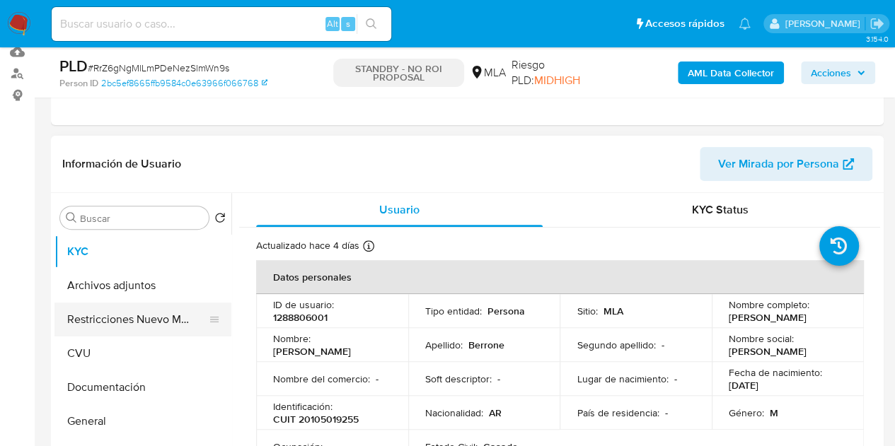
click at [115, 296] on button "Archivos adjuntos" at bounding box center [142, 286] width 177 height 34
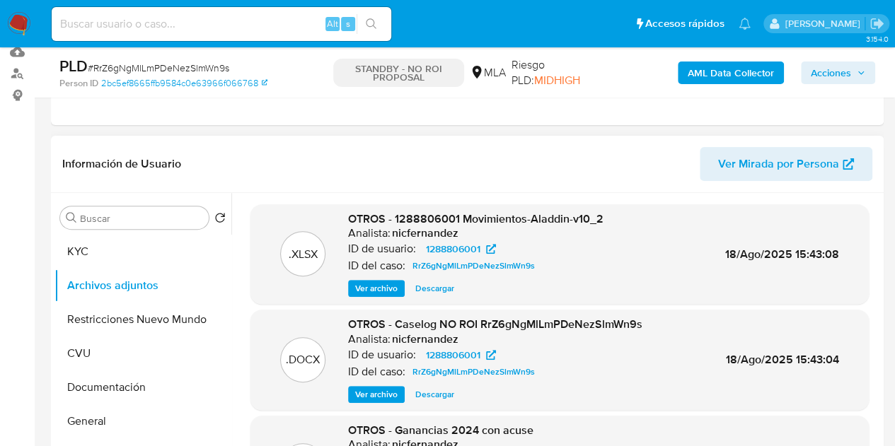
click at [381, 388] on span "Ver archivo" at bounding box center [376, 395] width 42 height 14
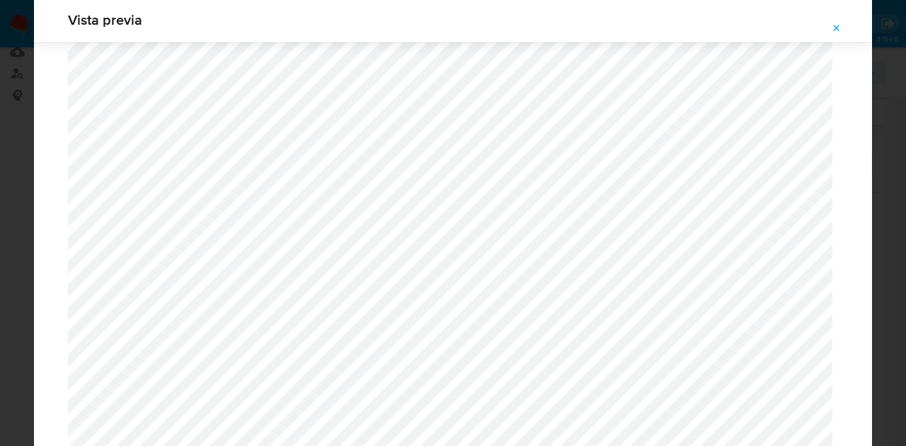
scroll to position [1458, 0]
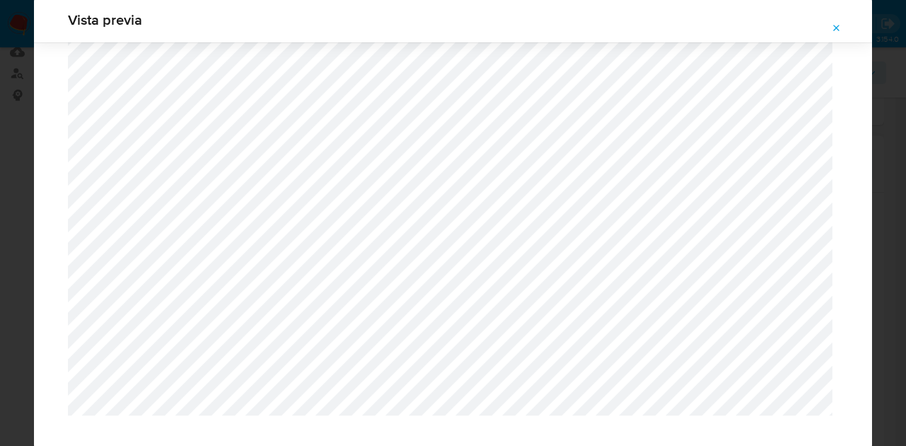
click at [836, 23] on icon "Attachment preview" at bounding box center [836, 28] width 11 height 11
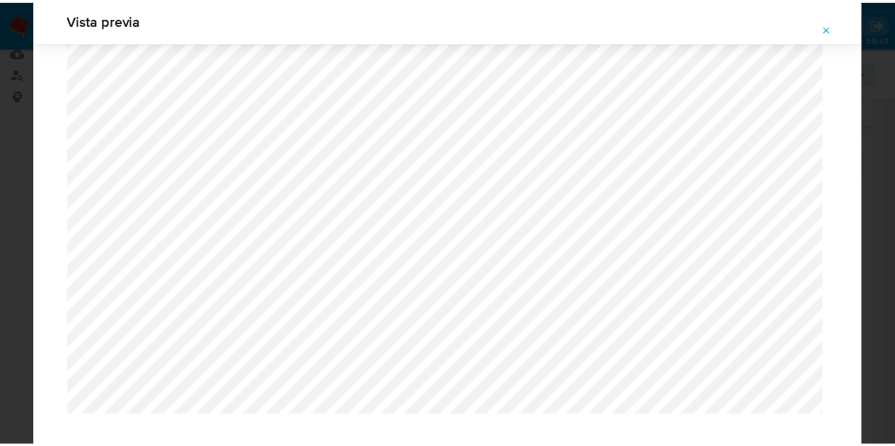
scroll to position [45, 0]
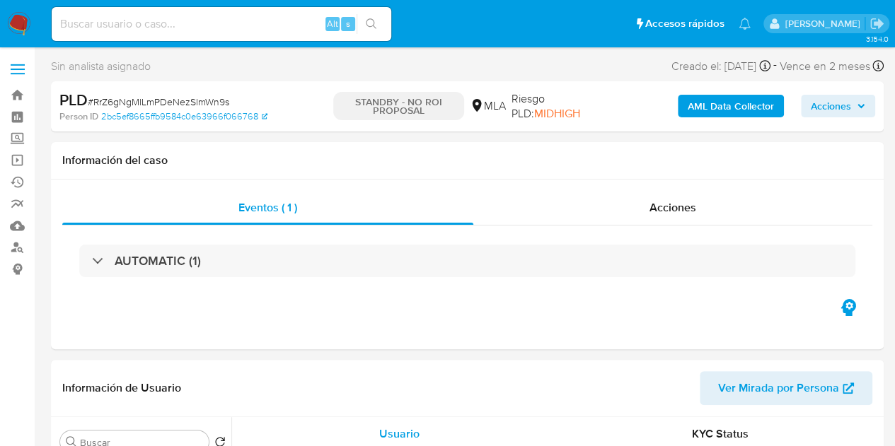
select select "10"
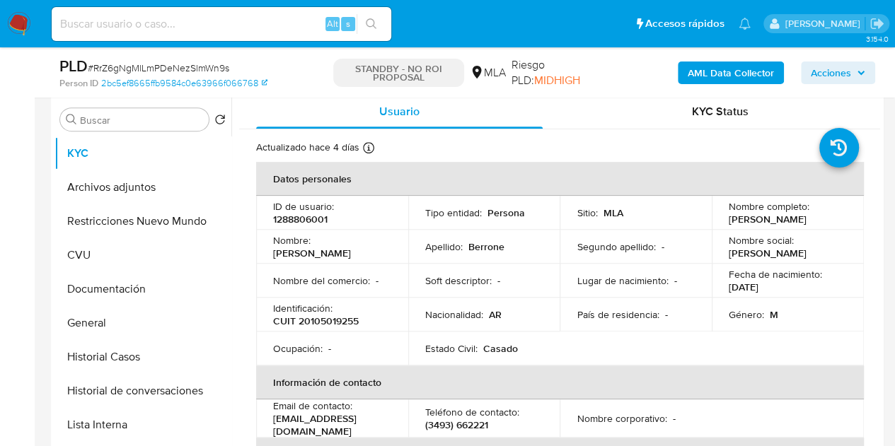
scroll to position [120, 0]
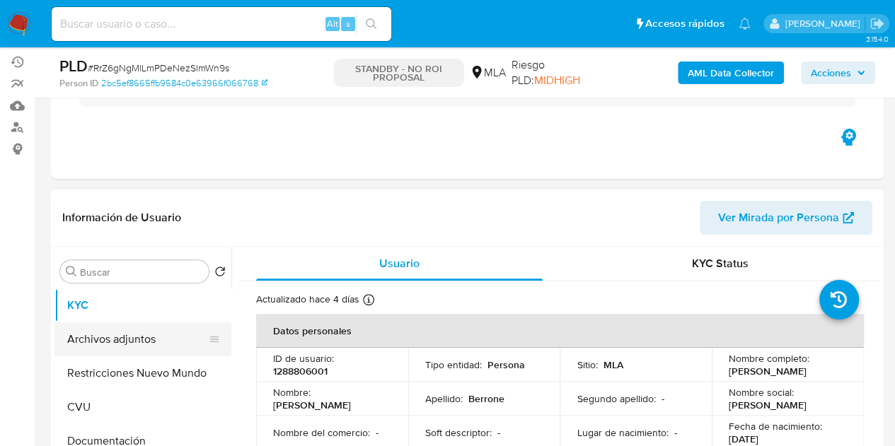
click at [126, 340] on button "Archivos adjuntos" at bounding box center [137, 340] width 166 height 34
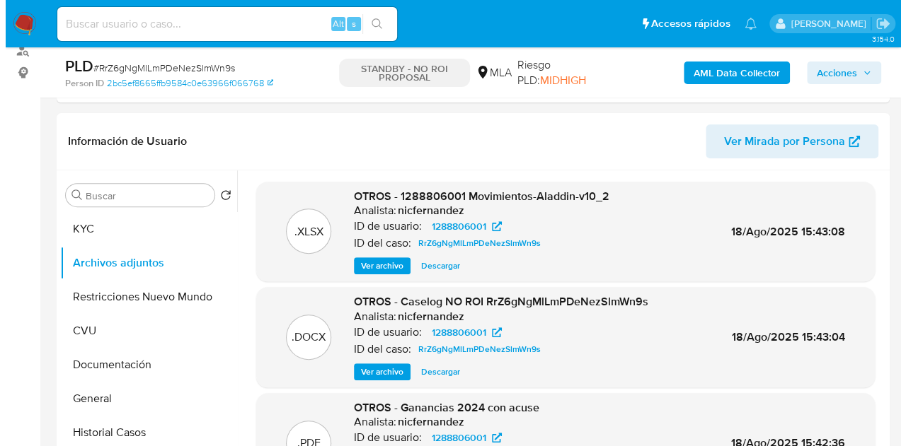
scroll to position [252, 0]
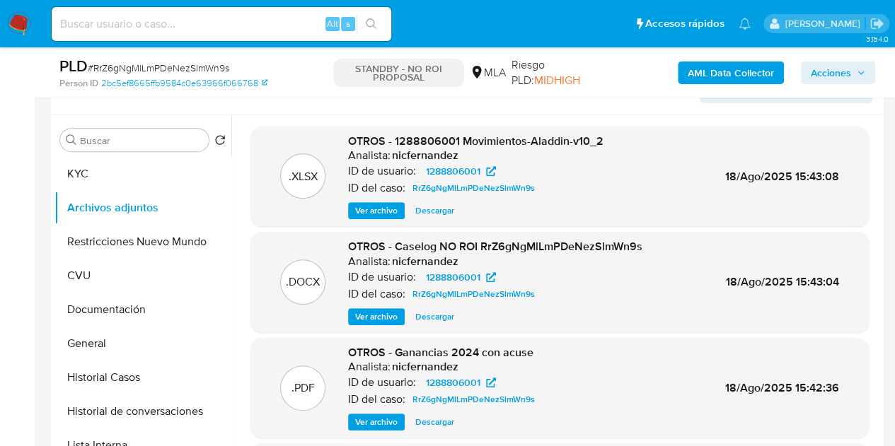
click at [374, 318] on span "Ver archivo" at bounding box center [376, 317] width 42 height 14
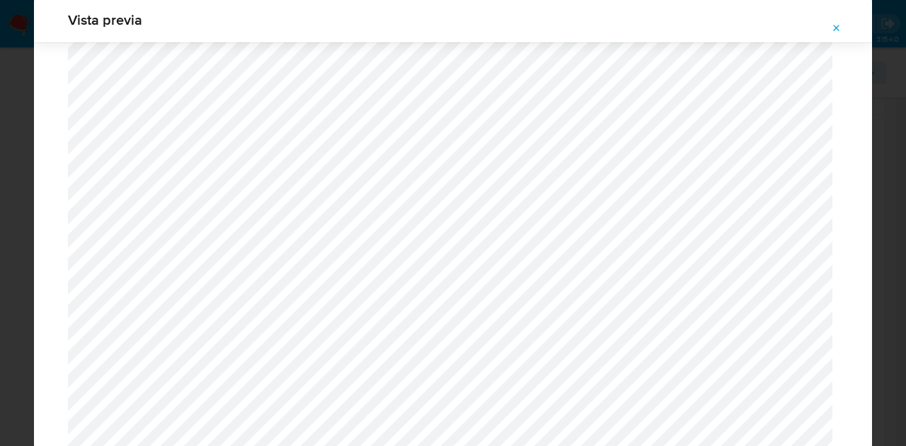
scroll to position [1458, 0]
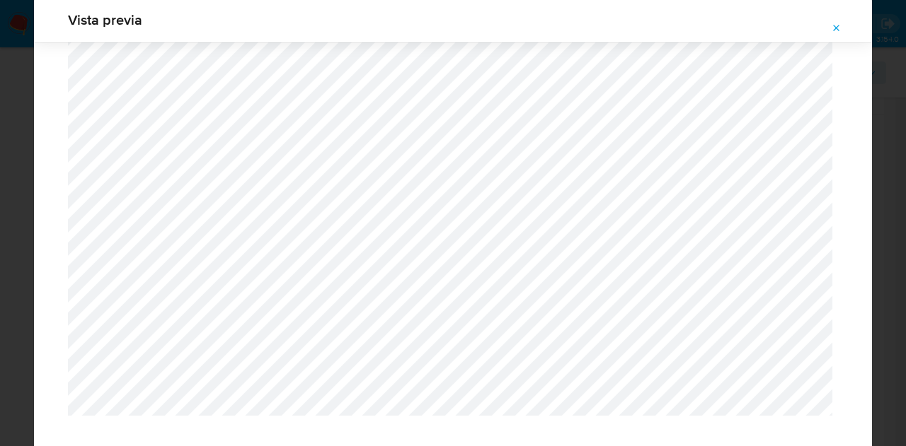
click at [842, 25] on button "Attachment preview" at bounding box center [836, 28] width 31 height 23
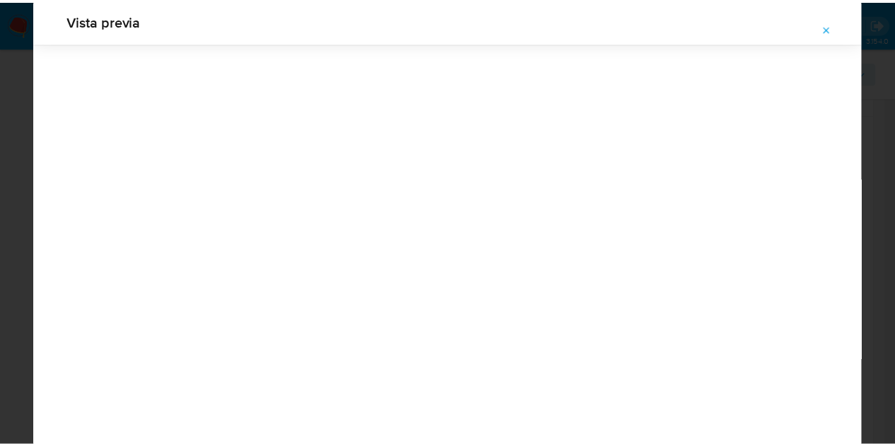
scroll to position [45, 0]
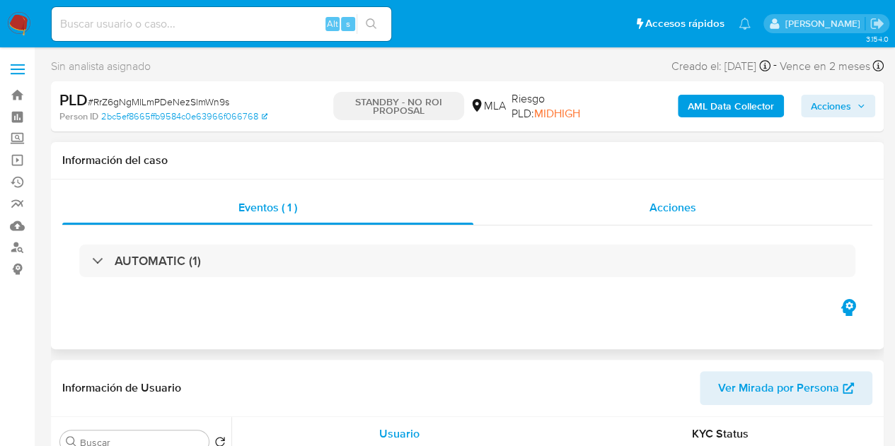
click at [628, 203] on div "Acciones" at bounding box center [672, 208] width 399 height 34
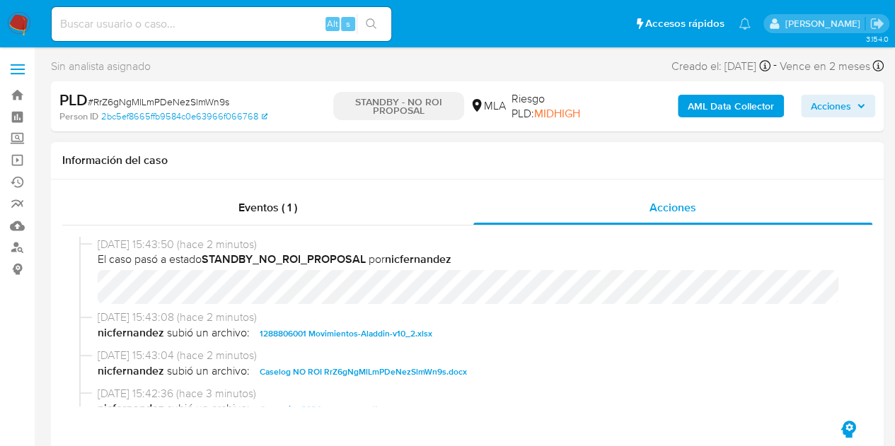
select select "10"
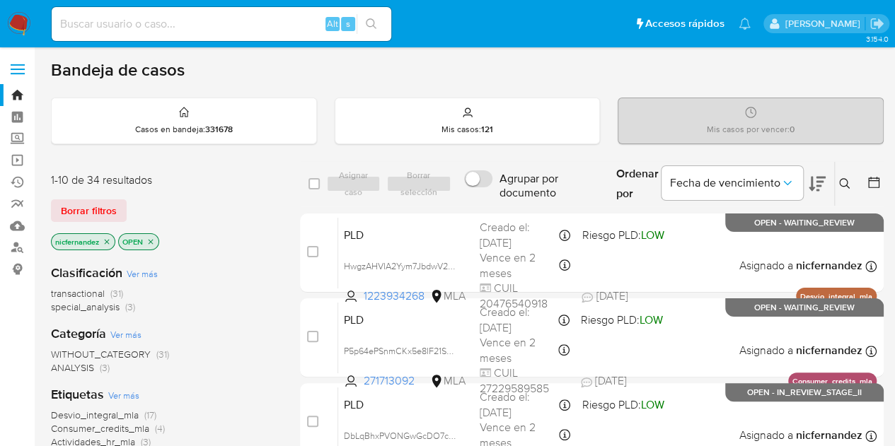
drag, startPoint x: 104, startPoint y: 195, endPoint x: 122, endPoint y: 196, distance: 18.5
click at [103, 195] on div "1-10 de 34 resultados Borrar filtros nicfernandez OPEN" at bounding box center [164, 213] width 226 height 81
click at [96, 209] on span "Borrar filtros" at bounding box center [89, 211] width 56 height 20
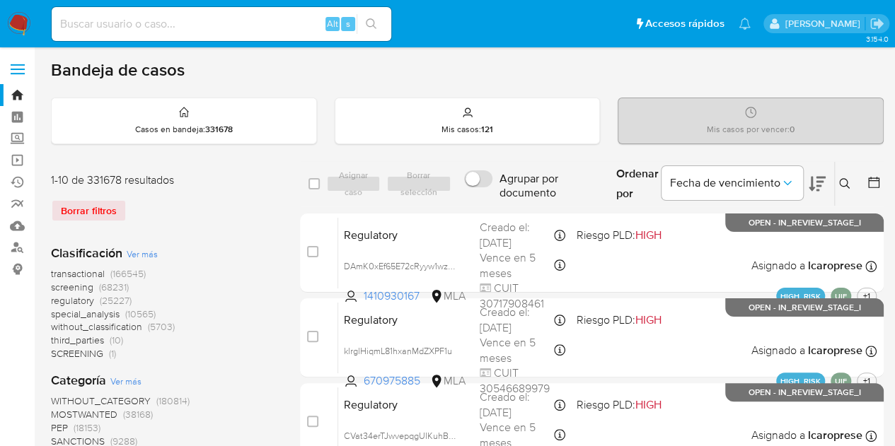
click at [852, 173] on div "Ingrese ID de usuario o caso Buscar Borrar filtros" at bounding box center [846, 184] width 24 height 44
click at [843, 184] on icon at bounding box center [844, 183] width 11 height 11
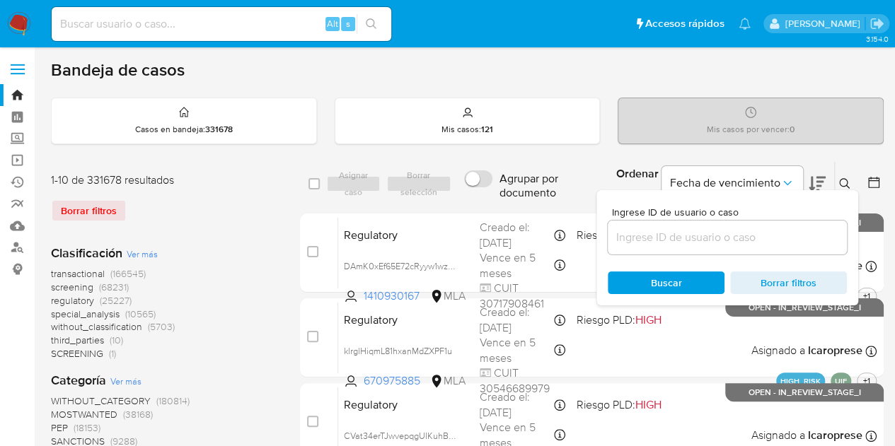
click at [732, 241] on input at bounding box center [727, 238] width 239 height 18
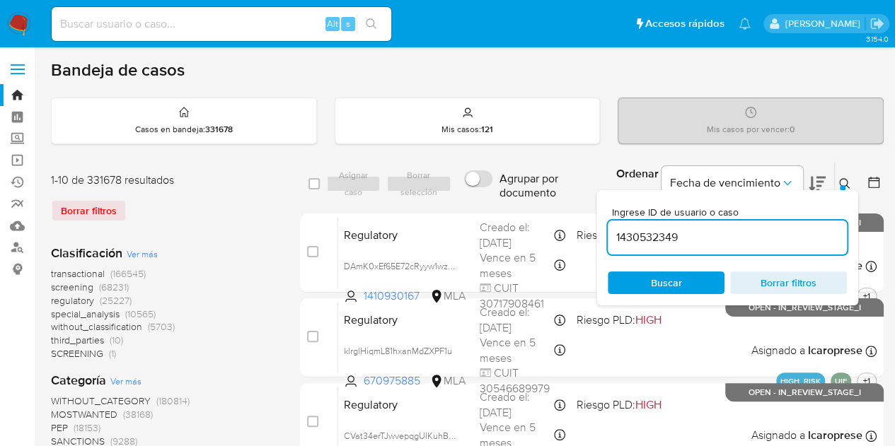
type input "1430532349"
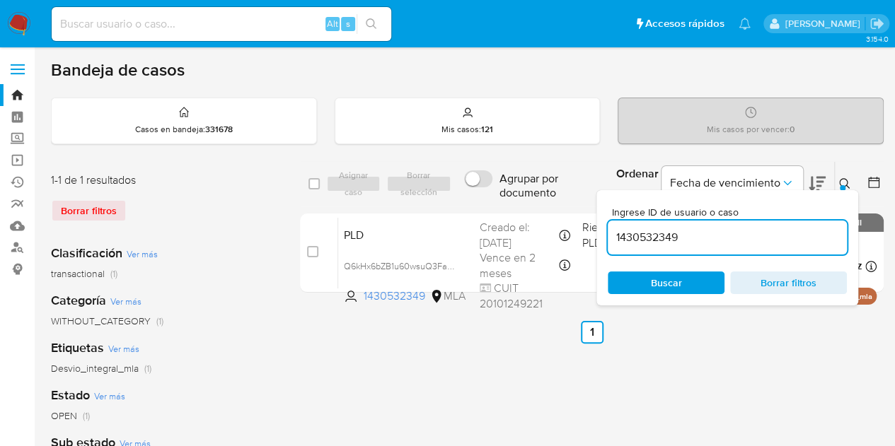
click at [845, 185] on icon at bounding box center [844, 183] width 11 height 11
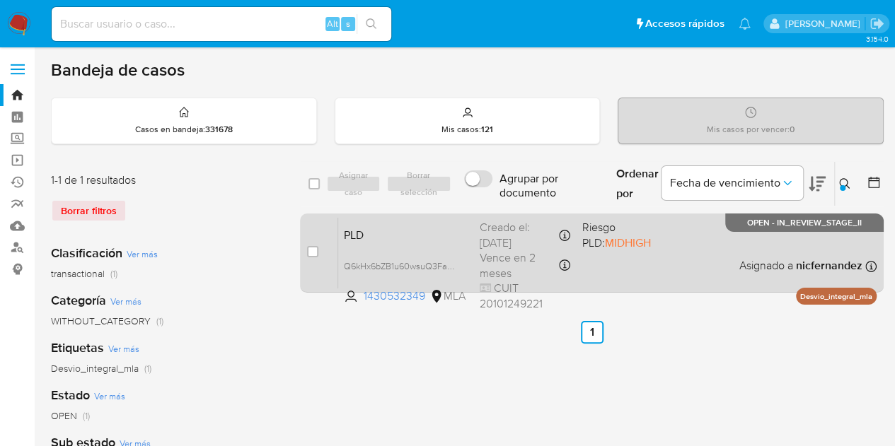
click at [375, 244] on div "PLD Q6kHx6bZB1u60wsuQ3FapGao 1430532349 MLA Riesgo PLD: MIDHIGH Creado el: [DAT…" at bounding box center [607, 252] width 538 height 71
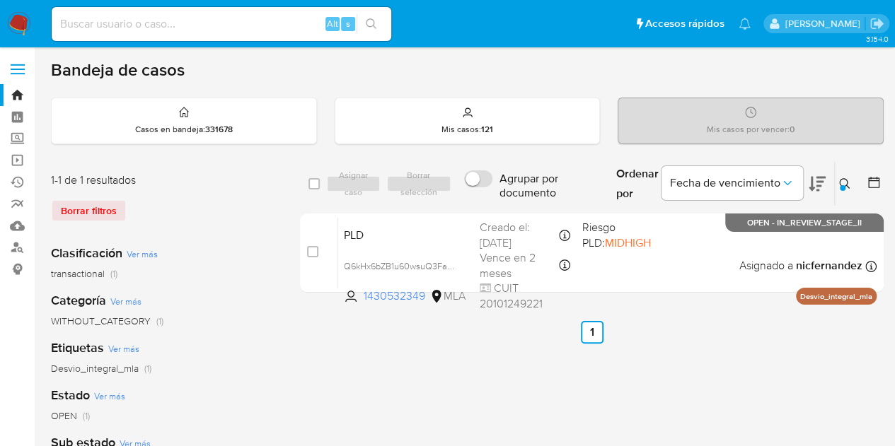
click at [845, 188] on icon at bounding box center [844, 183] width 11 height 11
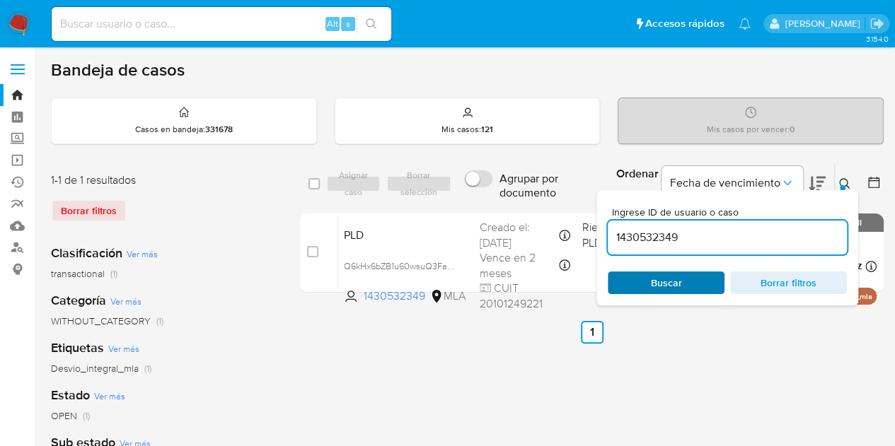
click at [683, 279] on span "Buscar" at bounding box center [666, 283] width 97 height 20
click at [849, 179] on icon at bounding box center [844, 183] width 11 height 11
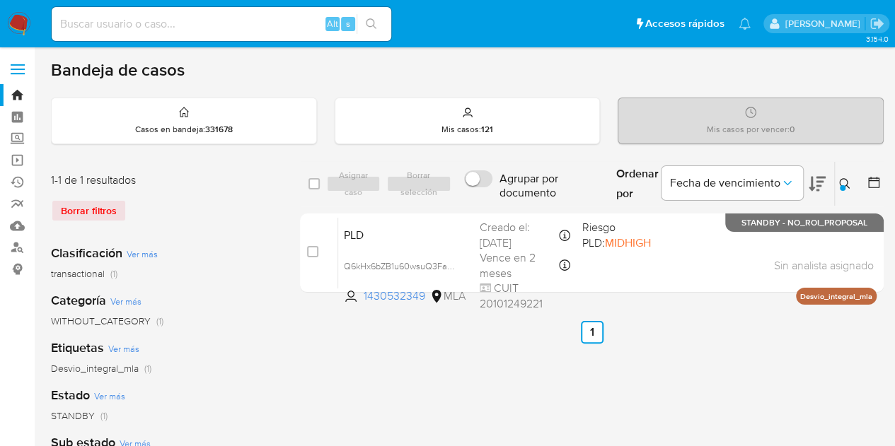
click at [849, 179] on icon at bounding box center [844, 183] width 11 height 11
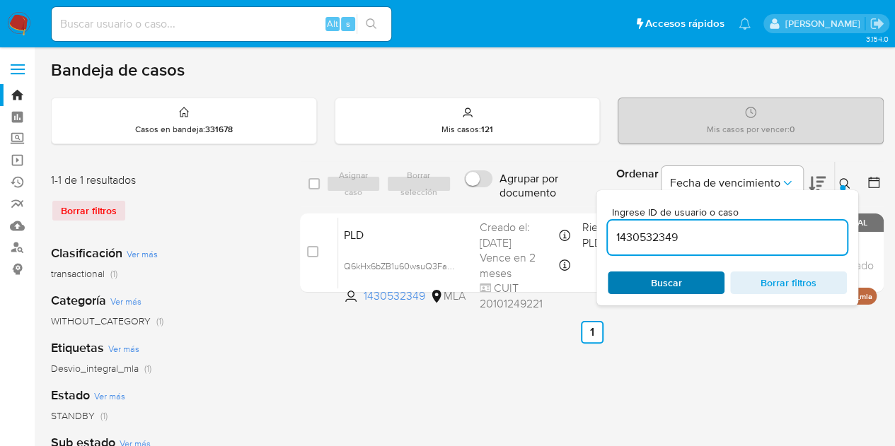
click at [690, 287] on span "Buscar" at bounding box center [666, 283] width 97 height 20
click at [852, 179] on button at bounding box center [846, 183] width 23 height 17
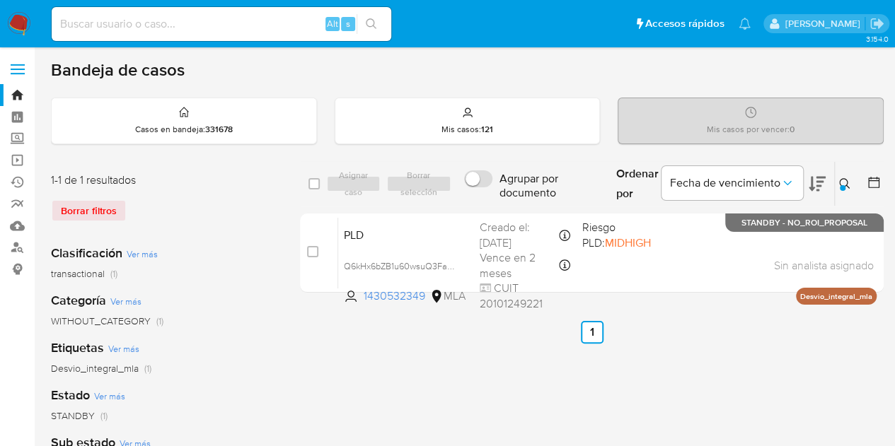
click at [843, 181] on icon at bounding box center [844, 183] width 11 height 11
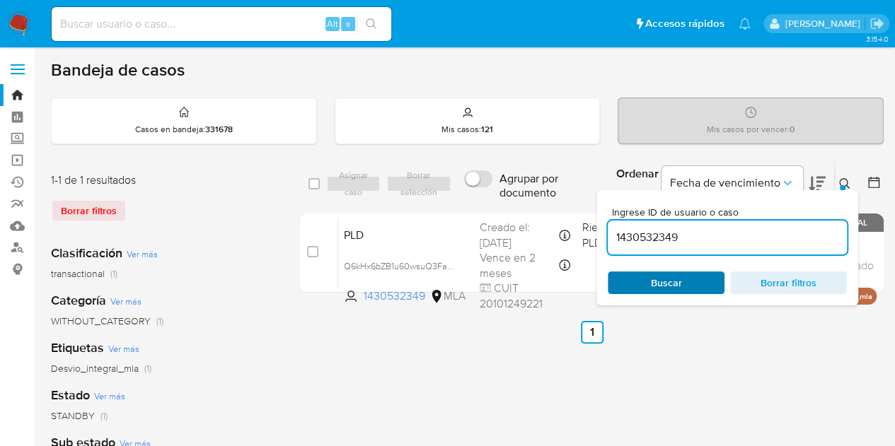
click at [674, 284] on span "Buscar" at bounding box center [666, 283] width 31 height 23
click at [845, 183] on icon at bounding box center [844, 183] width 11 height 11
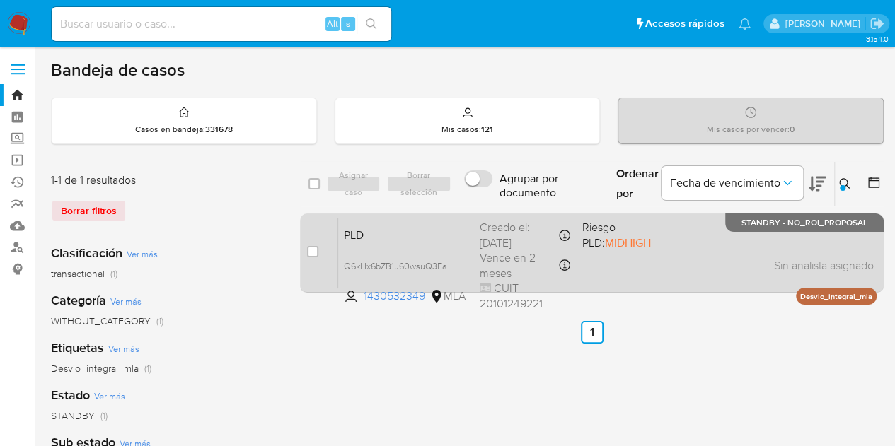
click at [436, 241] on div "PLD Q6kHx6bZB1u60wsuQ3FapGao 1430532349 MLA Riesgo PLD: MIDHIGH Creado el: [DAT…" at bounding box center [607, 252] width 538 height 71
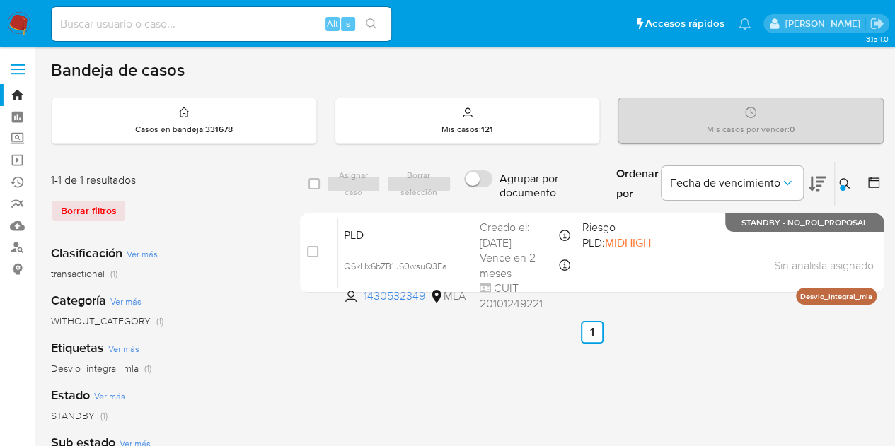
click at [845, 182] on icon at bounding box center [844, 183] width 11 height 11
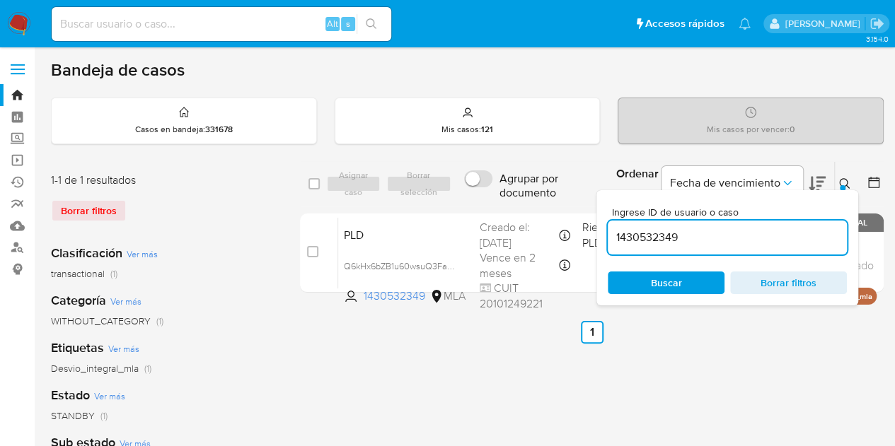
click at [669, 295] on div "Ingrese ID de usuario o caso 1430532349 Buscar Borrar filtros" at bounding box center [728, 247] width 262 height 115
click at [672, 289] on span "Buscar" at bounding box center [666, 283] width 31 height 23
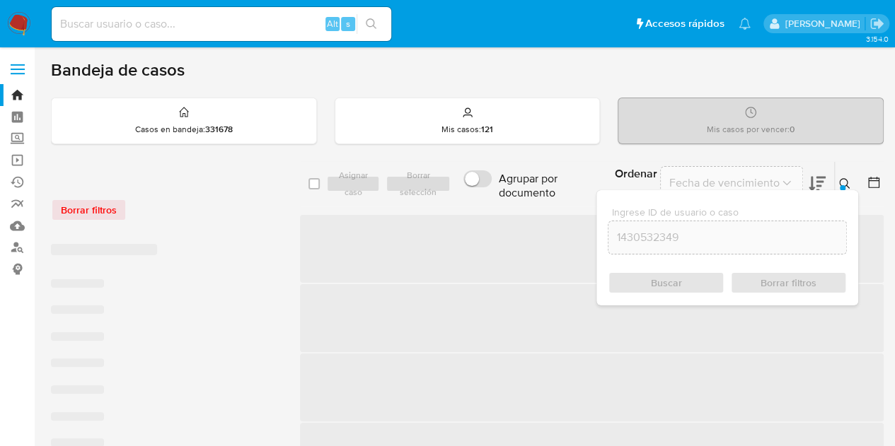
click at [845, 183] on icon at bounding box center [844, 183] width 11 height 11
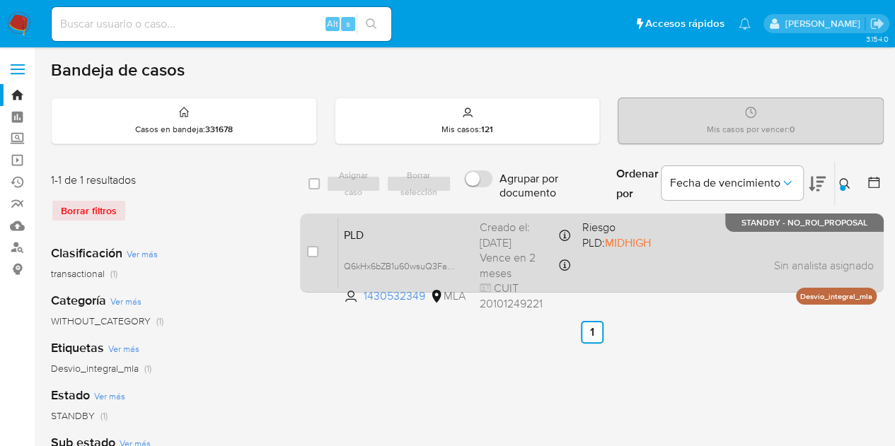
click at [451, 234] on span "PLD" at bounding box center [406, 234] width 125 height 18
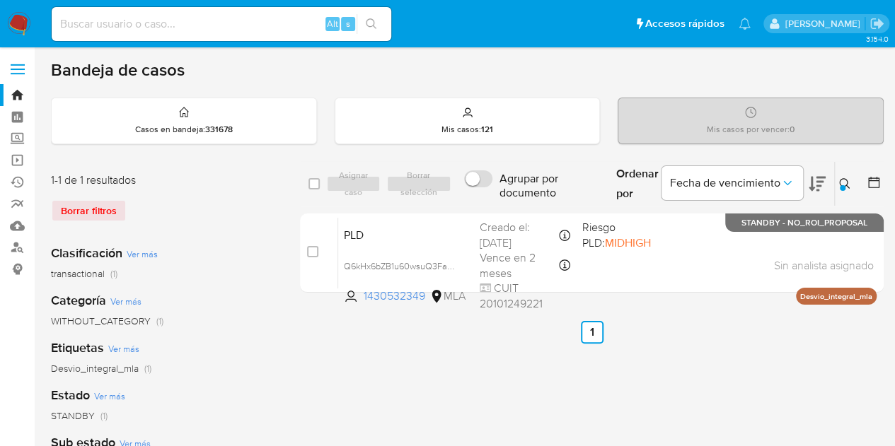
click at [843, 178] on icon at bounding box center [844, 183] width 11 height 11
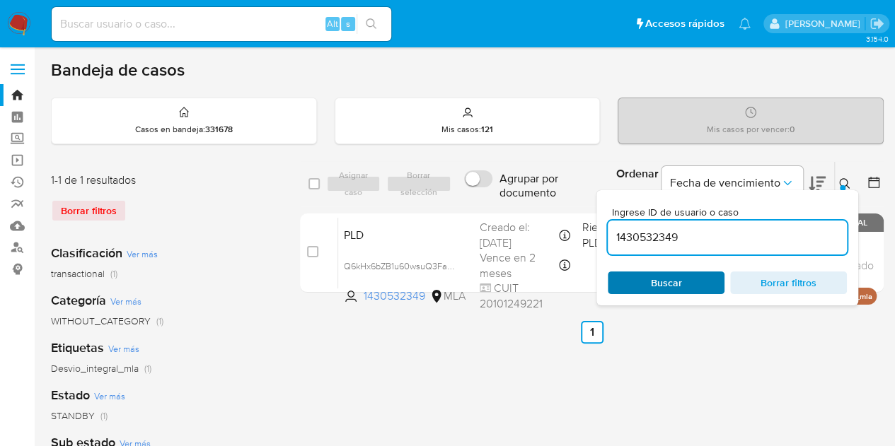
click at [686, 284] on span "Buscar" at bounding box center [666, 283] width 97 height 20
click at [18, 93] on link "Bandeja" at bounding box center [84, 95] width 168 height 22
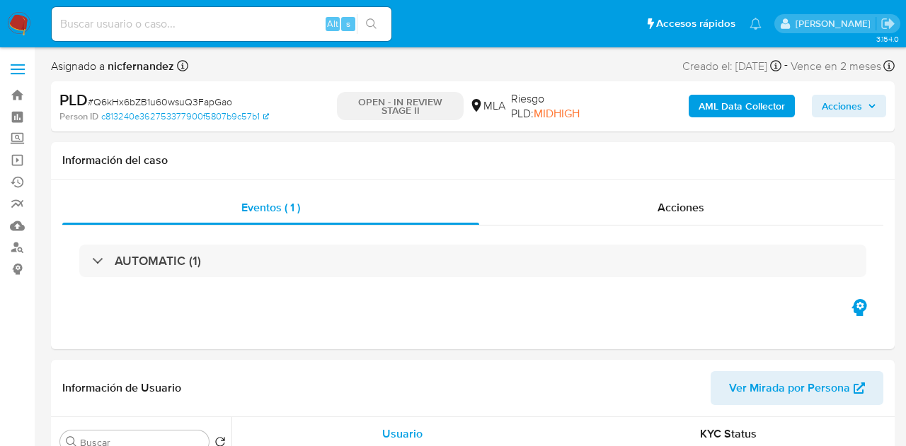
select select "10"
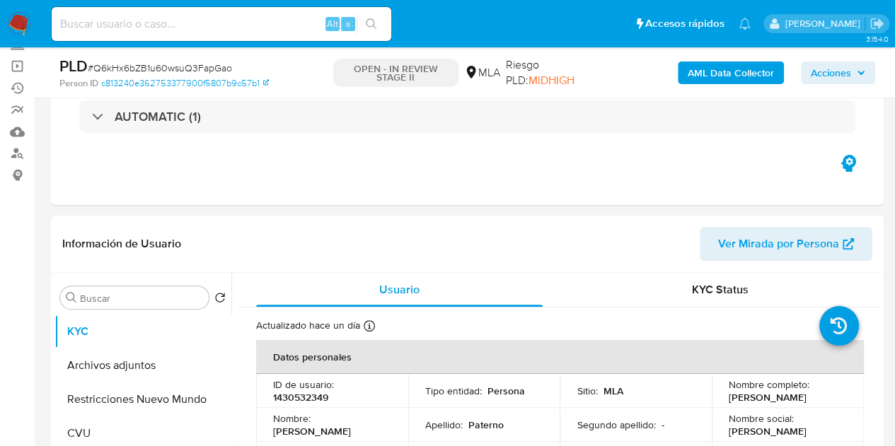
scroll to position [166, 0]
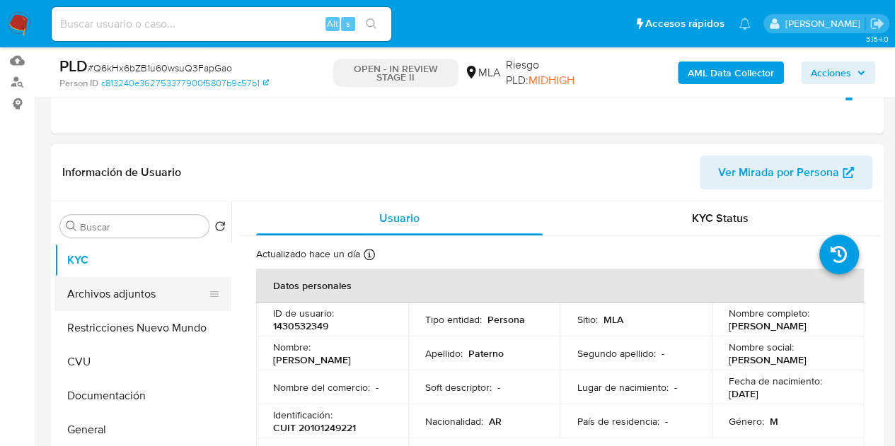
click at [103, 296] on button "Archivos adjuntos" at bounding box center [137, 294] width 166 height 34
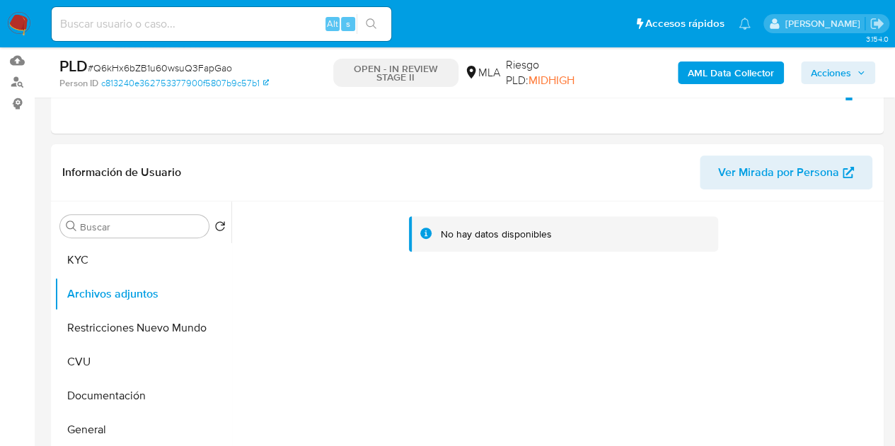
click at [705, 75] on b "AML Data Collector" at bounding box center [731, 73] width 86 height 23
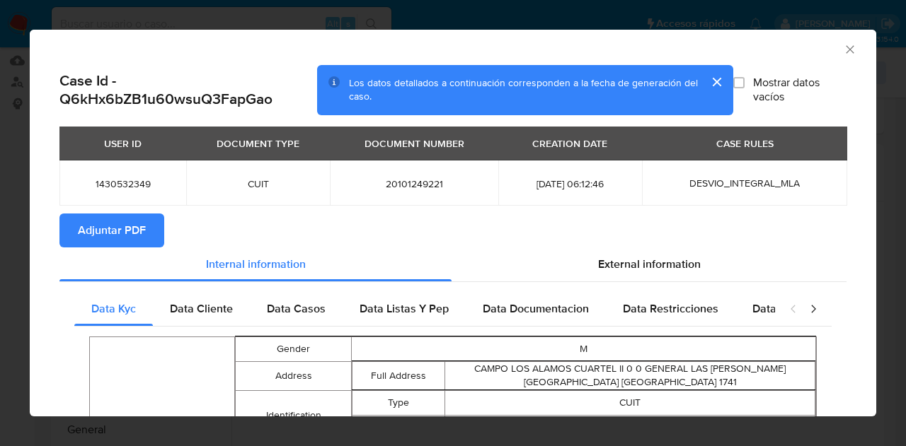
click at [145, 226] on span "Adjuntar PDF" at bounding box center [112, 230] width 68 height 31
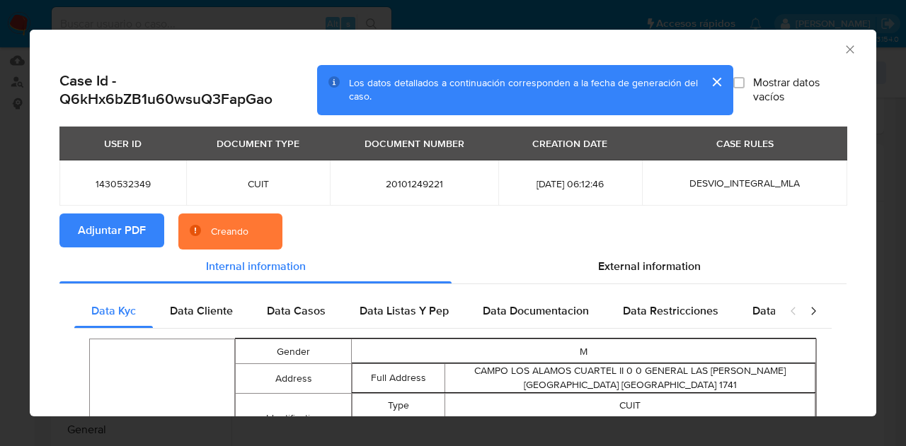
click at [705, 80] on button "cerrar" at bounding box center [716, 82] width 34 height 34
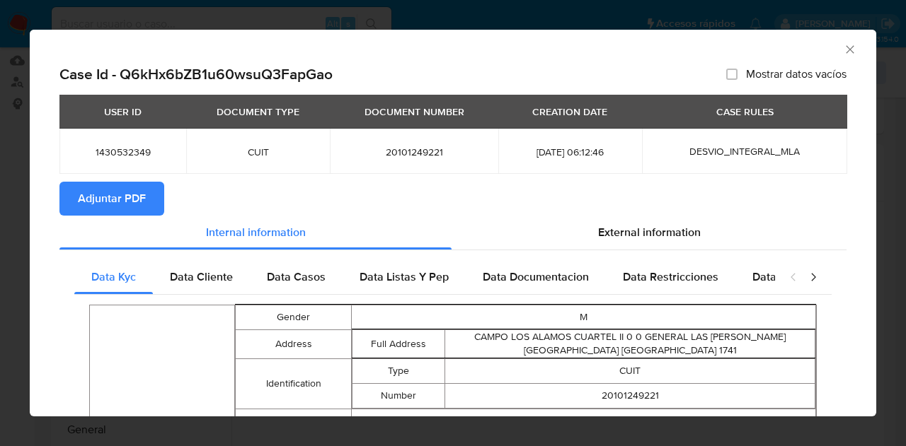
drag, startPoint x: 839, startPoint y: 50, endPoint x: 701, endPoint y: 91, distance: 144.4
click at [846, 51] on icon "Cerrar ventana" at bounding box center [850, 49] width 8 height 8
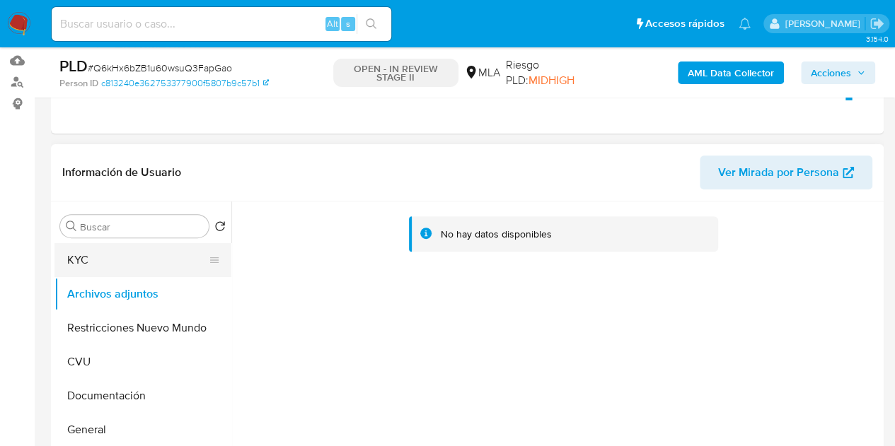
click at [120, 257] on button "KYC" at bounding box center [137, 260] width 166 height 34
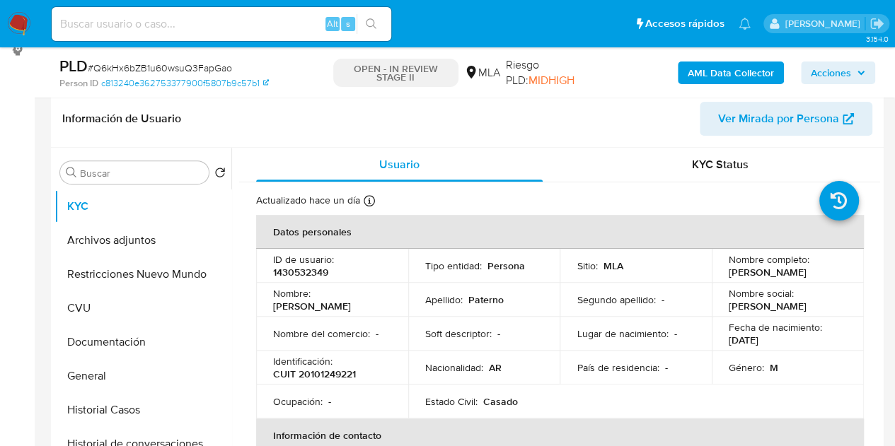
scroll to position [269, 0]
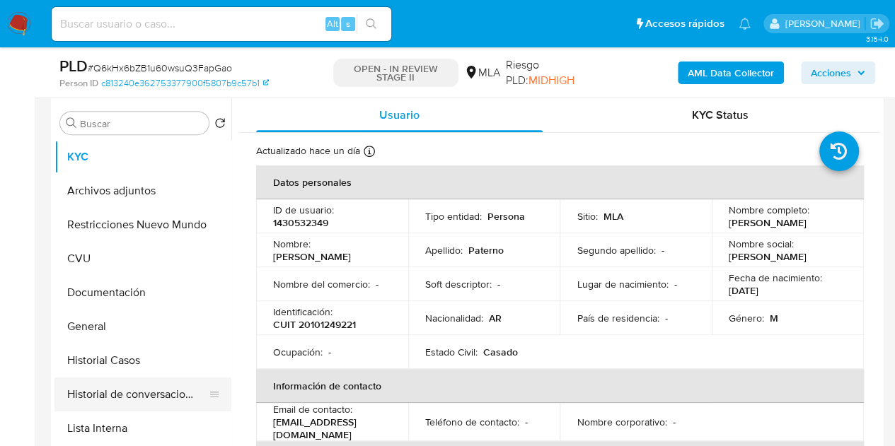
click at [127, 397] on button "Historial de conversaciones" at bounding box center [137, 395] width 166 height 34
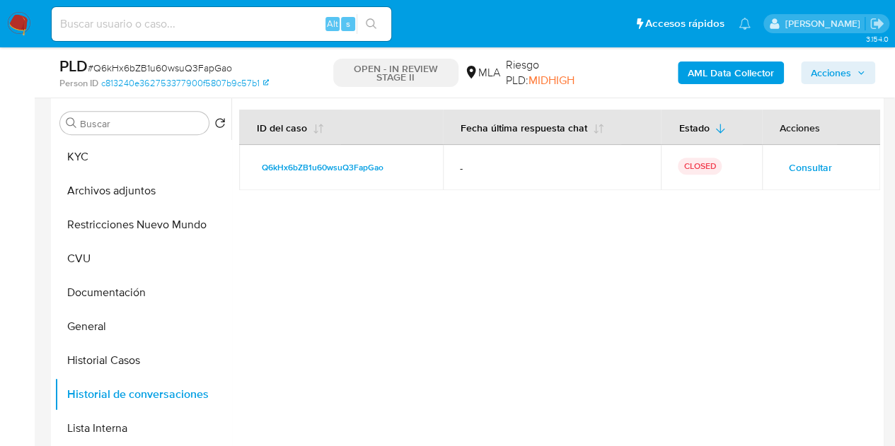
click at [389, 272] on div at bounding box center [555, 279] width 649 height 362
click at [112, 192] on button "Archivos adjuntos" at bounding box center [137, 191] width 166 height 34
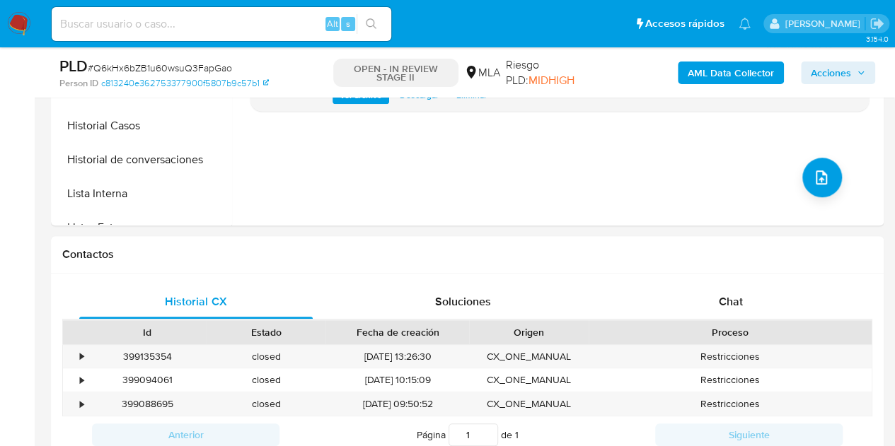
scroll to position [609, 0]
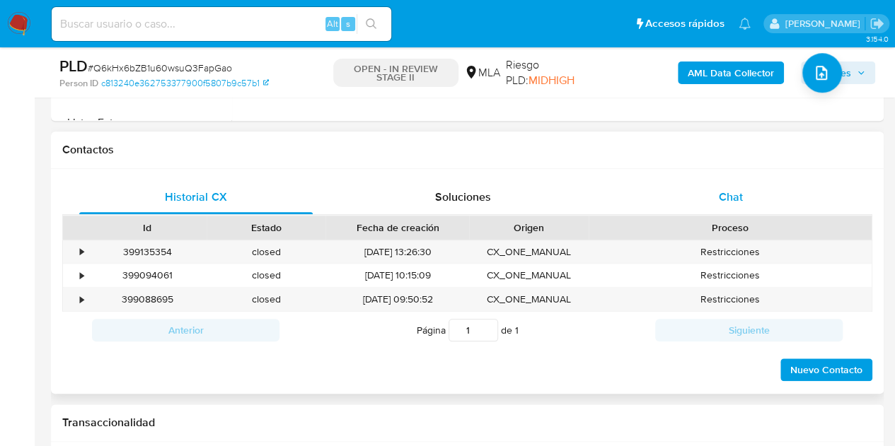
click at [743, 202] on div "Chat" at bounding box center [731, 197] width 234 height 34
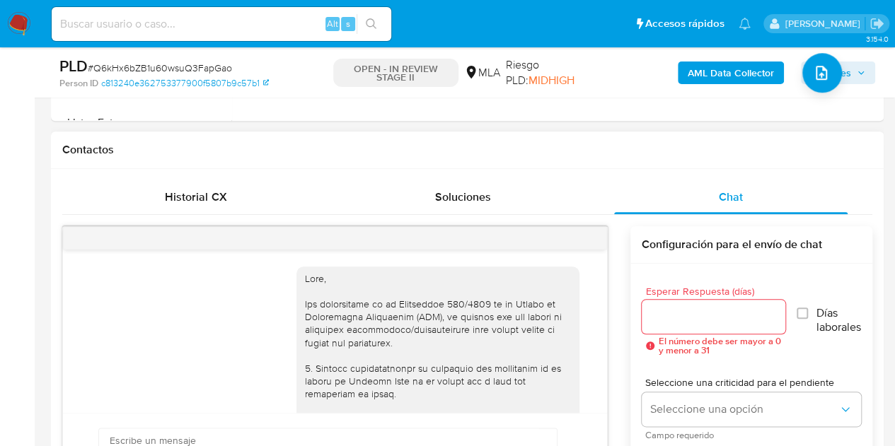
scroll to position [1560, 0]
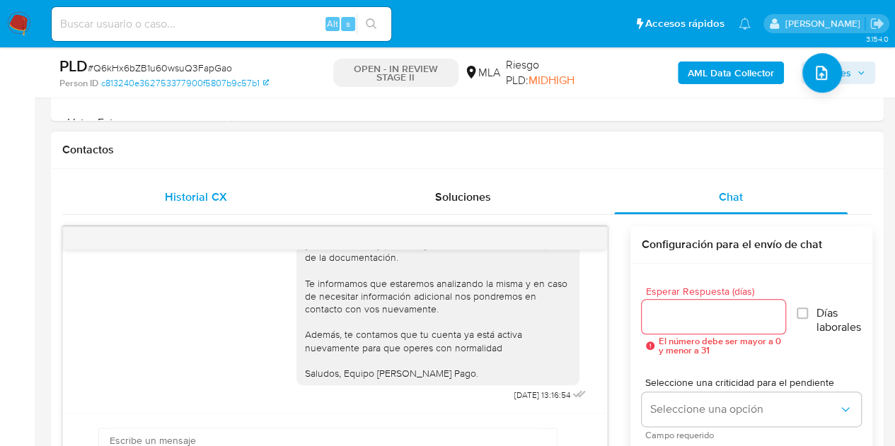
click at [186, 204] on div "Historial CX" at bounding box center [196, 197] width 234 height 34
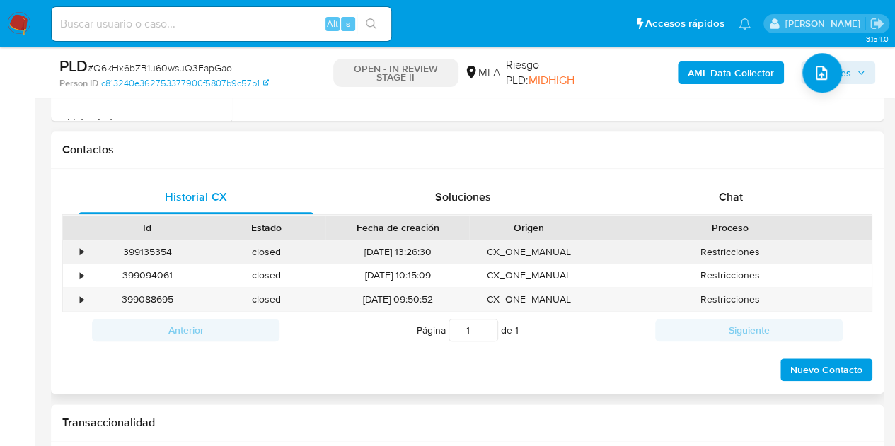
click at [154, 244] on div "399135354" at bounding box center [147, 252] width 119 height 23
click at [156, 304] on div "399088695" at bounding box center [147, 299] width 119 height 23
copy div "399088695"
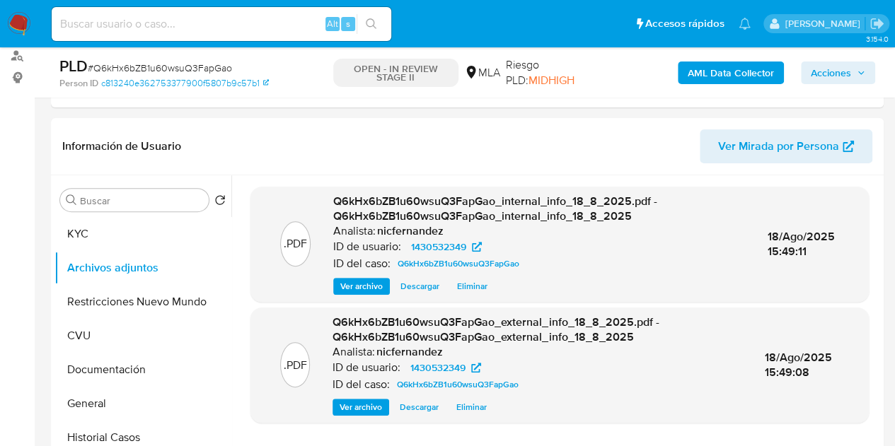
scroll to position [179, 0]
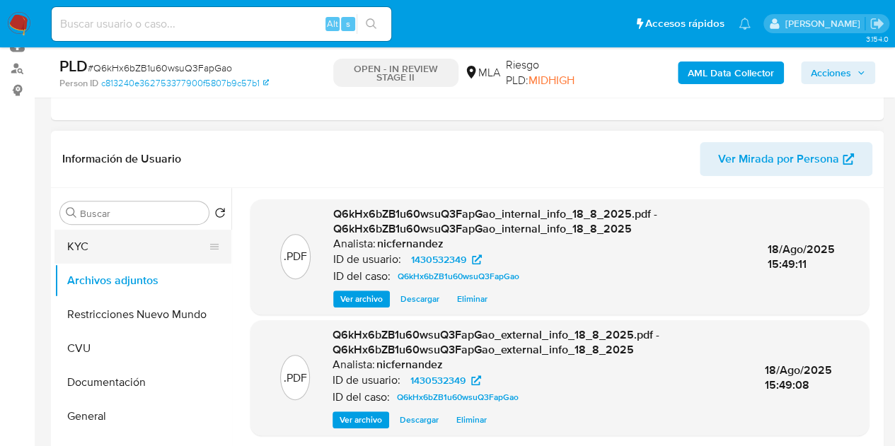
click at [106, 250] on button "KYC" at bounding box center [137, 247] width 166 height 34
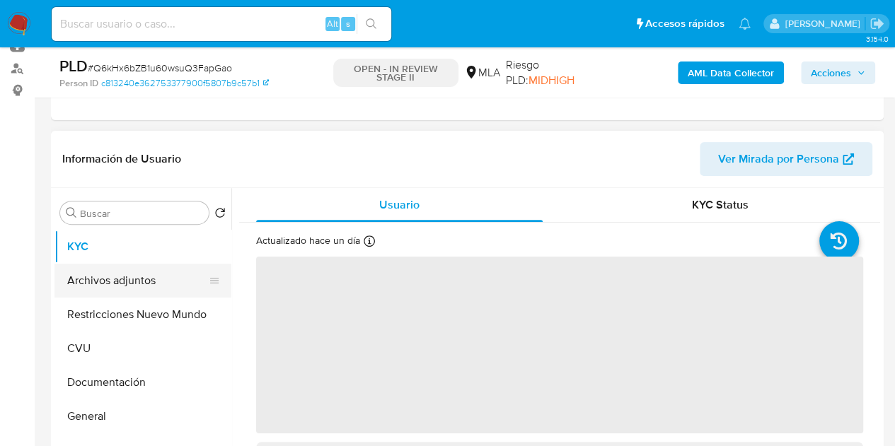
click at [113, 281] on button "Archivos adjuntos" at bounding box center [137, 281] width 166 height 34
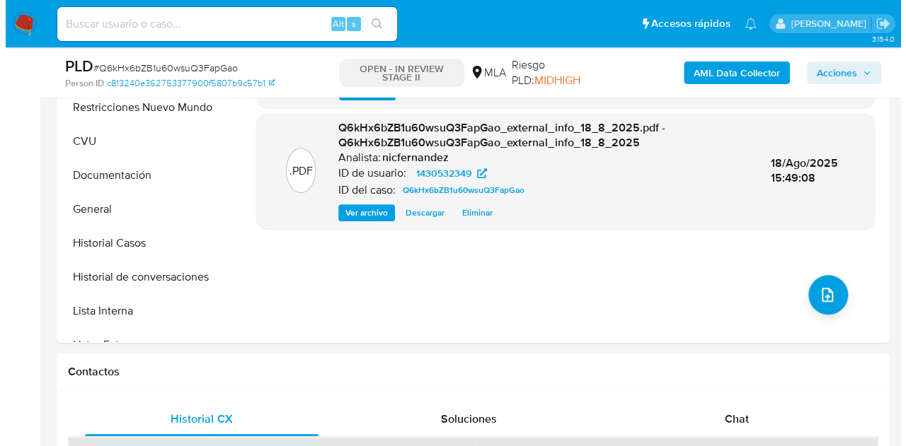
scroll to position [425, 0]
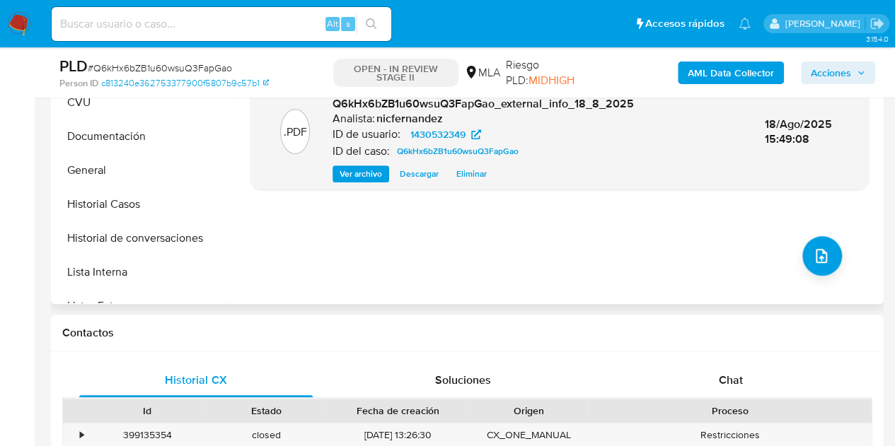
drag, startPoint x: 277, startPoint y: 248, endPoint x: 288, endPoint y: 248, distance: 10.6
click at [277, 248] on div ".PDF Q6kHx6bZB1u60wsuQ3FapGao_internal_info_18_8_2025.pdf - Q6kHx6bZB1u60wsuQ3F…" at bounding box center [559, 123] width 618 height 340
click at [802, 243] on button "upload-file" at bounding box center [822, 256] width 40 height 40
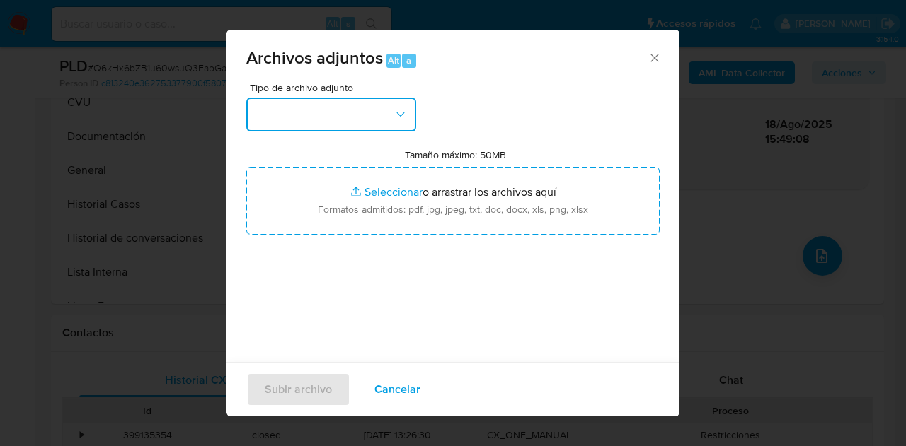
drag, startPoint x: 378, startPoint y: 127, endPoint x: 420, endPoint y: 171, distance: 61.1
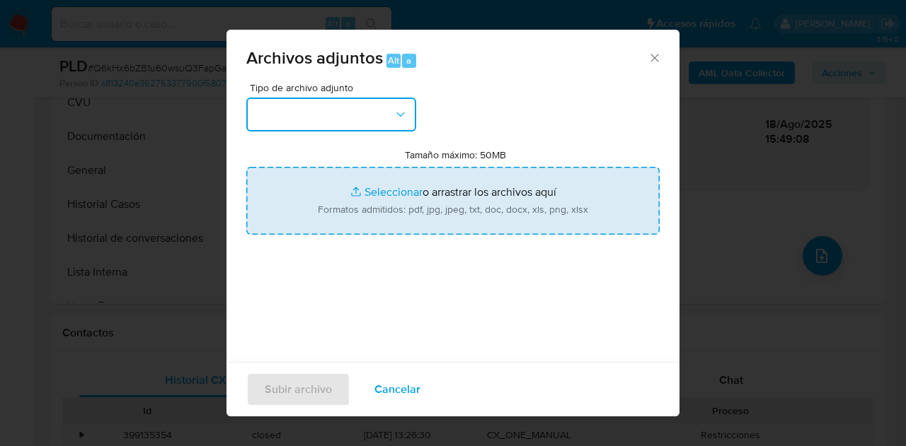
click at [379, 127] on button "button" at bounding box center [331, 115] width 170 height 34
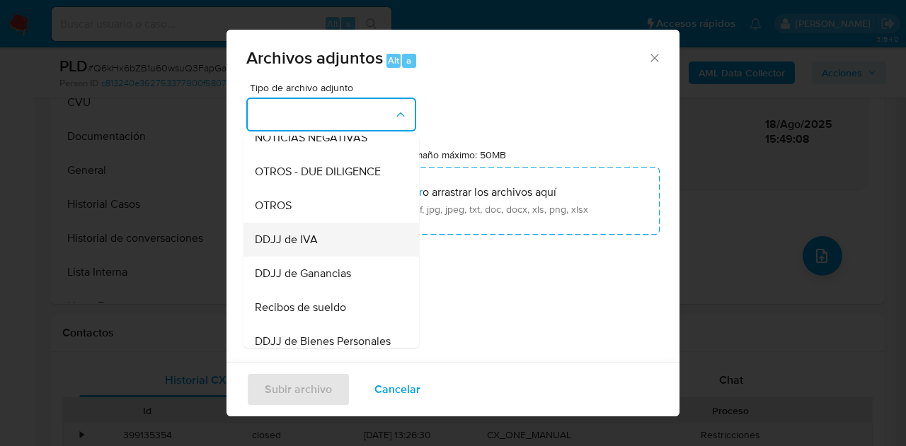
scroll to position [224, 0]
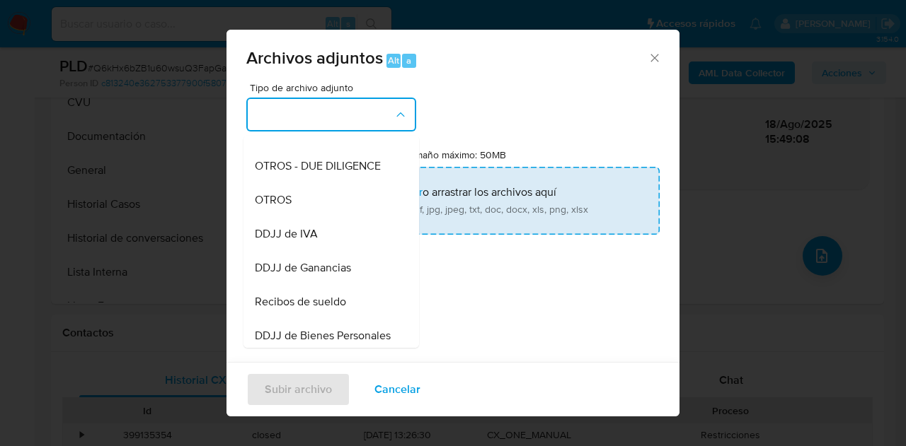
drag, startPoint x: 298, startPoint y: 214, endPoint x: 401, endPoint y: 186, distance: 107.1
click at [299, 214] on div "OTROS" at bounding box center [327, 200] width 144 height 34
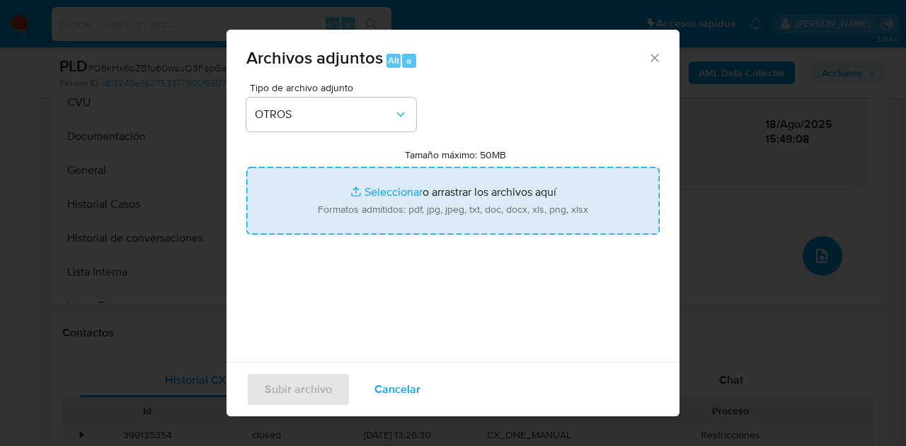
click at [401, 185] on input "Tamaño máximo: 50MB Seleccionar archivos" at bounding box center [452, 201] width 413 height 68
type input "C:\fakepath\Resumen de ventas 2025.pdf"
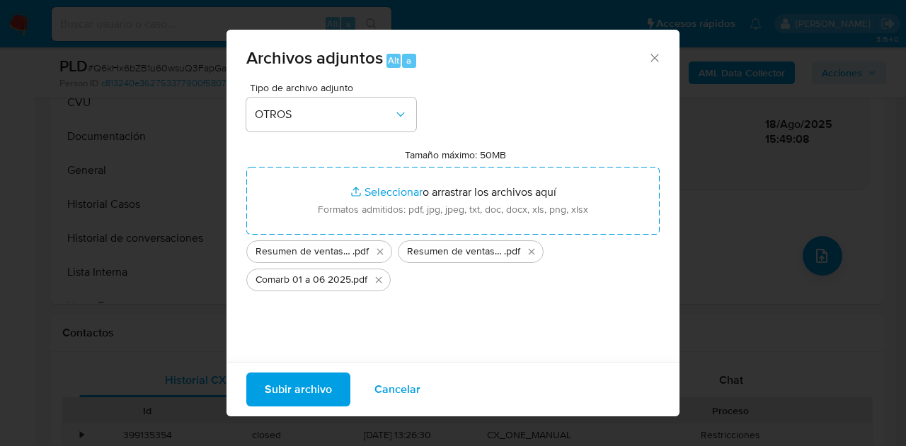
click at [289, 388] on span "Subir archivo" at bounding box center [298, 389] width 67 height 31
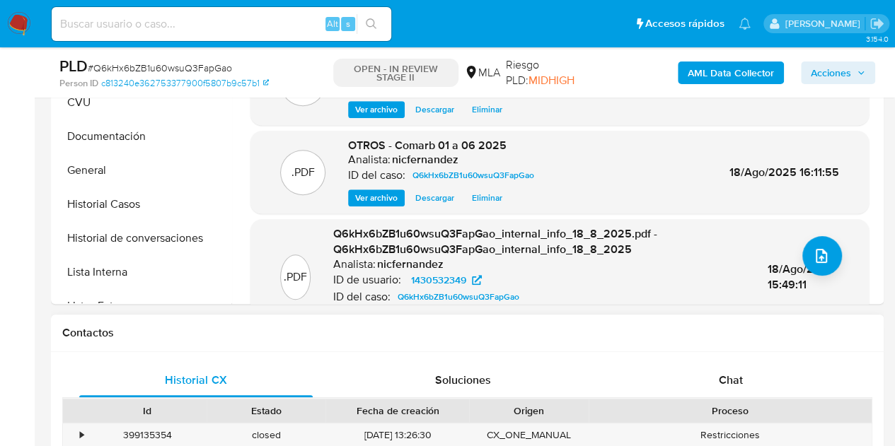
drag, startPoint x: 4, startPoint y: 322, endPoint x: 195, endPoint y: 318, distance: 191.1
click at [817, 258] on icon "upload-file" at bounding box center [821, 256] width 17 height 17
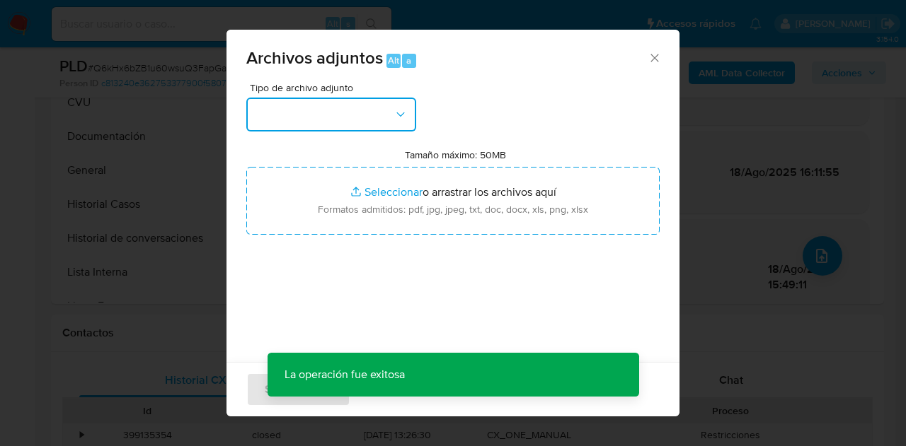
click at [362, 114] on button "button" at bounding box center [331, 115] width 170 height 34
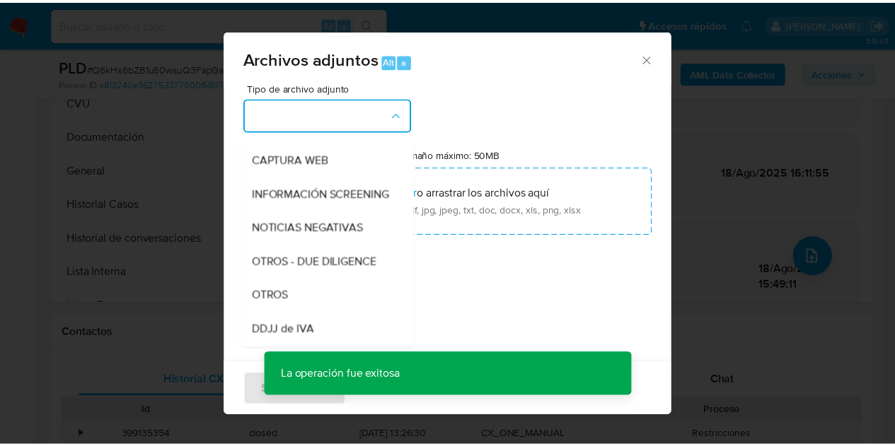
scroll to position [178, 0]
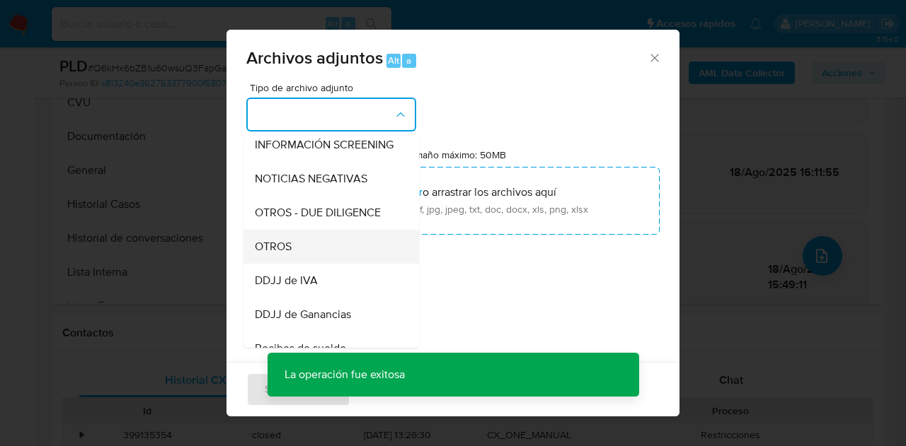
click at [325, 263] on div "OTROS" at bounding box center [327, 247] width 144 height 34
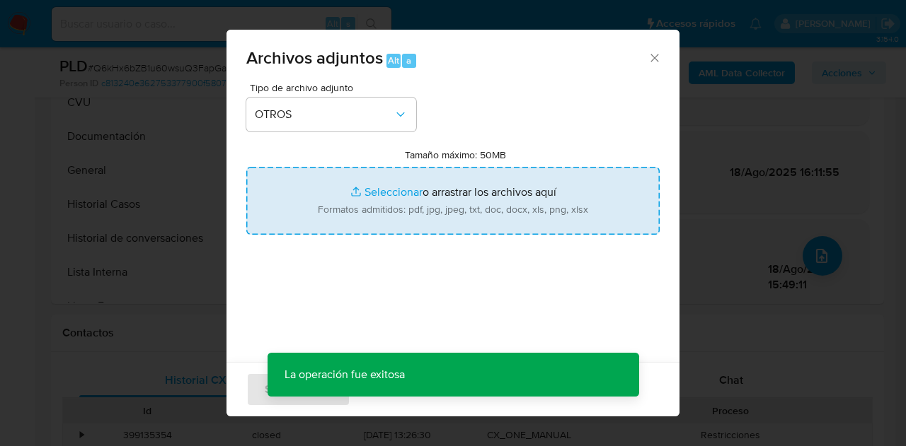
click at [369, 200] on input "Tamaño máximo: 50MB Seleccionar archivos" at bounding box center [452, 201] width 413 height 68
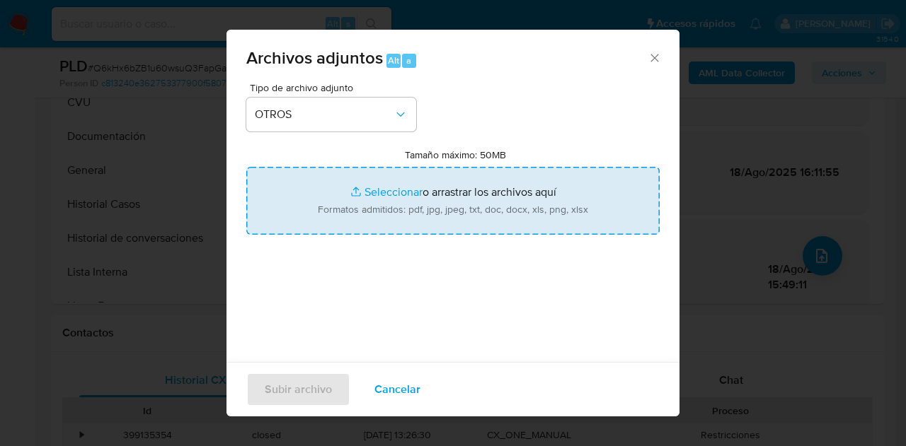
type input "C:\fakepath\Caselog NO ROI Q6kHx6bZB1u60wsuQ3FapGao.docx"
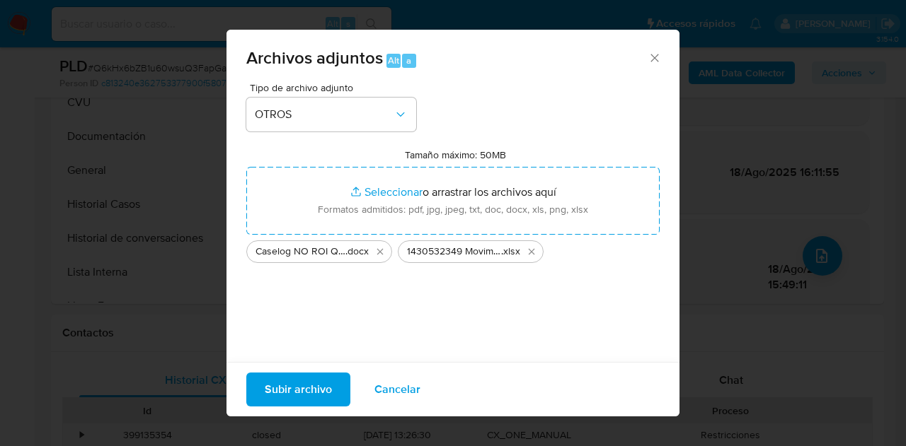
click at [276, 396] on span "Subir archivo" at bounding box center [298, 389] width 67 height 31
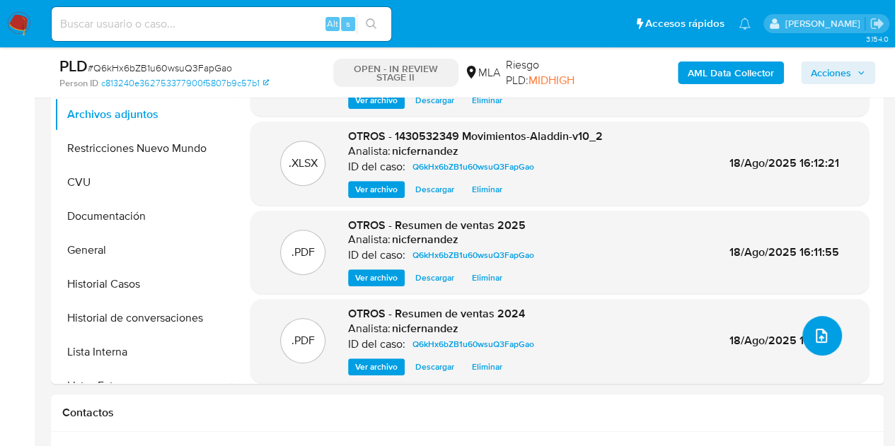
scroll to position [283, 0]
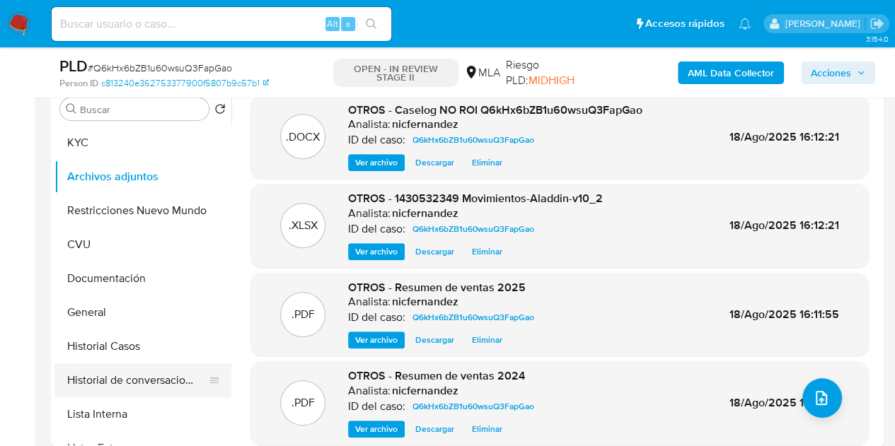
click at [96, 377] on button "Historial de conversaciones" at bounding box center [137, 381] width 166 height 34
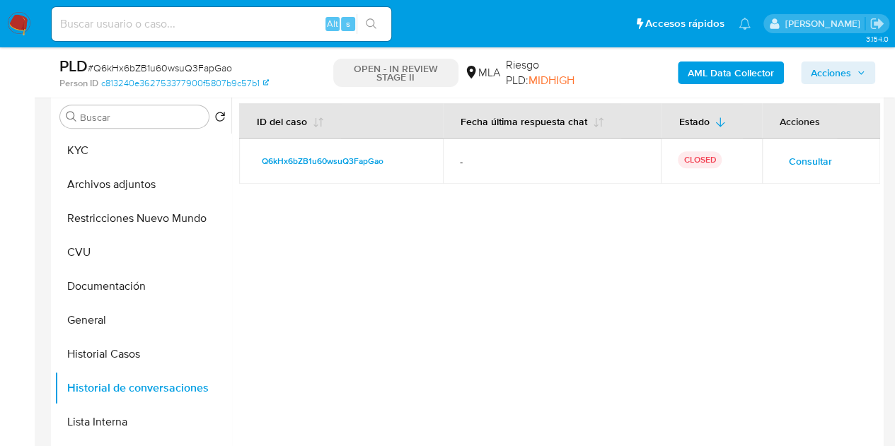
scroll to position [289, 0]
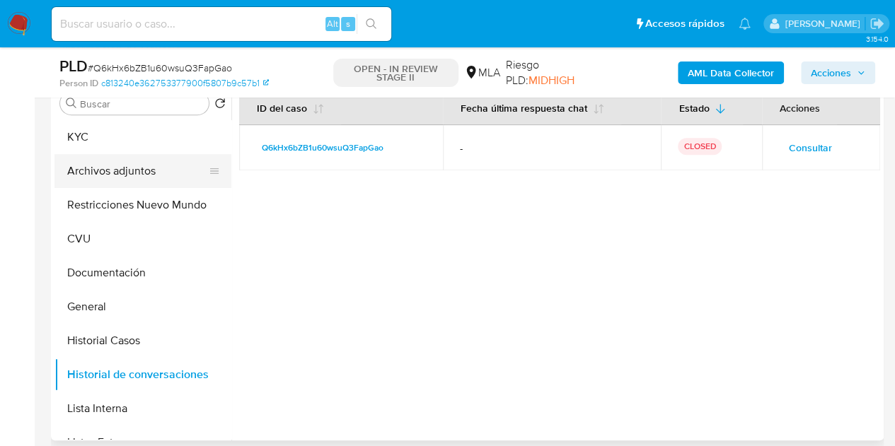
click at [96, 173] on button "Archivos adjuntos" at bounding box center [137, 171] width 166 height 34
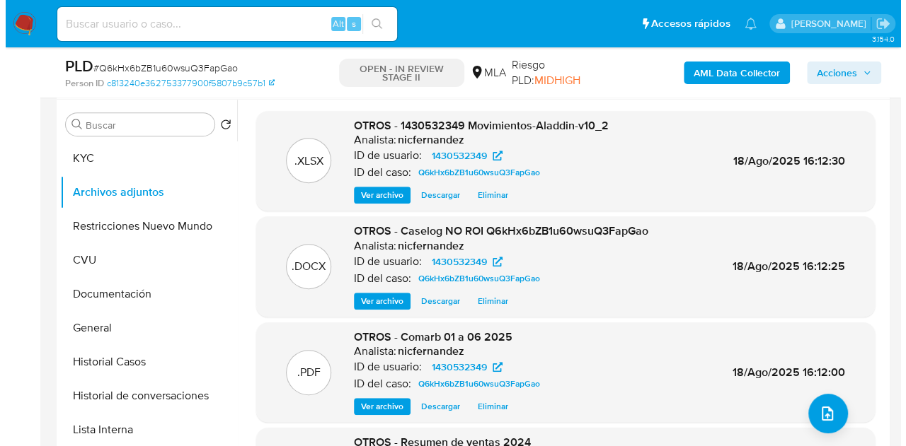
scroll to position [260, 0]
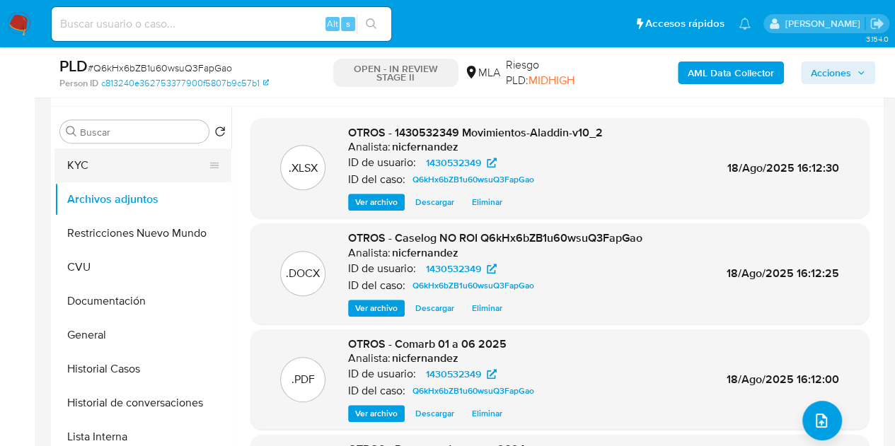
click at [113, 161] on button "KYC" at bounding box center [137, 166] width 166 height 34
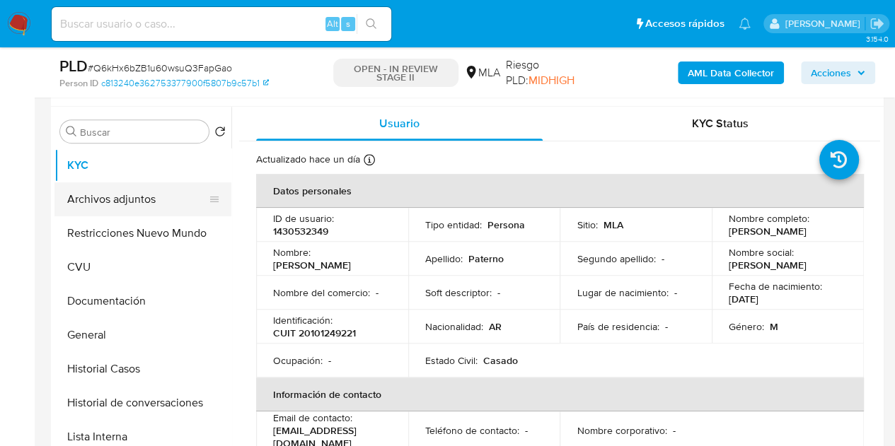
click at [122, 208] on button "Archivos adjuntos" at bounding box center [137, 200] width 166 height 34
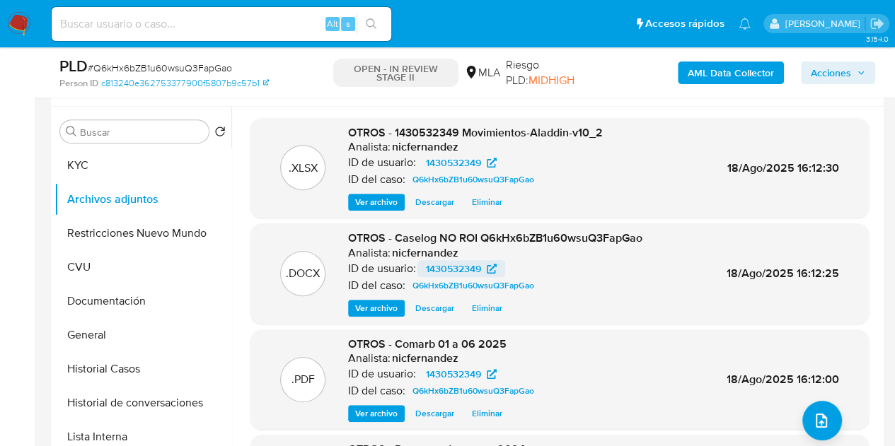
drag, startPoint x: 662, startPoint y: 258, endPoint x: 485, endPoint y: 275, distance: 178.4
click at [658, 258] on div ".DOCX OTROS - Caselog NO ROI Q6kHx6bZB1u60wsuQ3FapGao Analista: nicfernandez ID…" at bounding box center [560, 274] width 604 height 86
click at [374, 306] on span "Ver archivo" at bounding box center [376, 308] width 42 height 14
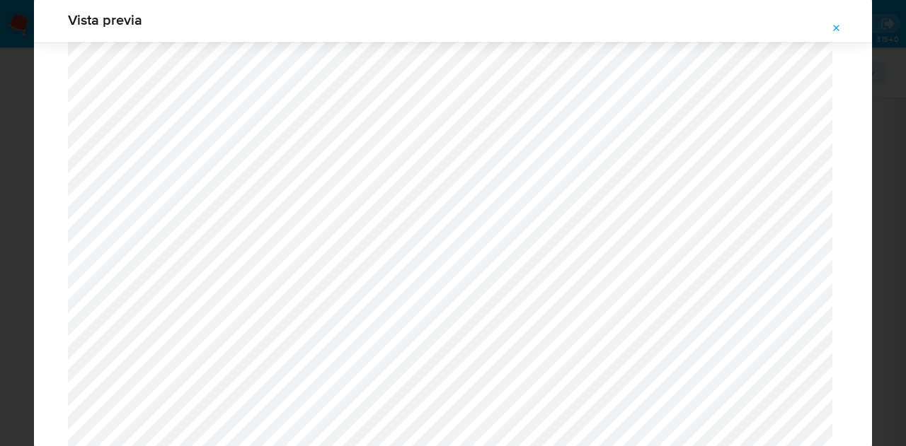
scroll to position [1240, 0]
click at [837, 32] on icon "Attachment preview" at bounding box center [836, 28] width 11 height 11
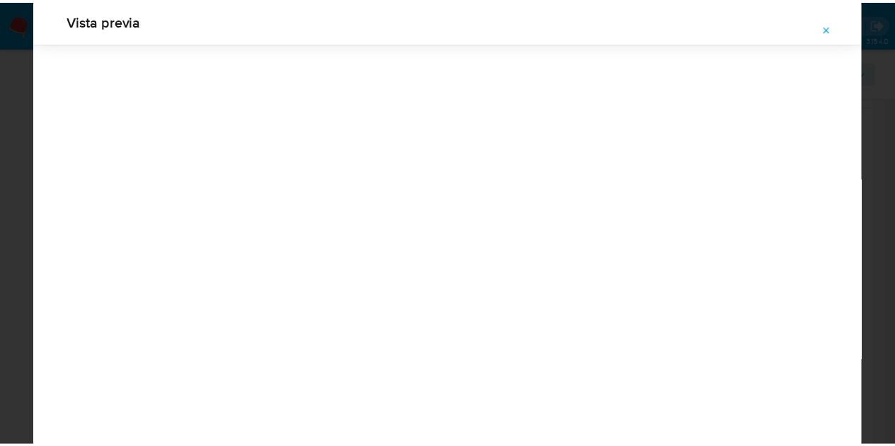
scroll to position [45, 0]
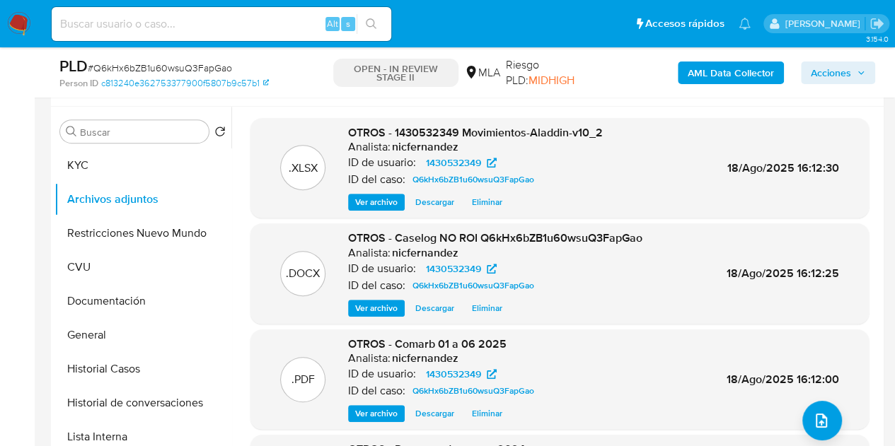
click at [846, 76] on span "Acciones" at bounding box center [831, 73] width 40 height 23
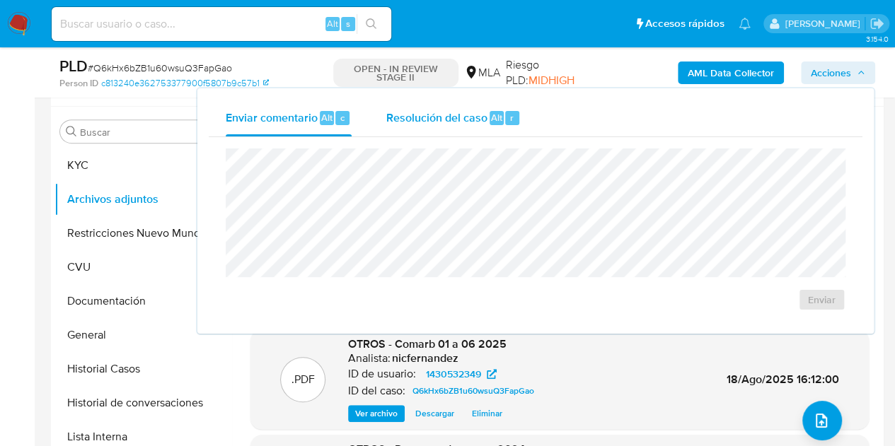
click at [474, 127] on div "Resolución del caso Alt r" at bounding box center [453, 118] width 135 height 37
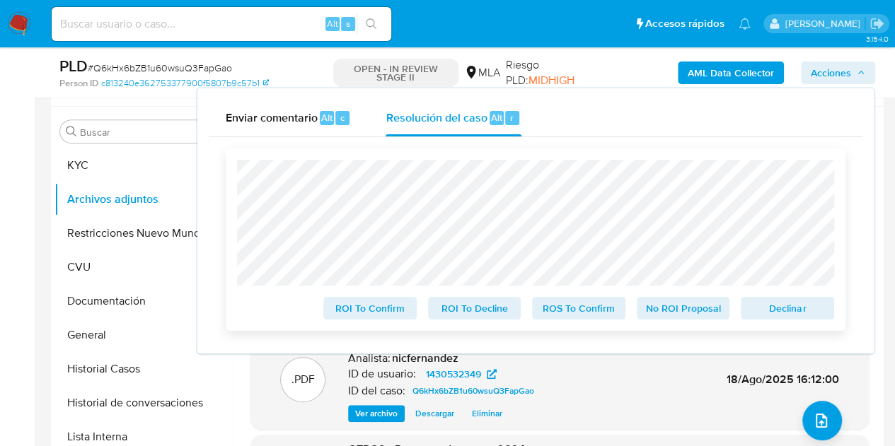
click at [668, 315] on span "No ROI Proposal" at bounding box center [684, 309] width 74 height 20
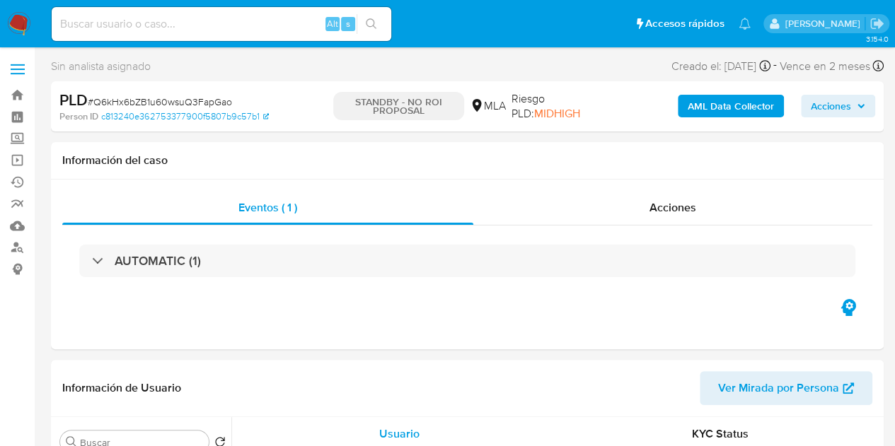
select select "10"
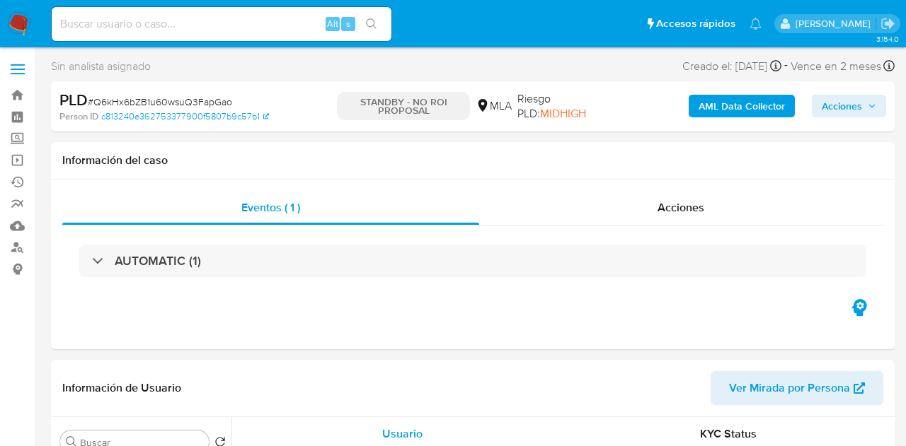
select select "10"
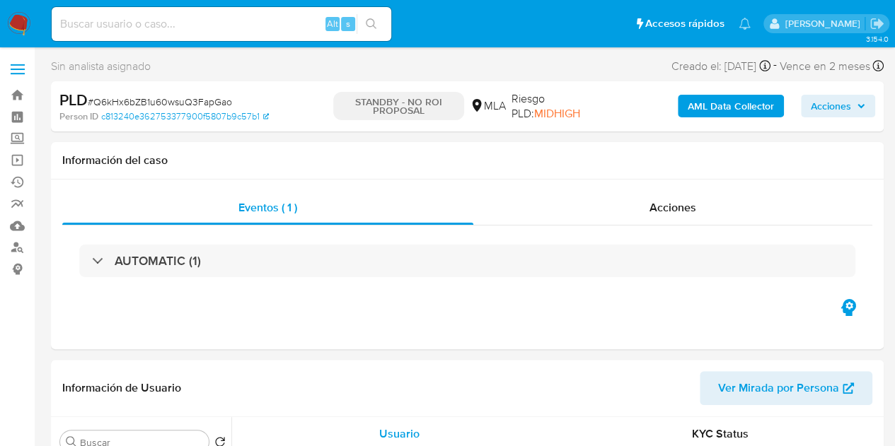
select select "10"
click at [638, 199] on div "Acciones" at bounding box center [672, 208] width 399 height 34
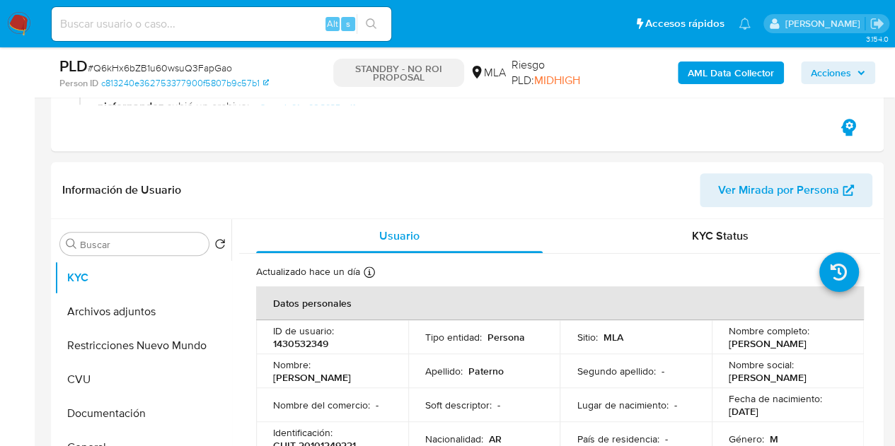
scroll to position [275, 0]
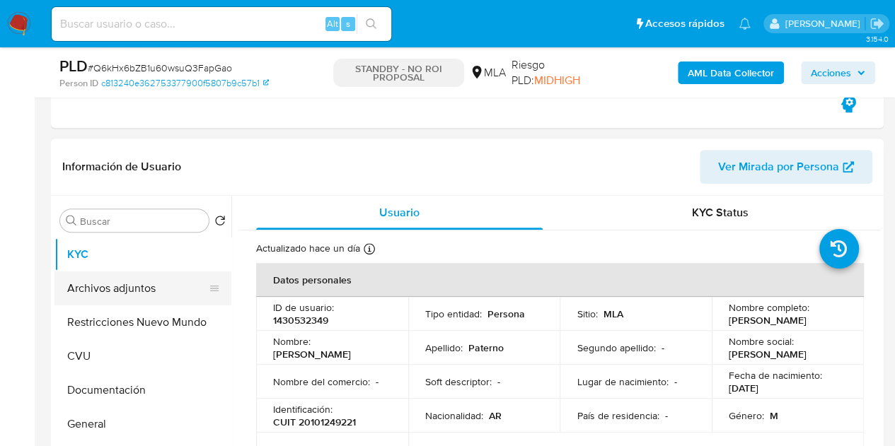
click at [110, 292] on button "Archivos adjuntos" at bounding box center [137, 289] width 166 height 34
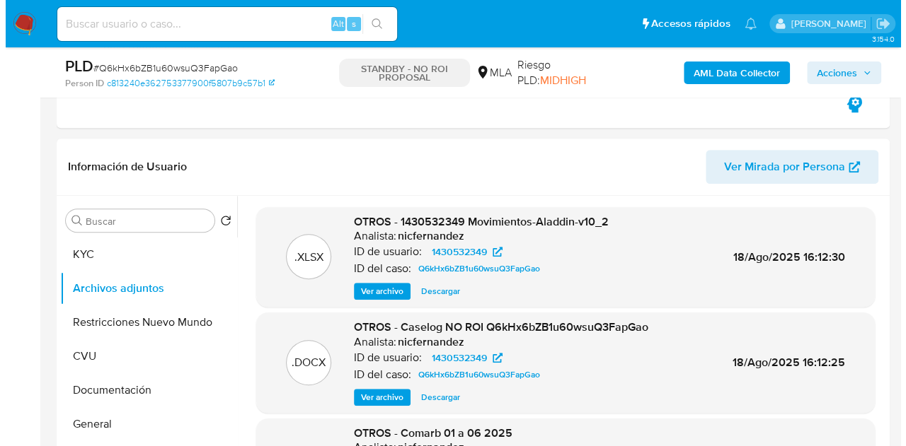
scroll to position [335, 0]
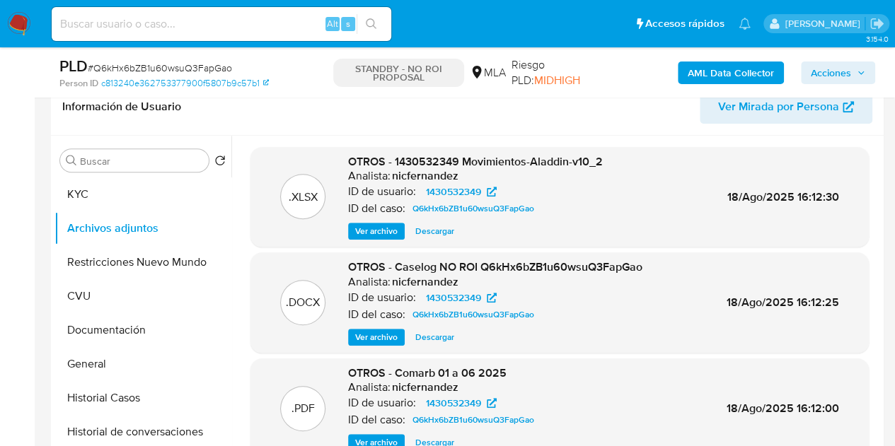
click at [364, 333] on span "Ver archivo" at bounding box center [376, 337] width 42 height 14
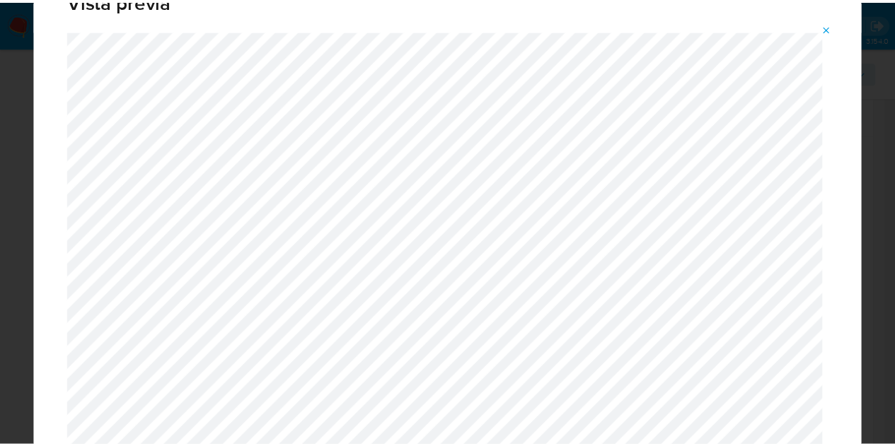
scroll to position [0, 0]
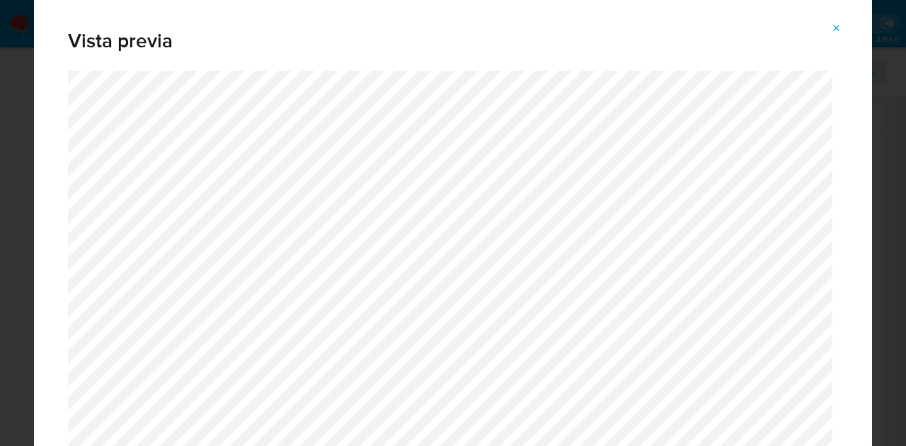
click at [842, 30] on button "Attachment preview" at bounding box center [836, 28] width 31 height 23
